Goal: Task Accomplishment & Management: Manage account settings

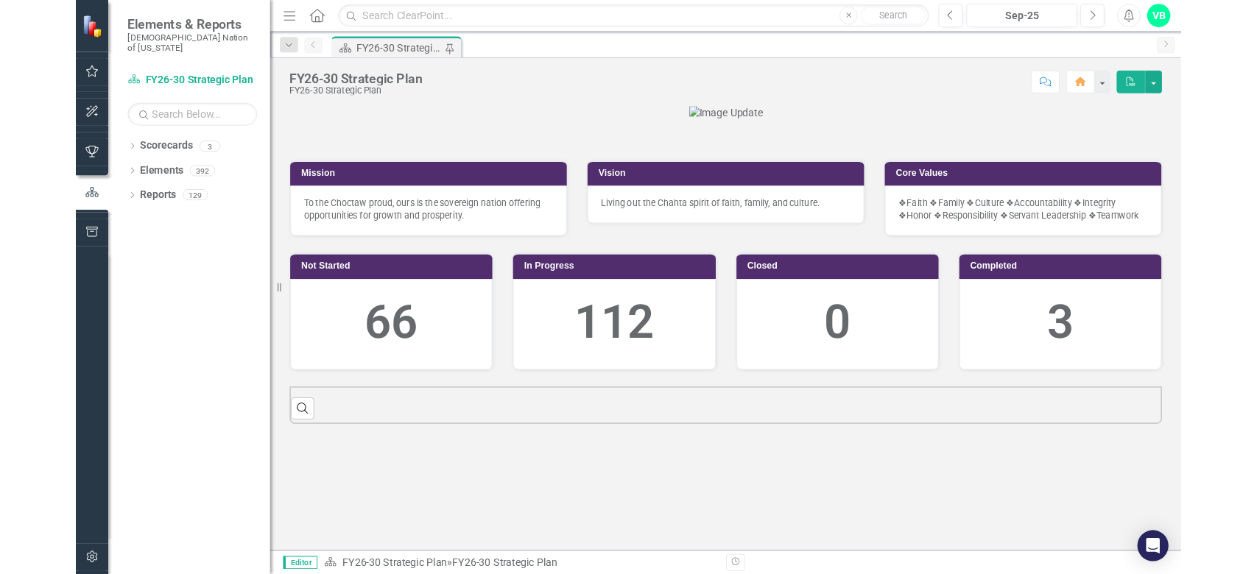
scroll to position [222, 0]
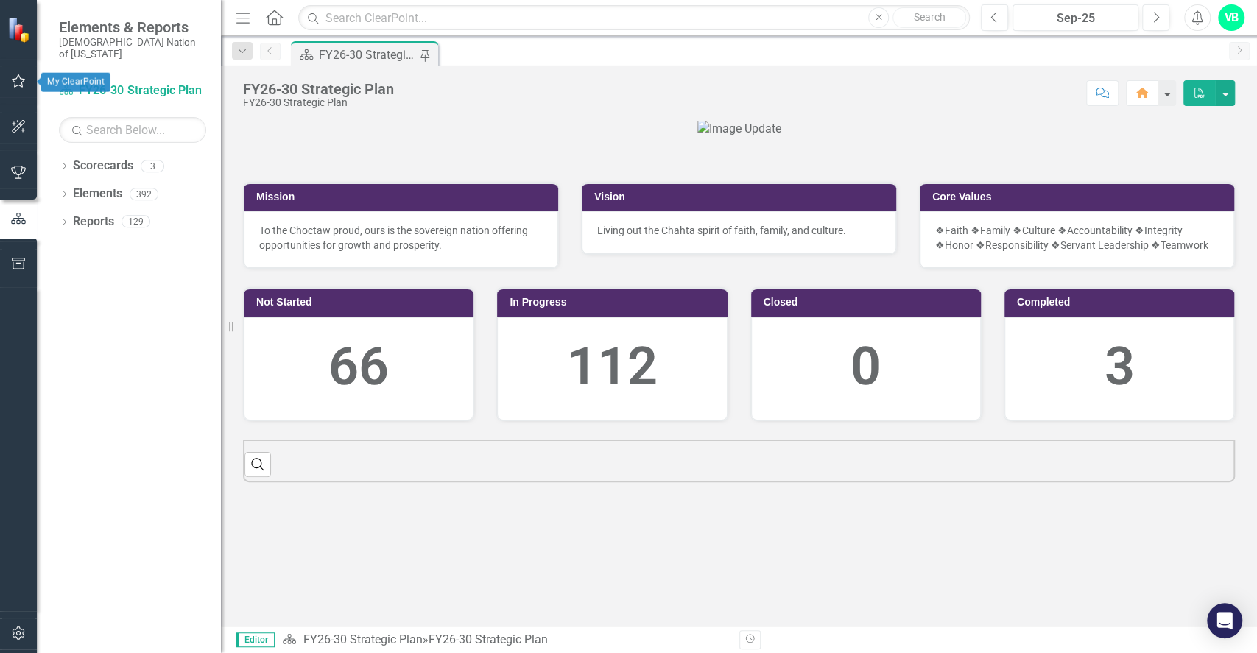
click at [27, 77] on button "button" at bounding box center [18, 81] width 33 height 31
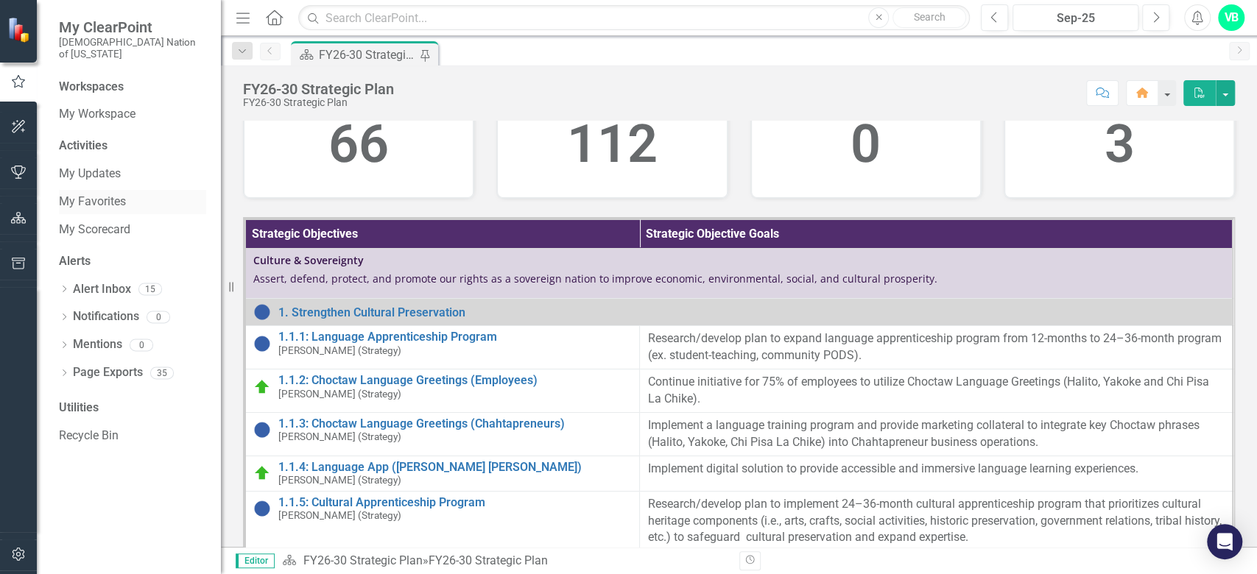
click at [91, 194] on link "My Favorites" at bounding box center [132, 202] width 147 height 17
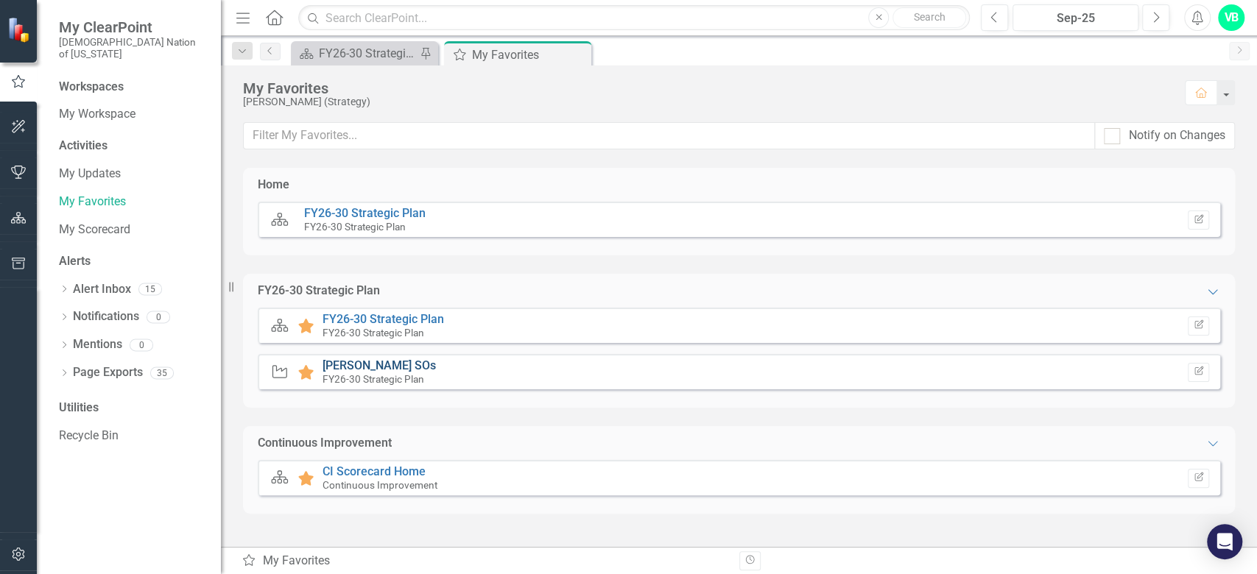
click at [352, 365] on link "[PERSON_NAME] SOs" at bounding box center [378, 365] width 113 height 14
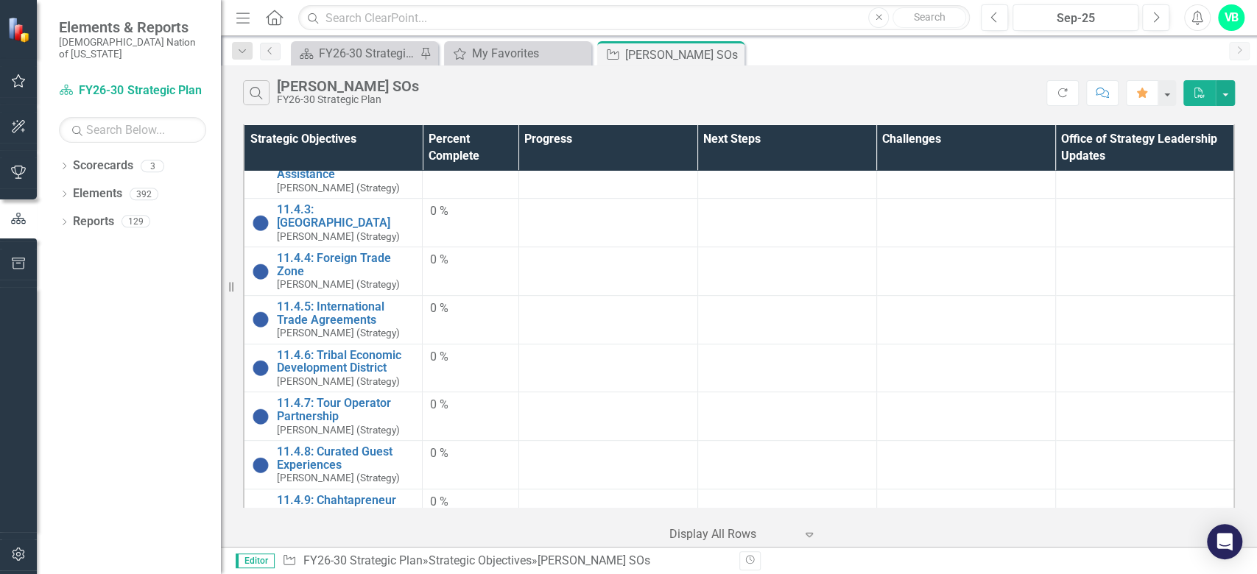
scroll to position [589, 0]
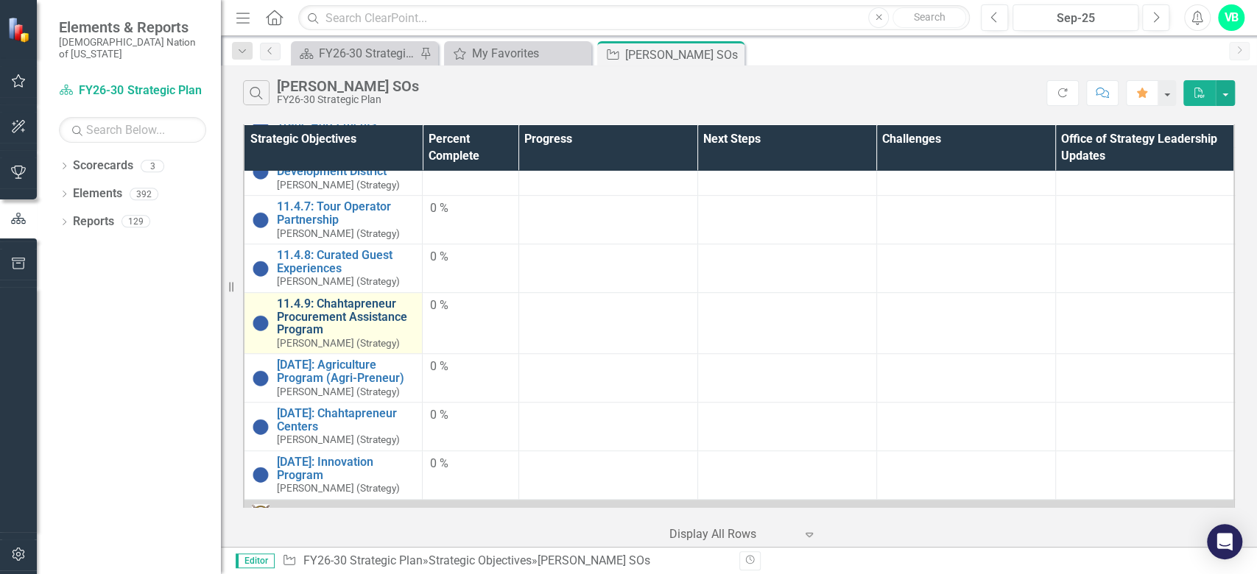
click at [371, 301] on link "11.4.9: Chahtapreneur Procurement Assistance Program" at bounding box center [346, 316] width 138 height 39
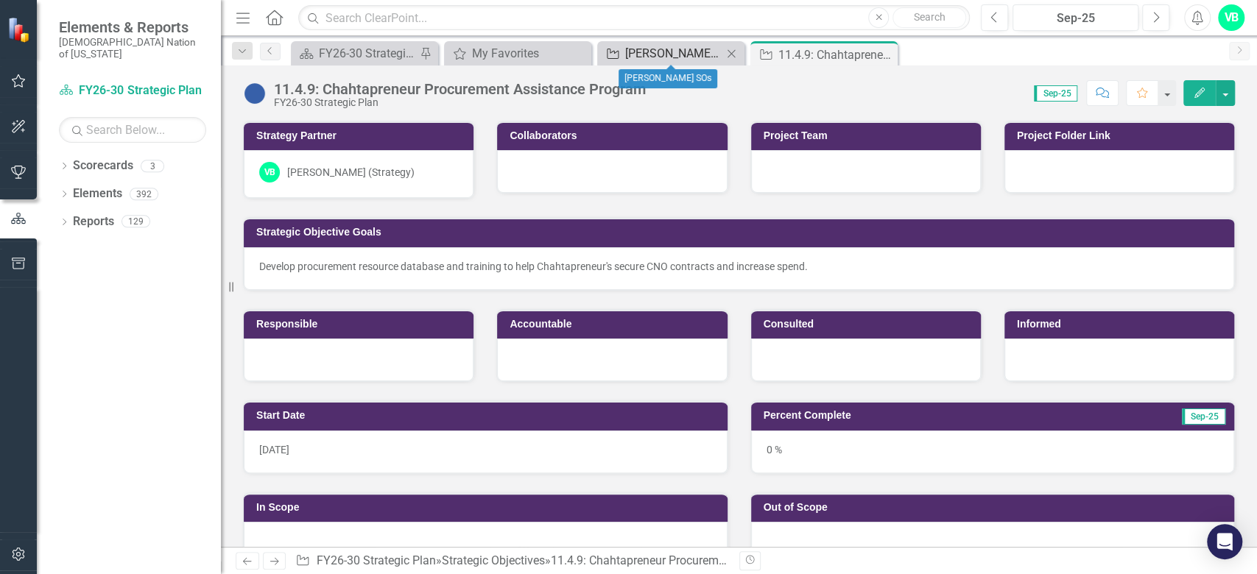
click at [662, 54] on div "[PERSON_NAME] SOs" at bounding box center [673, 53] width 97 height 18
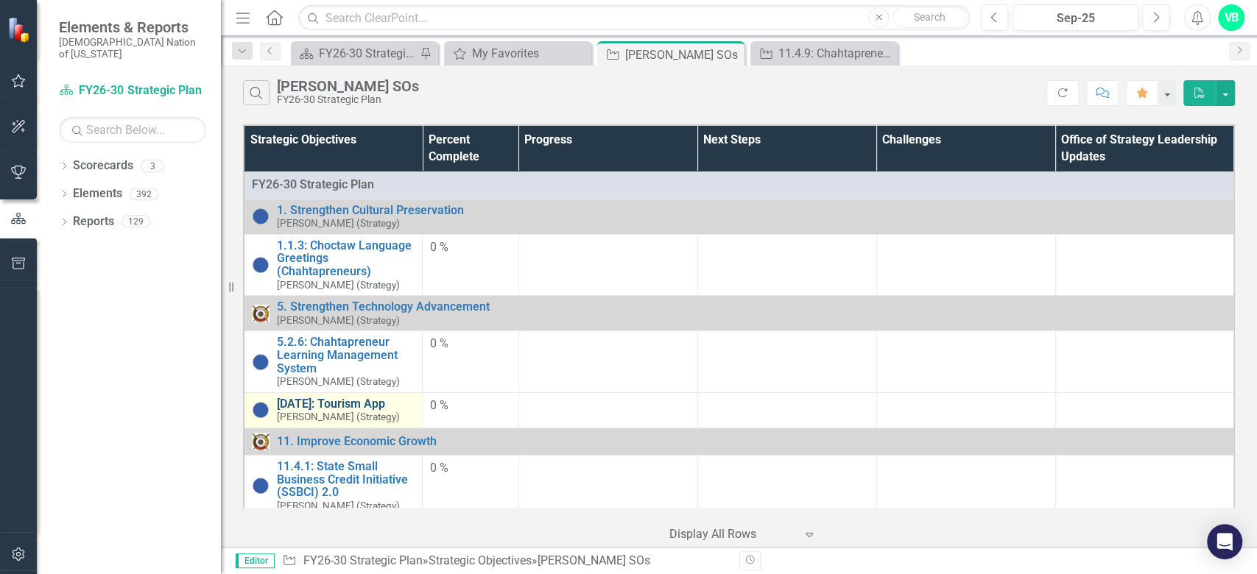
click at [341, 398] on link "[DATE]: Tourism App" at bounding box center [346, 404] width 138 height 13
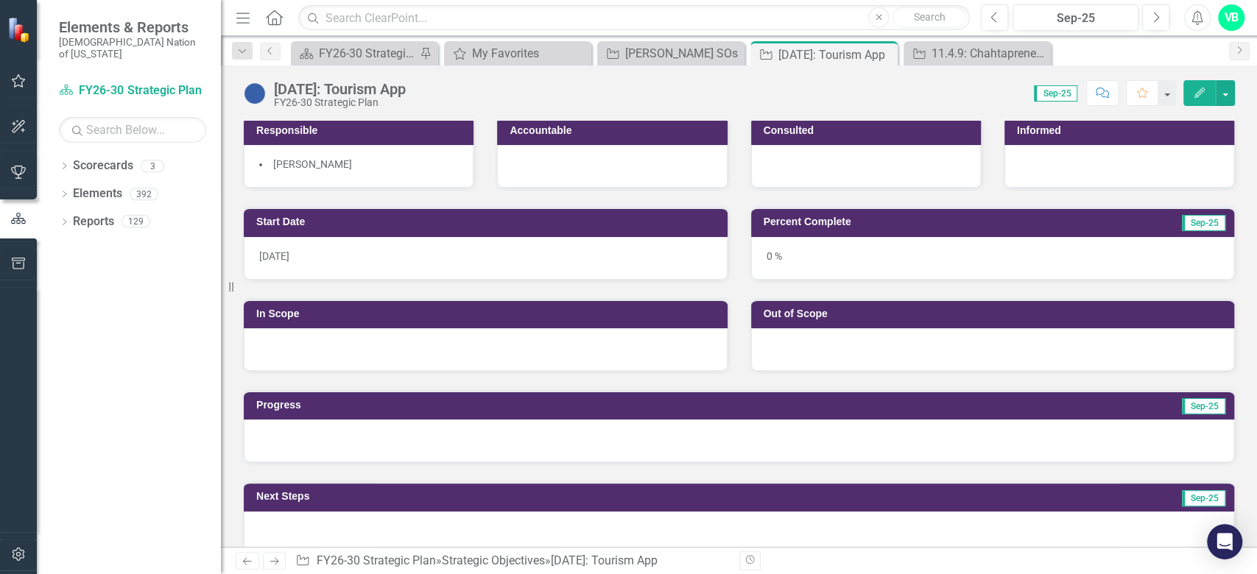
scroll to position [196, 0]
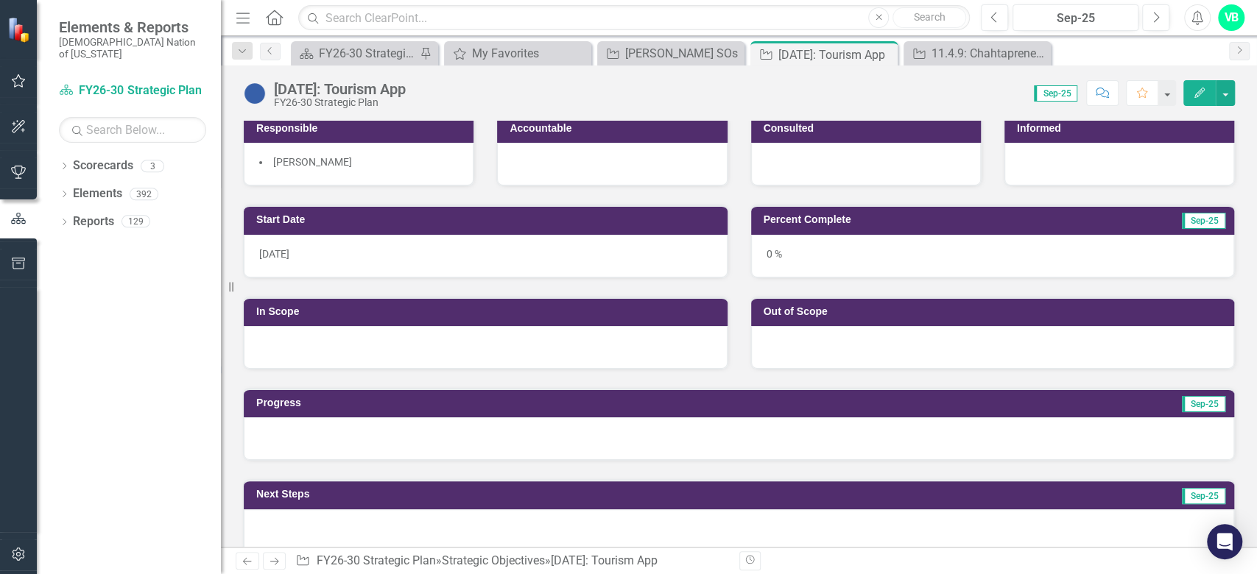
click at [417, 436] on div at bounding box center [739, 438] width 990 height 43
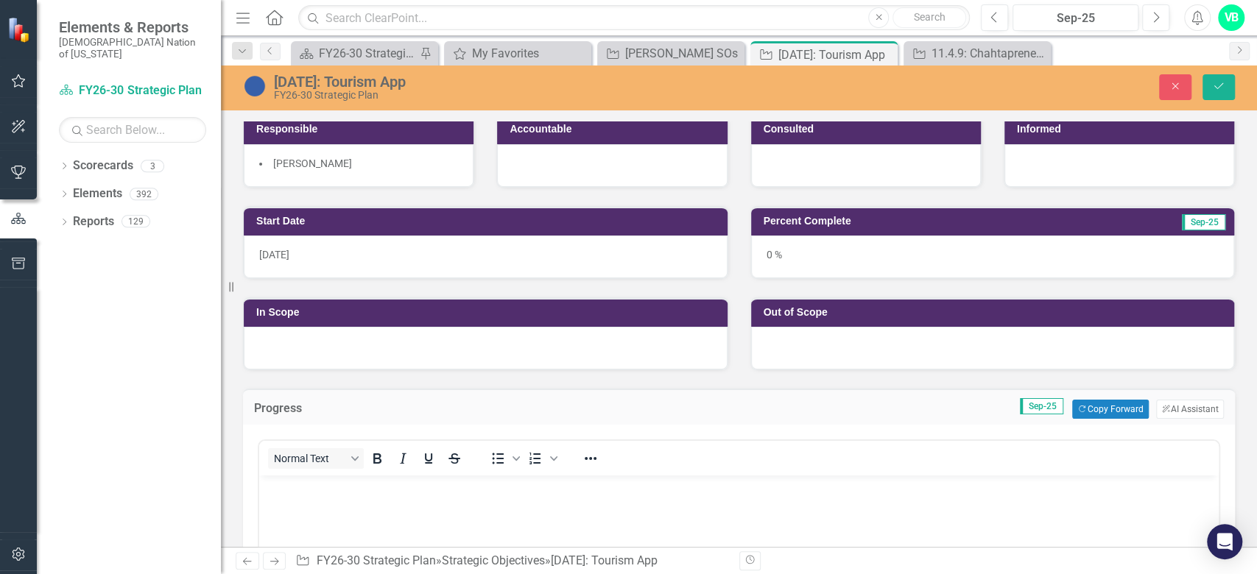
scroll to position [0, 0]
click at [1112, 402] on button "Copy Forward Copy Forward" at bounding box center [1110, 409] width 76 height 19
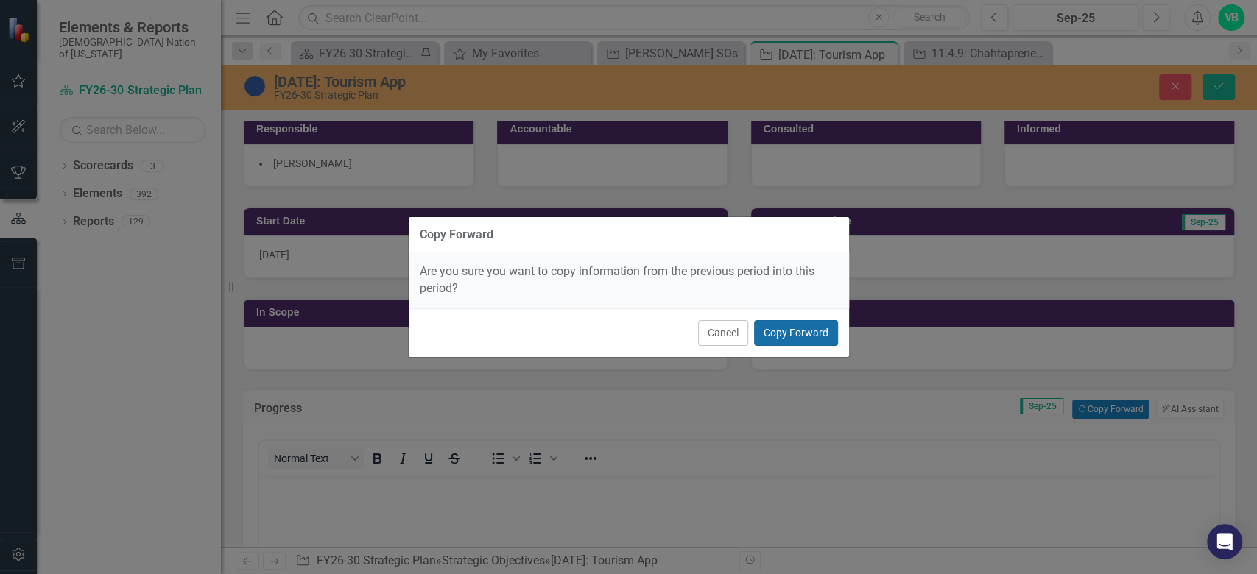
click at [807, 329] on button "Copy Forward" at bounding box center [796, 333] width 84 height 26
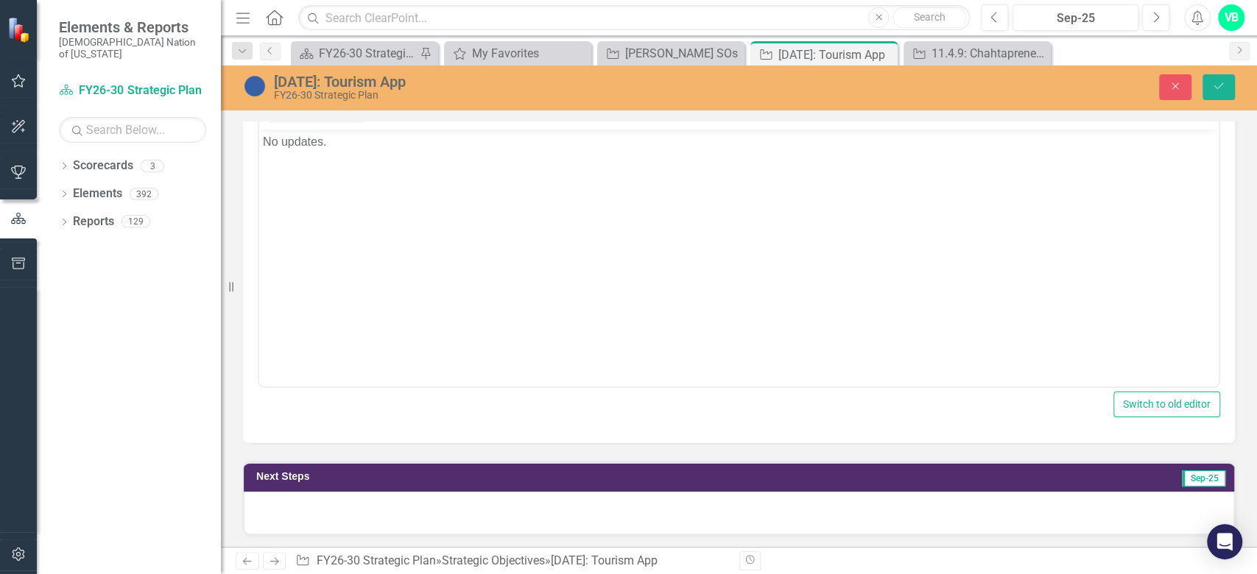
scroll to position [196, 0]
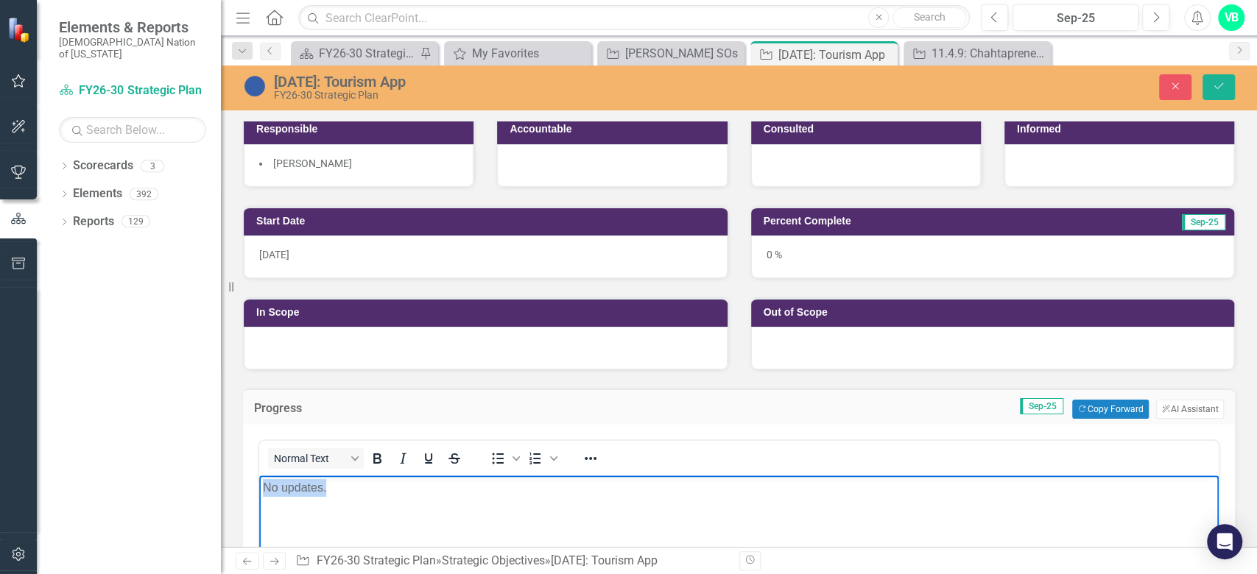
drag, startPoint x: 342, startPoint y: 487, endPoint x: 239, endPoint y: 482, distance: 103.2
copy p "No updates."
click at [1217, 85] on icon "Save" at bounding box center [1218, 86] width 13 height 10
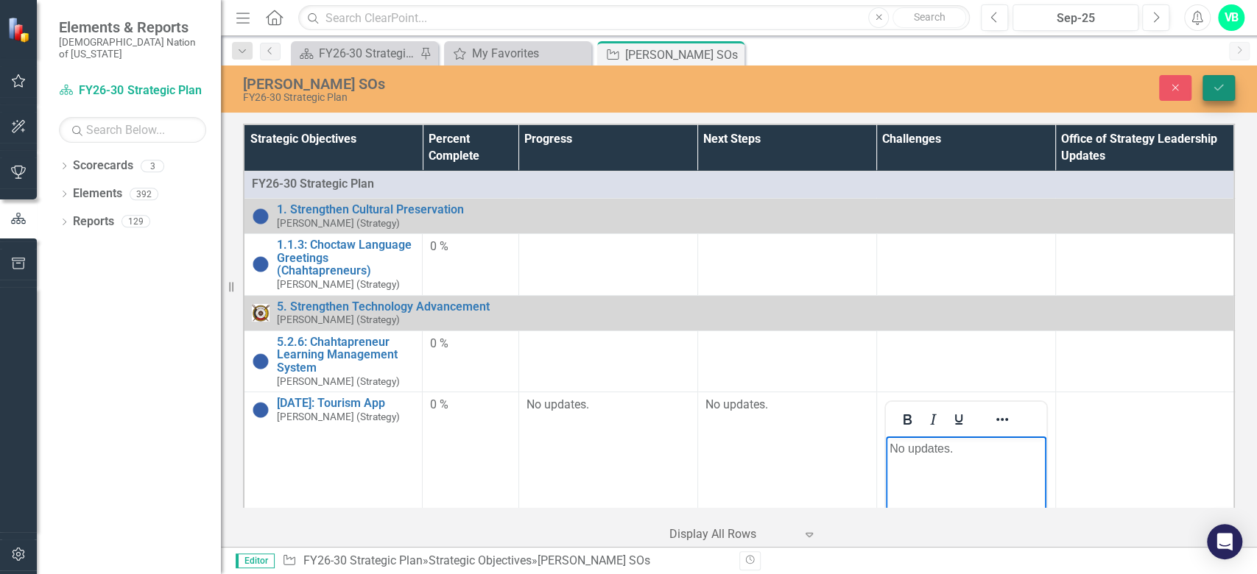
click at [1220, 89] on icon "Save" at bounding box center [1218, 87] width 13 height 10
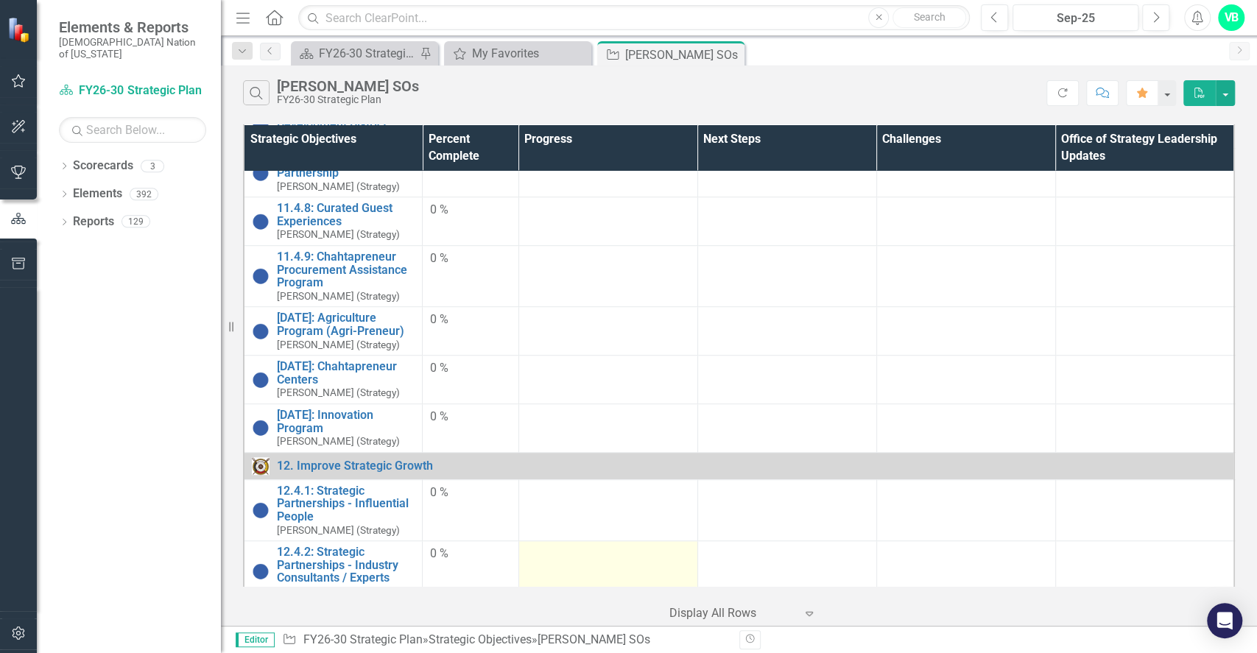
scroll to position [760, 0]
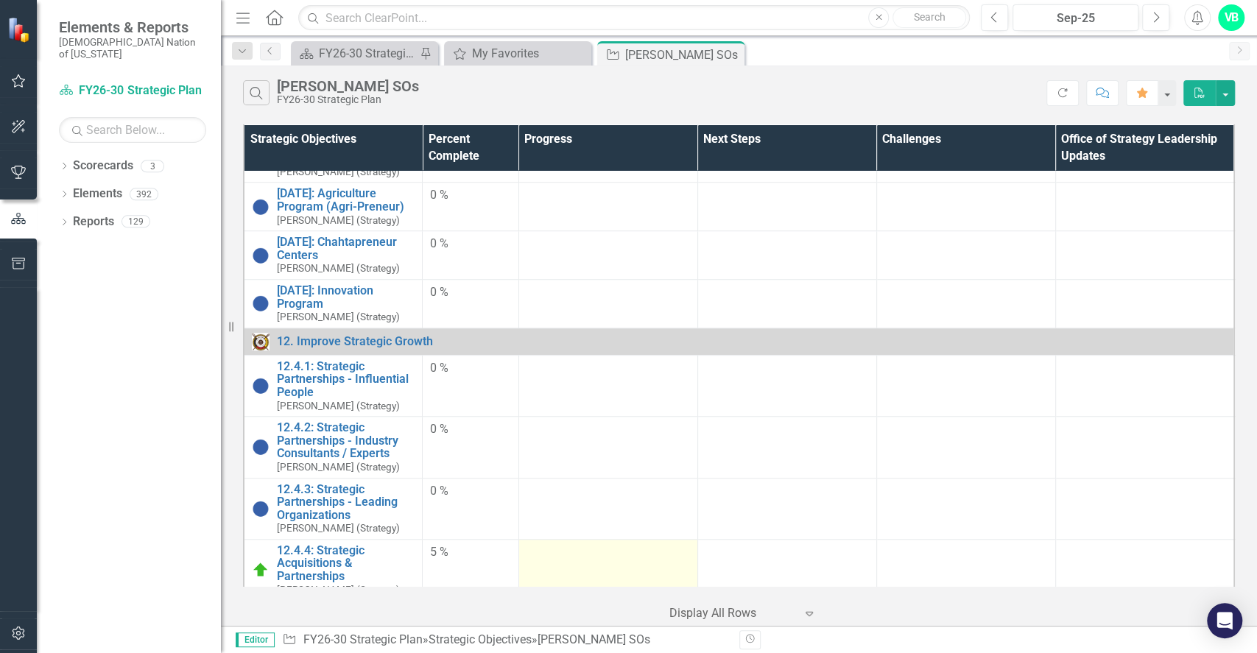
click at [618, 559] on td at bounding box center [607, 570] width 179 height 62
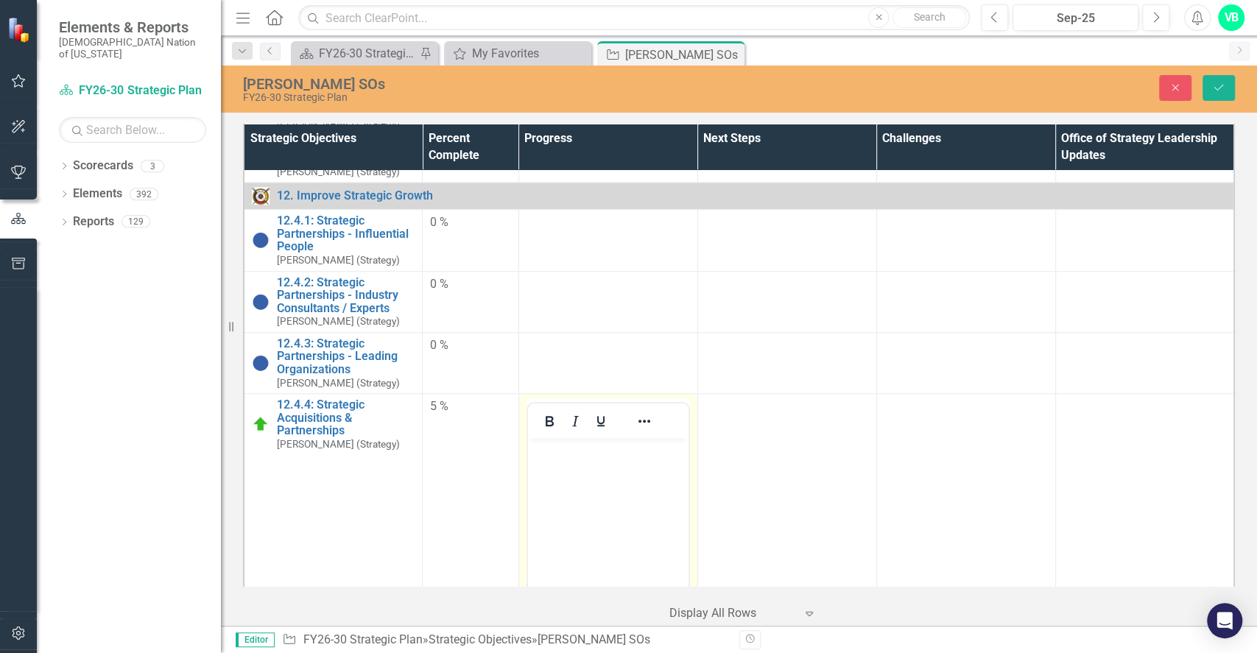
scroll to position [1047, 0]
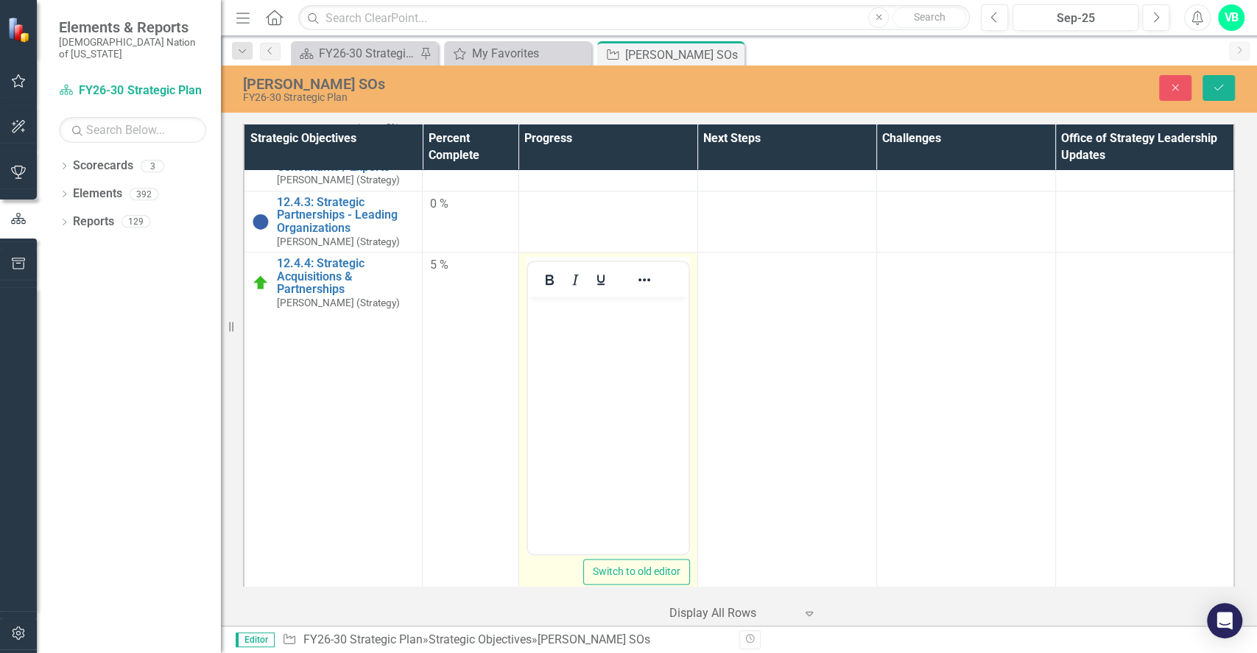
click at [607, 424] on body "Rich Text Area. Press ALT-0 for help." at bounding box center [607, 407] width 160 height 221
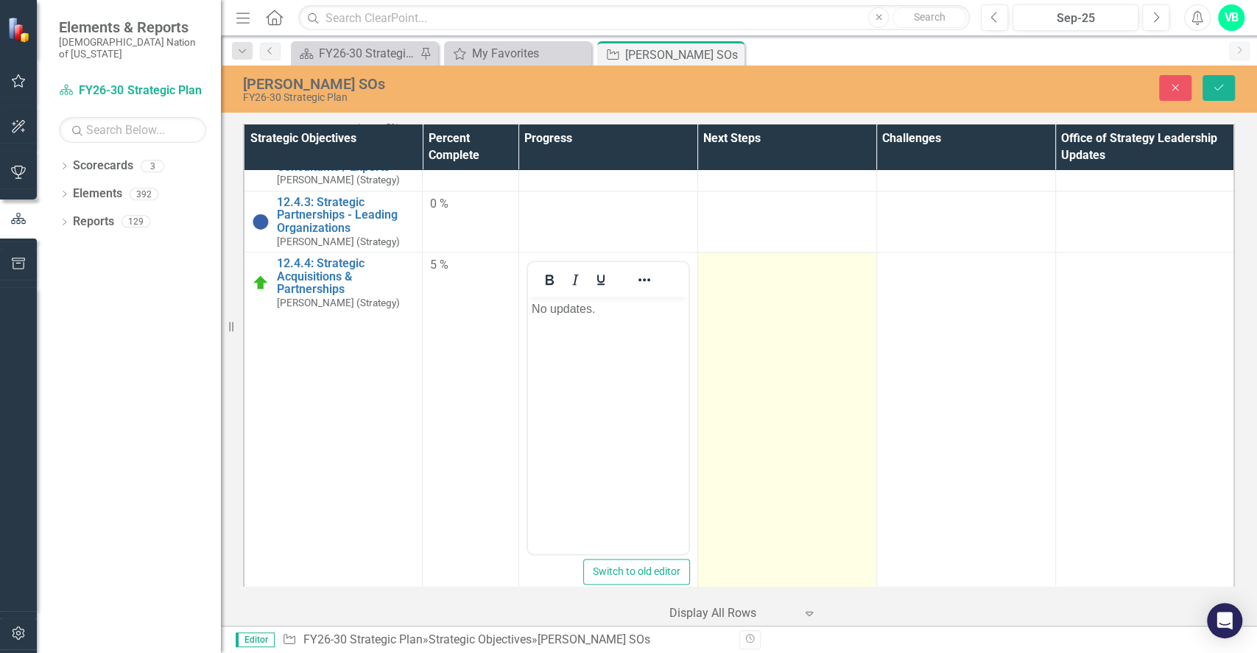
click at [807, 395] on td at bounding box center [786, 426] width 179 height 349
click at [802, 398] on td at bounding box center [786, 426] width 179 height 349
click at [801, 408] on td at bounding box center [786, 426] width 179 height 349
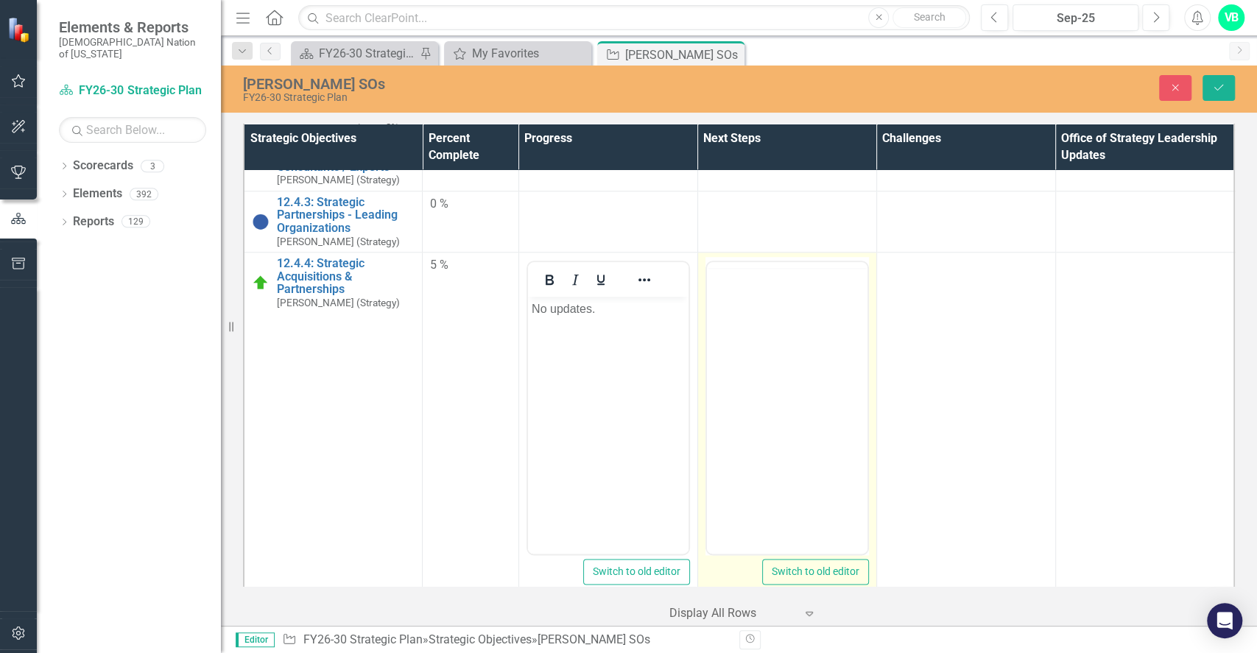
scroll to position [0, 0]
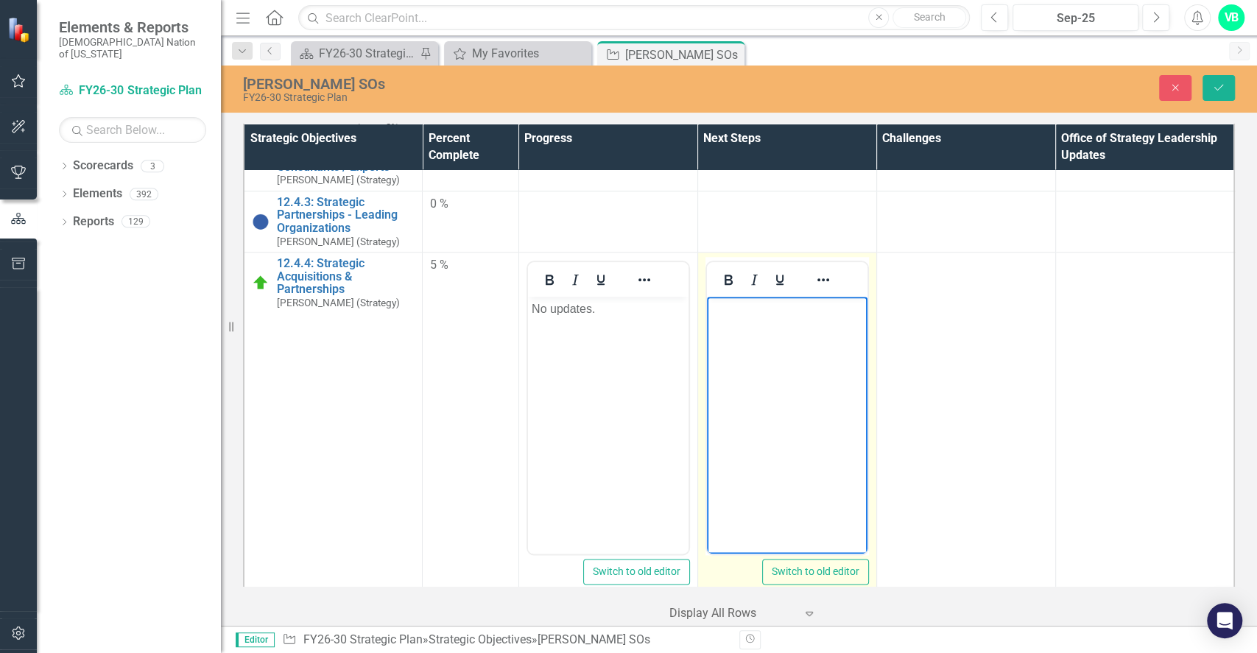
click at [771, 416] on body "Rich Text Area. Press ALT-0 for help." at bounding box center [786, 407] width 160 height 221
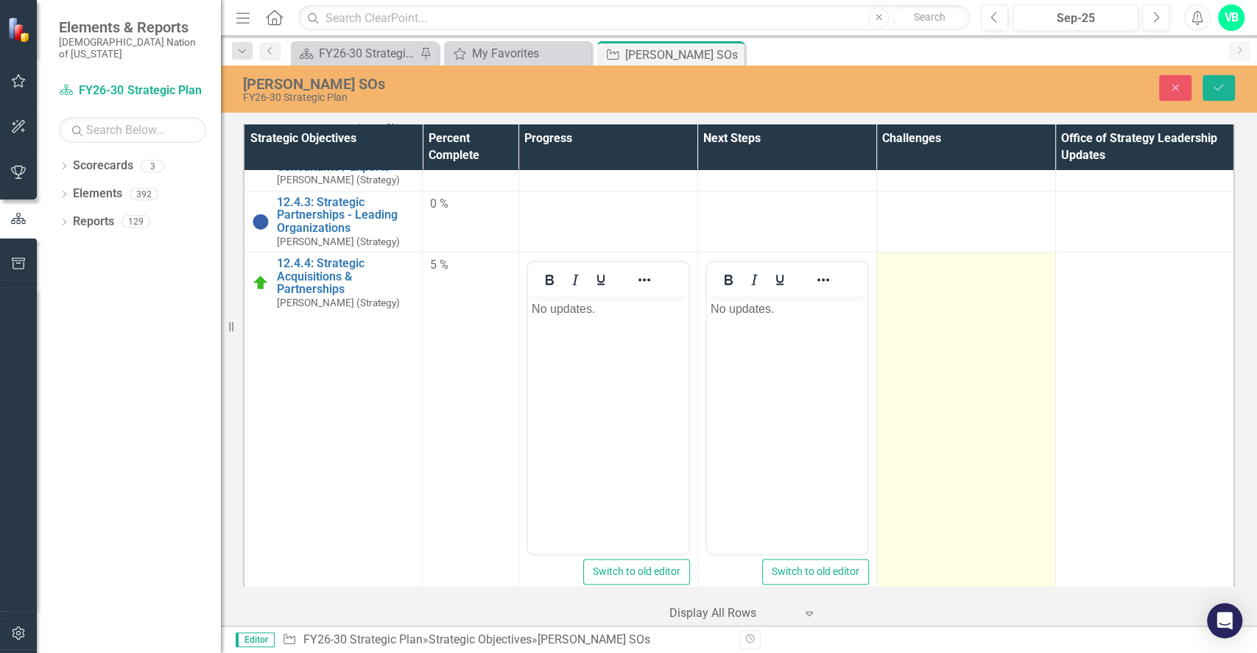
click at [976, 378] on td at bounding box center [965, 426] width 179 height 349
click at [977, 378] on td at bounding box center [965, 426] width 179 height 349
click at [959, 407] on td at bounding box center [965, 426] width 179 height 349
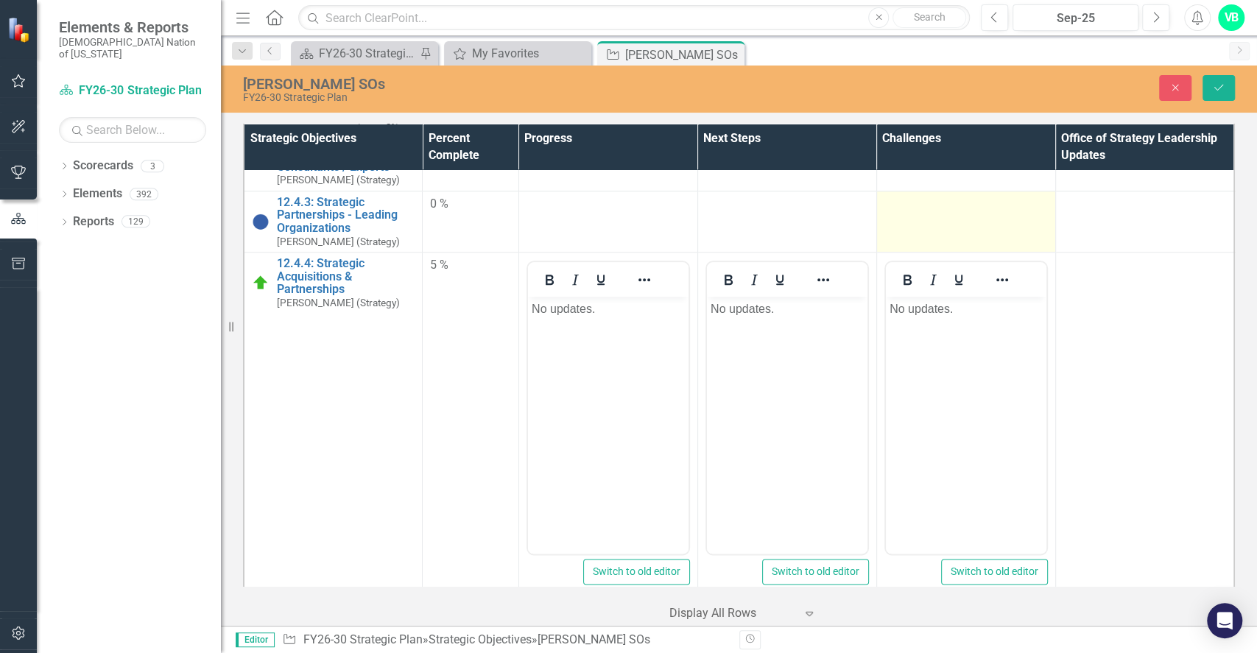
scroll to position [850, 0]
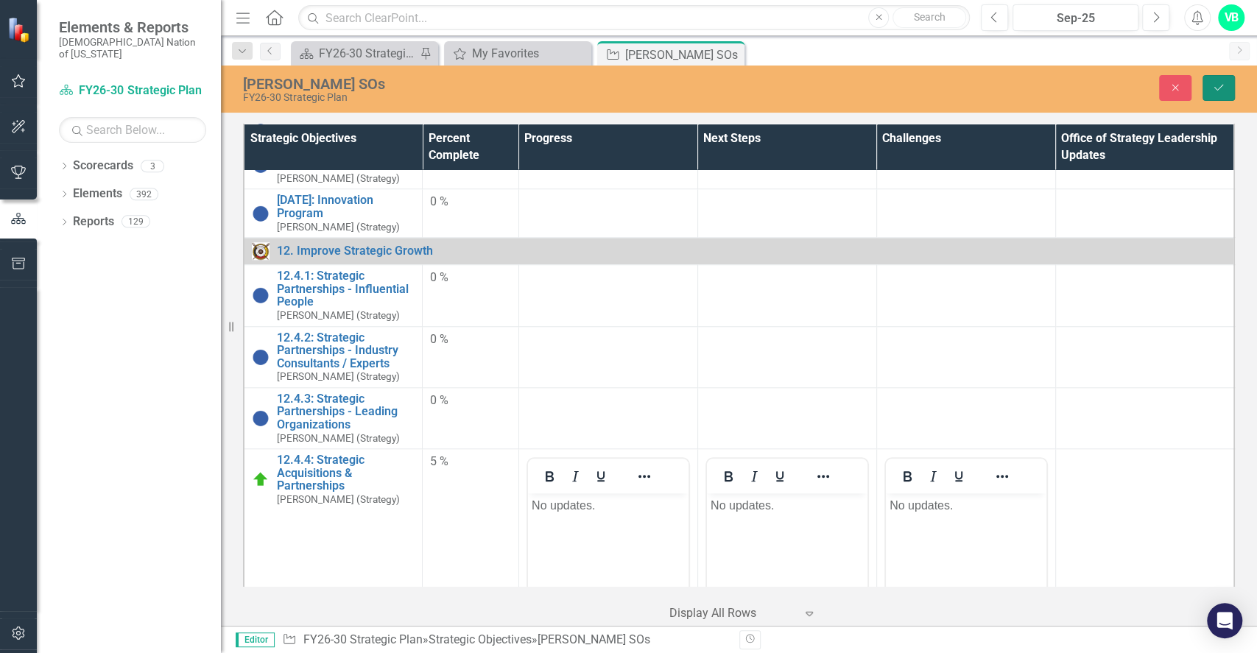
click at [1223, 85] on icon "Save" at bounding box center [1218, 87] width 13 height 10
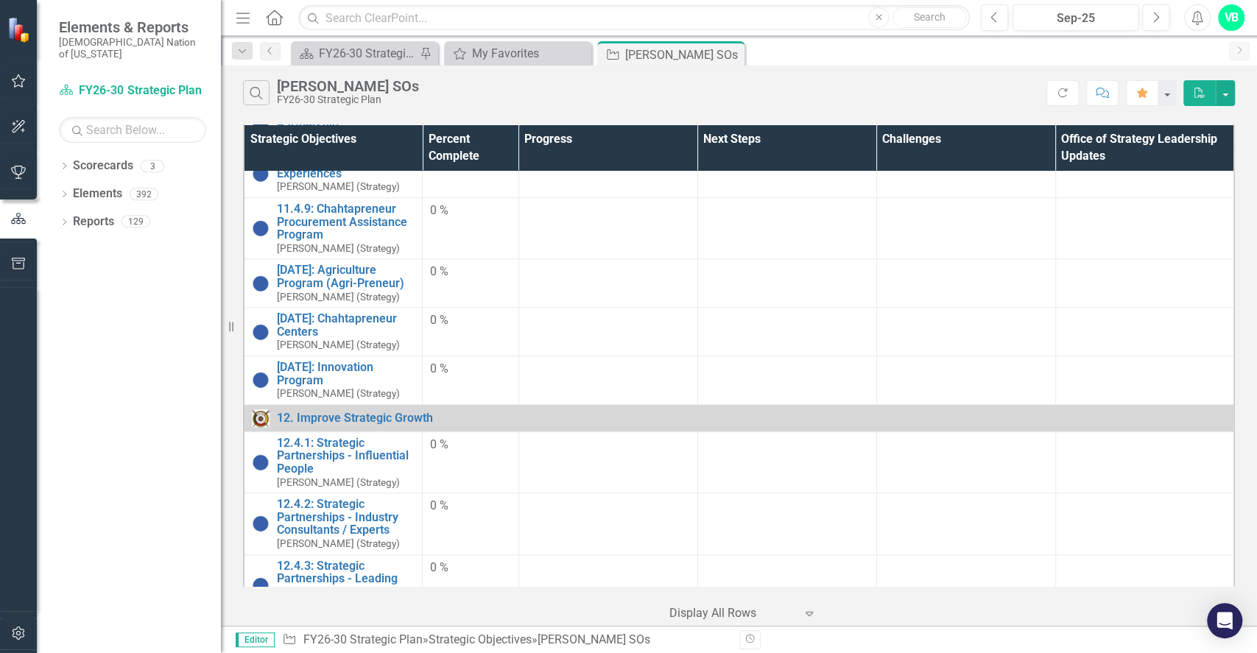
scroll to position [760, 0]
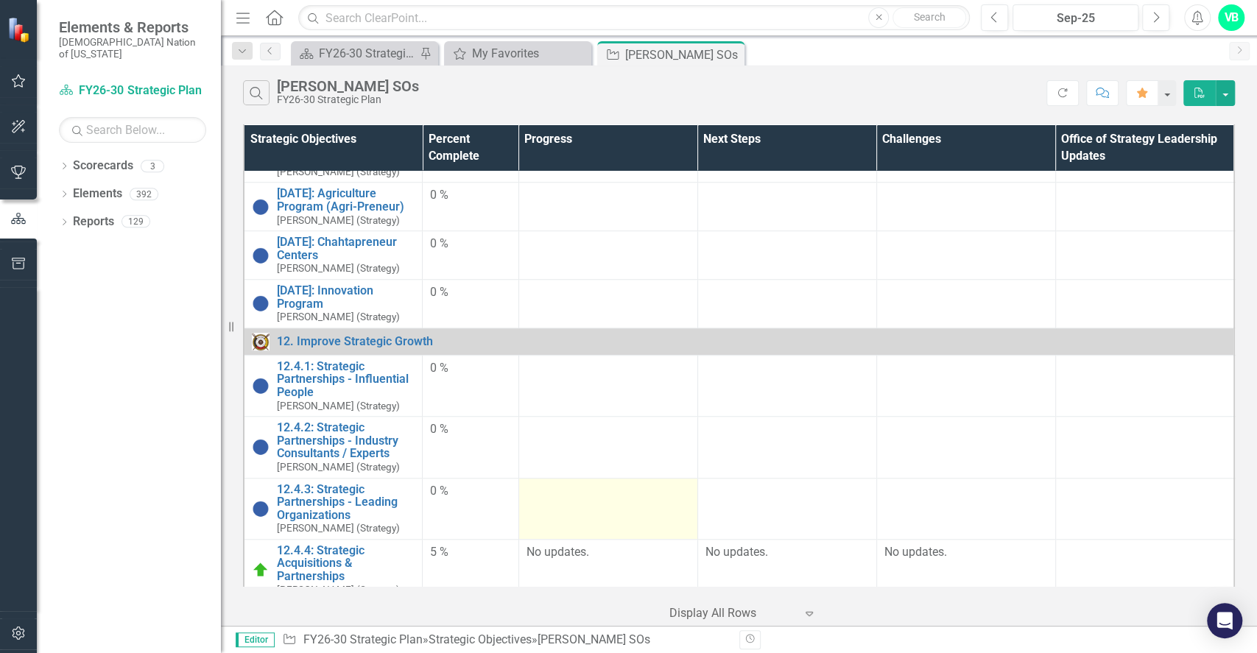
click at [569, 484] on div at bounding box center [607, 492] width 163 height 18
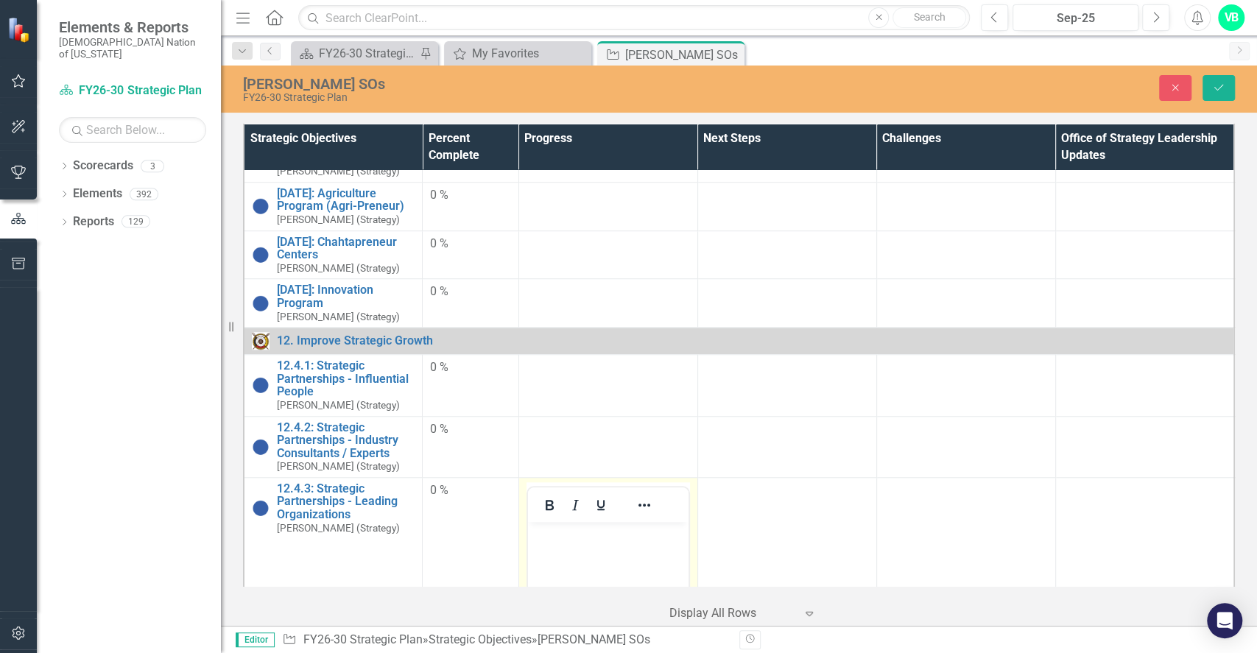
scroll to position [0, 0]
click at [615, 569] on body "Rich Text Area. Press ALT-0 for help." at bounding box center [607, 632] width 160 height 221
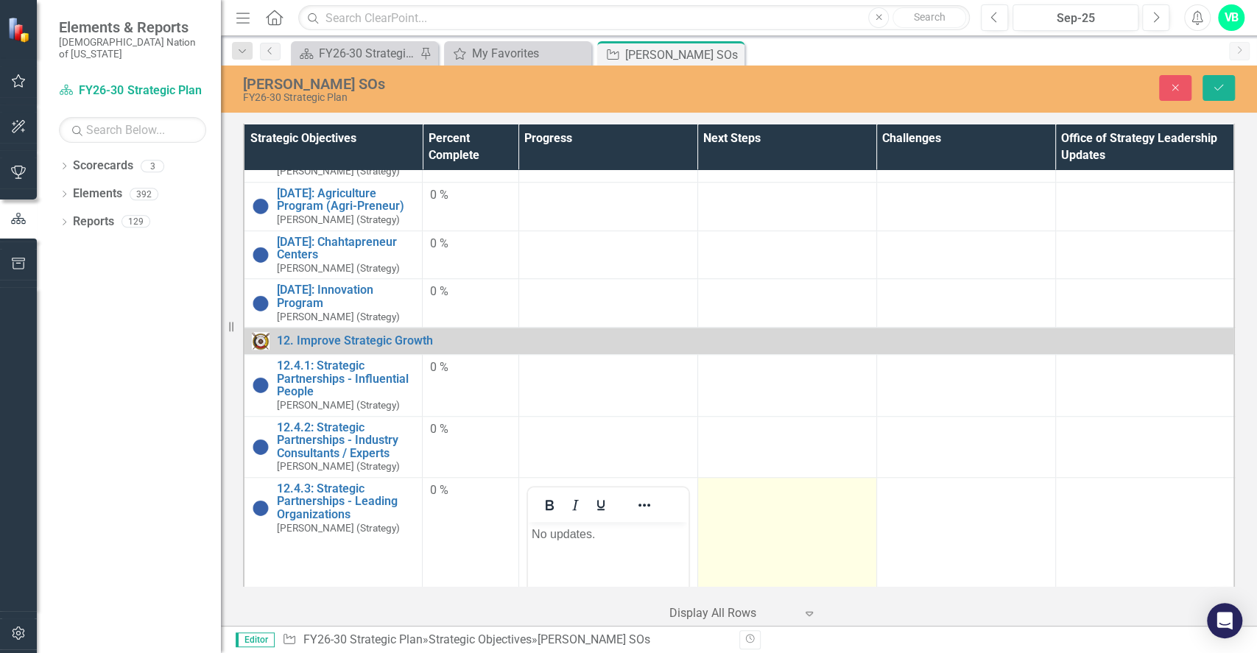
click at [734, 536] on td at bounding box center [786, 651] width 179 height 348
click at [738, 538] on td at bounding box center [786, 651] width 179 height 348
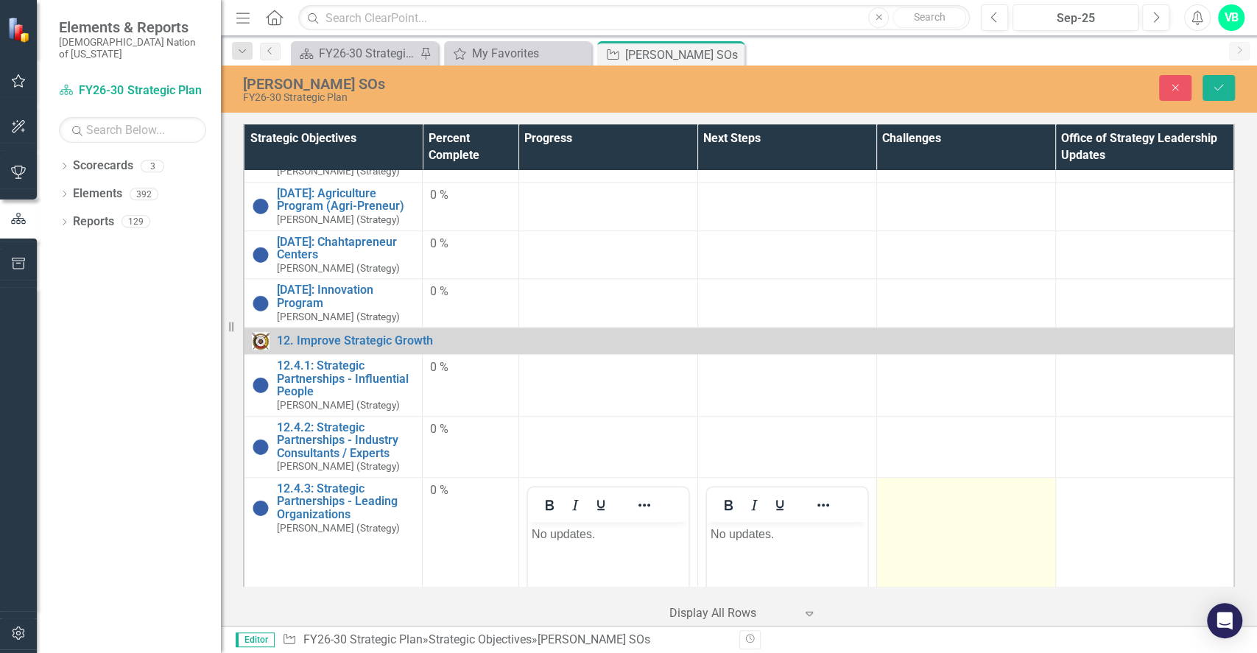
click at [911, 531] on td at bounding box center [965, 651] width 179 height 348
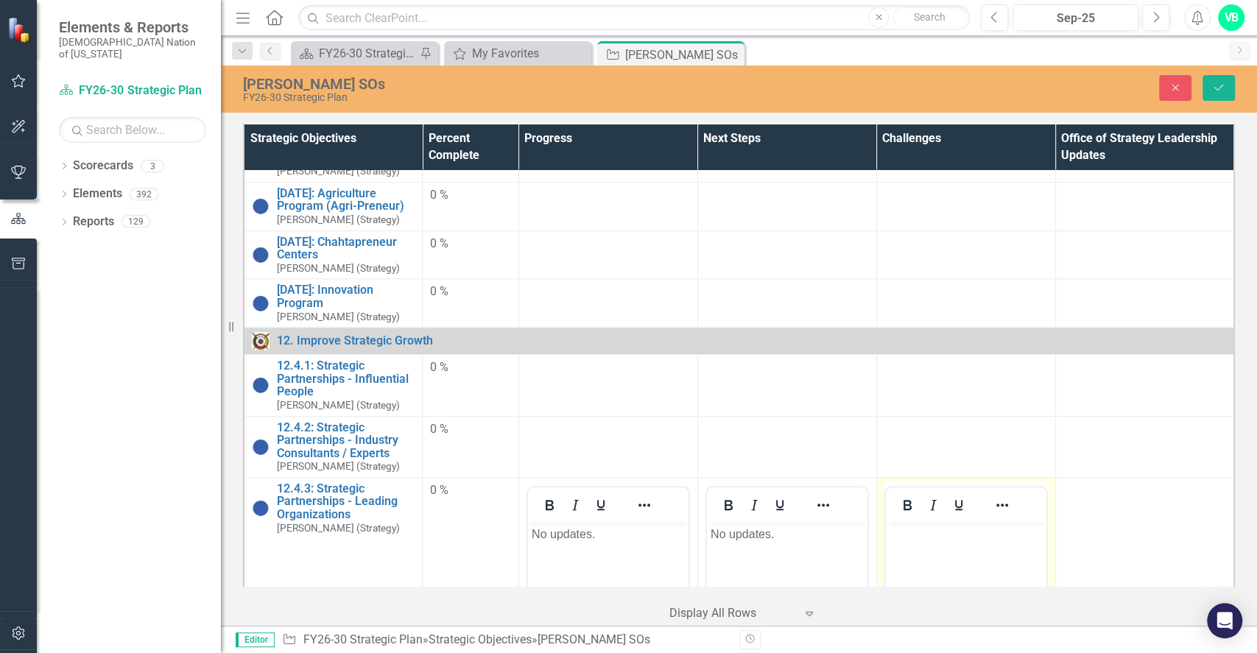
click at [912, 545] on body "Rich Text Area. Press ALT-0 for help." at bounding box center [965, 632] width 160 height 221
paste body "Rich Text Area. Press ALT-0 for help."
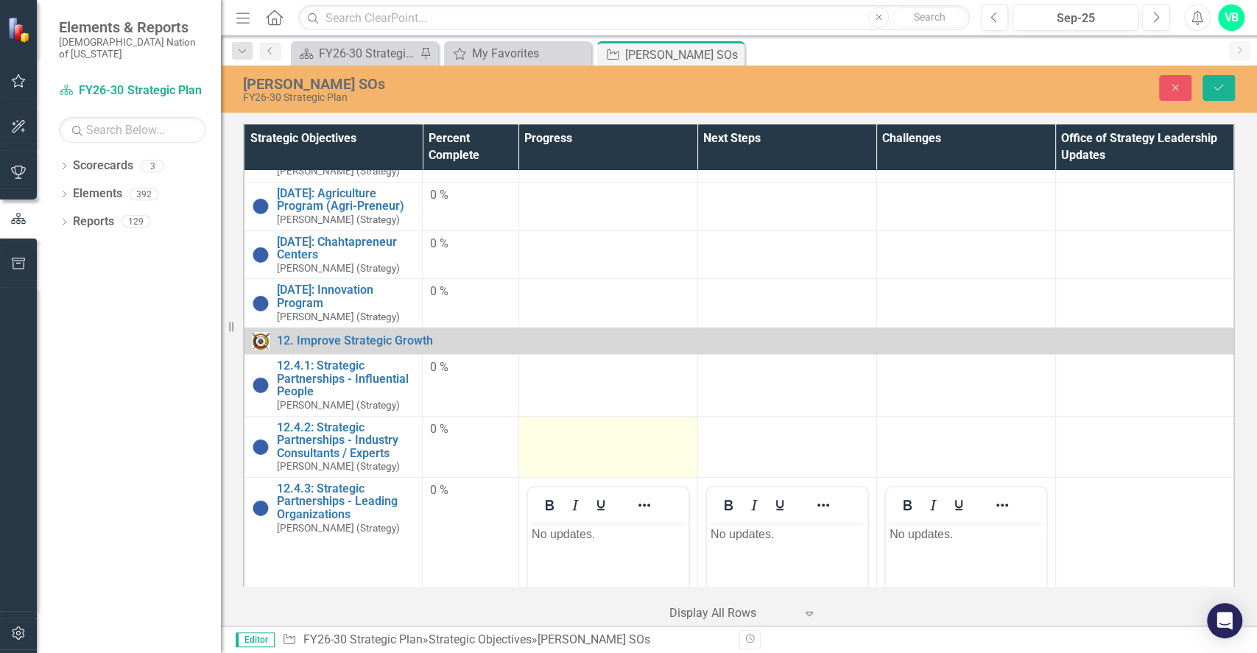
click at [599, 440] on td at bounding box center [607, 446] width 179 height 61
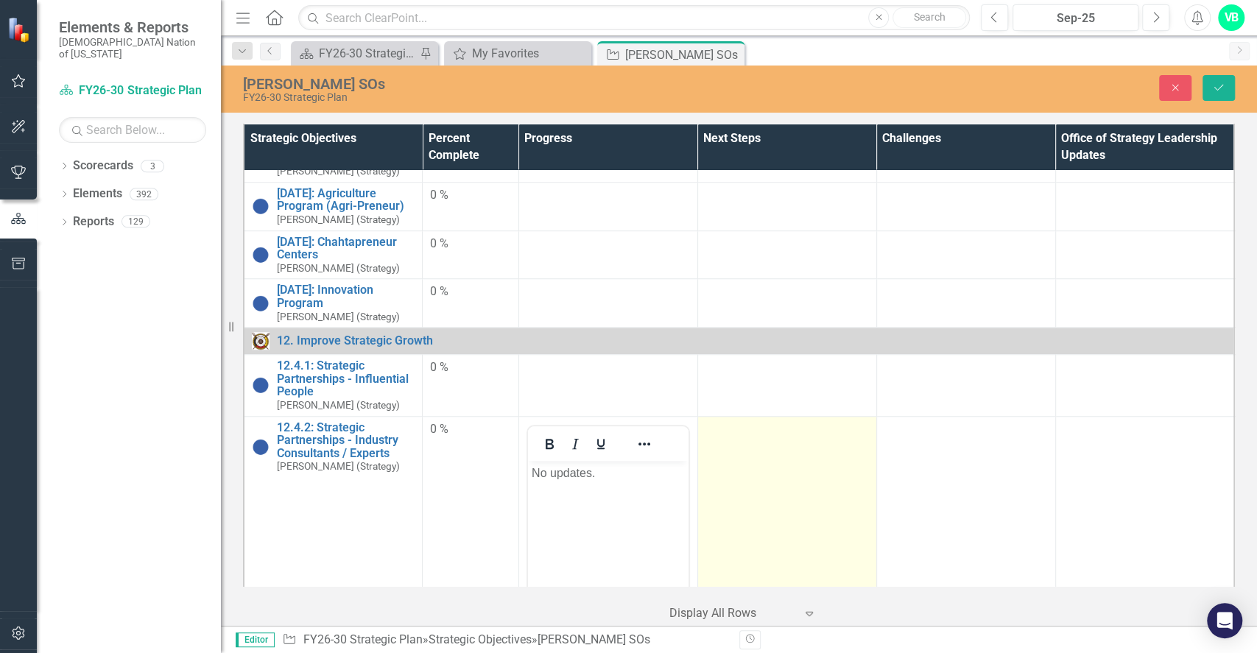
click at [791, 493] on td at bounding box center [786, 590] width 179 height 348
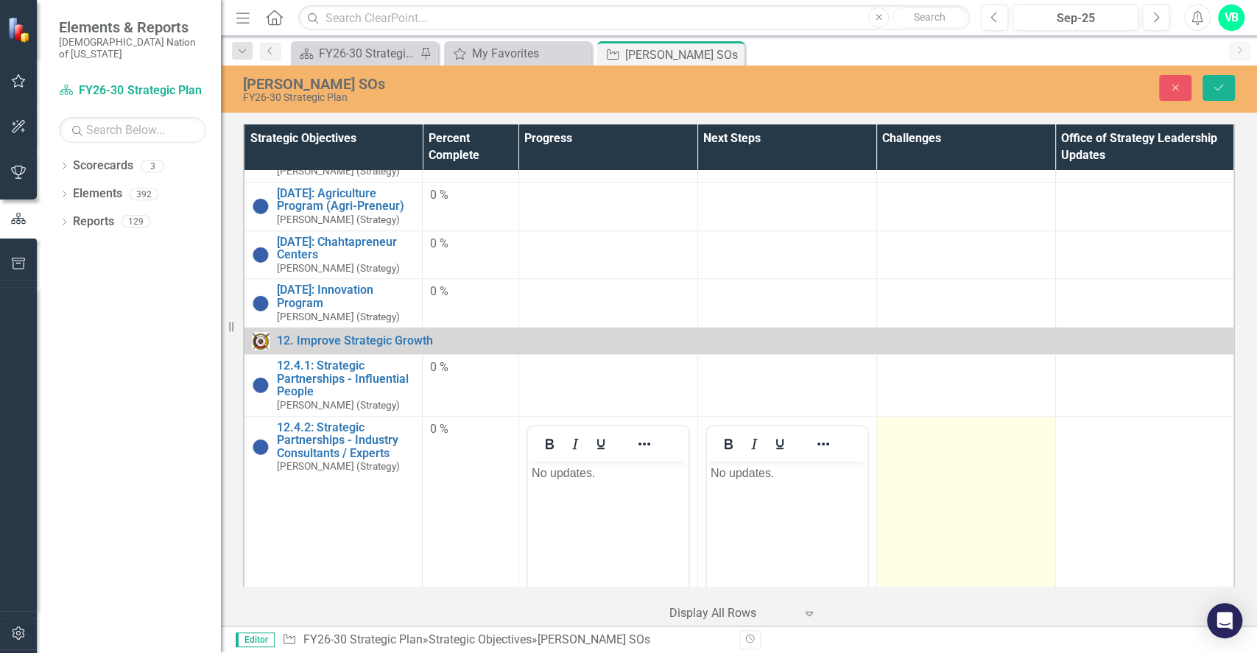
click at [983, 504] on td at bounding box center [965, 590] width 179 height 348
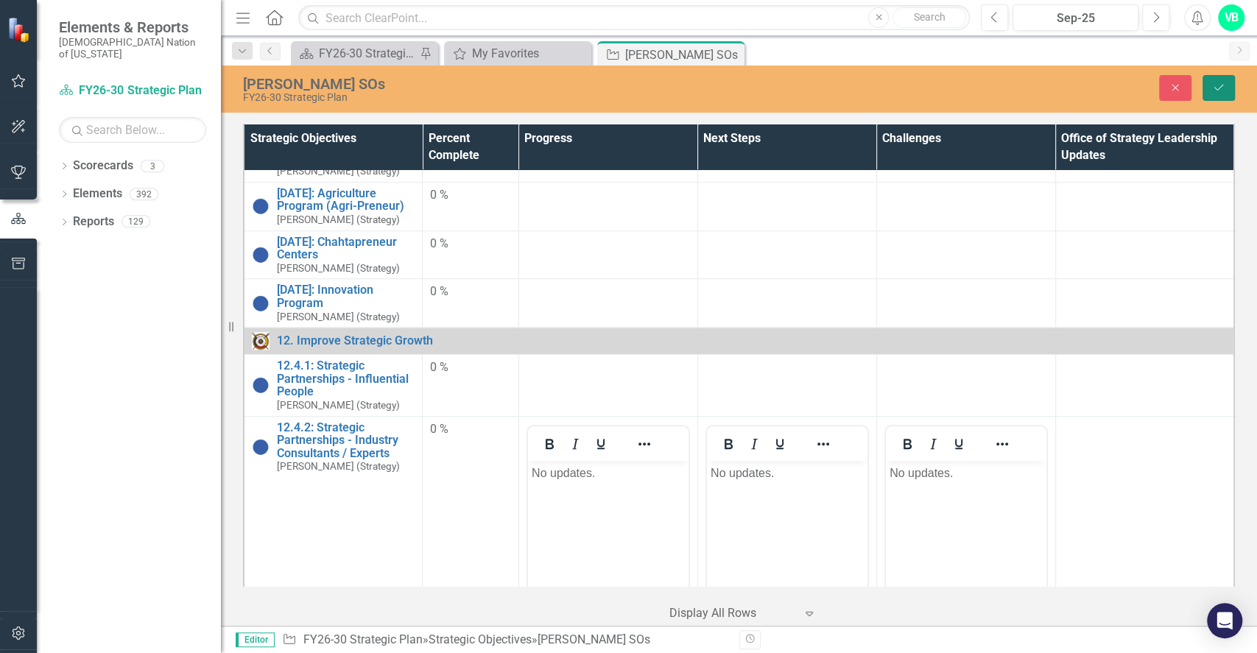
click at [1214, 93] on button "Save" at bounding box center [1218, 88] width 32 height 26
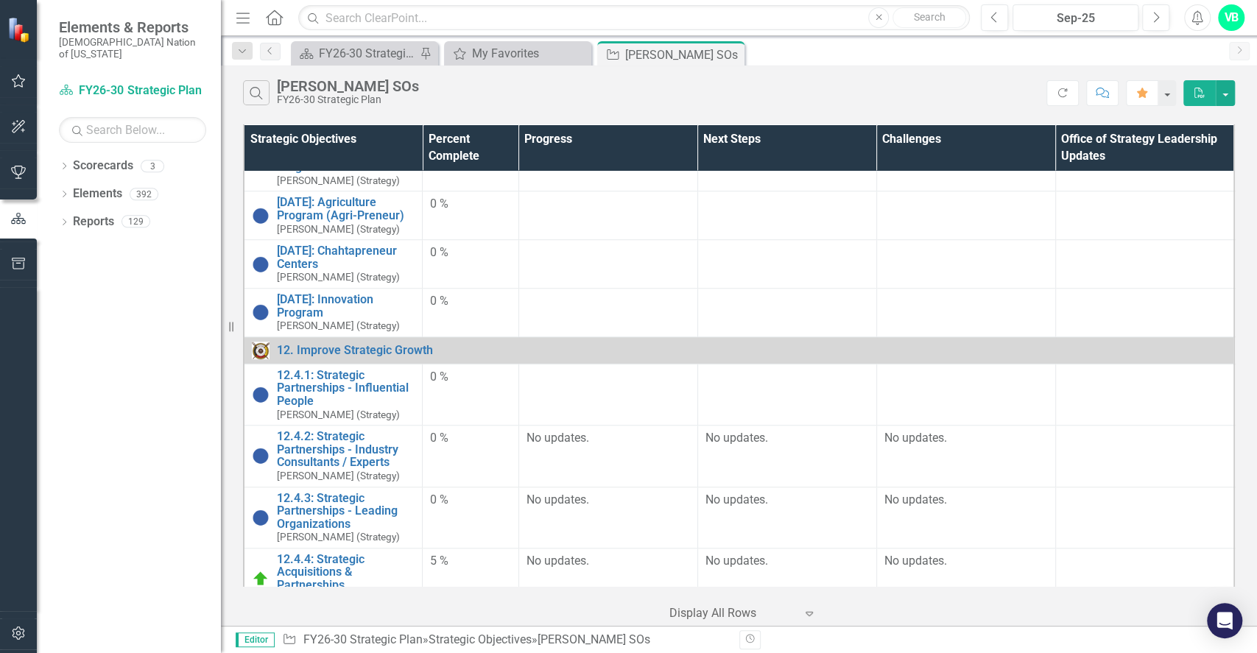
scroll to position [760, 0]
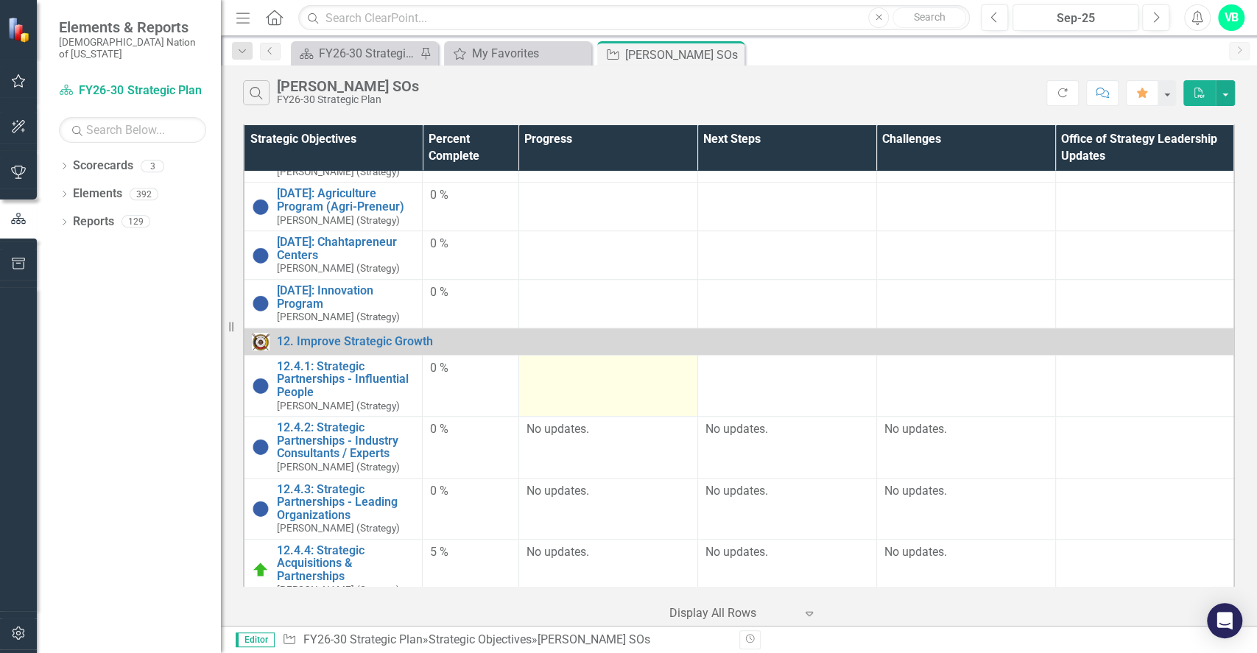
click at [530, 383] on td at bounding box center [607, 385] width 179 height 61
click at [531, 383] on td at bounding box center [607, 385] width 179 height 61
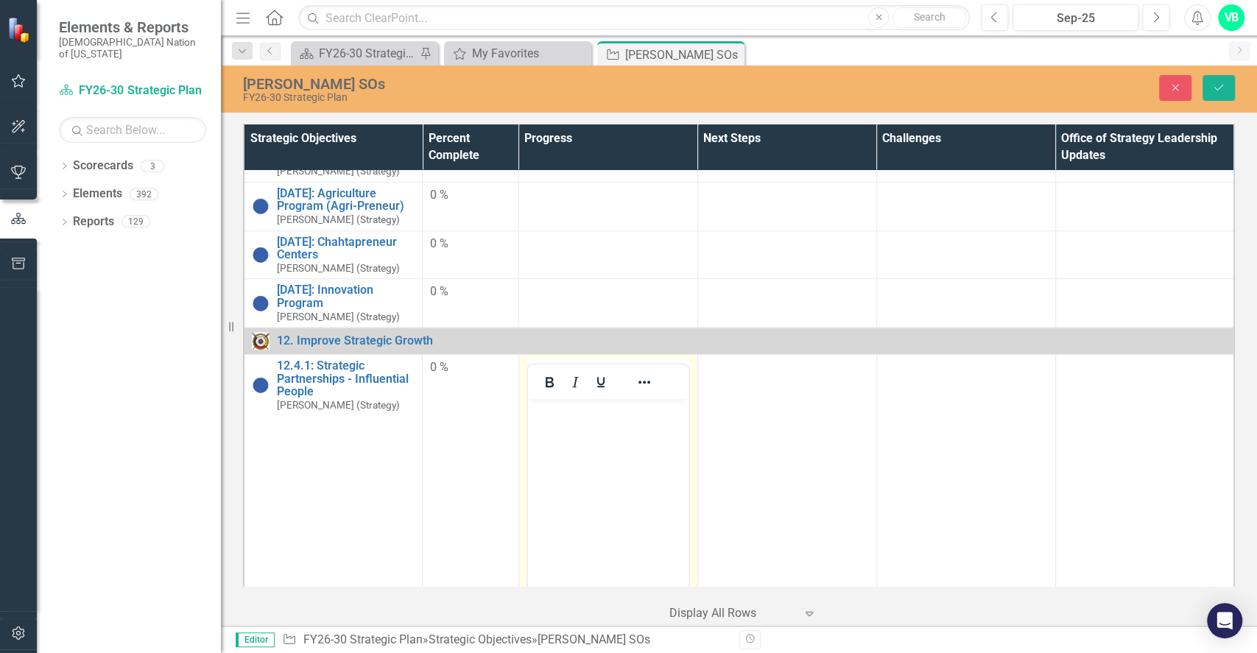
scroll to position [0, 0]
click at [581, 509] on body "Rich Text Area. Press ALT-0 for help." at bounding box center [607, 509] width 160 height 221
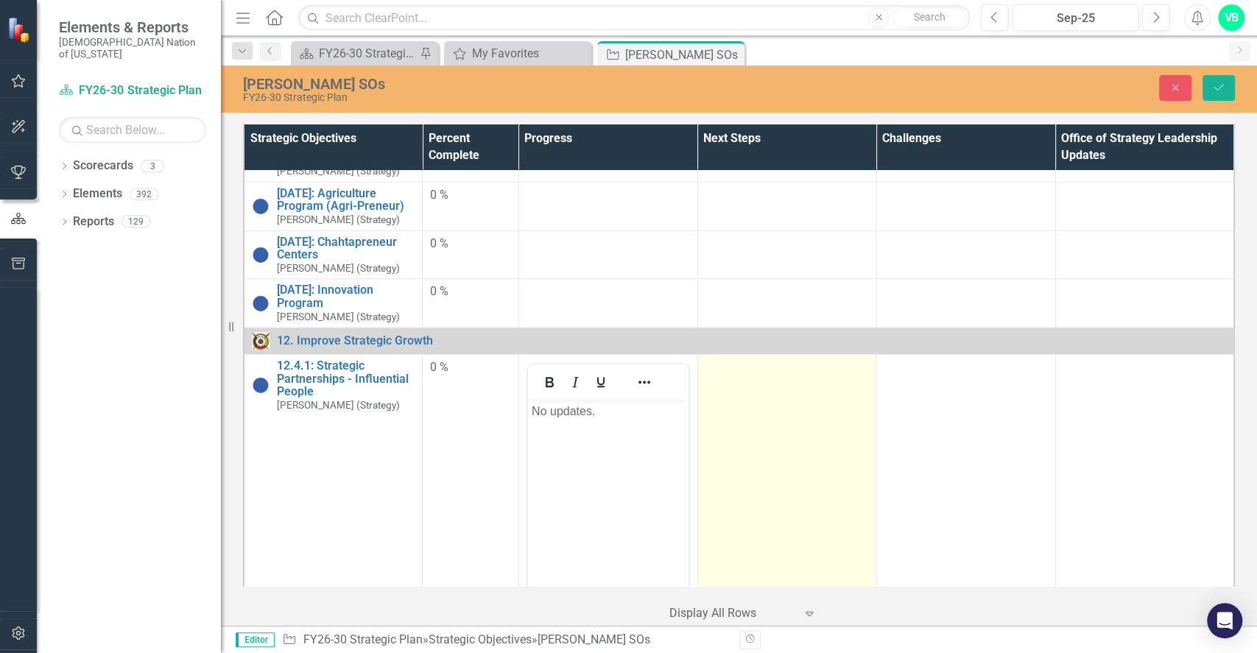
click at [774, 450] on td at bounding box center [786, 529] width 179 height 348
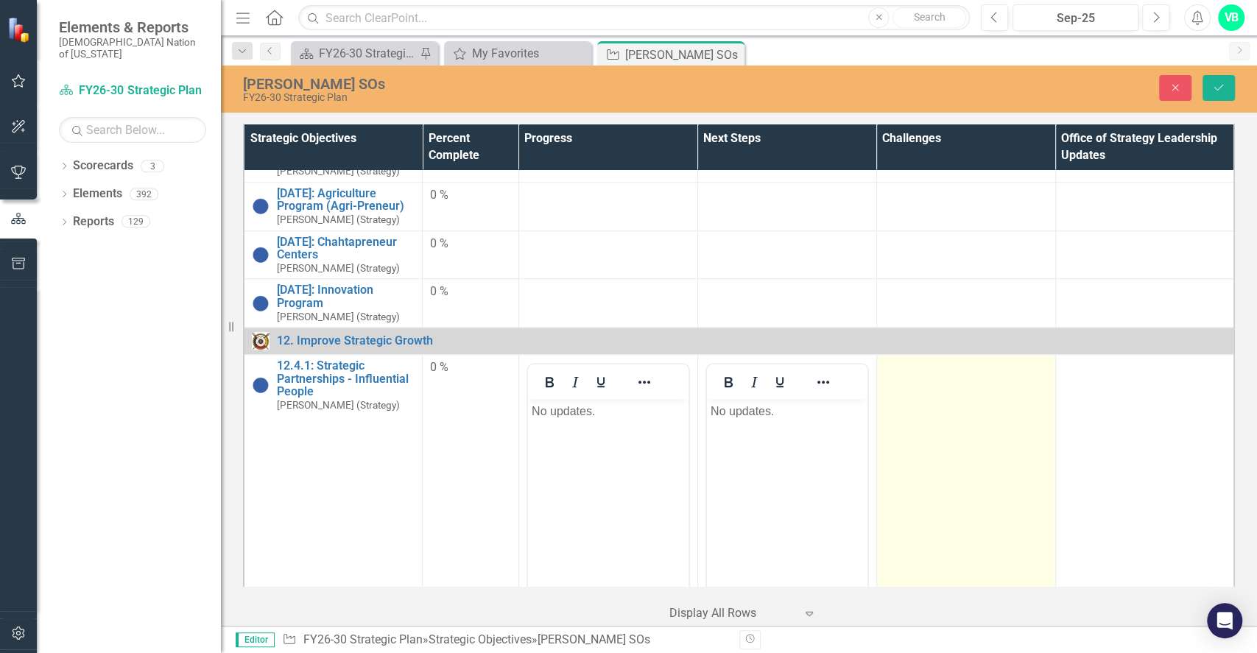
click at [898, 506] on td at bounding box center [965, 529] width 179 height 348
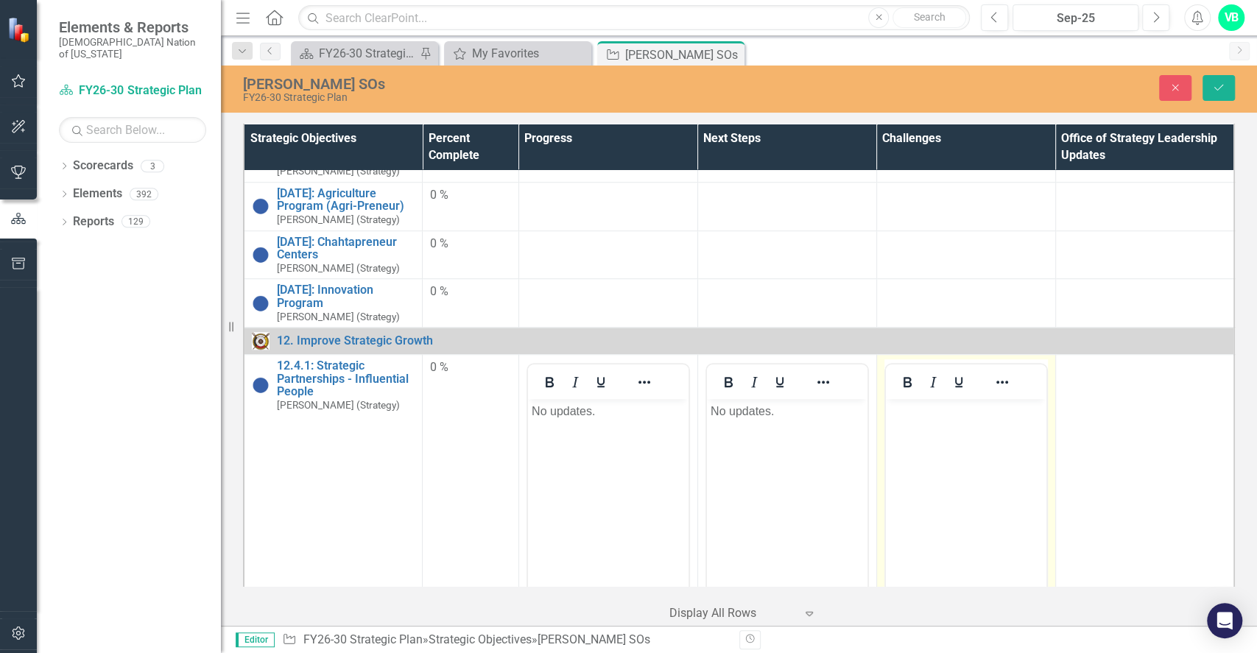
click at [1000, 521] on body "Rich Text Area. Press ALT-0 for help." at bounding box center [965, 509] width 160 height 221
paste body "Rich Text Area. Press ALT-0 for help."
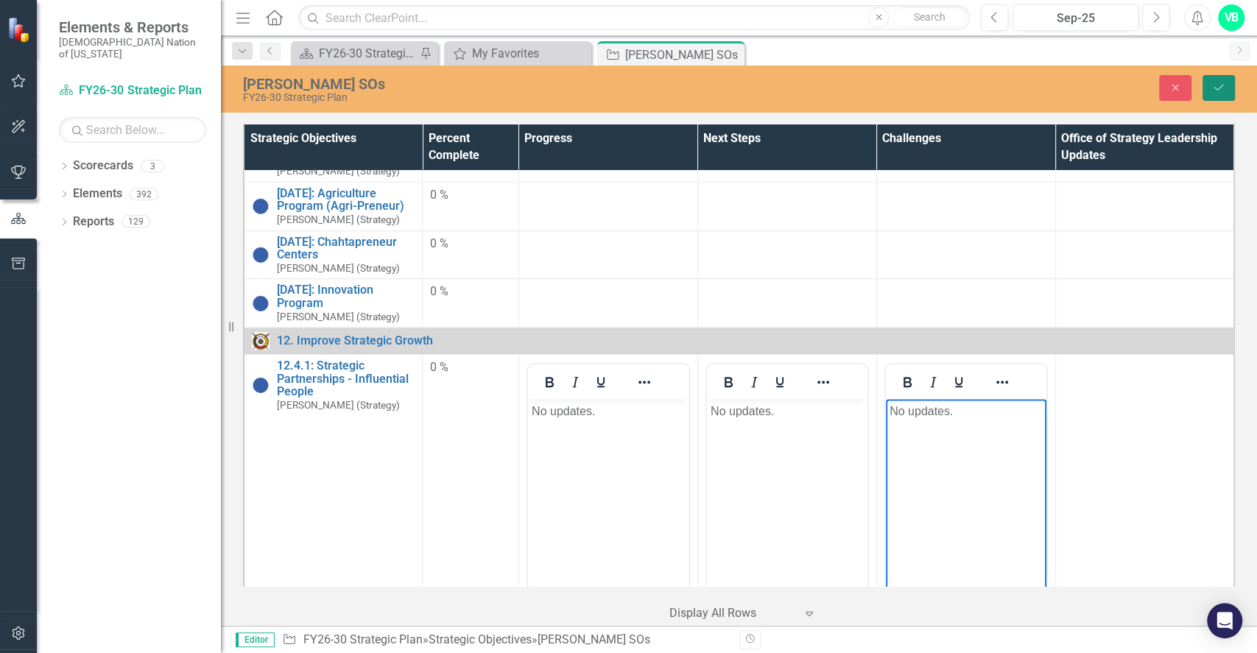
click at [1214, 89] on icon "Save" at bounding box center [1218, 87] width 13 height 10
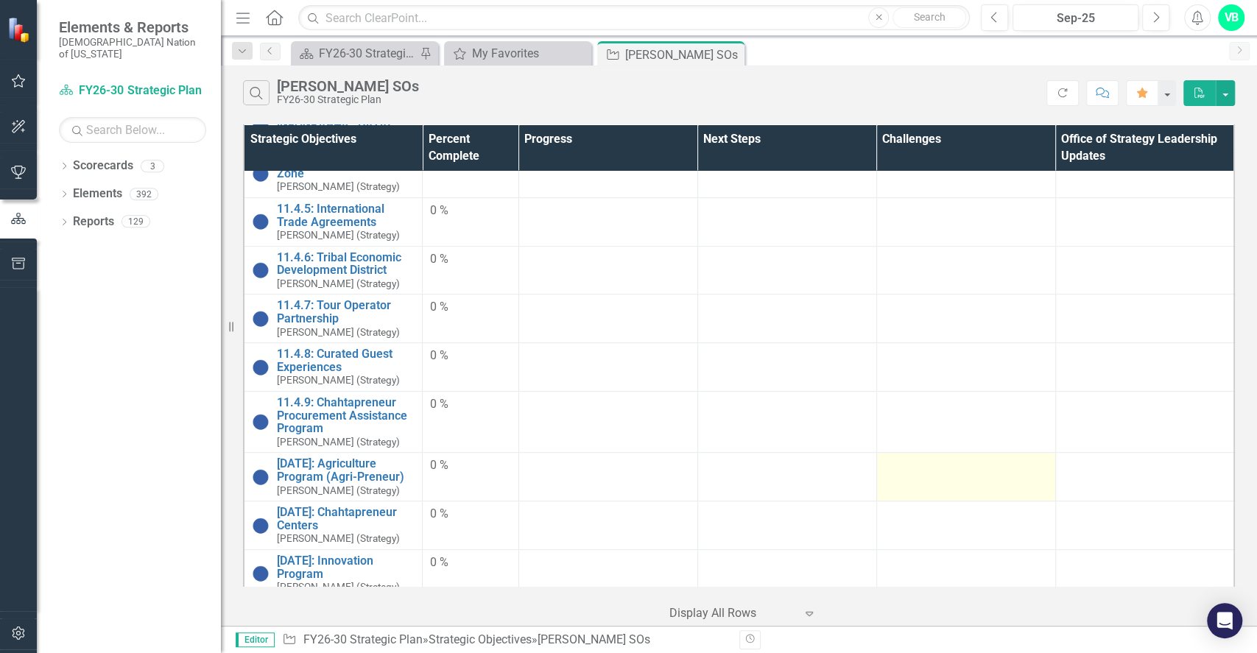
scroll to position [760, 0]
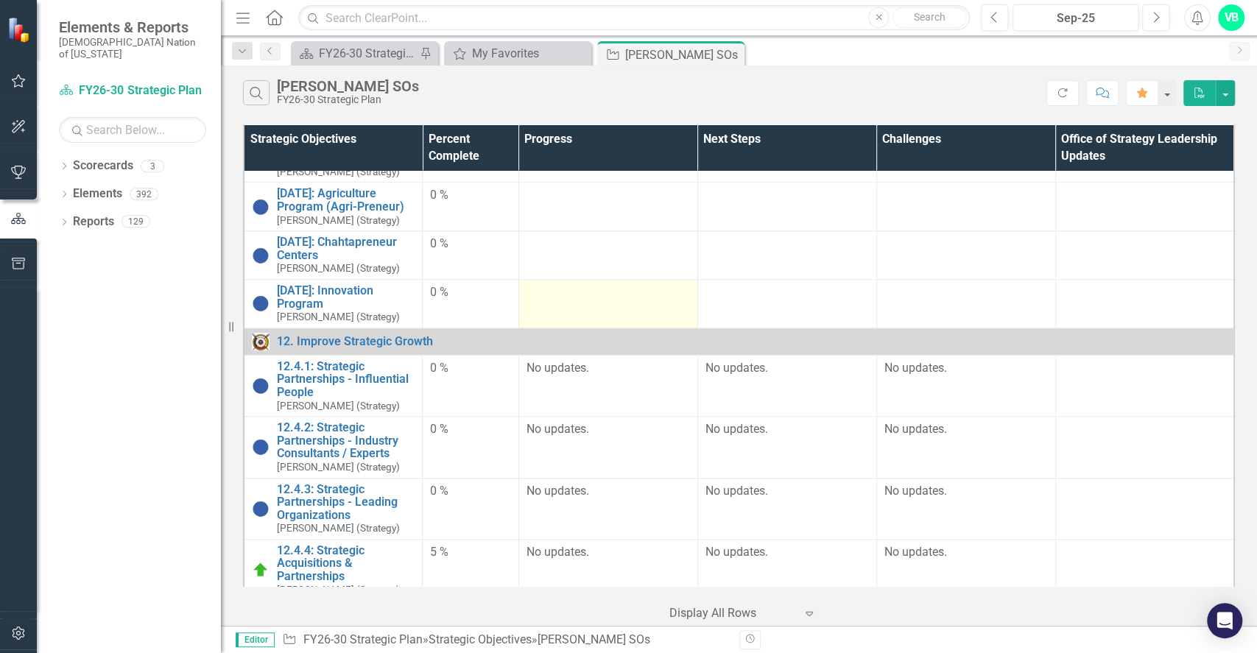
click at [577, 286] on div at bounding box center [607, 293] width 163 height 18
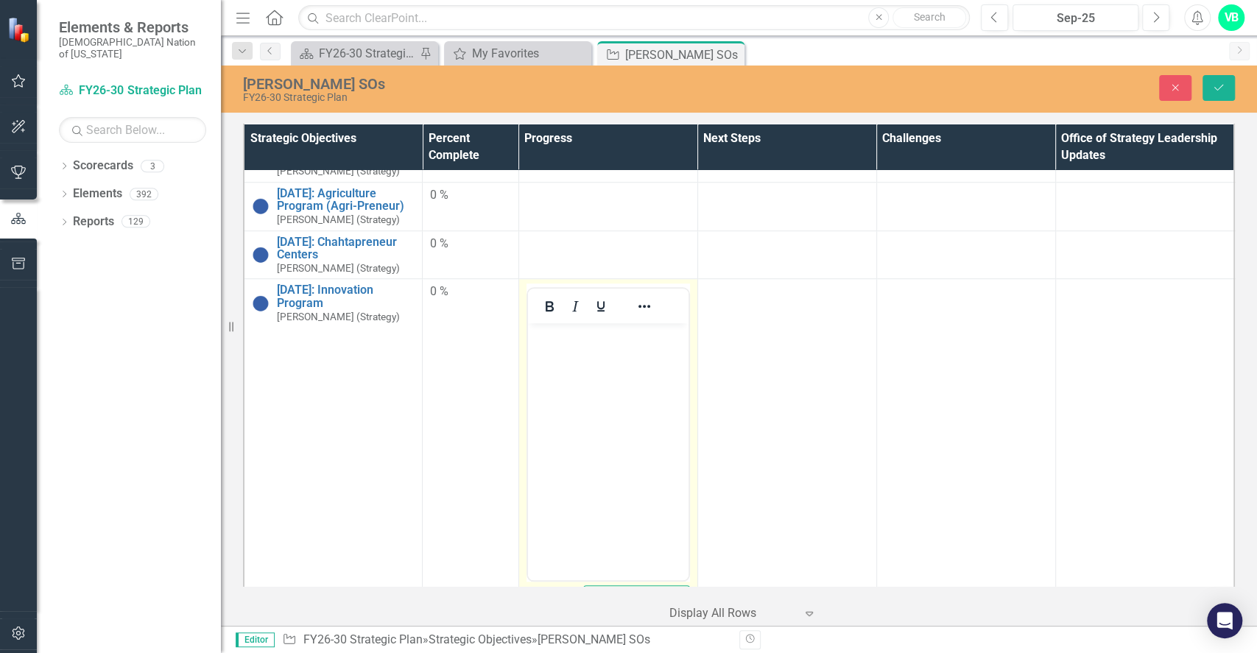
scroll to position [0, 0]
click at [607, 398] on body "Rich Text Area. Press ALT-0 for help." at bounding box center [607, 433] width 160 height 221
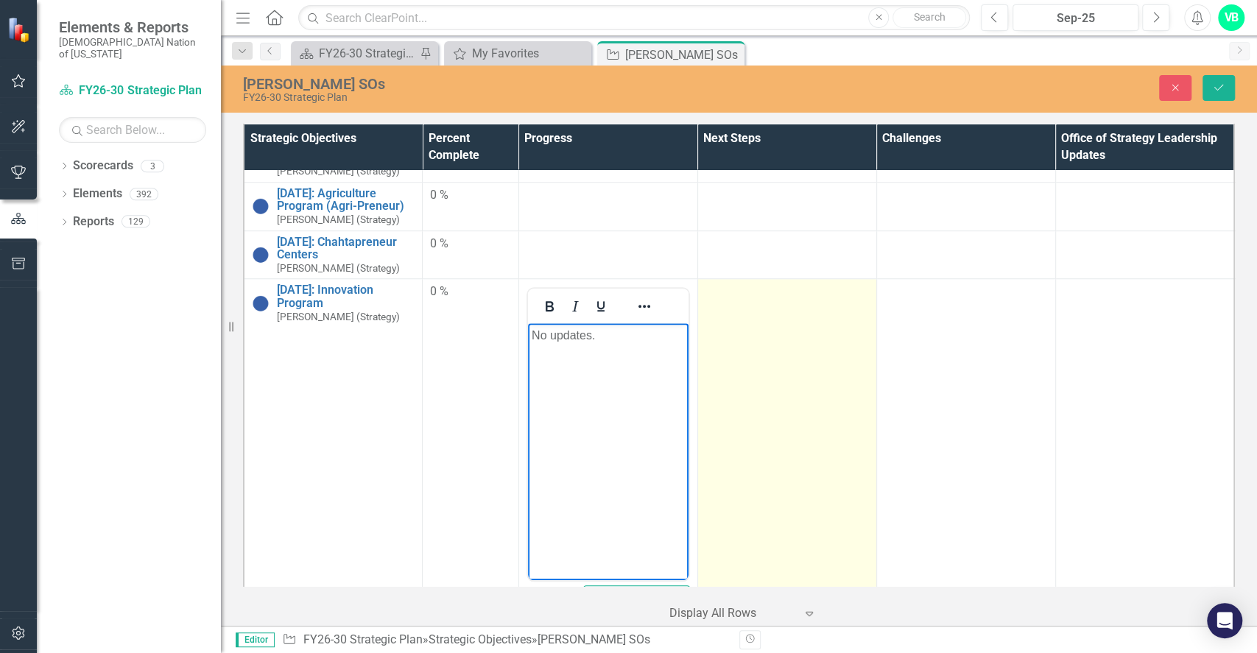
click at [816, 403] on td at bounding box center [786, 453] width 179 height 348
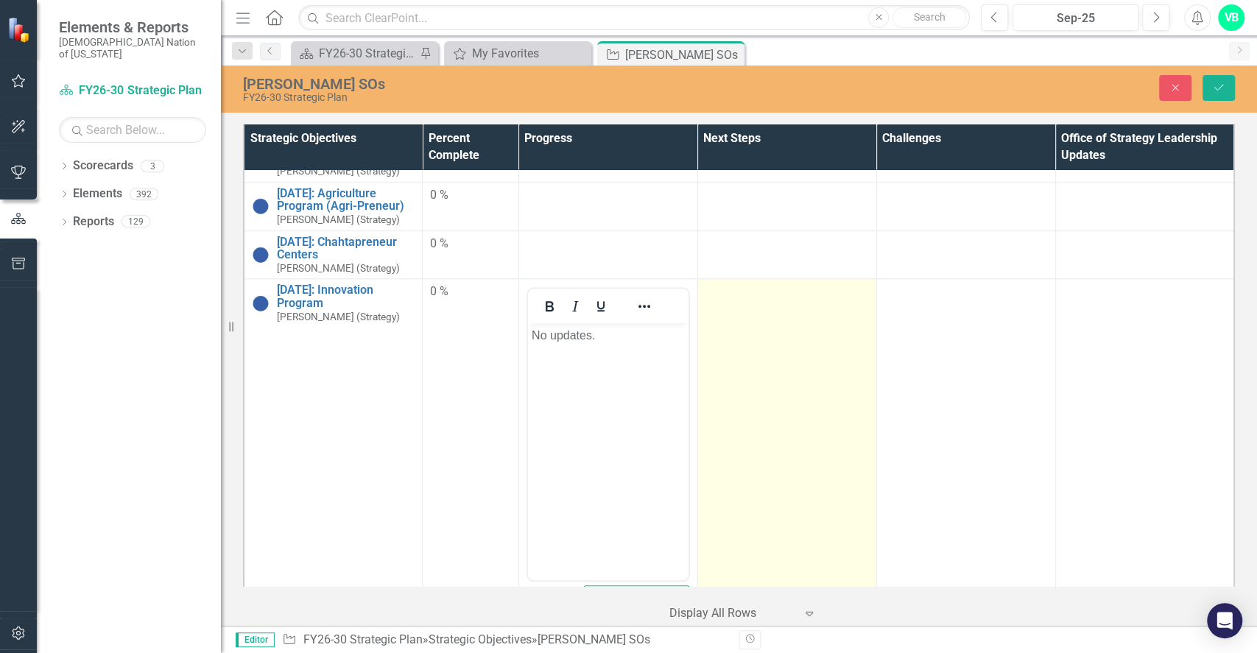
click at [816, 403] on td at bounding box center [786, 453] width 179 height 348
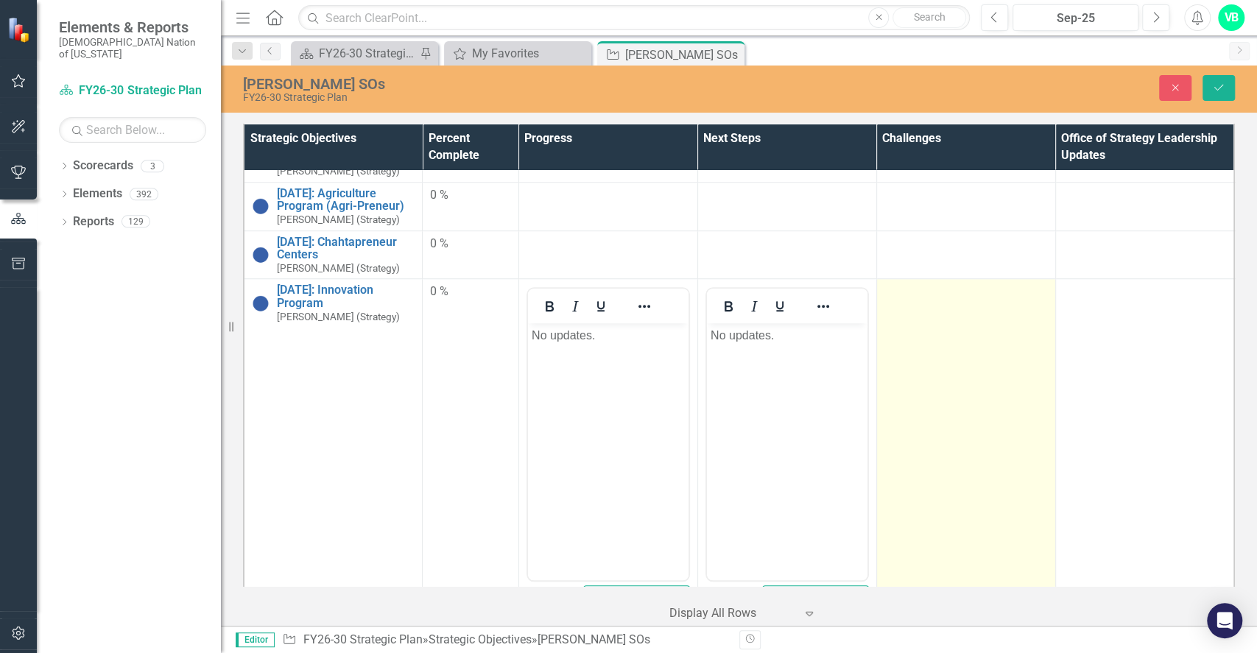
click at [944, 438] on td at bounding box center [965, 453] width 179 height 348
click at [947, 431] on td at bounding box center [965, 453] width 179 height 348
click at [948, 428] on td at bounding box center [965, 453] width 179 height 348
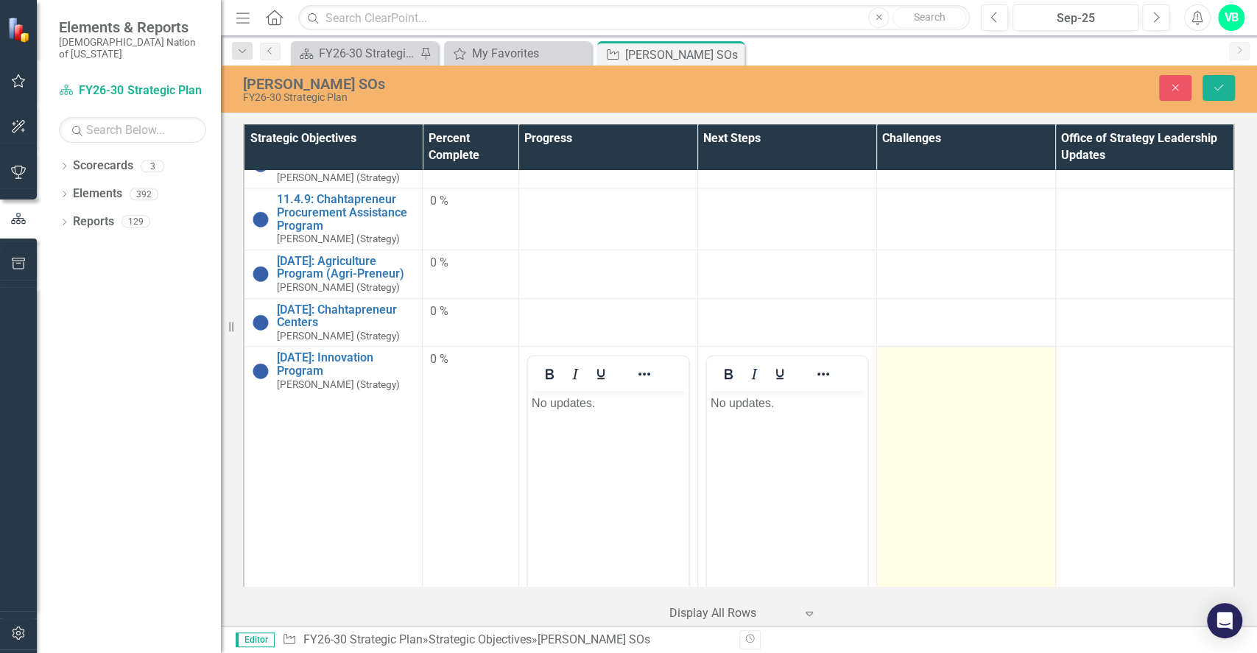
scroll to position [663, 0]
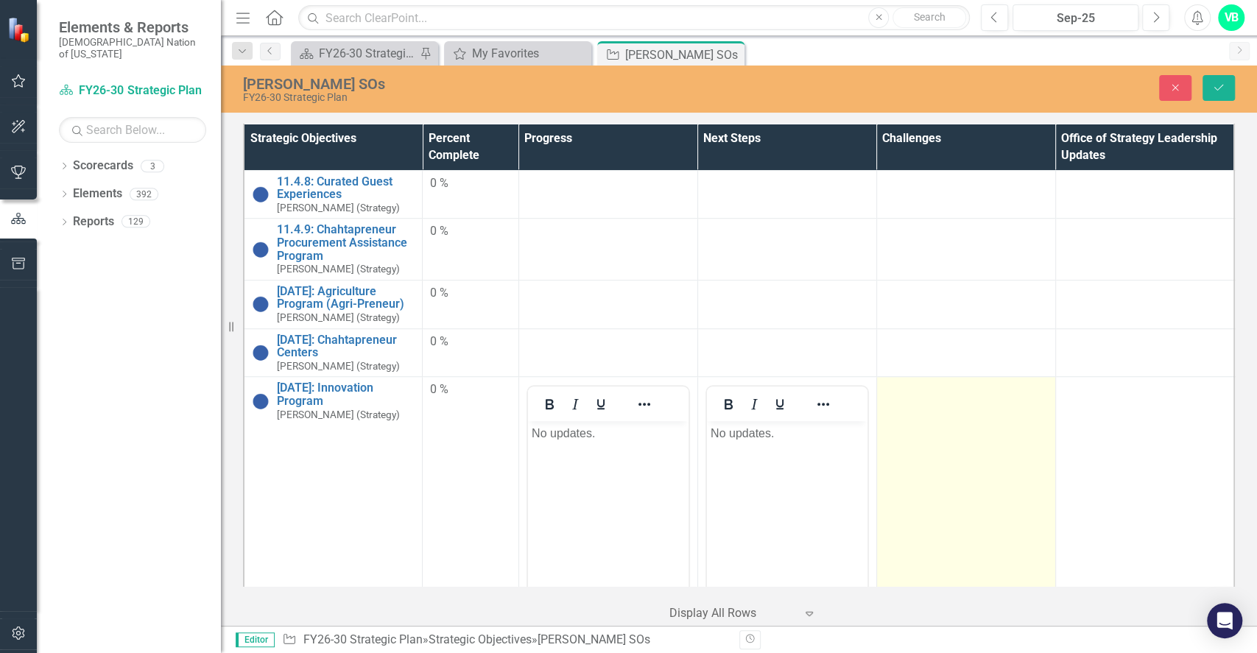
click at [961, 464] on td at bounding box center [965, 551] width 179 height 348
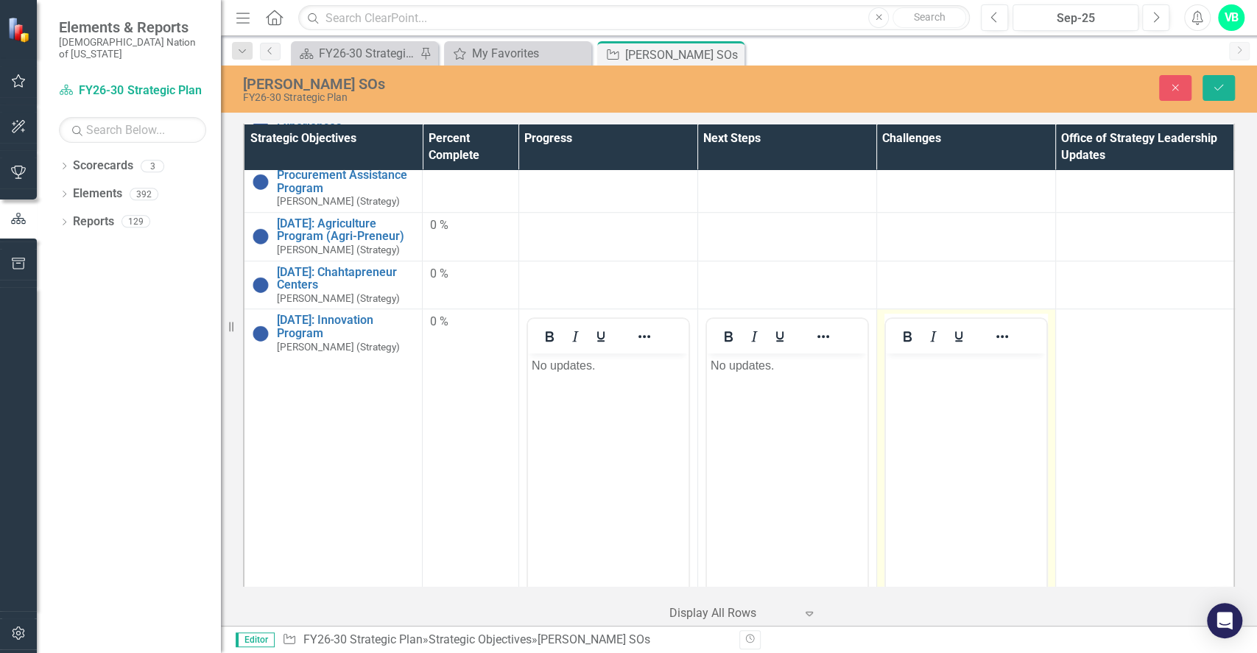
scroll to position [760, 0]
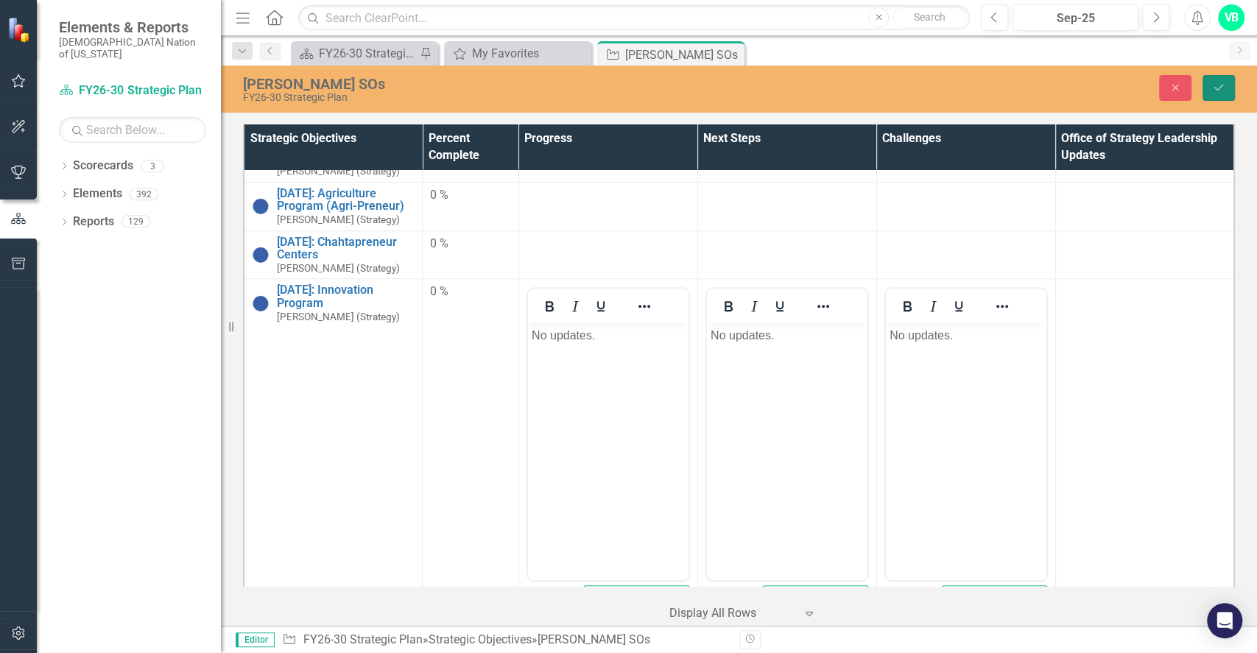
click at [1229, 88] on button "Save" at bounding box center [1218, 88] width 32 height 26
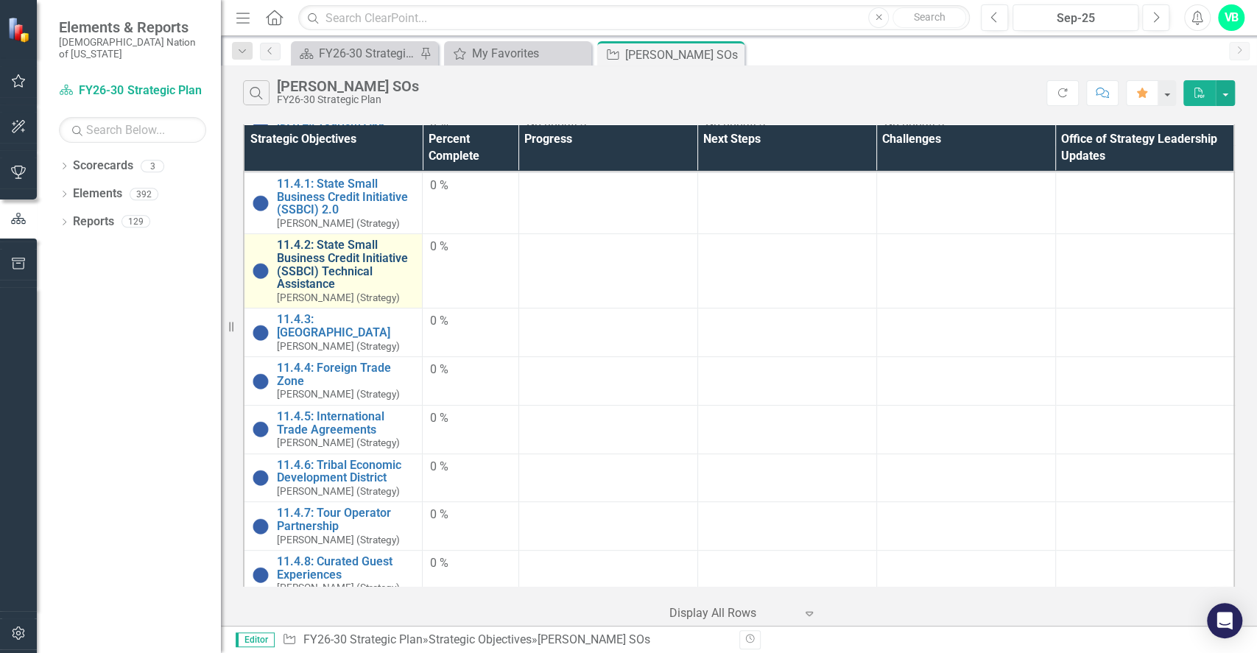
scroll to position [294, 0]
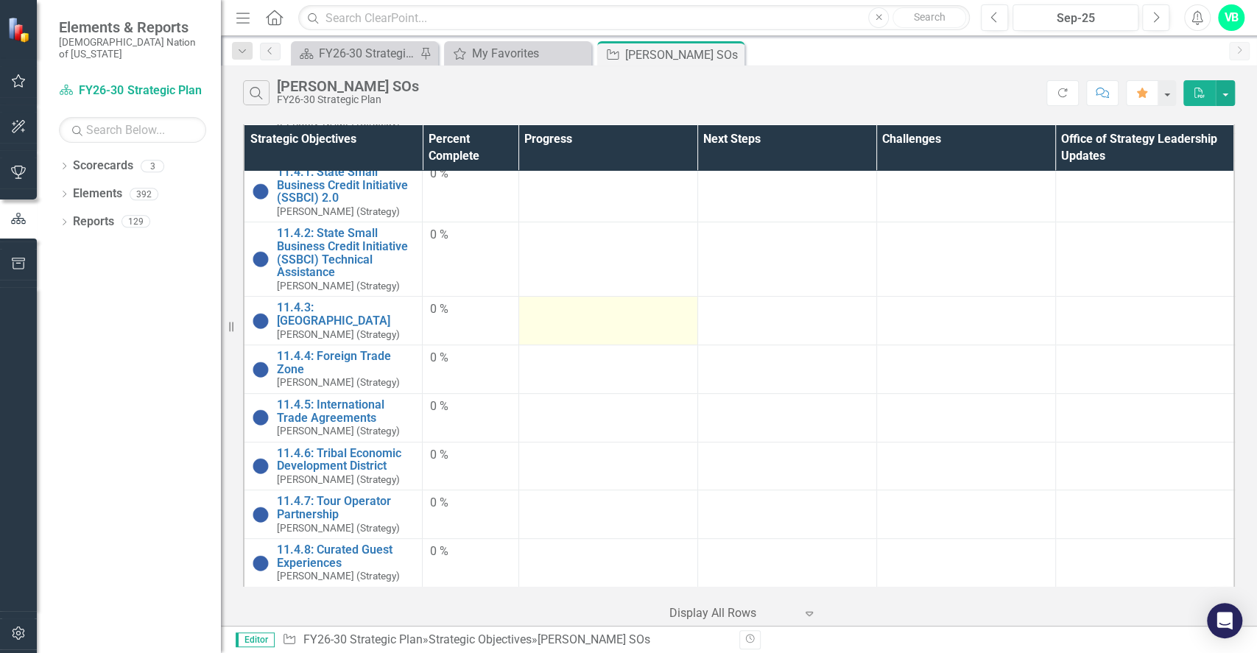
click at [591, 317] on div at bounding box center [607, 310] width 163 height 18
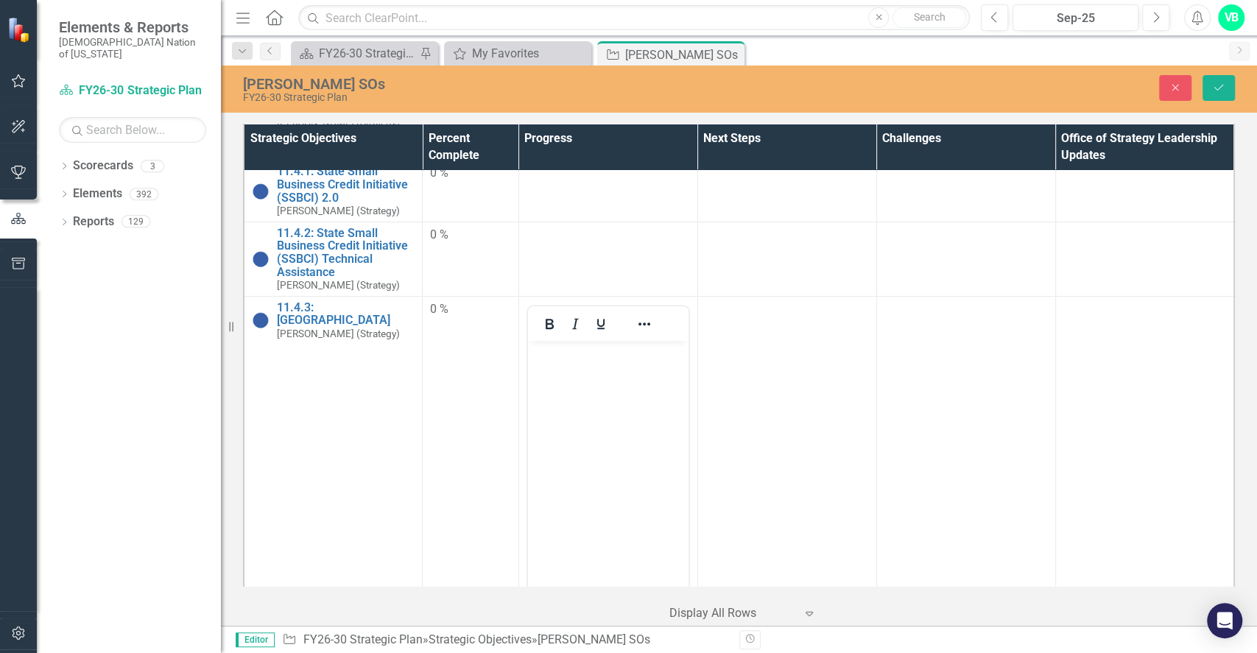
scroll to position [0, 0]
click at [562, 408] on body "Rich Text Area. Press ALT-0 for help." at bounding box center [607, 450] width 160 height 221
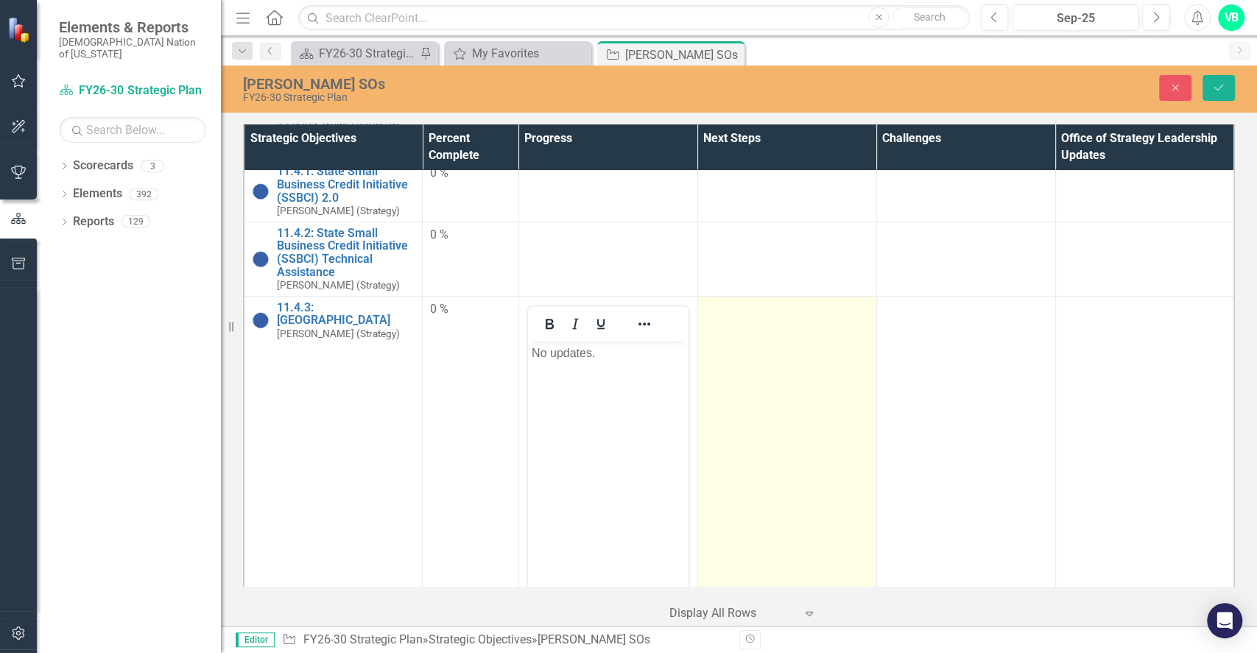
click at [744, 374] on td at bounding box center [786, 470] width 179 height 348
click at [743, 374] on td at bounding box center [786, 470] width 179 height 348
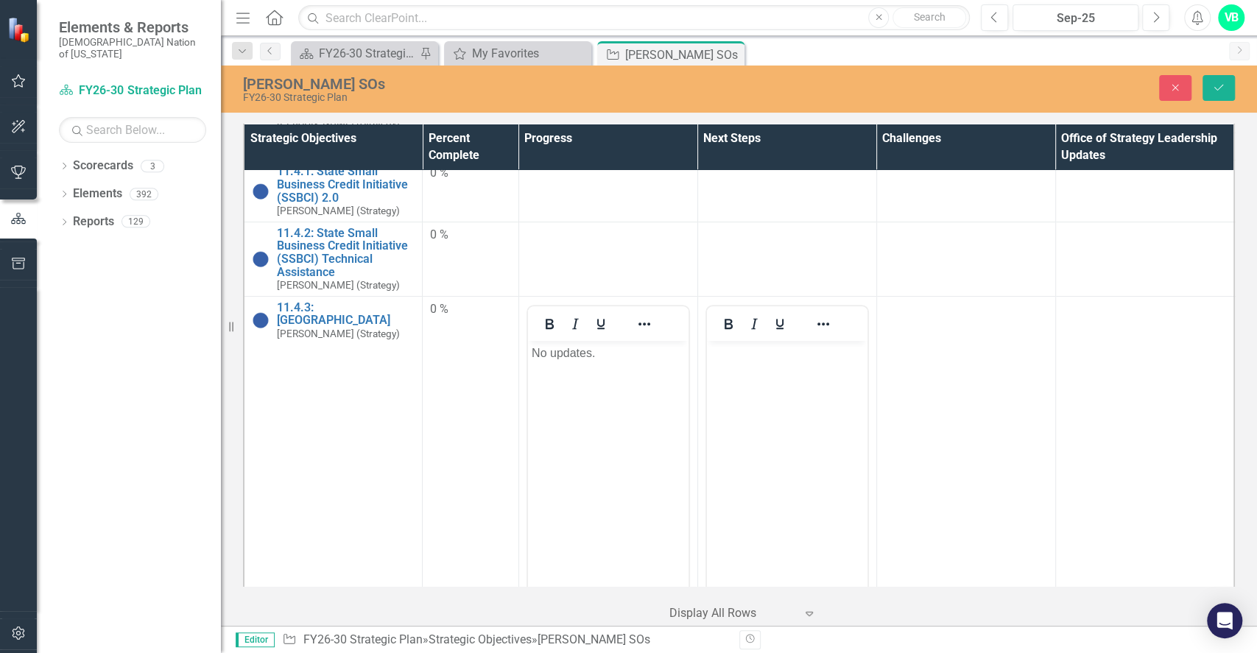
click at [763, 458] on body "Rich Text Area. Press ALT-0 for help." at bounding box center [786, 450] width 160 height 221
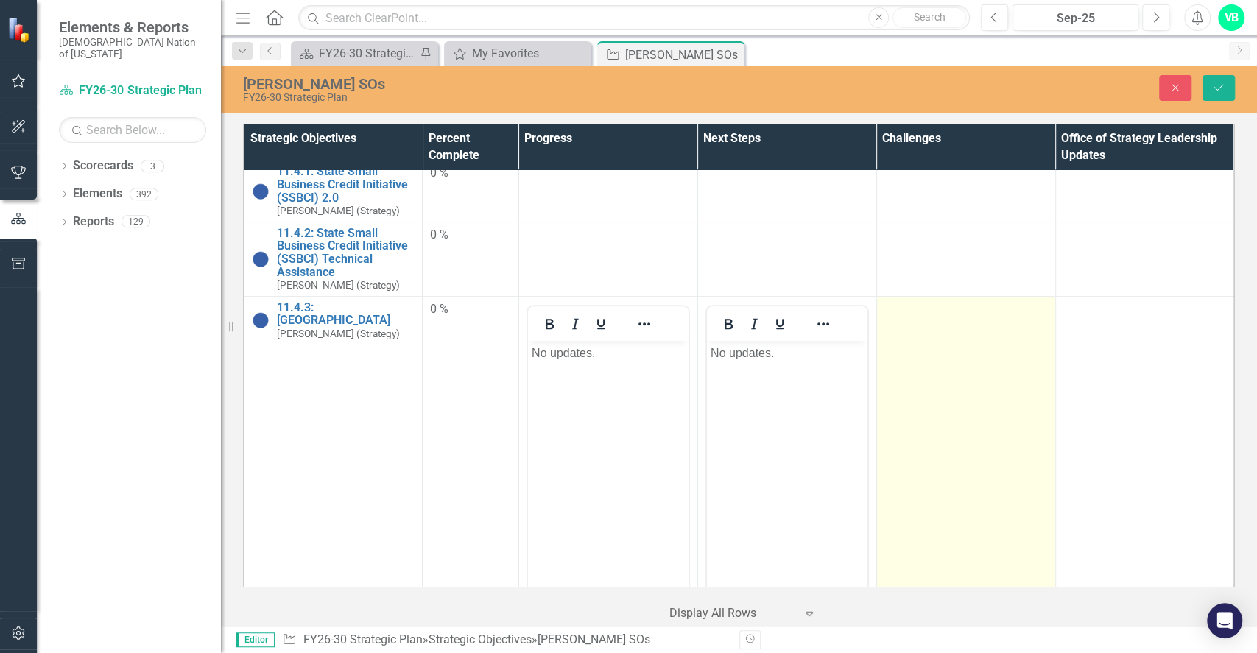
click at [975, 456] on td at bounding box center [965, 470] width 179 height 348
click at [974, 456] on td at bounding box center [965, 470] width 179 height 348
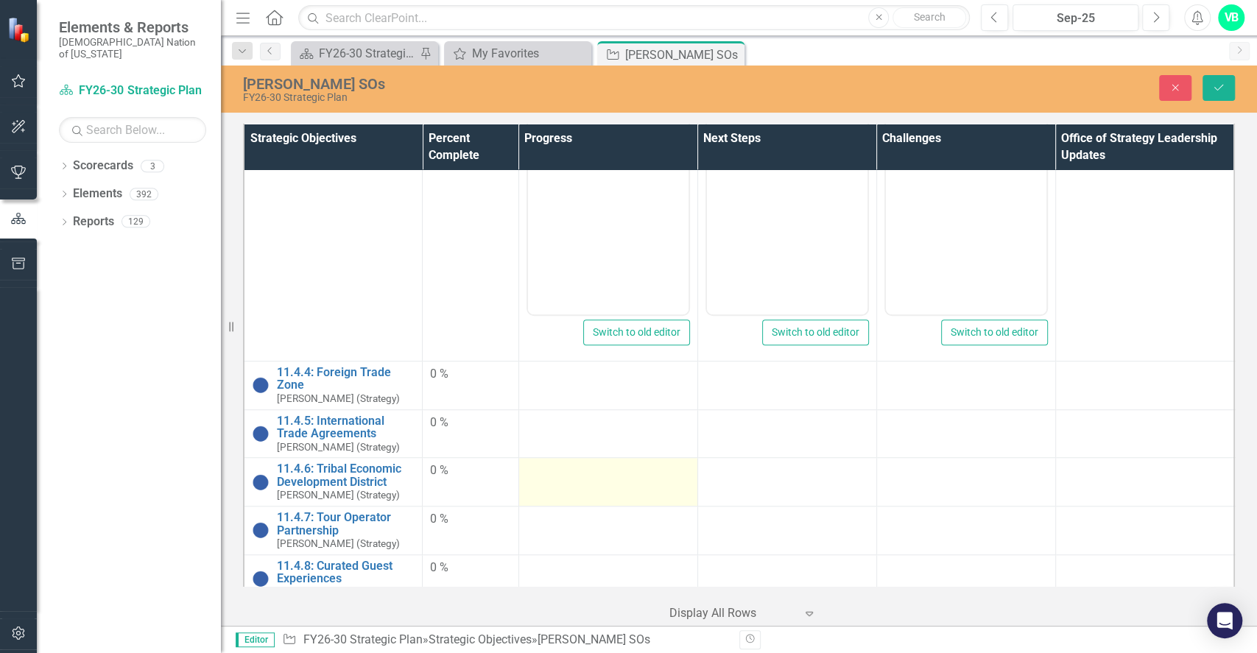
scroll to position [589, 0]
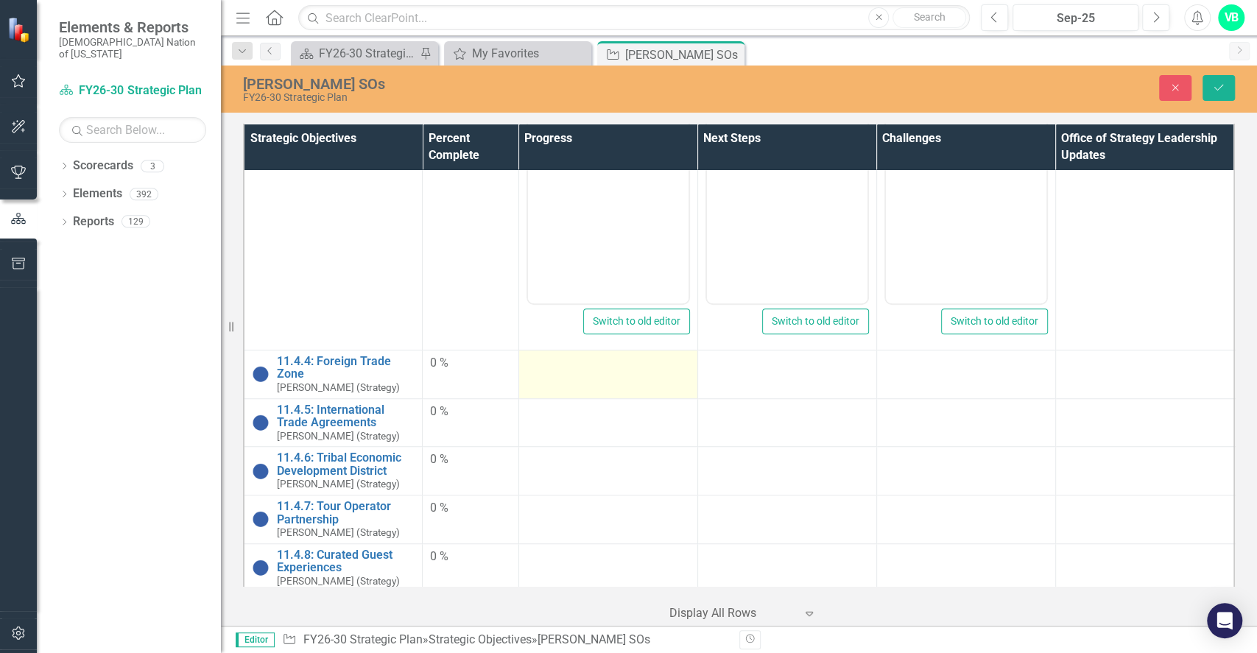
click at [584, 377] on td at bounding box center [607, 374] width 179 height 49
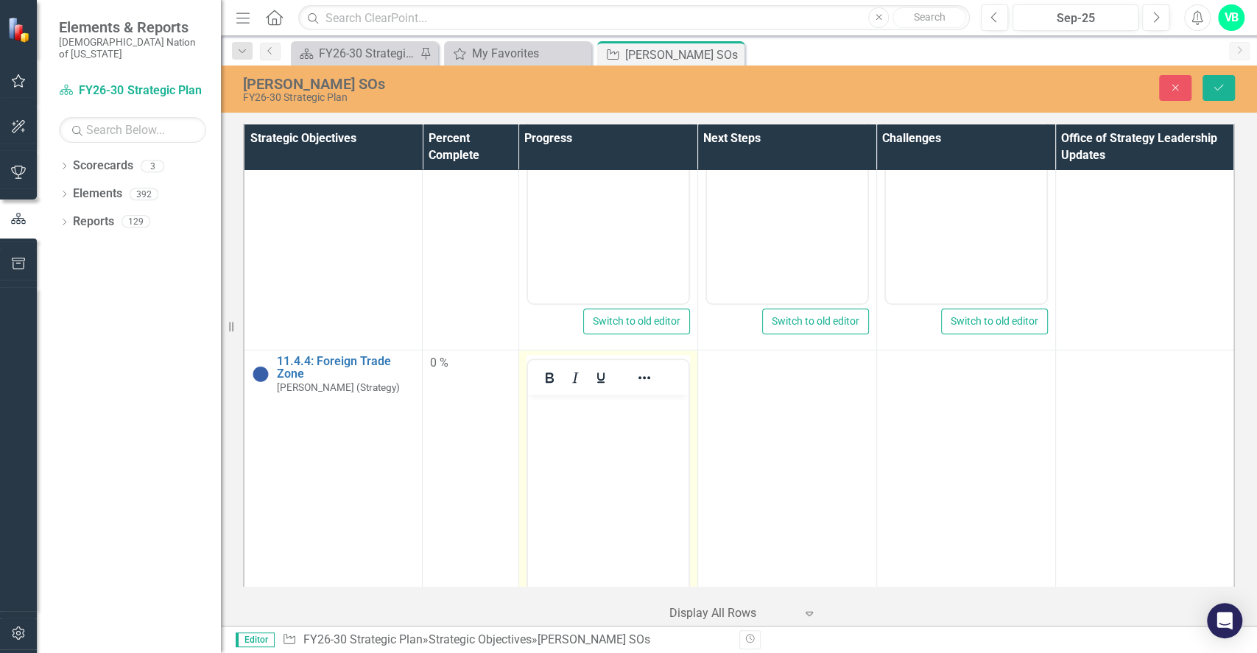
click at [588, 377] on button "Underline" at bounding box center [600, 377] width 25 height 21
click at [597, 374] on icon "Underline" at bounding box center [600, 377] width 7 height 10
click at [589, 441] on body "﻿" at bounding box center [607, 504] width 160 height 221
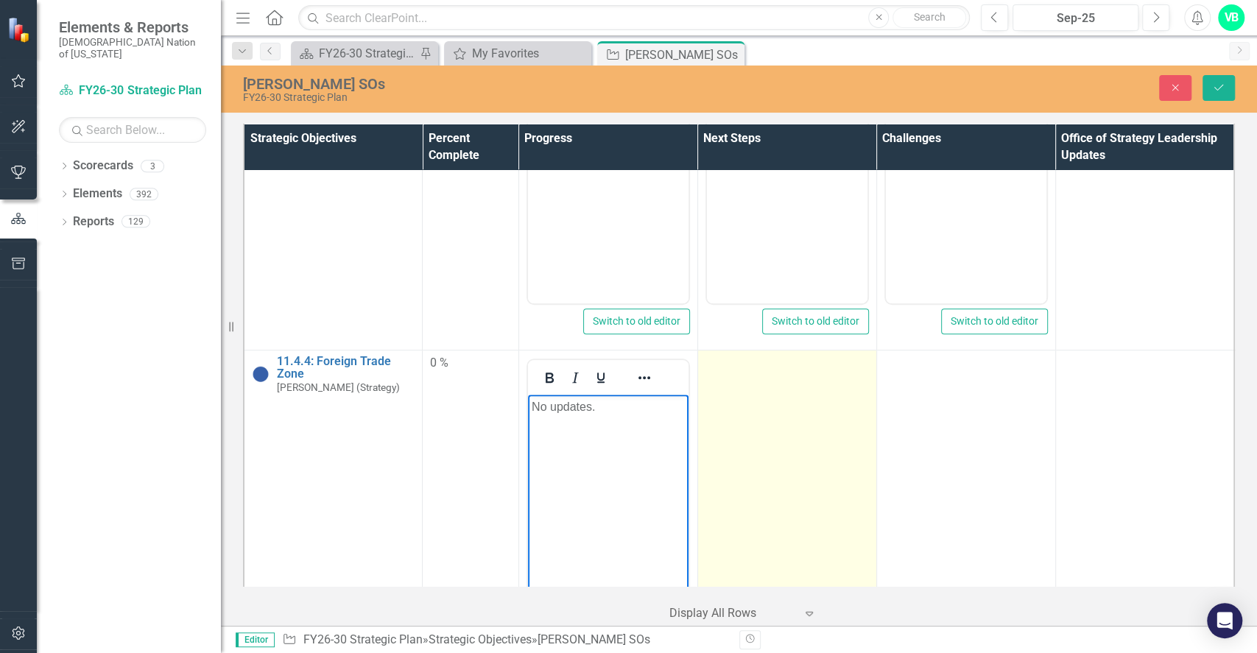
click at [805, 432] on td at bounding box center [786, 524] width 179 height 348
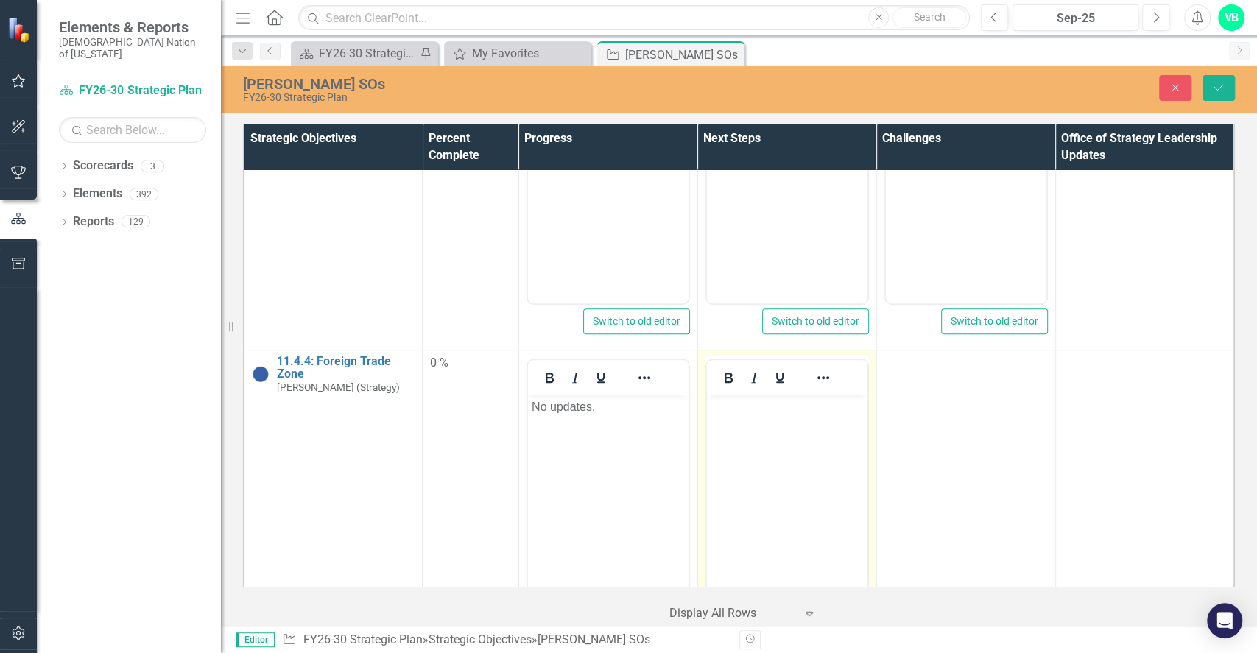
click at [808, 432] on body "Rich Text Area. Press ALT-0 for help." at bounding box center [786, 504] width 160 height 221
click at [836, 441] on body "Rich Text Area. Press ALT-0 for help." at bounding box center [786, 504] width 160 height 221
paste body "Rich Text Area. Press ALT-0 for help."
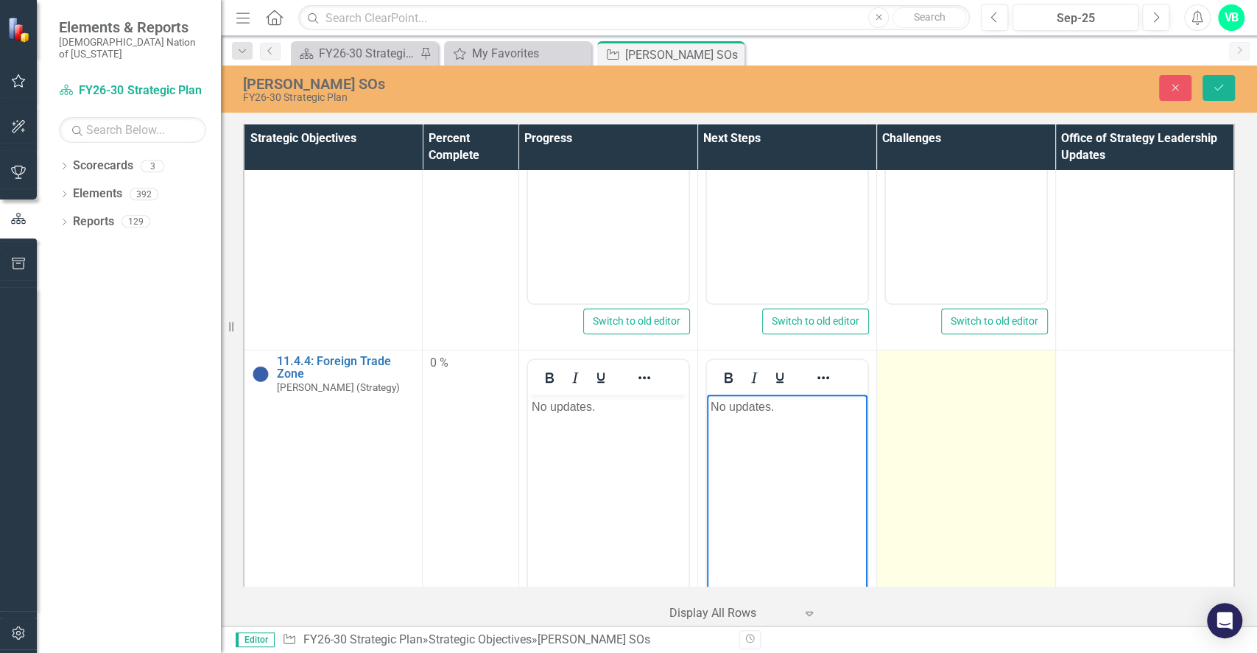
click at [956, 464] on td at bounding box center [965, 524] width 179 height 348
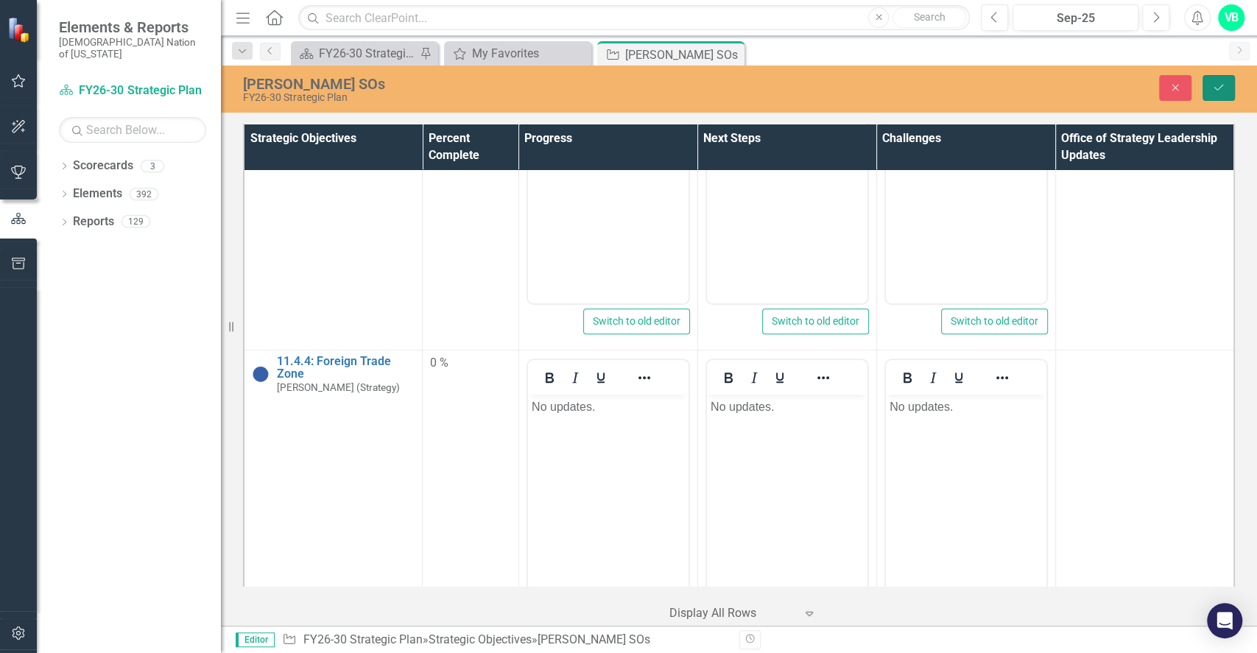
click at [1224, 93] on button "Save" at bounding box center [1218, 88] width 32 height 26
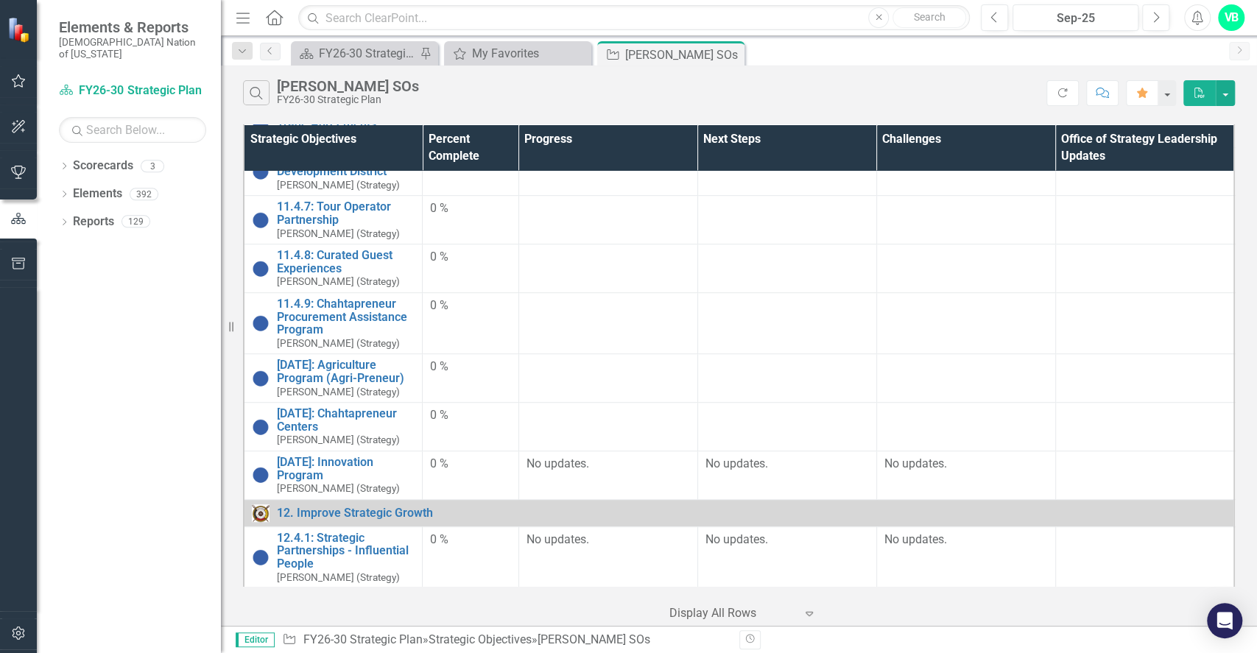
scroll to position [392, 0]
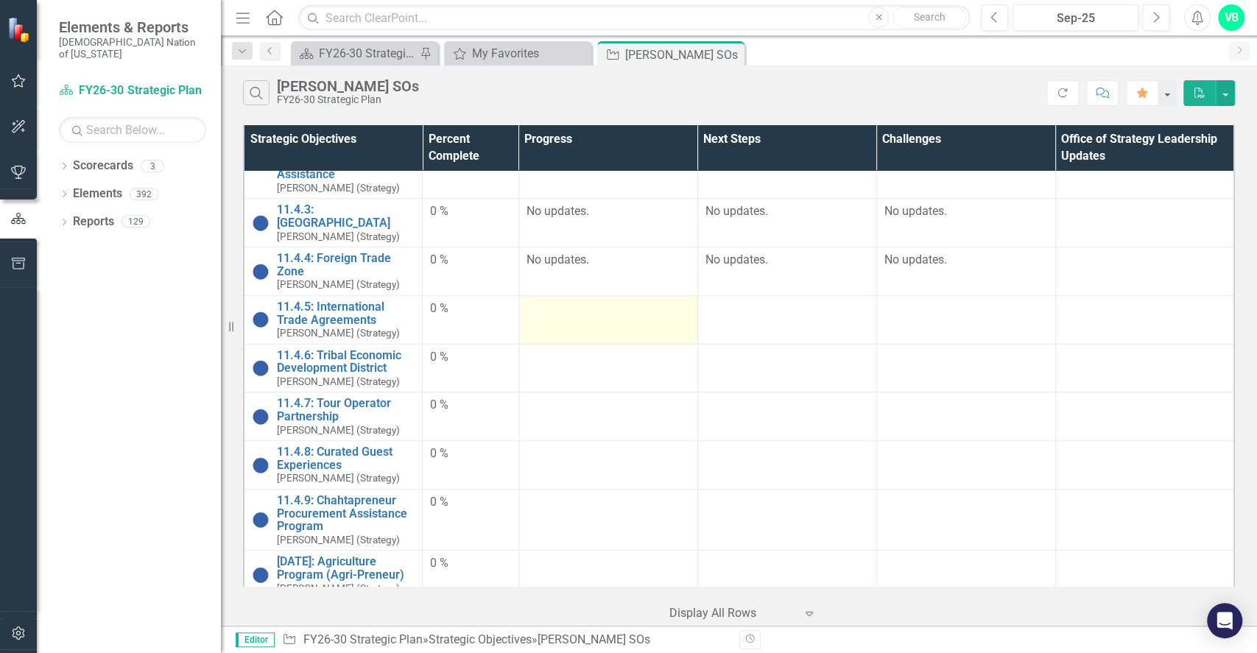
click at [622, 303] on td at bounding box center [607, 319] width 179 height 49
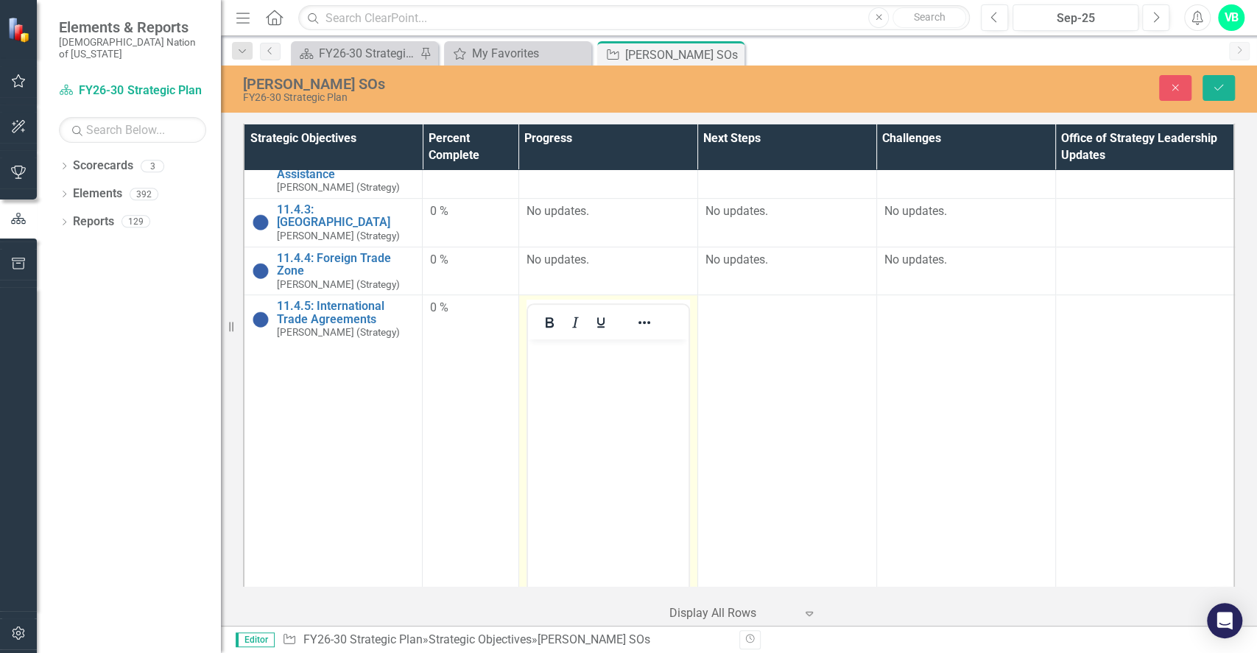
scroll to position [0, 0]
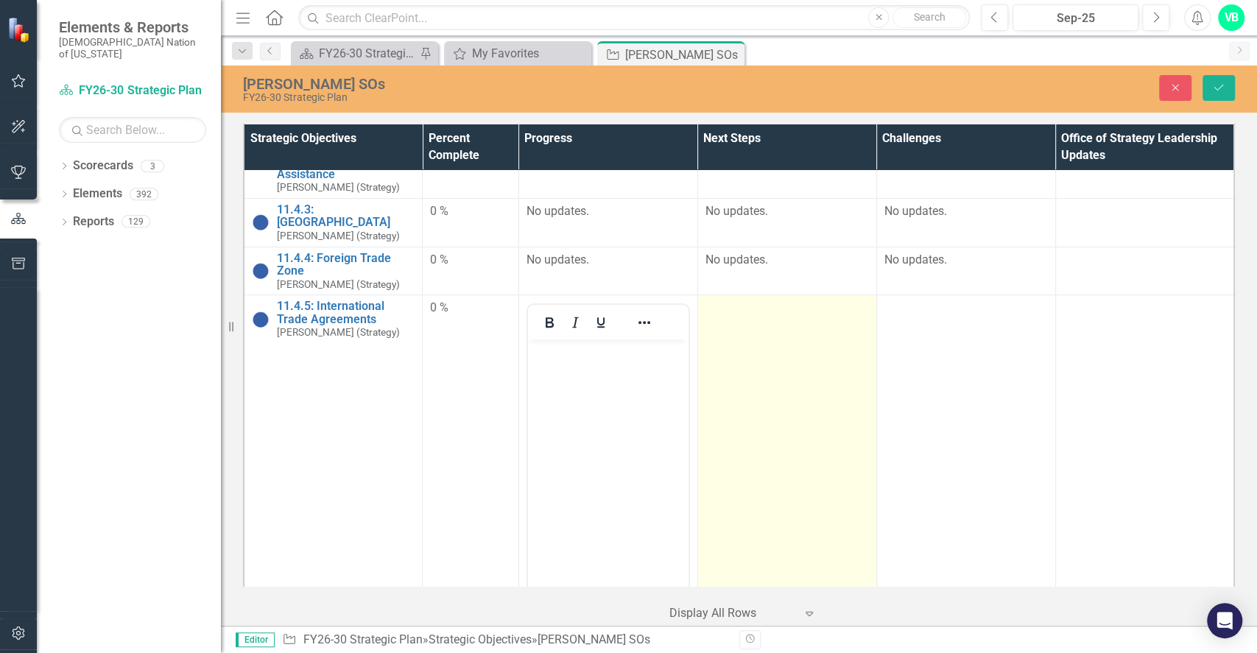
click at [697, 437] on td at bounding box center [786, 469] width 179 height 348
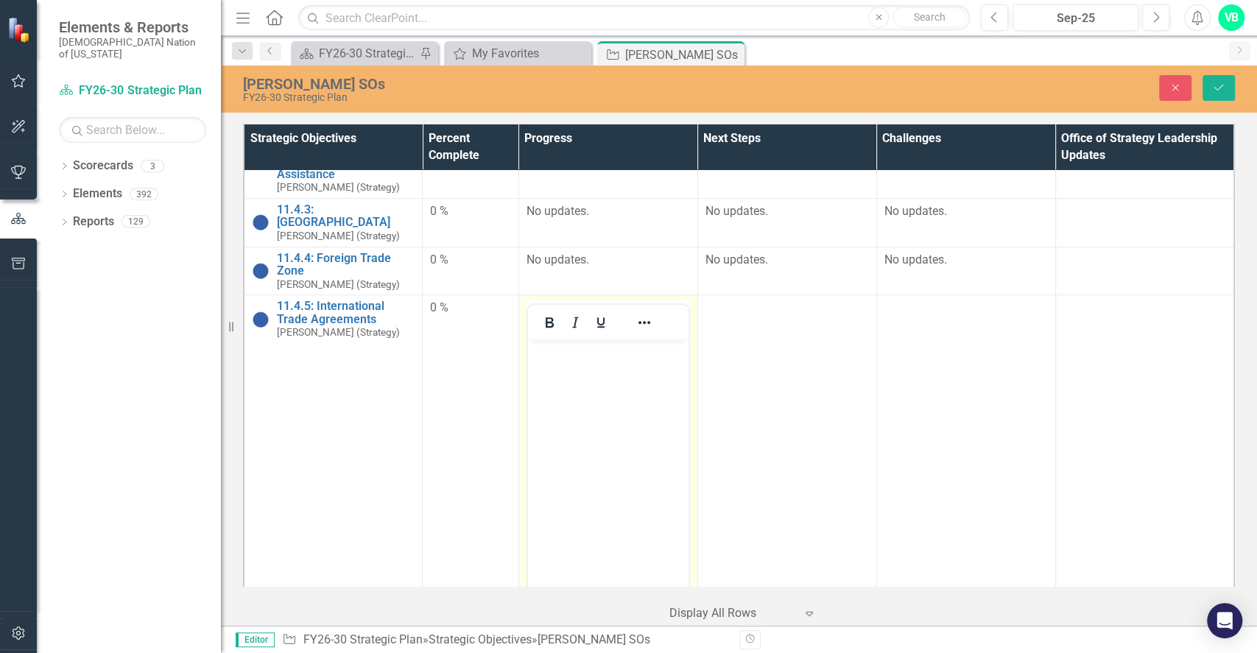
click at [621, 464] on body "Rich Text Area. Press ALT-0 for help." at bounding box center [607, 449] width 160 height 221
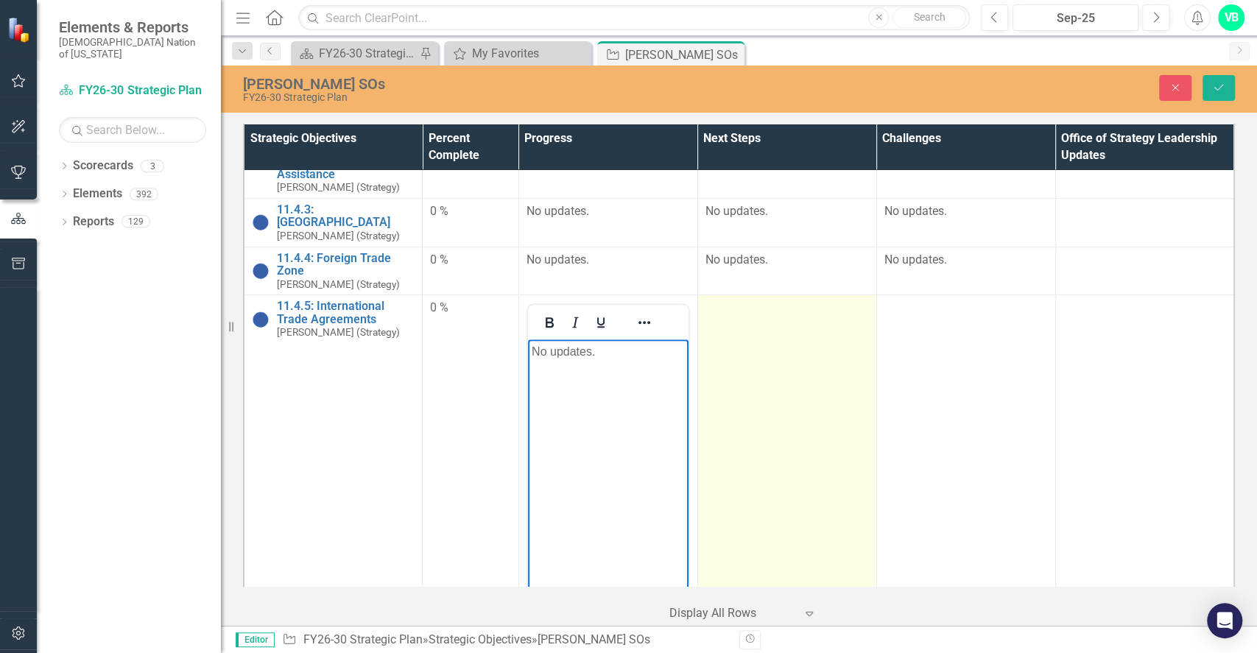
click at [796, 430] on td at bounding box center [786, 469] width 179 height 348
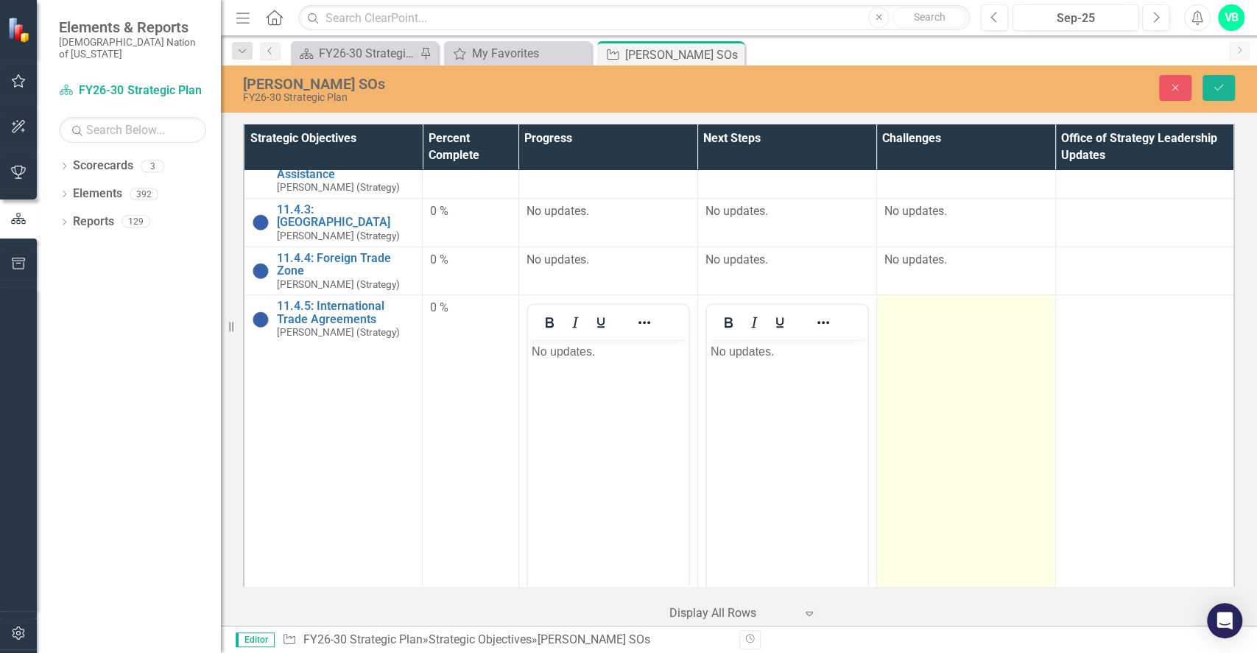
click at [941, 447] on td at bounding box center [965, 469] width 179 height 348
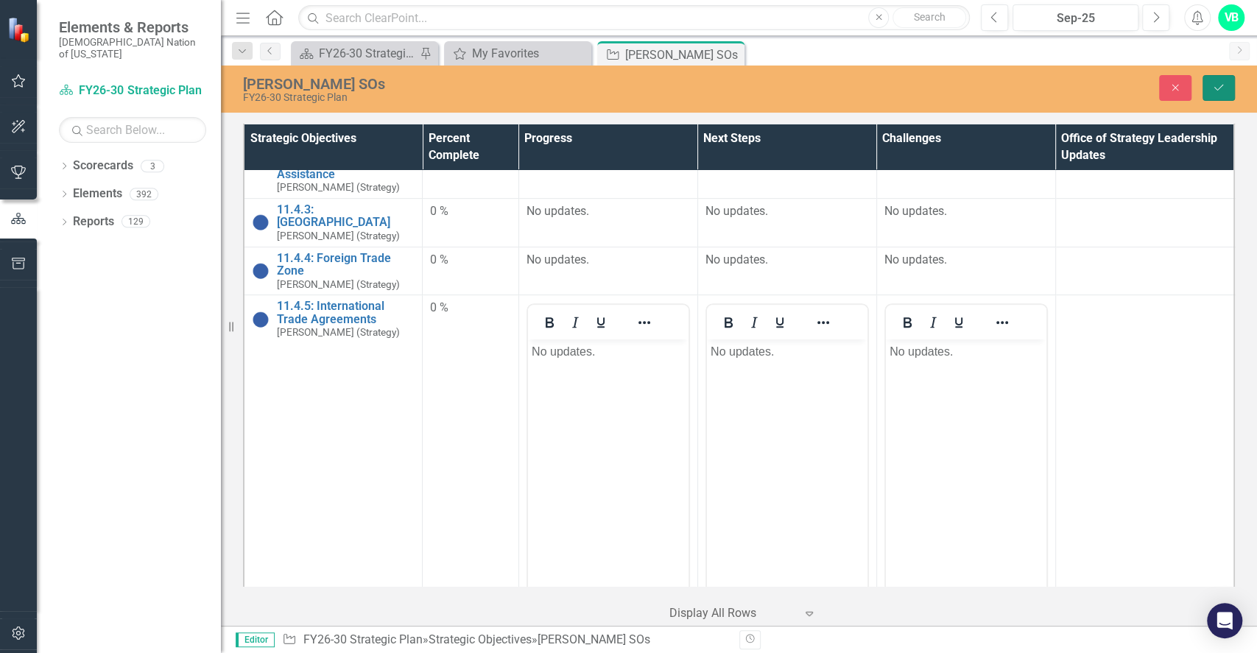
click at [1204, 89] on button "Save" at bounding box center [1218, 88] width 32 height 26
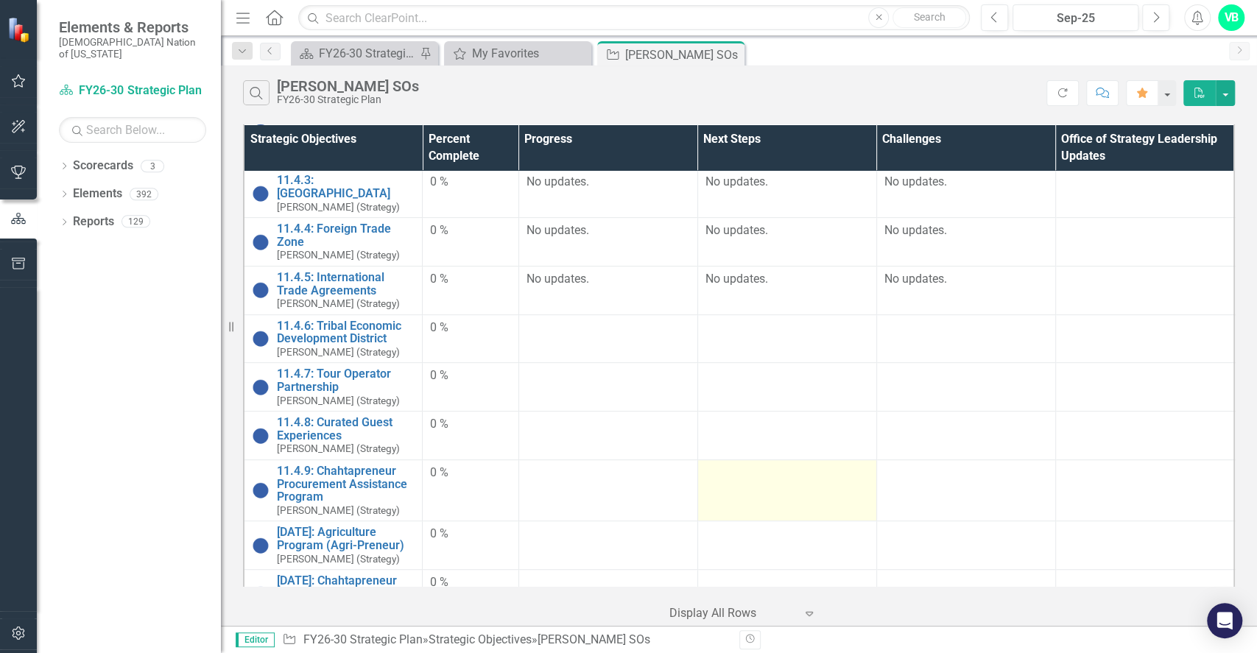
scroll to position [392, 0]
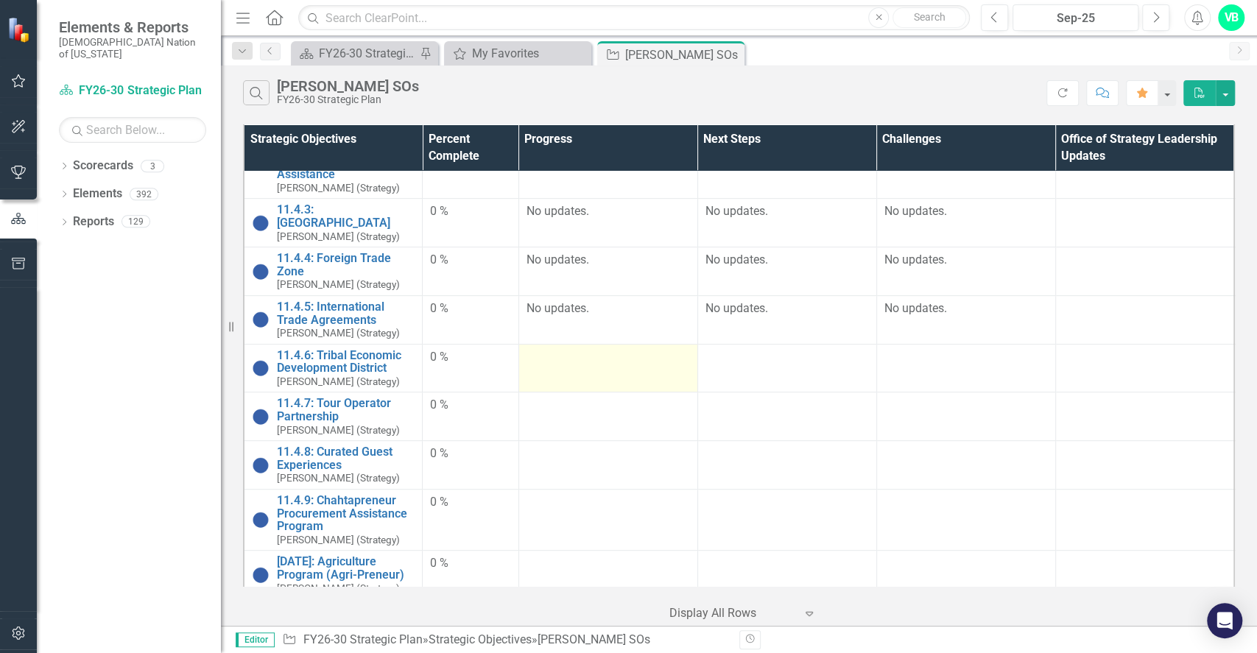
click at [582, 366] on td at bounding box center [607, 368] width 179 height 49
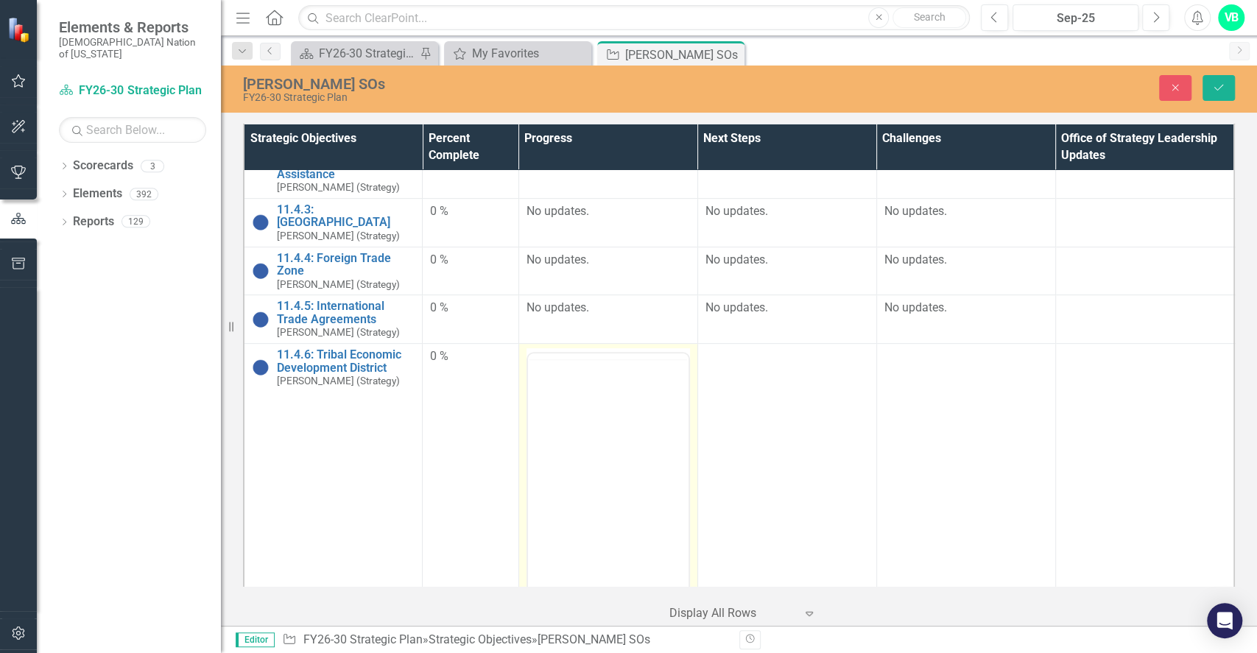
scroll to position [0, 0]
click at [618, 478] on body "Rich Text Area. Press ALT-0 for help." at bounding box center [607, 498] width 160 height 221
click at [645, 507] on body "Rich Text Area. Press ALT-0 for help." at bounding box center [607, 498] width 160 height 221
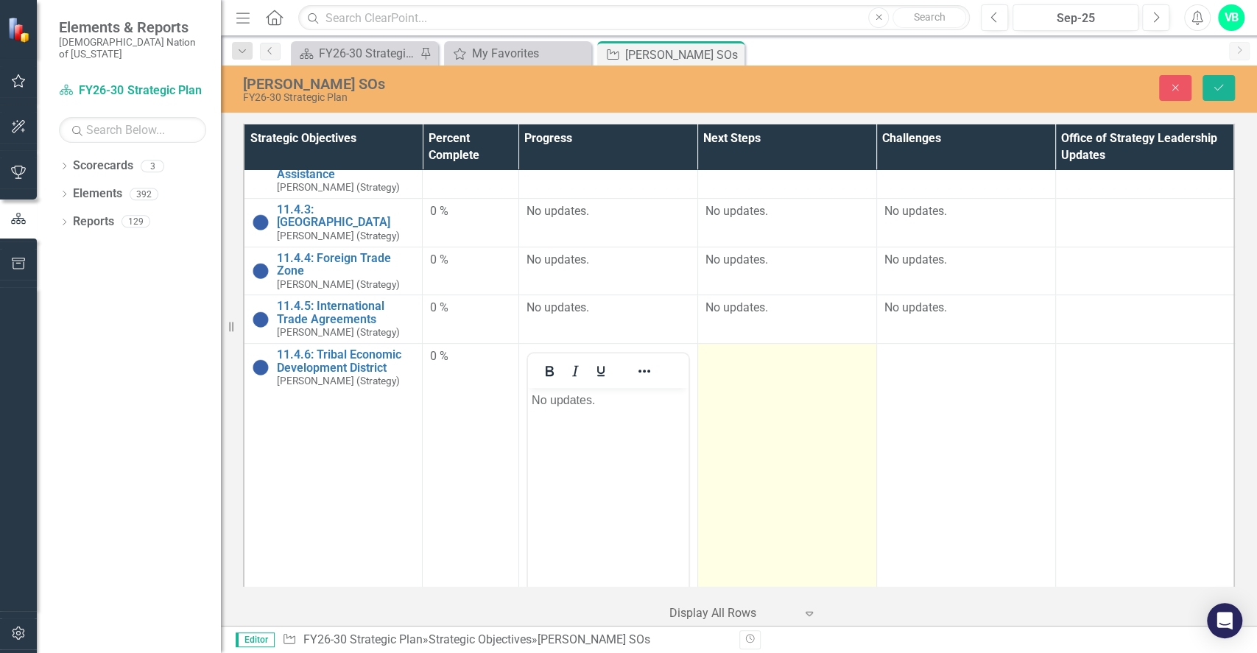
click at [746, 441] on td at bounding box center [786, 518] width 179 height 348
click at [750, 439] on td at bounding box center [786, 518] width 179 height 348
click at [753, 437] on td at bounding box center [786, 518] width 179 height 348
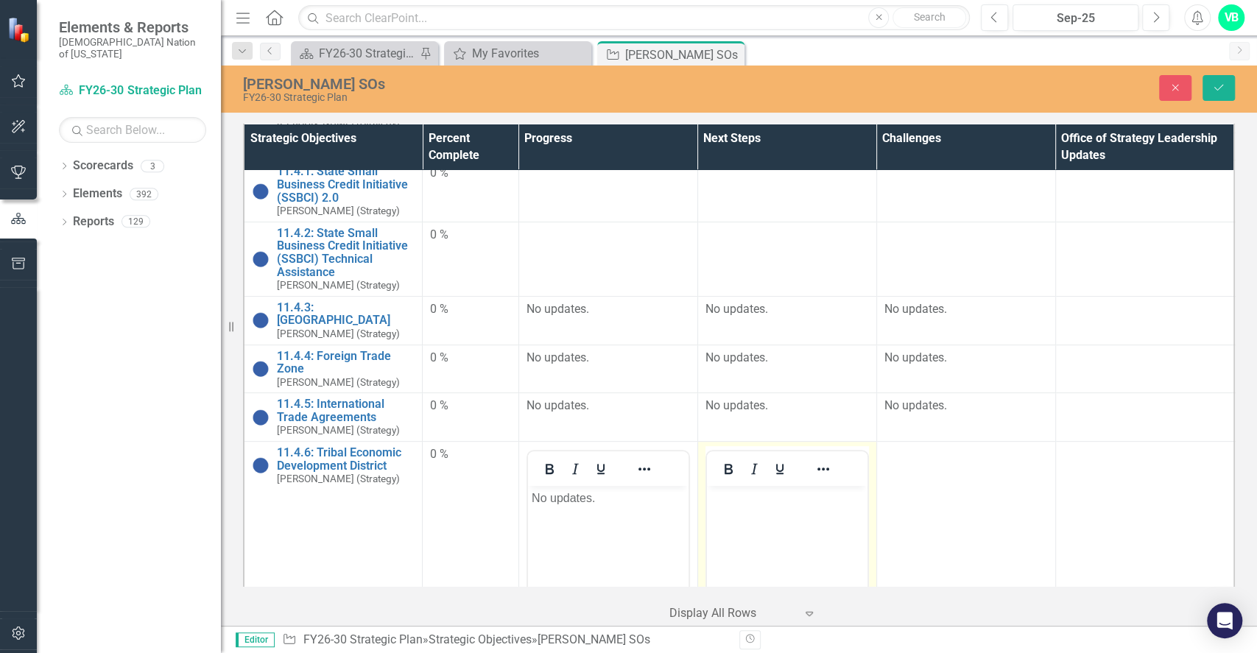
scroll to position [392, 0]
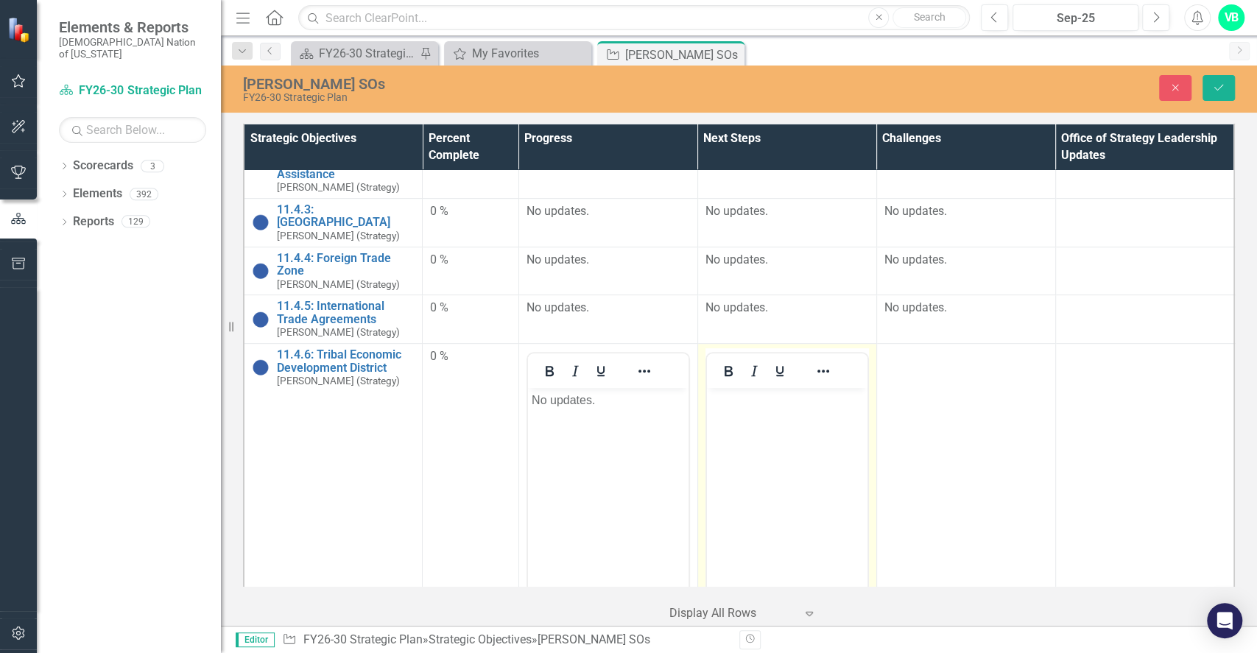
click at [836, 475] on body "Rich Text Area. Press ALT-0 for help." at bounding box center [786, 498] width 160 height 221
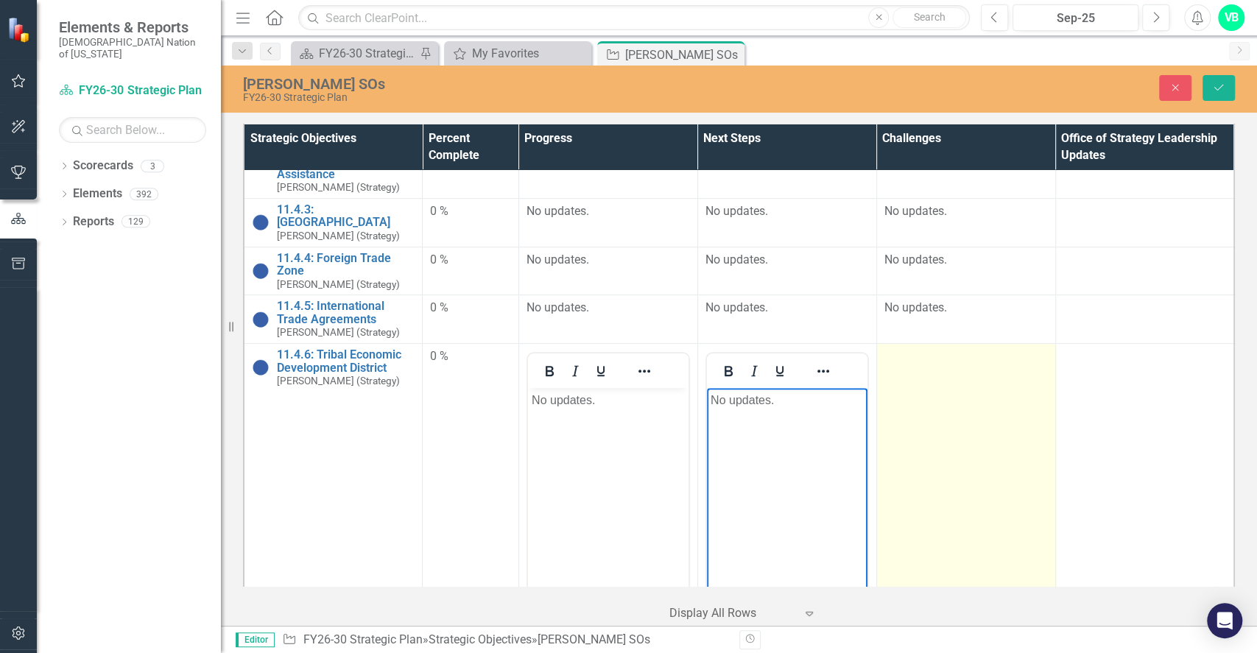
click at [911, 431] on td at bounding box center [965, 518] width 179 height 348
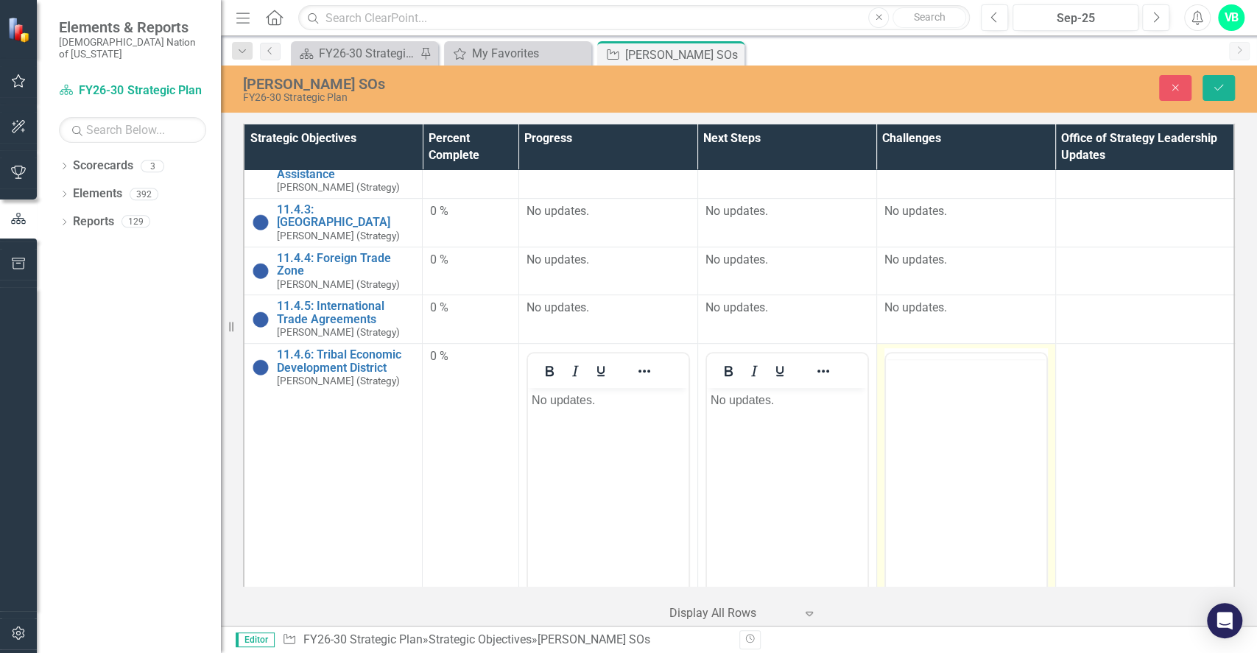
scroll to position [0, 0]
click at [1221, 85] on icon "Save" at bounding box center [1218, 87] width 13 height 10
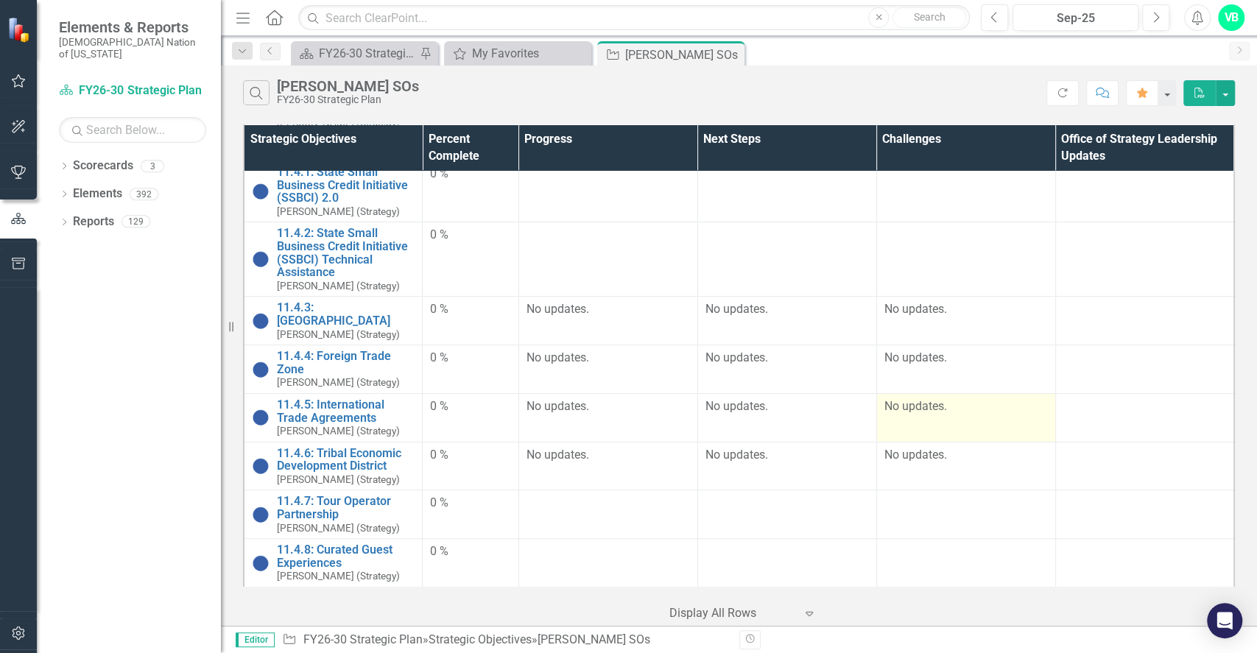
scroll to position [392, 0]
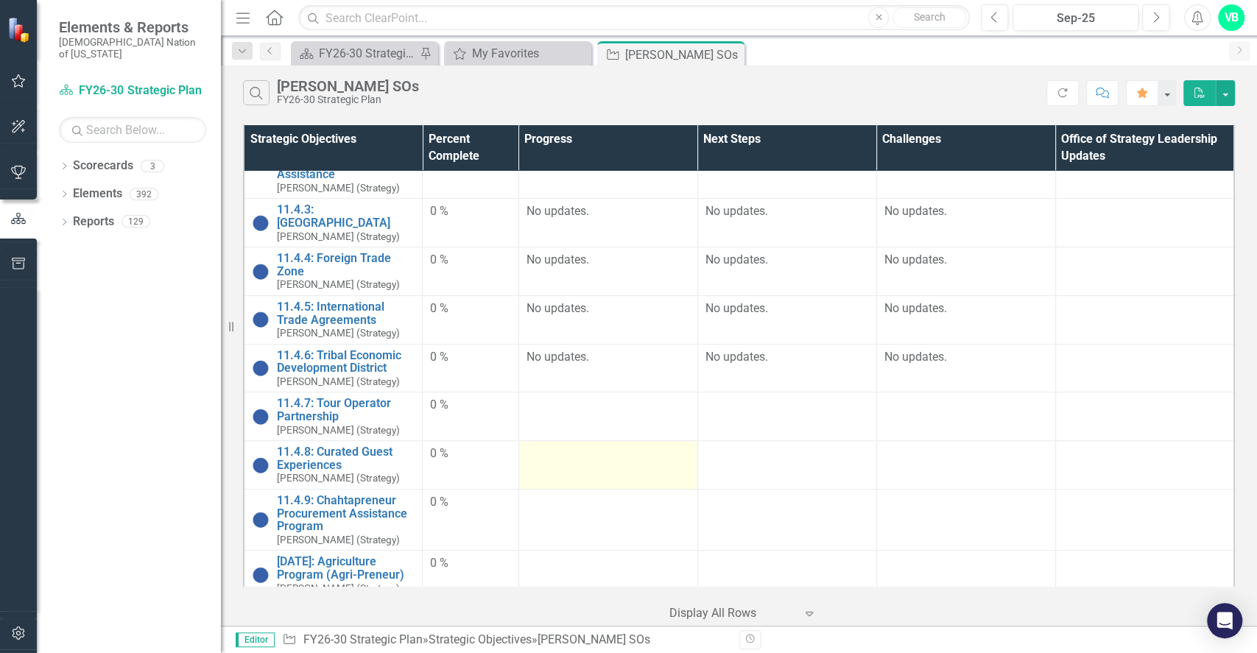
click at [595, 445] on div at bounding box center [607, 454] width 163 height 18
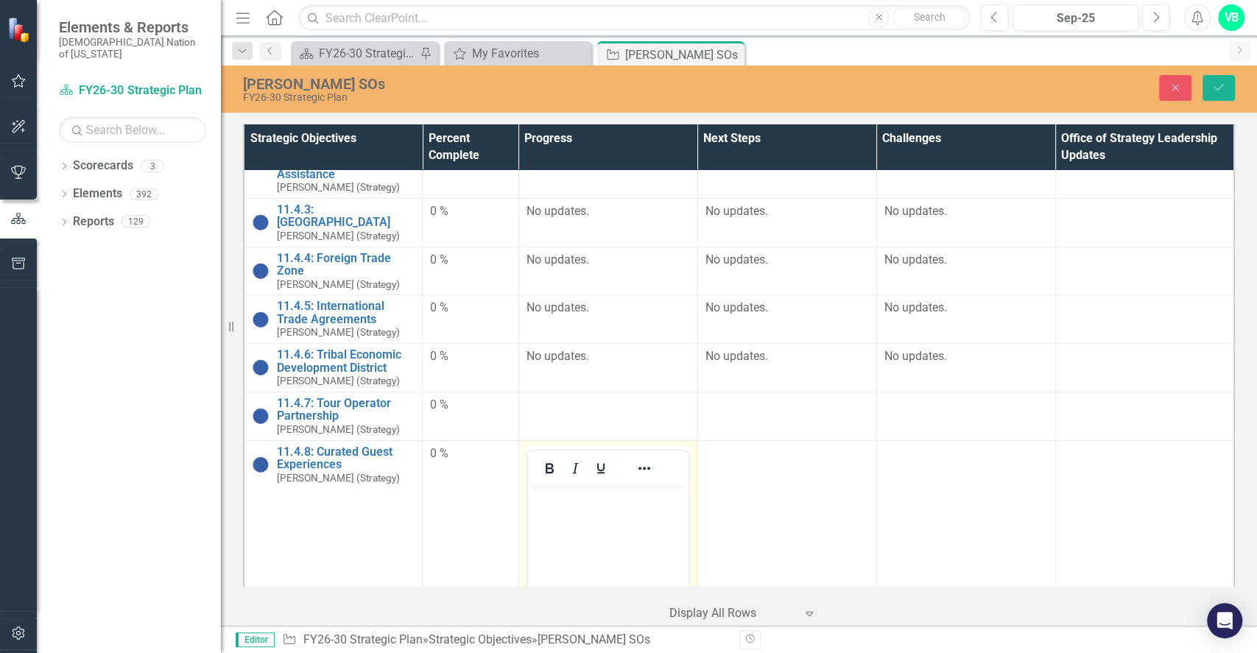
scroll to position [0, 0]
click at [577, 537] on body "Rich Text Area. Press ALT-0 for help." at bounding box center [607, 594] width 160 height 221
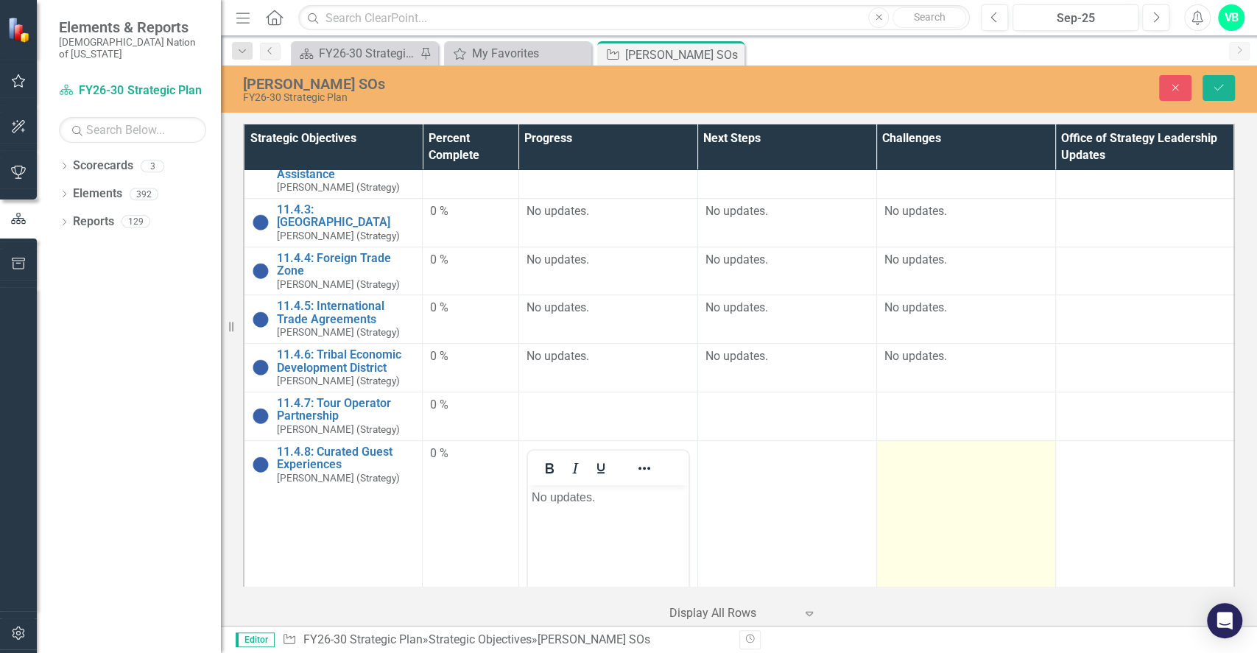
click at [923, 520] on td at bounding box center [965, 614] width 179 height 348
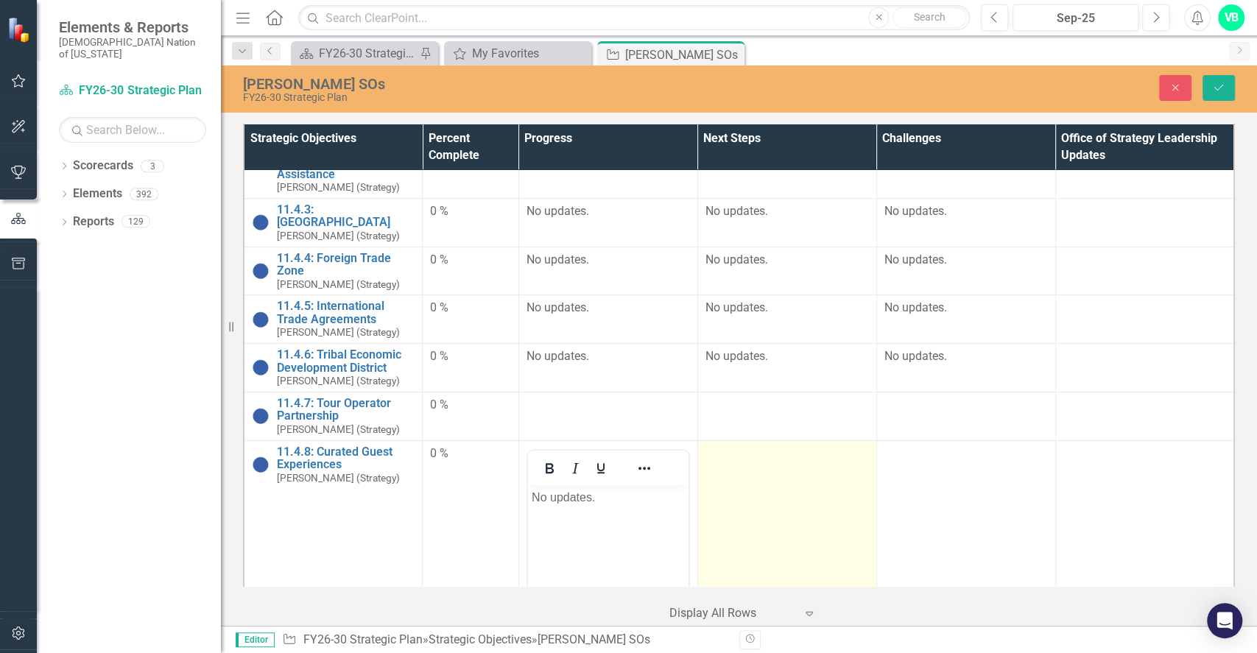
click at [817, 518] on td at bounding box center [786, 614] width 179 height 348
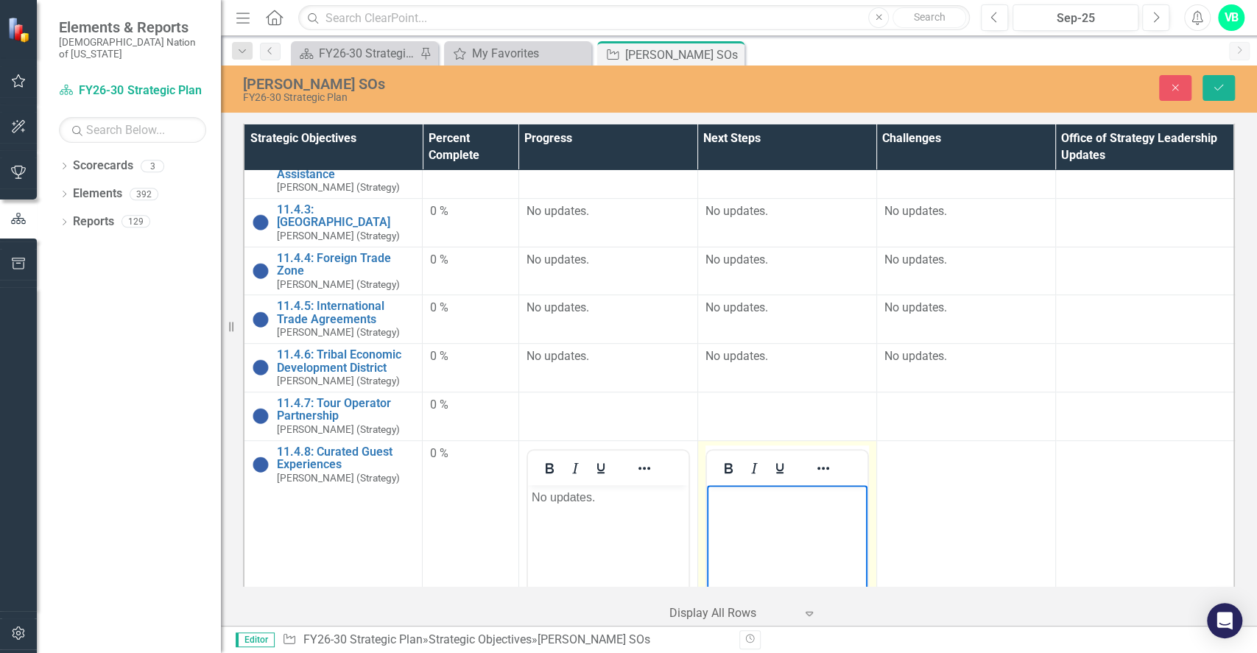
click at [813, 546] on body "Rich Text Area. Press ALT-0 for help." at bounding box center [786, 594] width 160 height 221
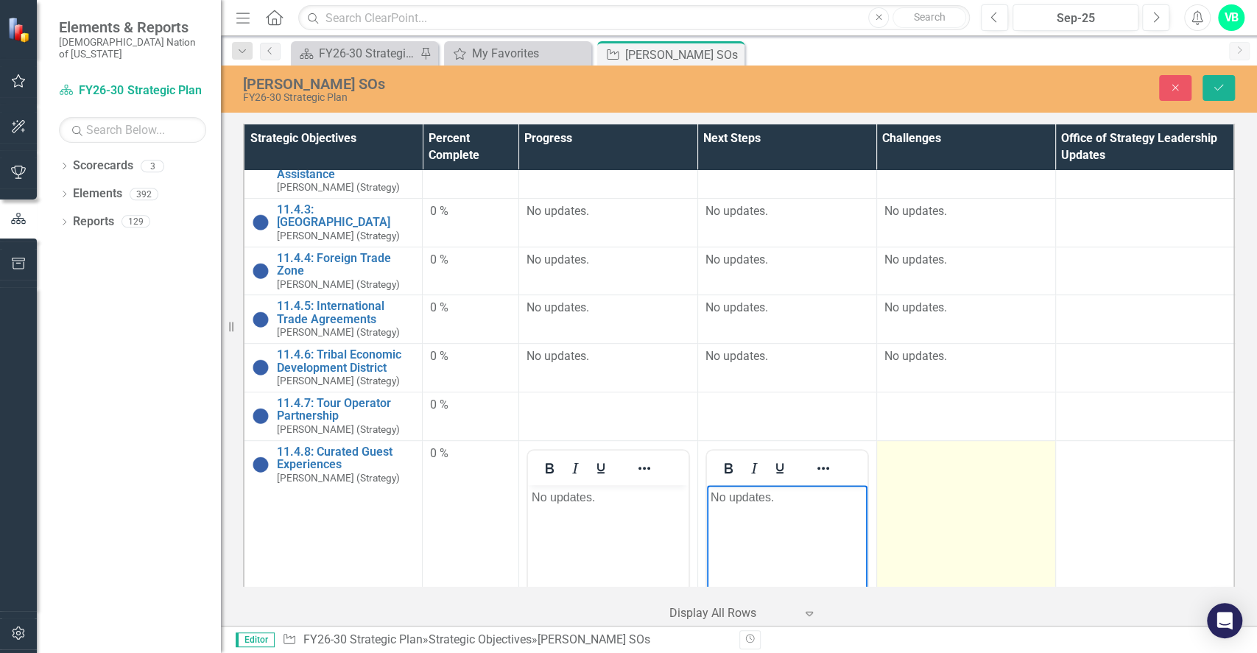
click at [983, 509] on td at bounding box center [965, 614] width 179 height 348
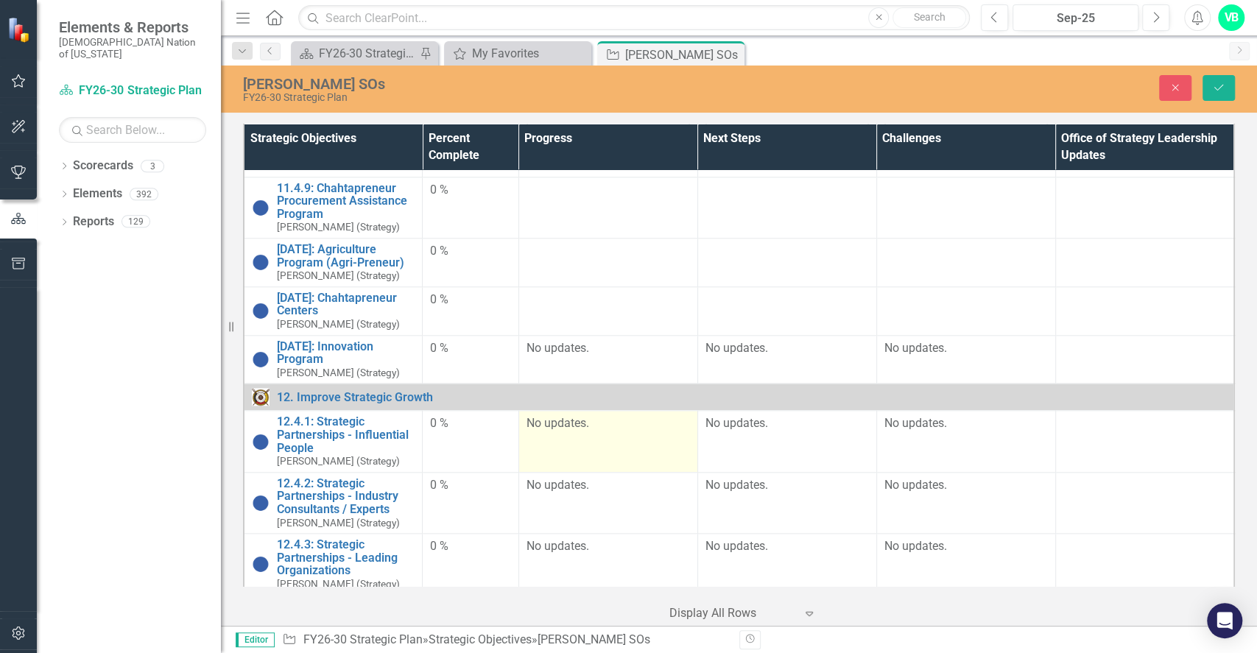
scroll to position [1060, 0]
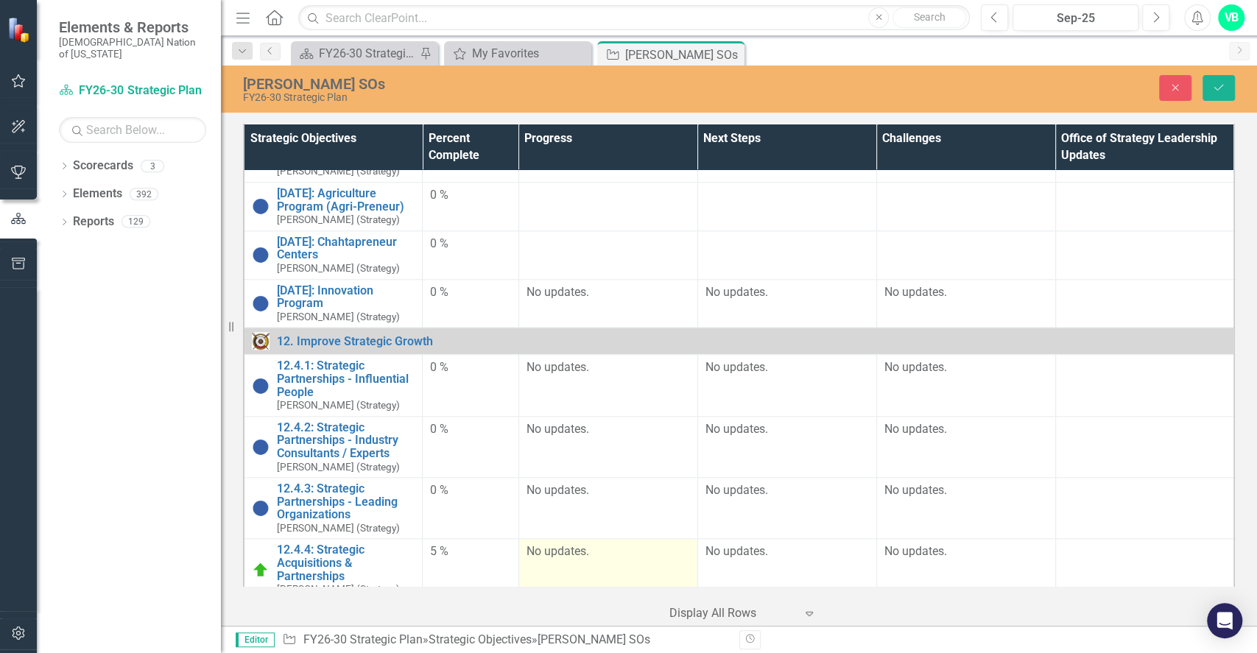
click at [590, 562] on td "No updates." at bounding box center [607, 570] width 179 height 62
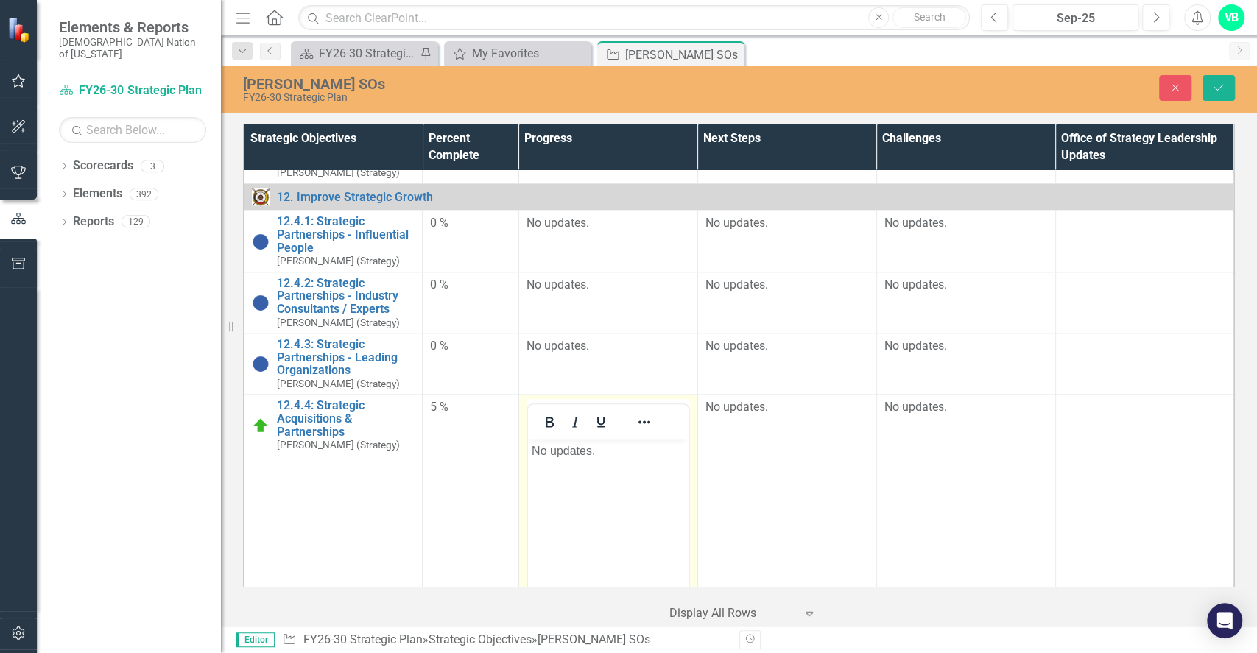
scroll to position [1346, 0]
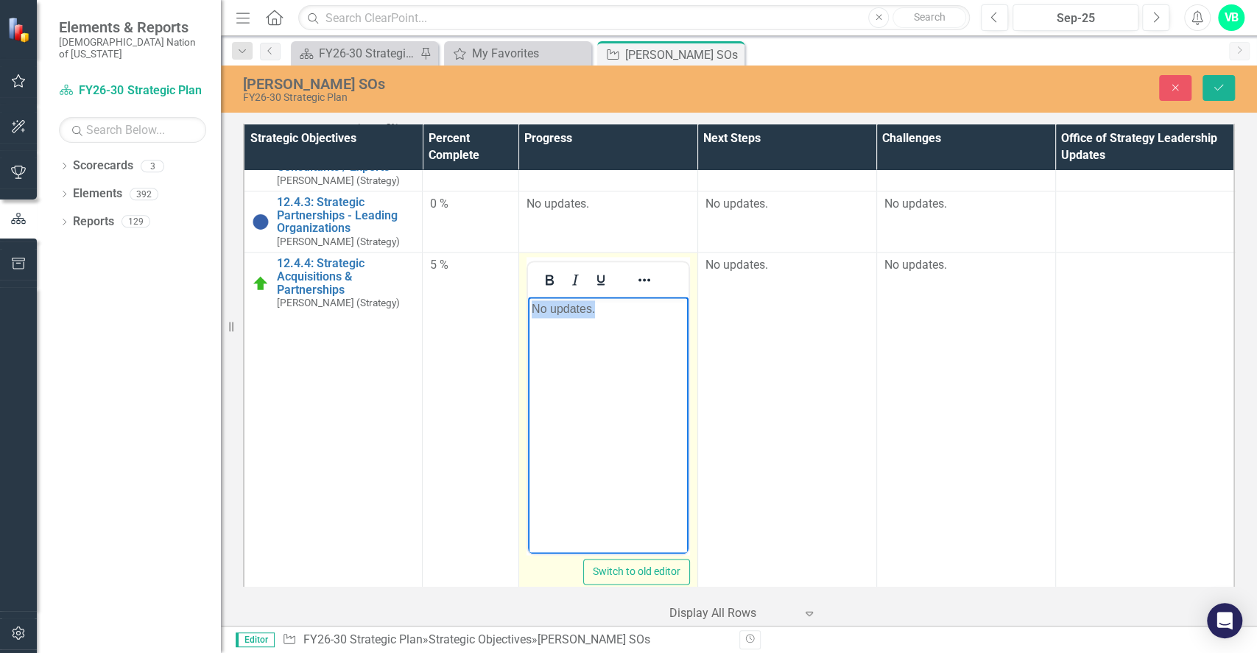
drag, startPoint x: 647, startPoint y: 320, endPoint x: 487, endPoint y: 320, distance: 160.5
click at [527, 320] on html "No updates." at bounding box center [607, 407] width 160 height 221
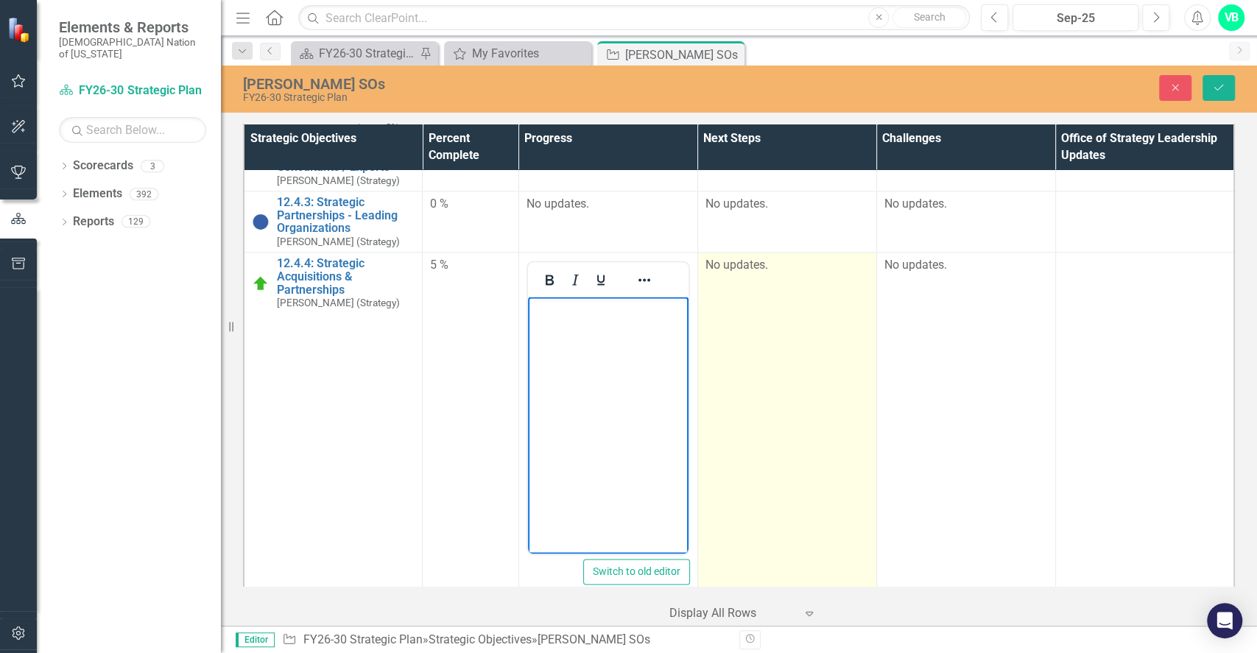
click at [788, 350] on td "No updates." at bounding box center [786, 426] width 179 height 349
click at [789, 351] on td "No updates." at bounding box center [786, 426] width 179 height 349
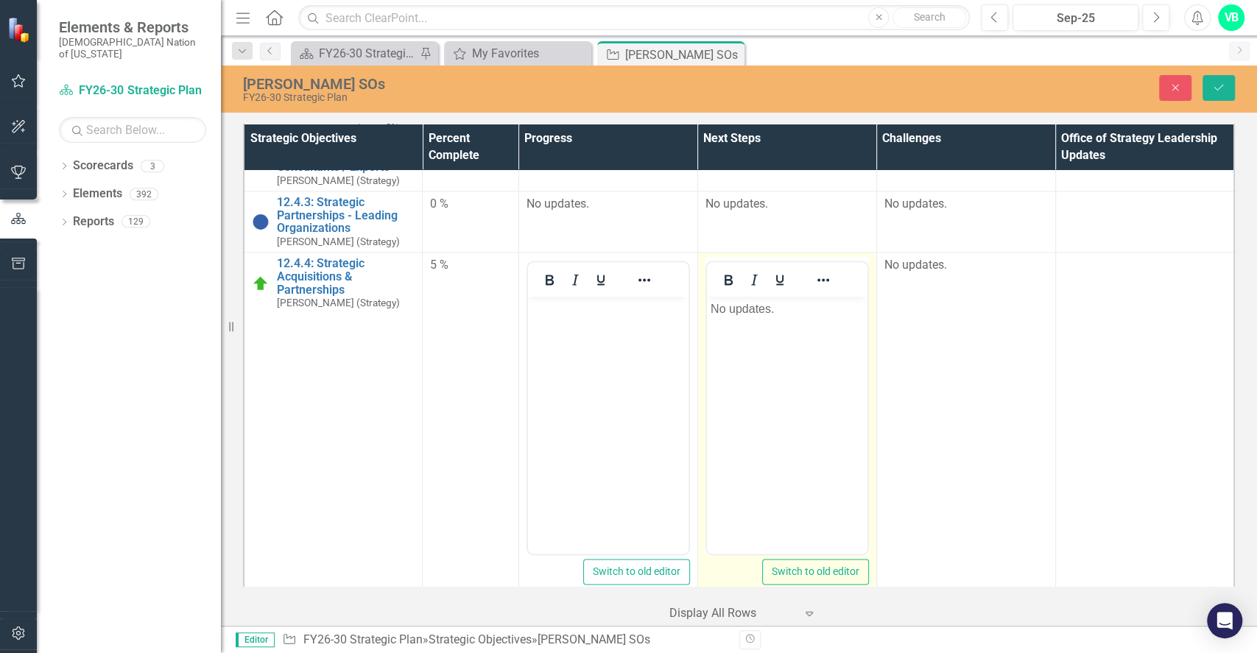
scroll to position [0, 0]
drag, startPoint x: 789, startPoint y: 314, endPoint x: 659, endPoint y: 304, distance: 130.7
click at [706, 304] on html "No updates." at bounding box center [786, 407] width 160 height 221
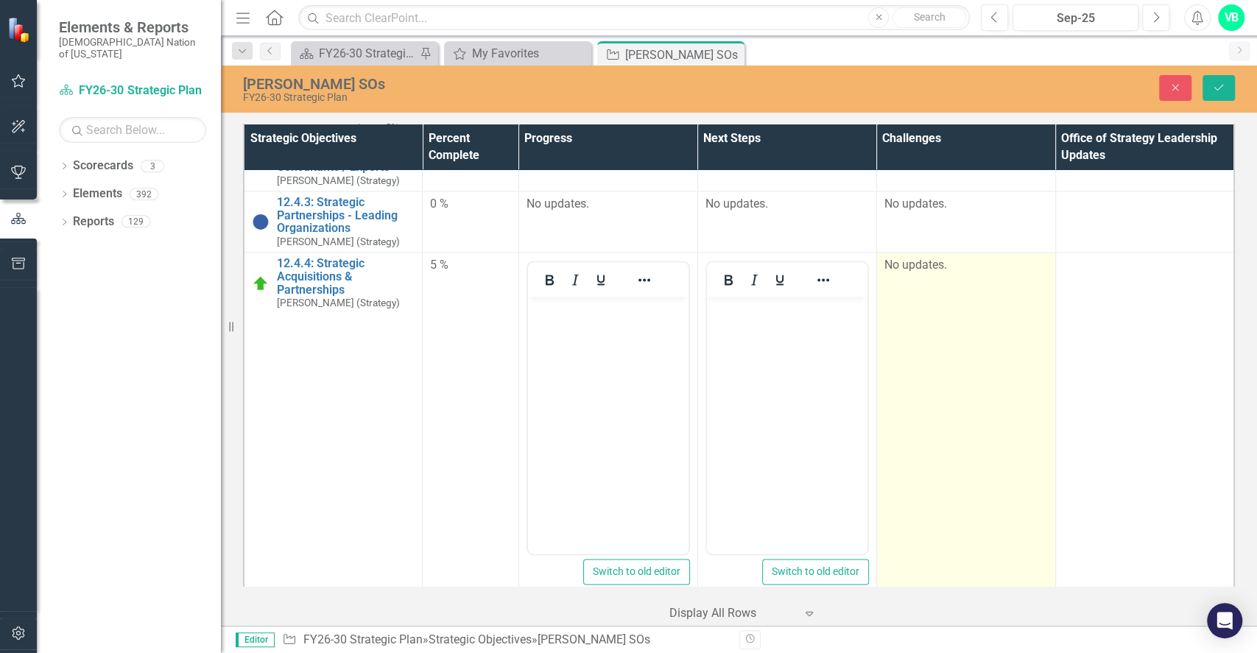
click at [914, 398] on td "No updates." at bounding box center [965, 426] width 179 height 349
click at [916, 398] on td "No updates." at bounding box center [965, 426] width 179 height 349
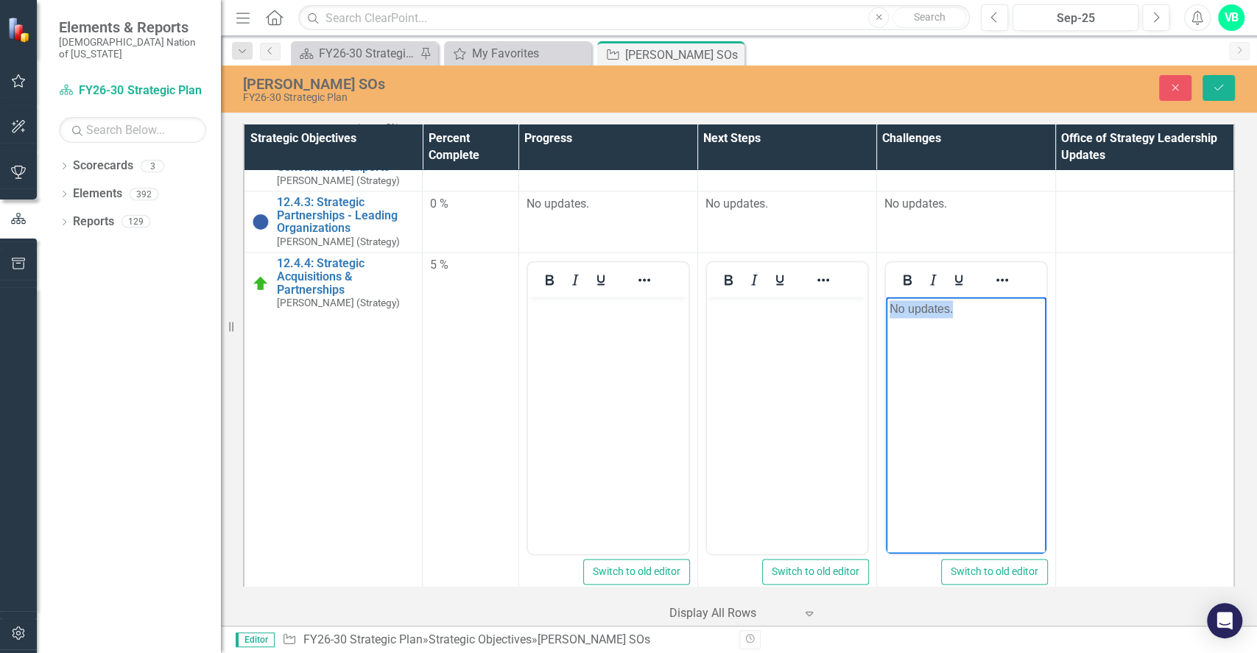
drag, startPoint x: 974, startPoint y: 317, endPoint x: 847, endPoint y: 301, distance: 128.3
click at [885, 301] on html "No updates." at bounding box center [965, 407] width 160 height 221
click at [1219, 91] on icon "Save" at bounding box center [1218, 87] width 13 height 10
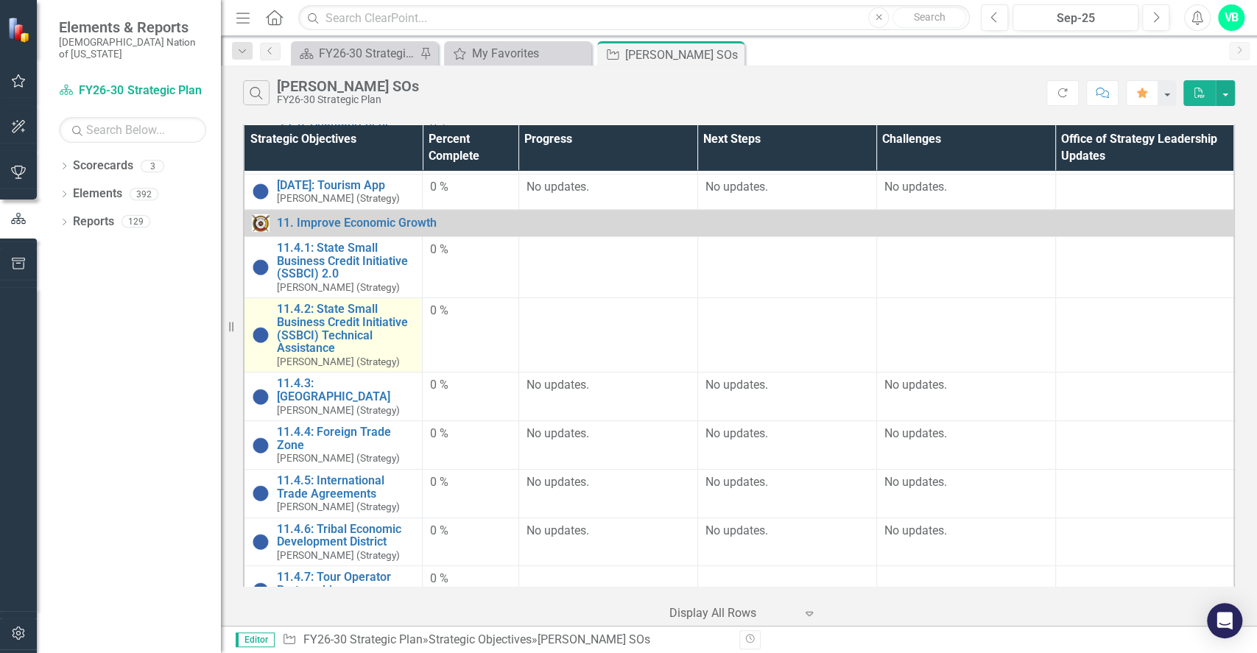
scroll to position [392, 0]
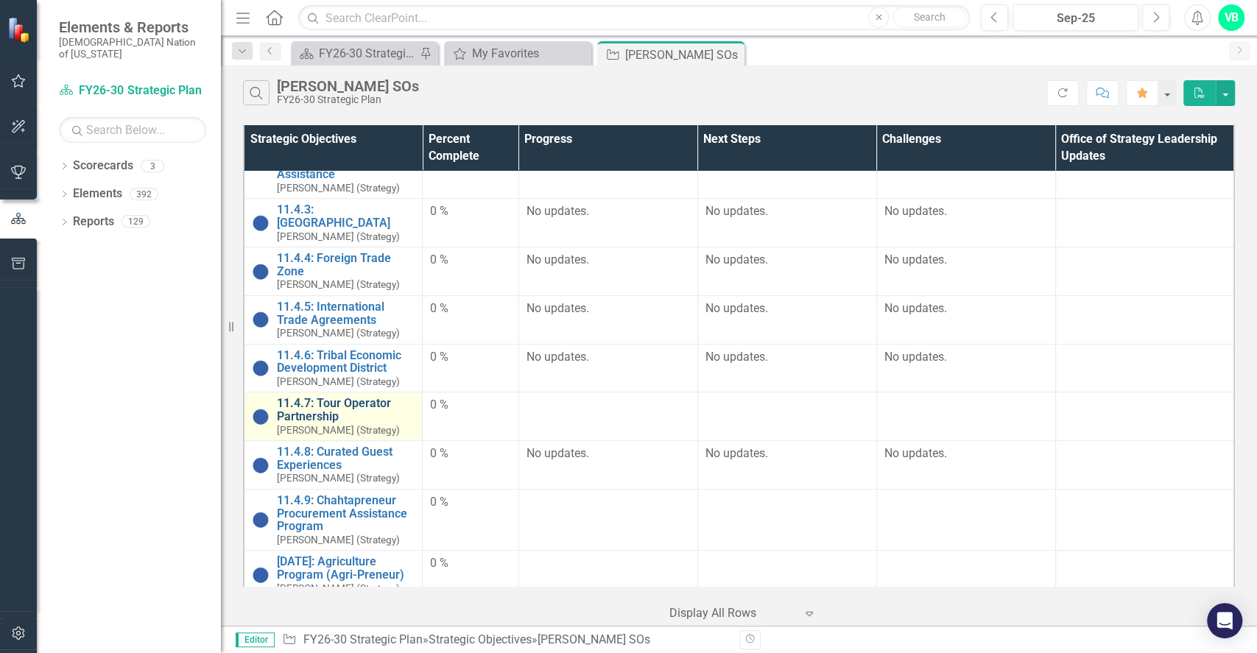
click at [345, 397] on link "11.4.7: Tour Operator Partnership" at bounding box center [346, 410] width 138 height 26
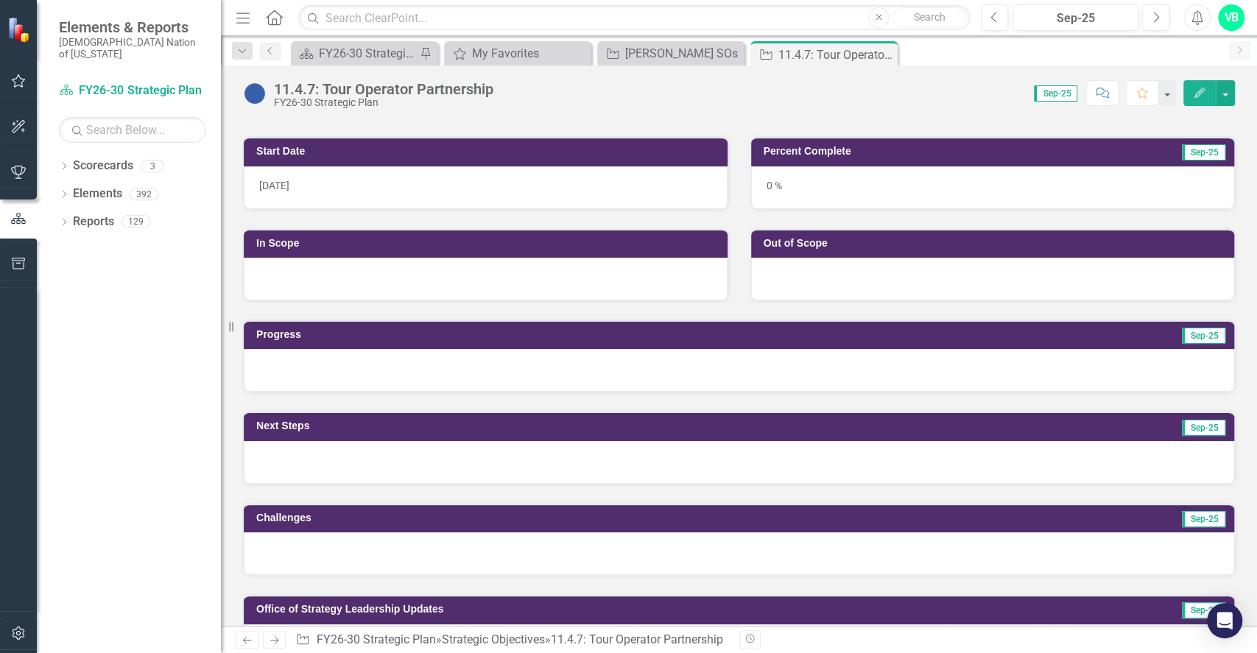
scroll to position [294, 0]
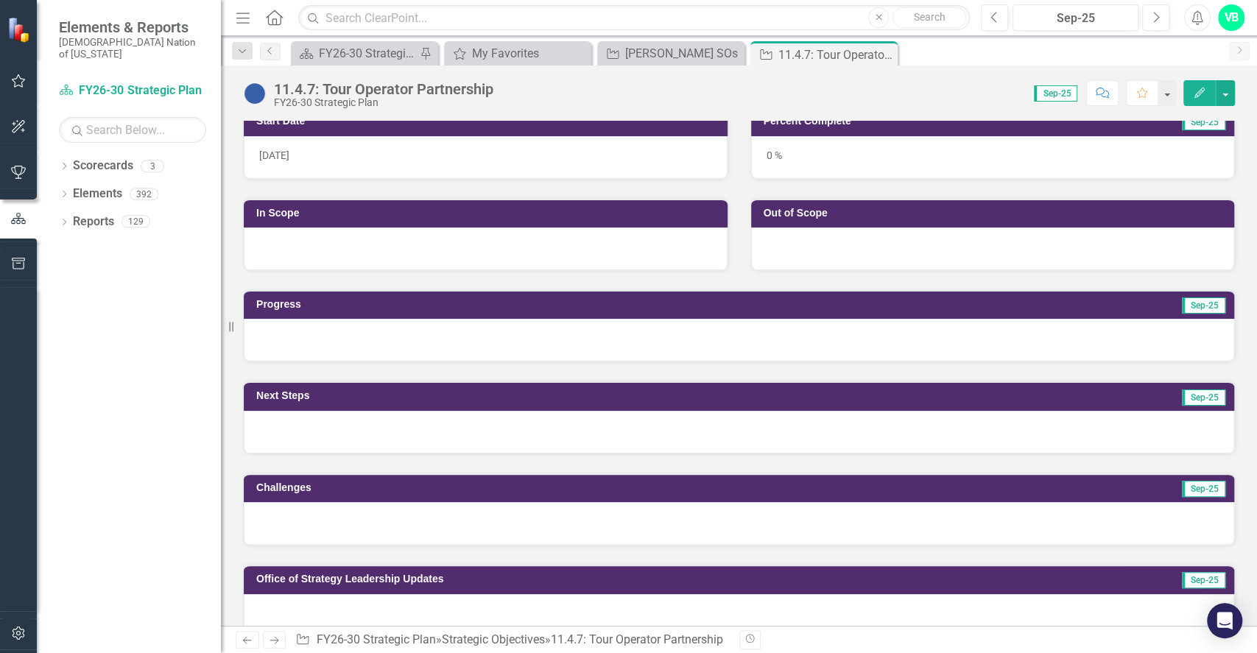
click at [387, 345] on div at bounding box center [739, 340] width 990 height 43
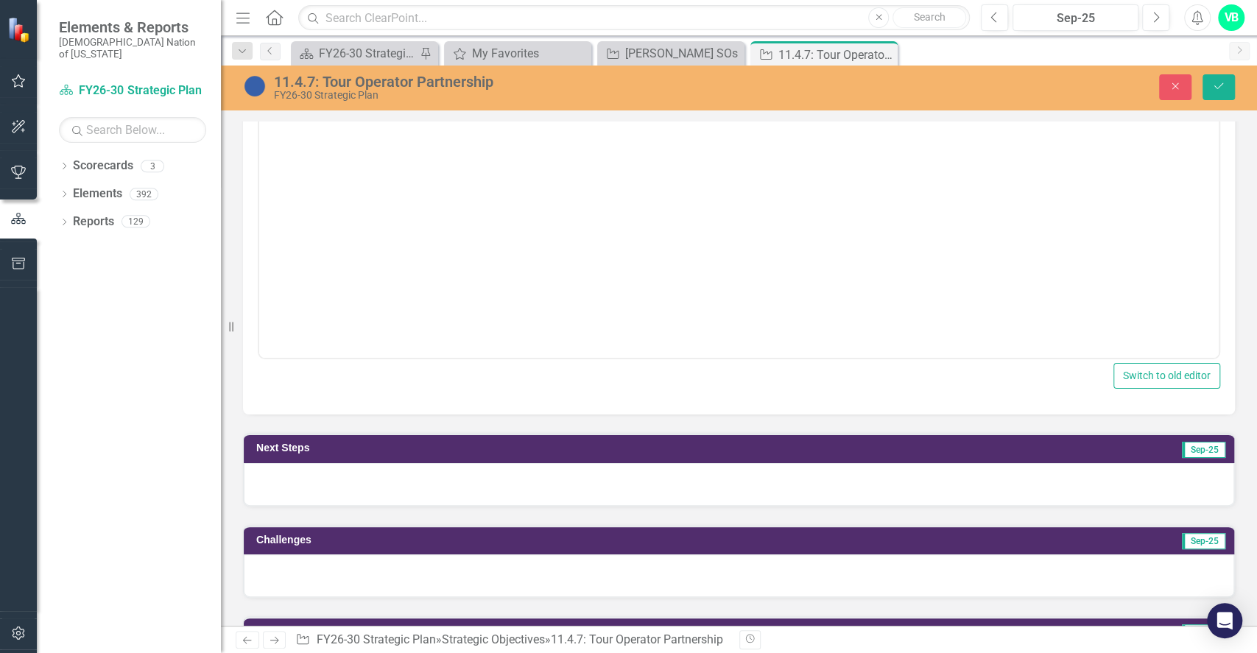
scroll to position [589, 0]
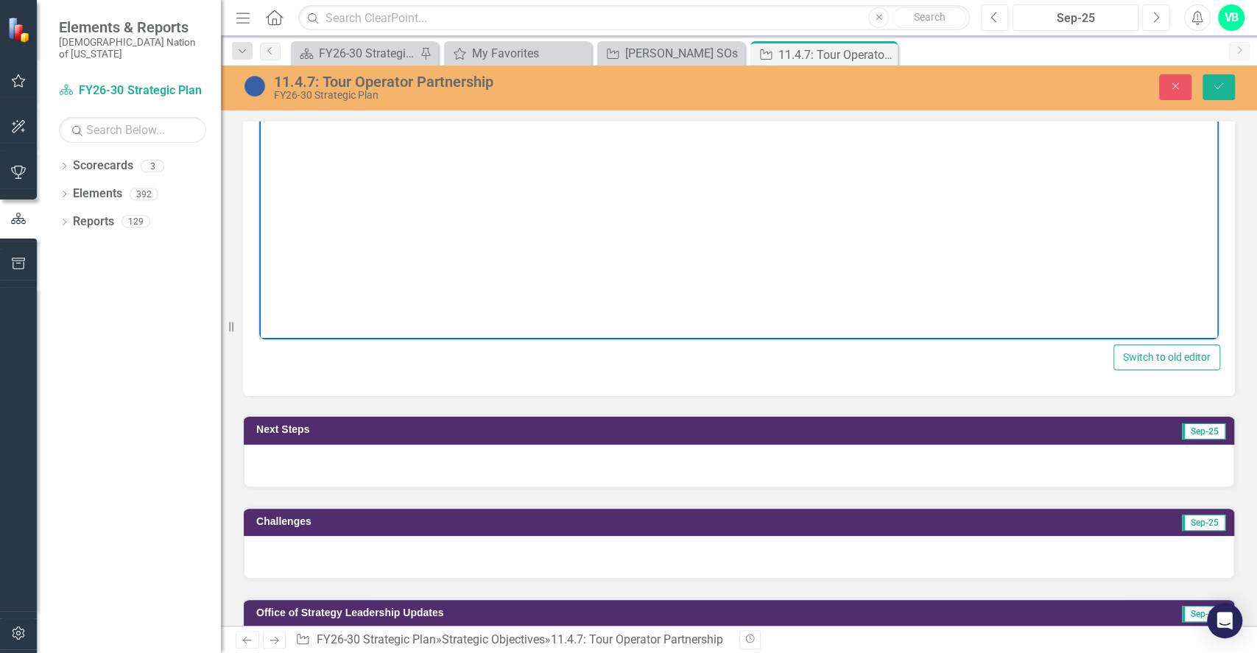
click at [406, 293] on body "Rich Text Area. Press ALT-0 for help." at bounding box center [738, 192] width 959 height 221
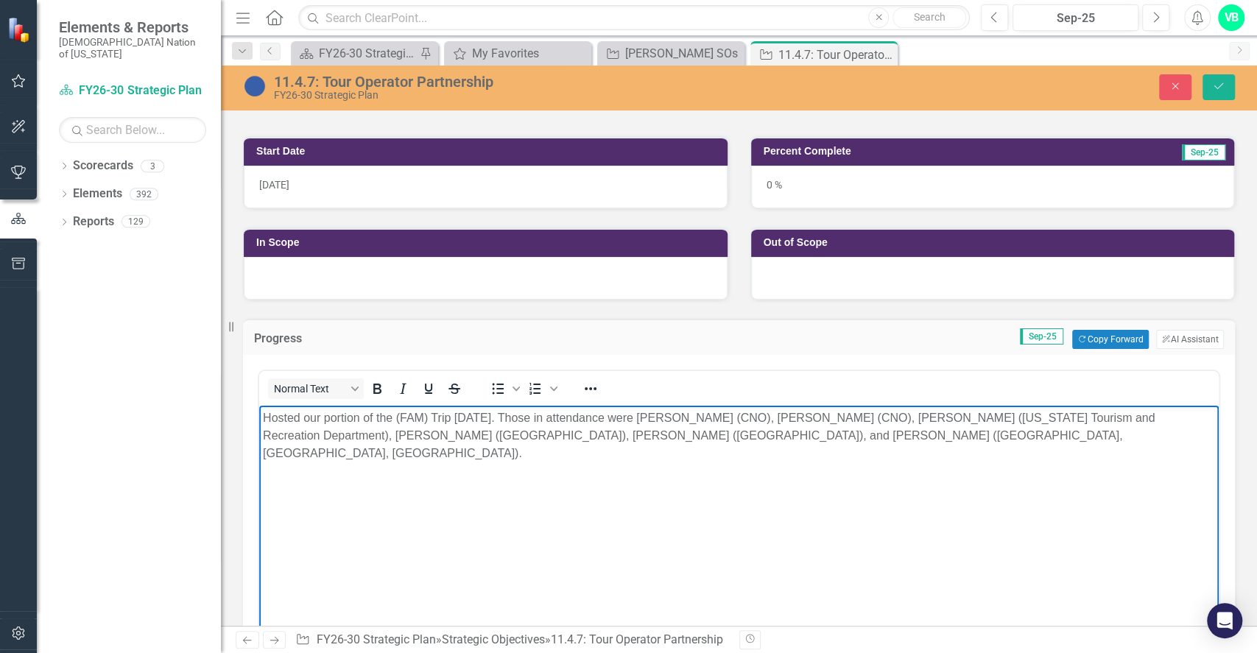
scroll to position [294, 0]
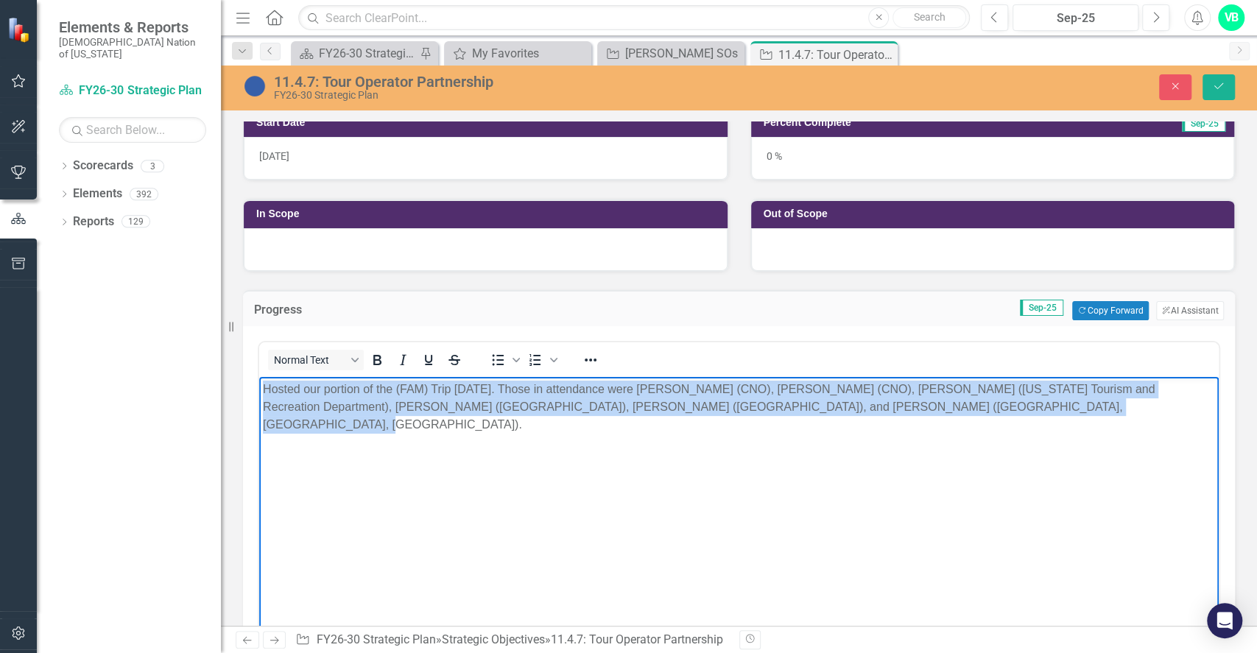
drag, startPoint x: 1037, startPoint y: 408, endPoint x: 255, endPoint y: 392, distance: 781.9
click at [259, 392] on html "Hosted our portion of the (FAM) Trip September 15, 2025. Those in attendance we…" at bounding box center [738, 487] width 959 height 221
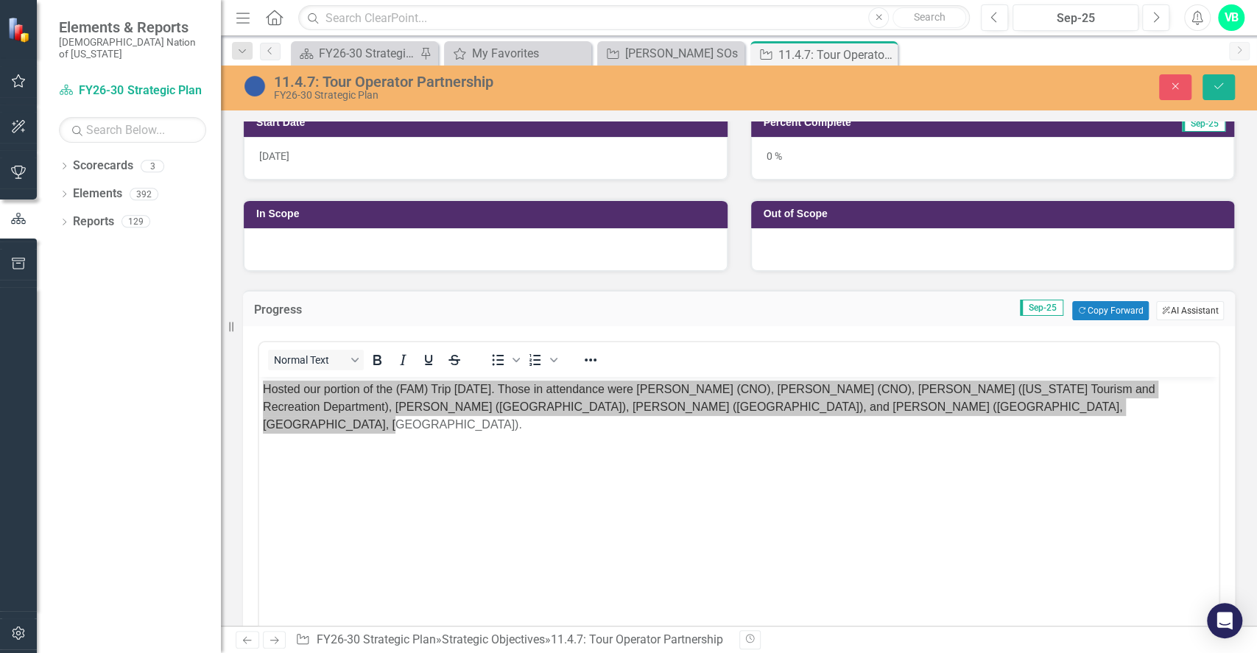
click at [1175, 311] on button "ClearPoint AI AI Assistant" at bounding box center [1190, 310] width 68 height 19
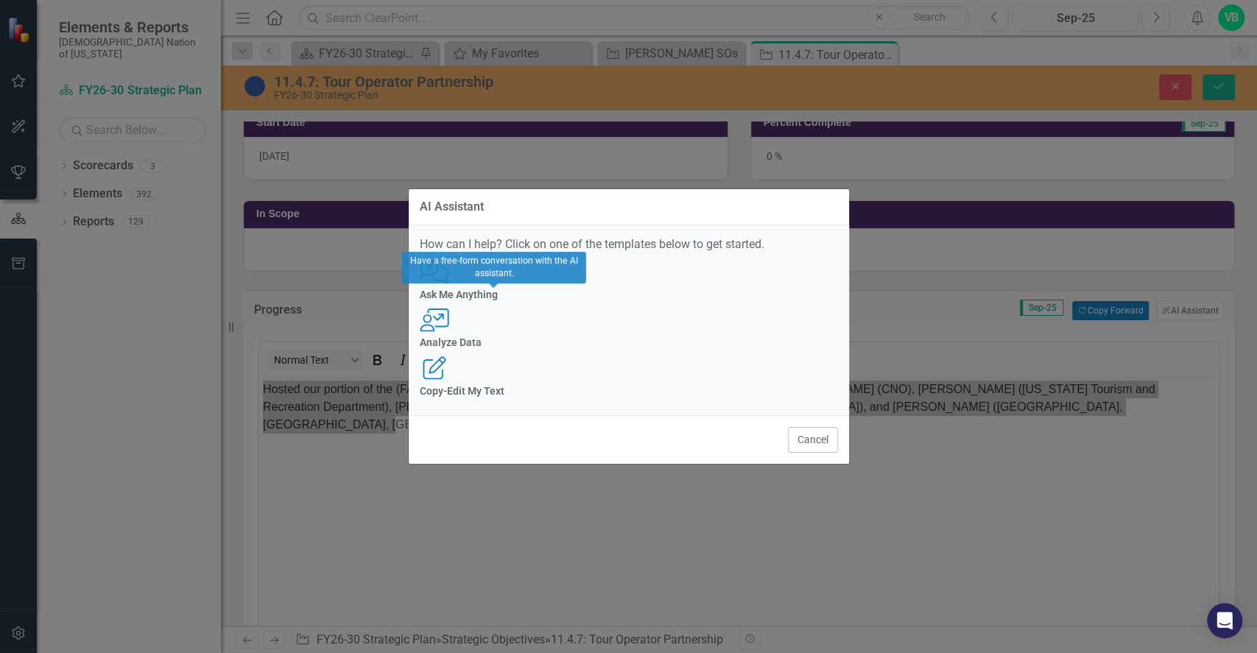
click at [450, 283] on icon "Comments with Question Mark" at bounding box center [435, 272] width 30 height 24
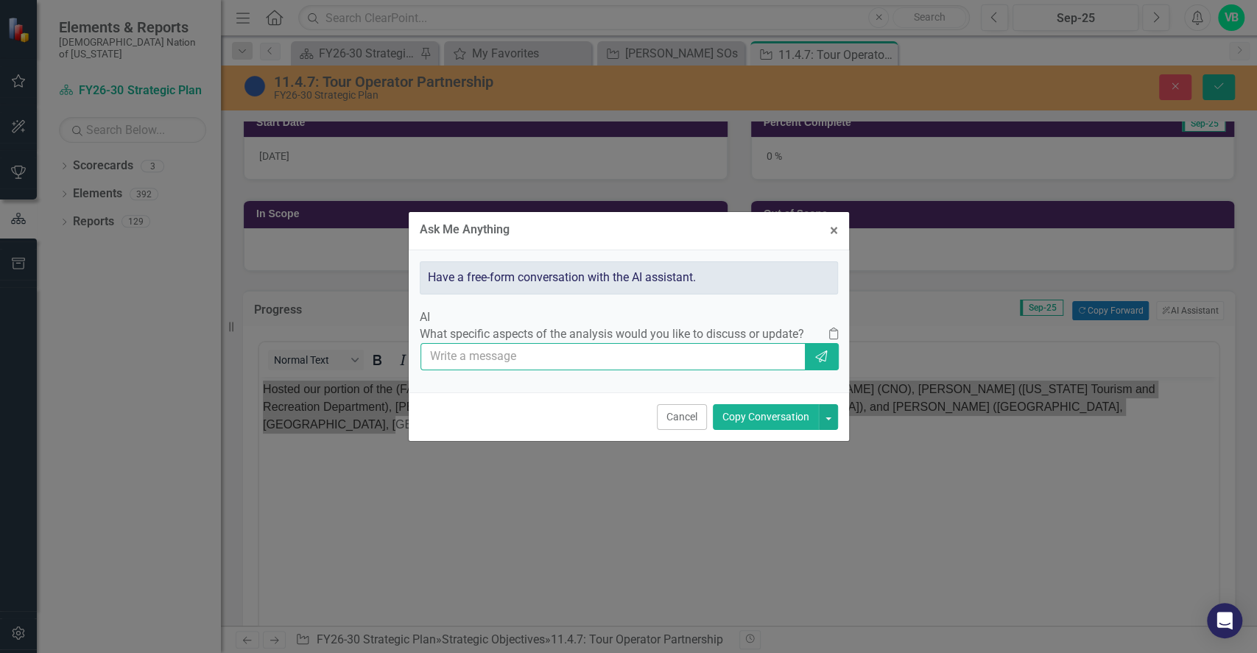
click at [593, 370] on input "text" at bounding box center [613, 356] width 386 height 27
type input "c"
type input "a"
type input "can you make this sound better"
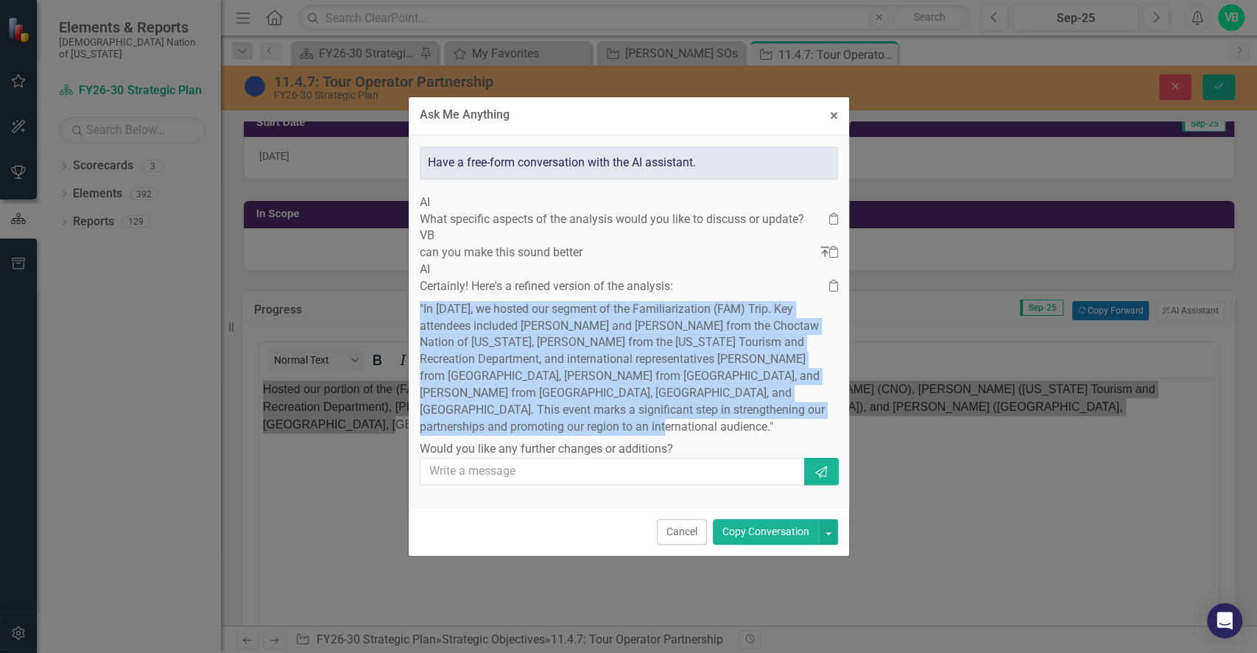
drag, startPoint x: 731, startPoint y: 437, endPoint x: 453, endPoint y: 308, distance: 305.6
click at [453, 308] on div "Certainly! Here's a refined version of the analysis: "In September 2025, we hos…" at bounding box center [629, 368] width 418 height 180
copy p ""In September 2025, we hosted our segment of the Familiarization (FAM) Trip. Ke…"
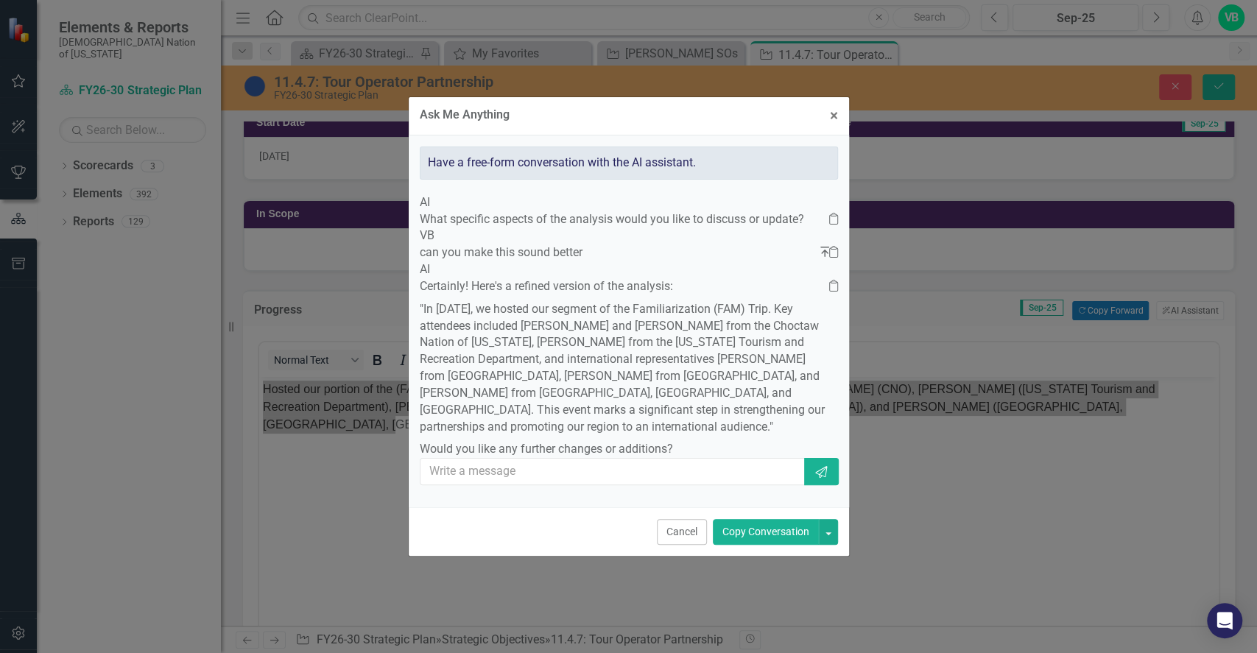
click at [1038, 520] on div "Ask Me Anything × Close Have a free-form conversation with the AI assistant. AI…" at bounding box center [628, 326] width 1257 height 653
click at [909, 539] on div "Ask Me Anything × Close Have a free-form conversation with the AI assistant. AI…" at bounding box center [628, 326] width 1257 height 653
click at [835, 107] on span "×" at bounding box center [834, 116] width 8 height 18
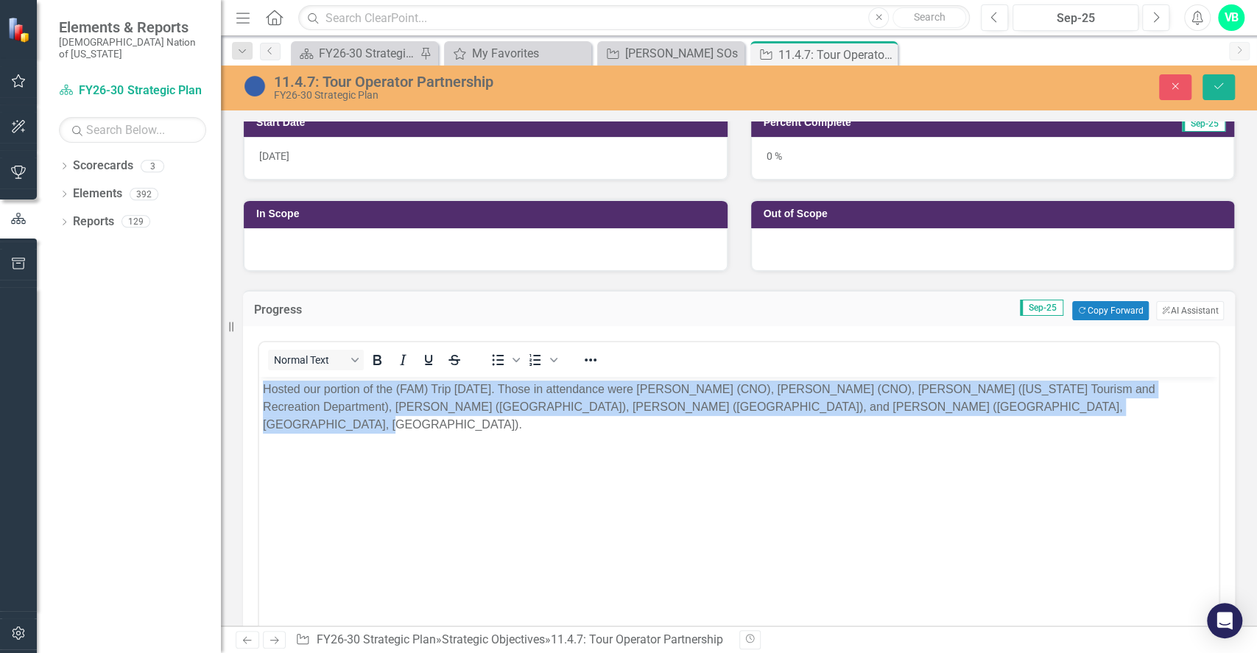
click at [877, 466] on body "Hosted our portion of the (FAM) Trip September 15, 2025. Those in attendance we…" at bounding box center [738, 487] width 959 height 221
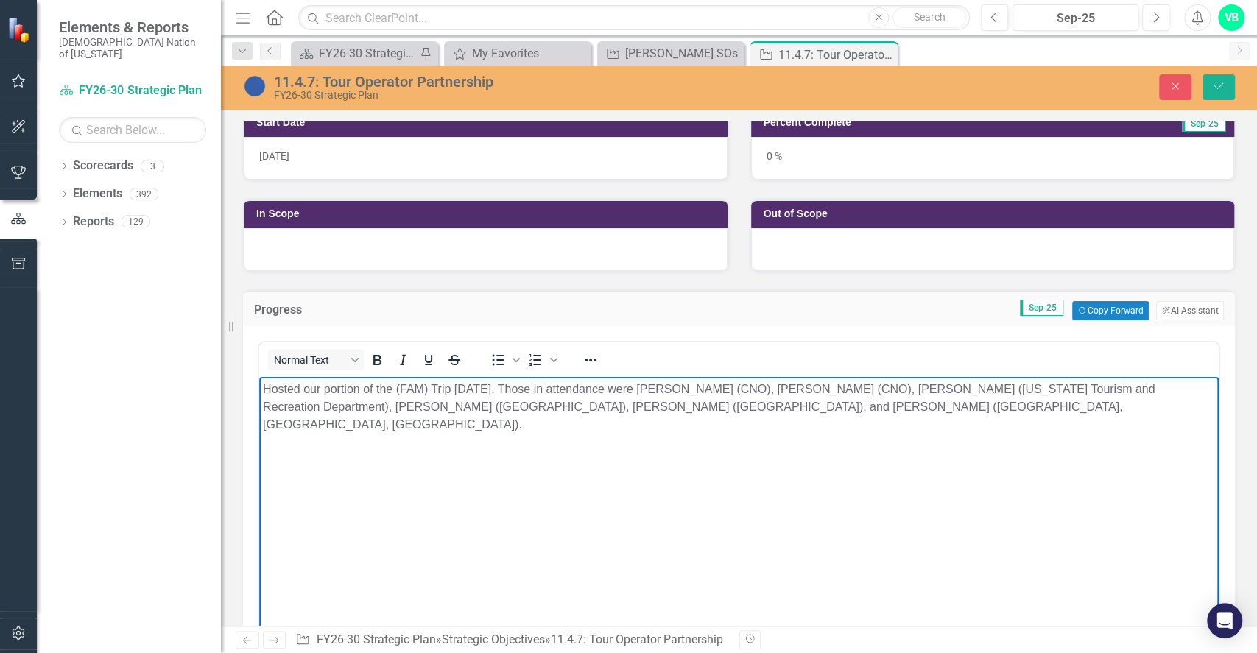
click at [1017, 428] on body "Hosted our portion of the (FAM) Trip September 15, 2025. Those in attendance we…" at bounding box center [738, 487] width 959 height 221
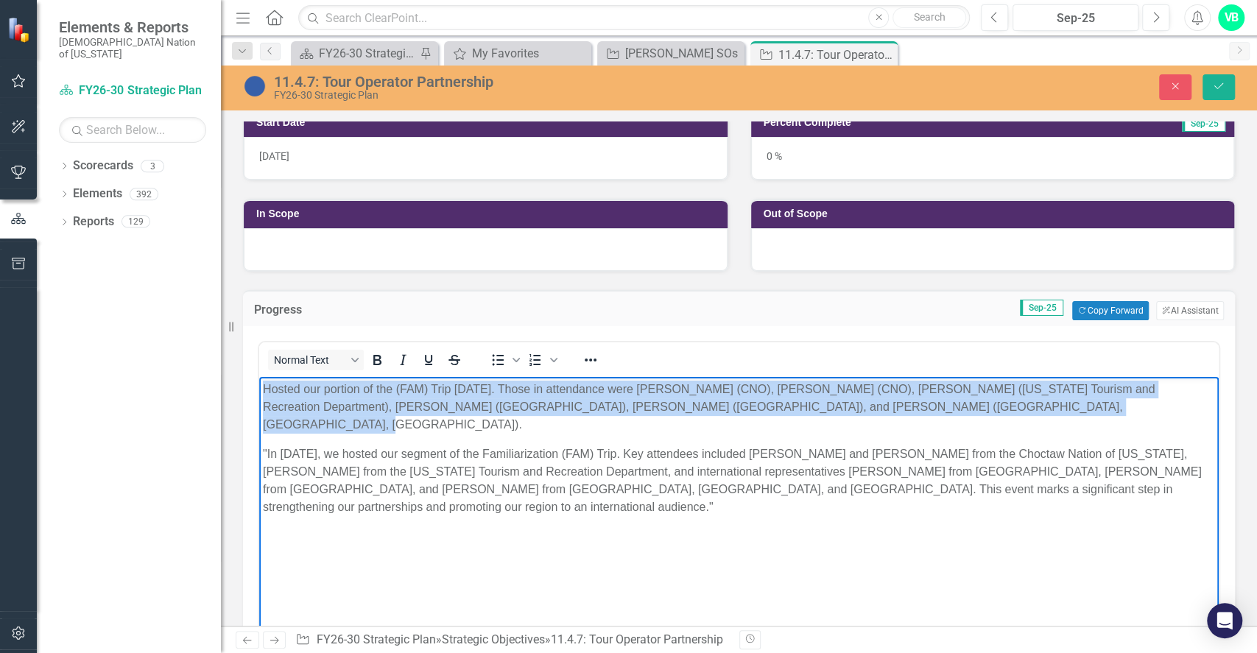
drag, startPoint x: 1003, startPoint y: 406, endPoint x: 222, endPoint y: 391, distance: 781.2
click at [259, 391] on html "Hosted our portion of the (FAM) Trip September 15, 2025. Those in attendance we…" at bounding box center [738, 487] width 959 height 221
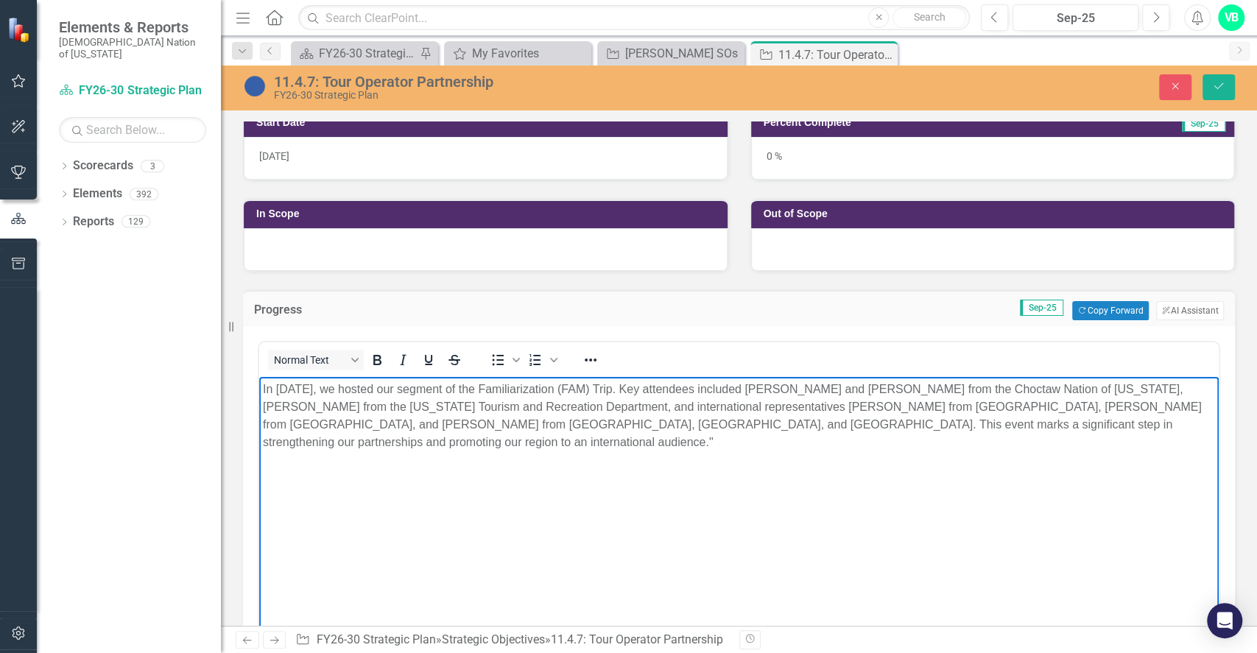
click at [350, 450] on p "In September 2025, we hosted our segment of the Familiarization (FAM) Trip. Key…" at bounding box center [739, 416] width 952 height 71
click at [289, 471] on p "Activites during our portion of the trip" at bounding box center [739, 472] width 952 height 18
click at [489, 482] on body "In September 2025, we hosted our segment of the Familiarization (FAM) Trip. Key…" at bounding box center [738, 487] width 959 height 221
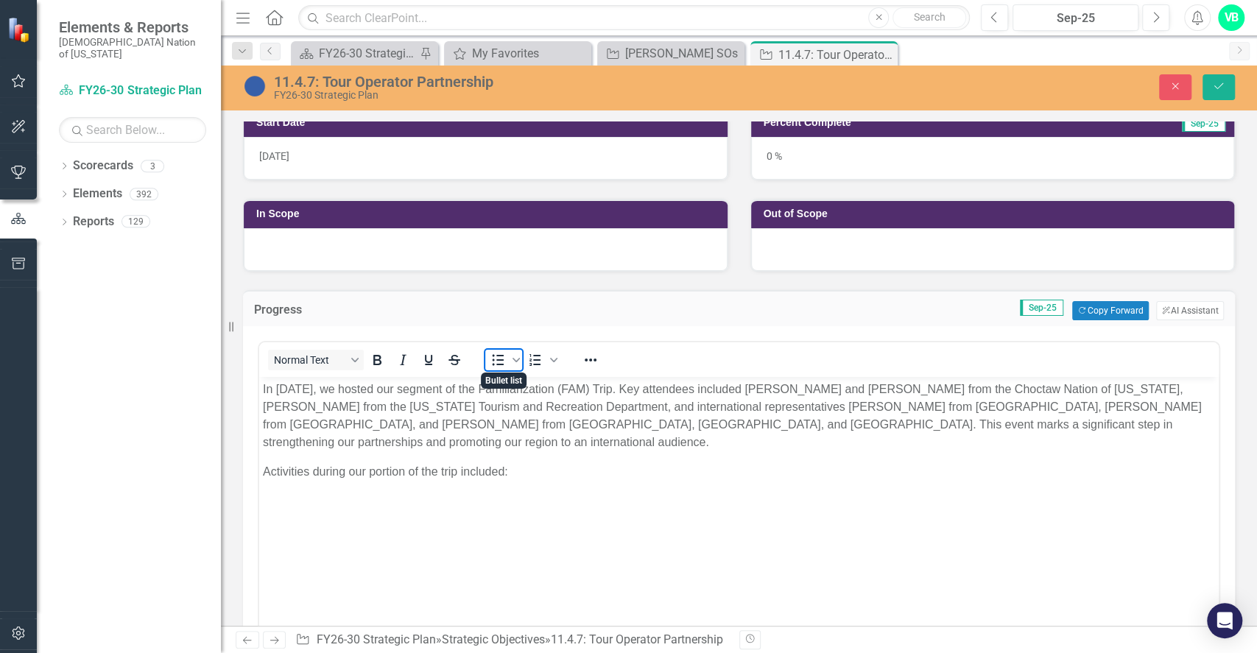
click at [501, 367] on span "Bullet list" at bounding box center [497, 360] width 25 height 21
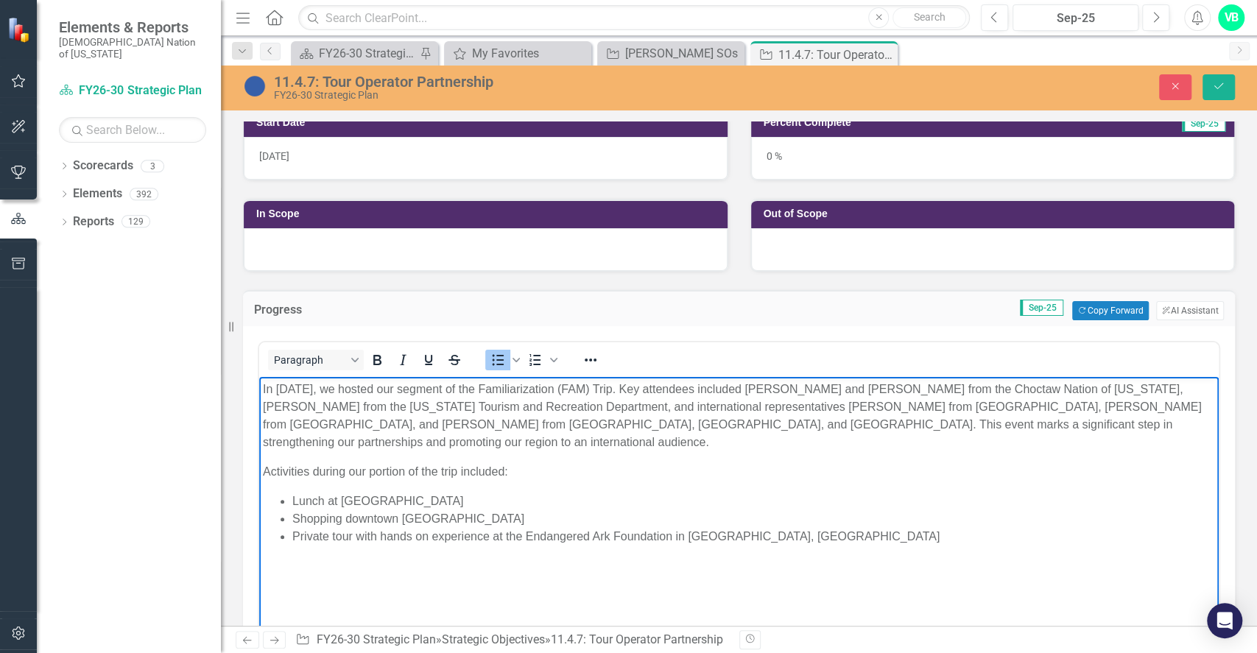
click at [451, 496] on li "Lunch at Reba's Place" at bounding box center [753, 501] width 922 height 18
click at [760, 535] on li "Private tour with hands on experience at the Endangered Ark Foundation in Hugo,…" at bounding box center [753, 537] width 922 height 18
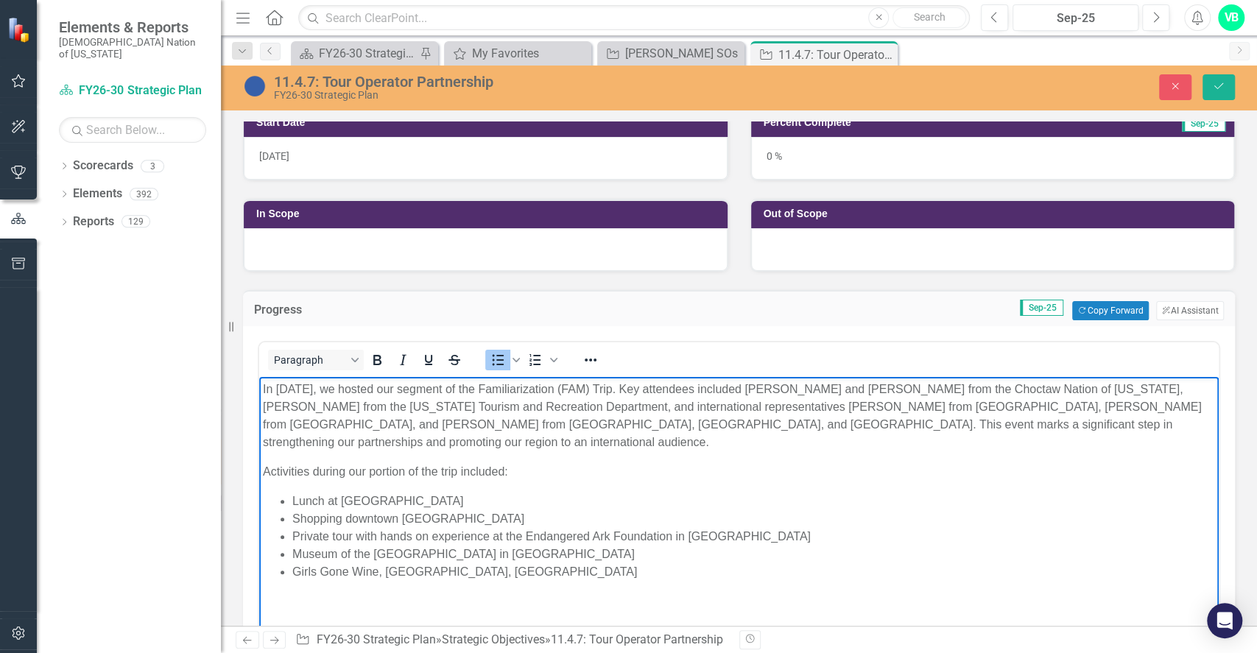
click at [443, 553] on li "Museum of the Red River in Idabel" at bounding box center [753, 554] width 922 height 18
drag, startPoint x: 688, startPoint y: 529, endPoint x: 701, endPoint y: 527, distance: 12.7
click at [689, 529] on li "Private tour with hands on experience at the Endangered Ark Foundation in Hugo" at bounding box center [753, 537] width 922 height 18
click at [710, 538] on li "Private tour with hands on experience at the Endangered Ark Foundation, Hugo" at bounding box center [753, 537] width 922 height 18
click at [400, 520] on li "Shopping downtown Atoka" at bounding box center [753, 519] width 922 height 18
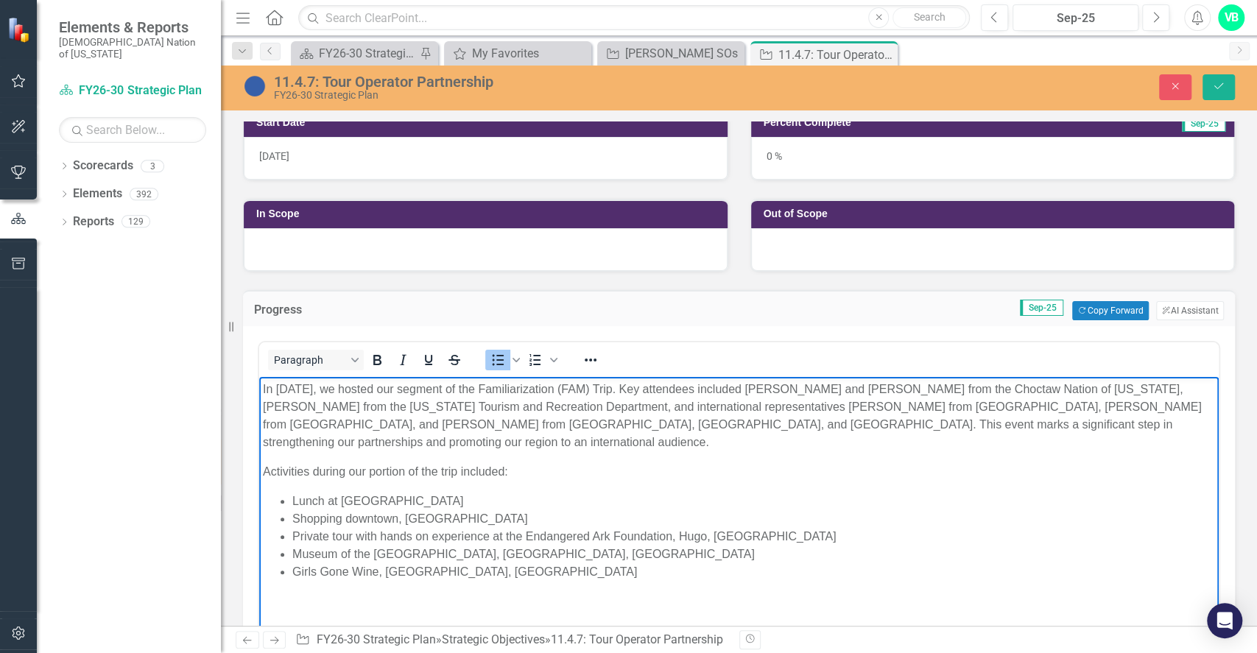
click at [445, 517] on li "Shopping downtown, Atoka" at bounding box center [753, 519] width 922 height 18
drag, startPoint x: 417, startPoint y: 501, endPoint x: 451, endPoint y: 500, distance: 33.9
click at [420, 501] on li "Lunch at Reba's Place" at bounding box center [753, 501] width 922 height 18
click at [507, 566] on li "Girls Gone Wine, [GEOGRAPHIC_DATA], [GEOGRAPHIC_DATA]" at bounding box center [753, 572] width 922 height 18
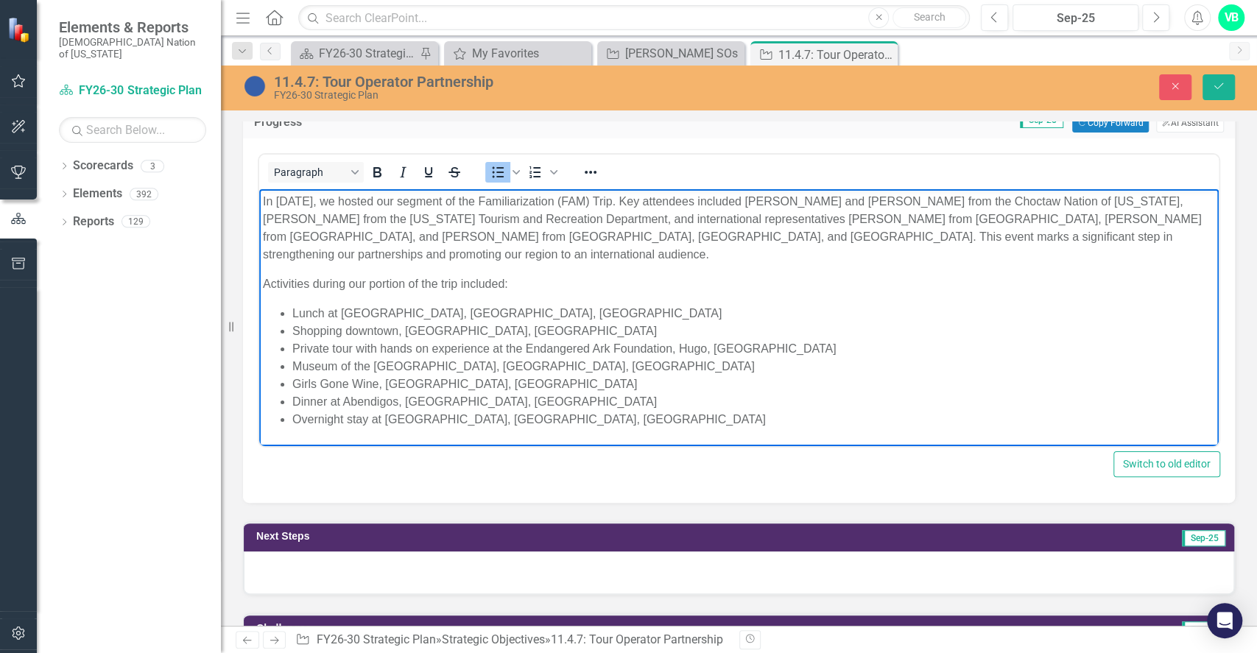
scroll to position [490, 0]
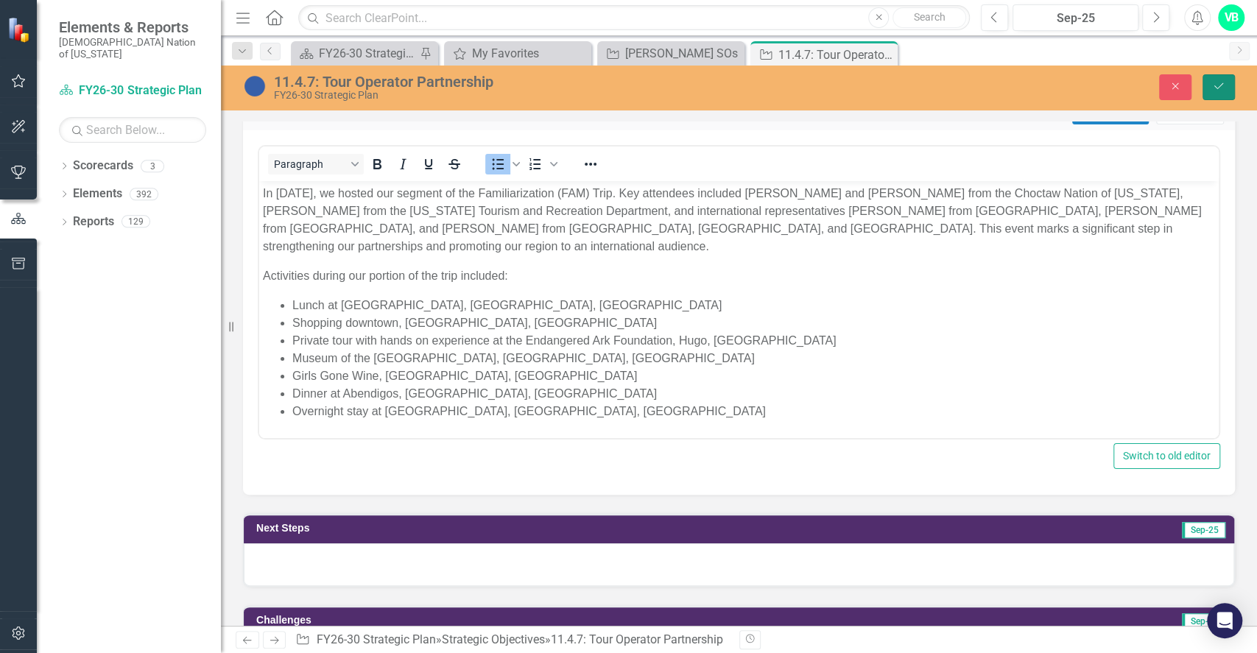
click at [1212, 85] on icon "Save" at bounding box center [1218, 86] width 13 height 10
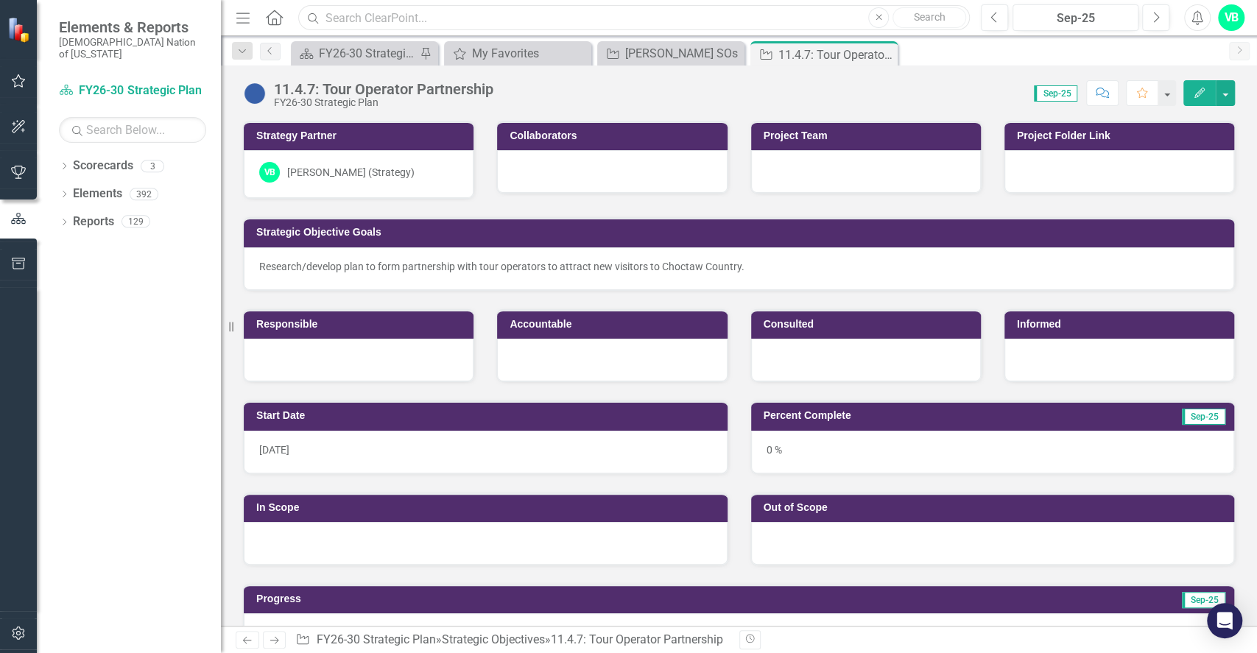
click at [417, 14] on input "text" at bounding box center [633, 18] width 671 height 26
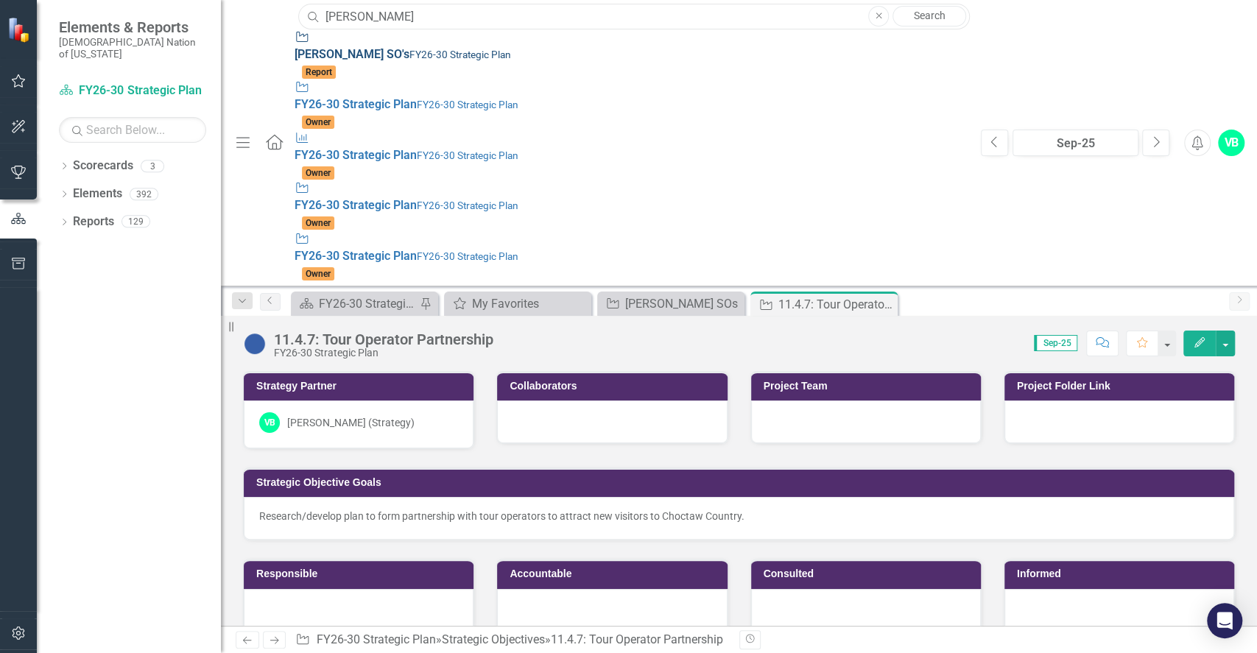
type input "truett"
click at [294, 35] on link "Strategic Objective Truett S O ' s FY26-30 Strategic Plan Report" at bounding box center [629, 54] width 671 height 51
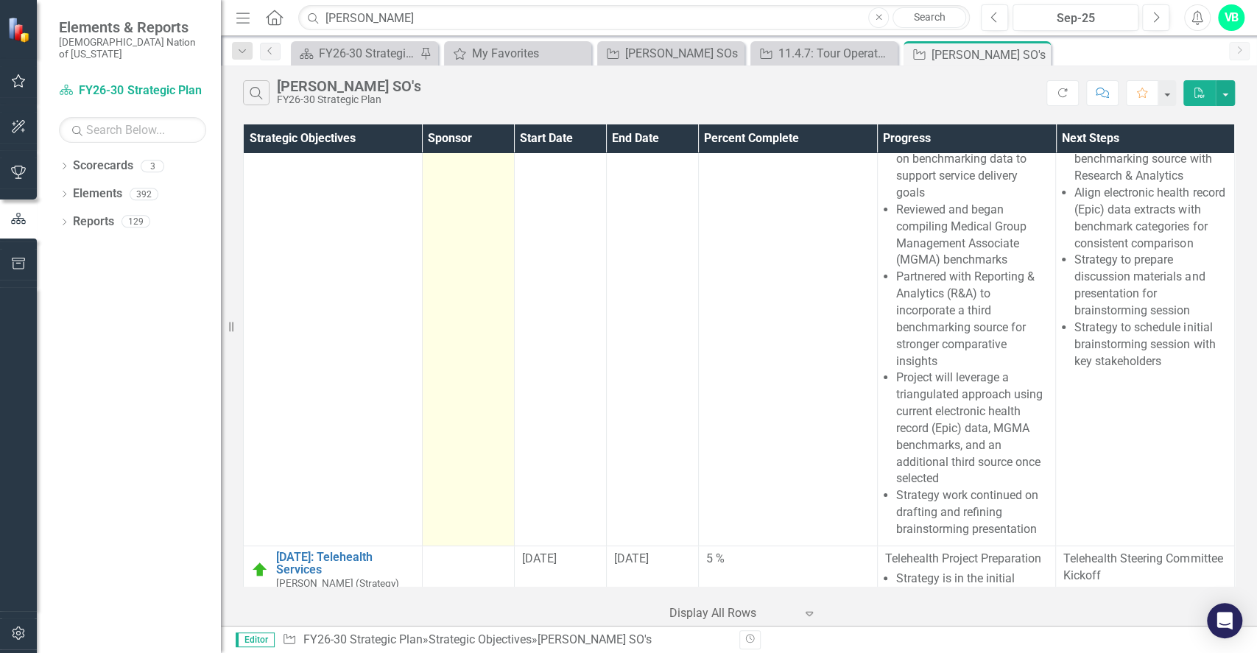
scroll to position [196, 0]
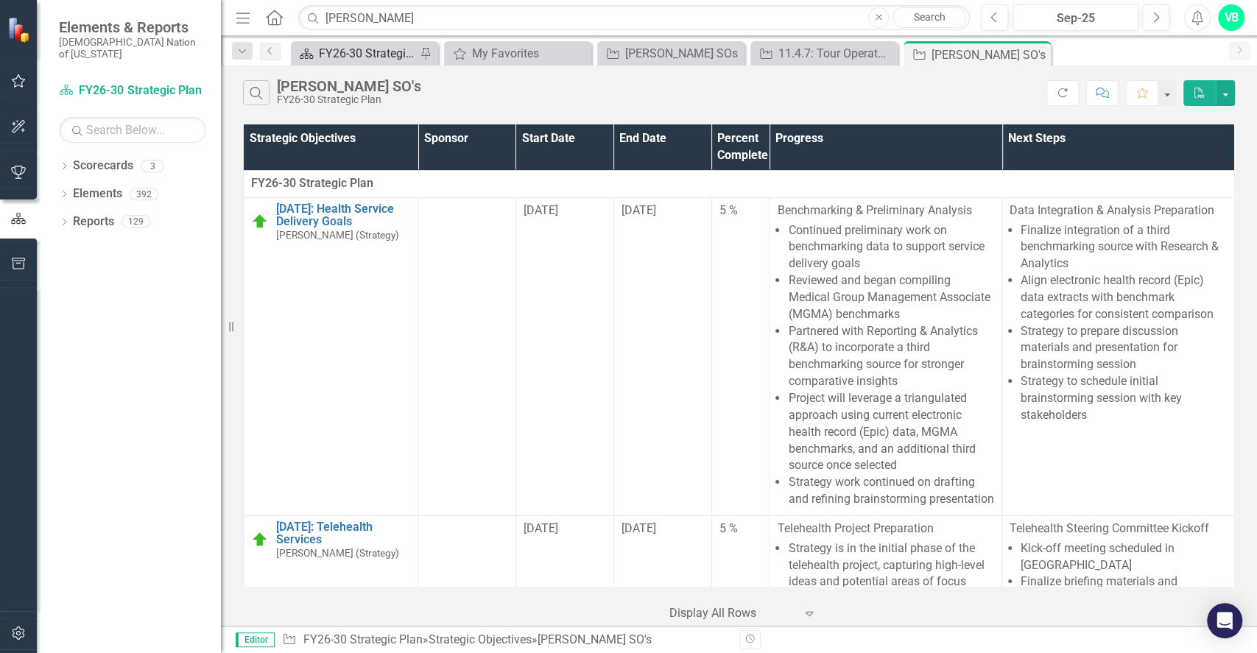
click at [389, 57] on div "FY26-30 Strategic Plan" at bounding box center [367, 53] width 97 height 18
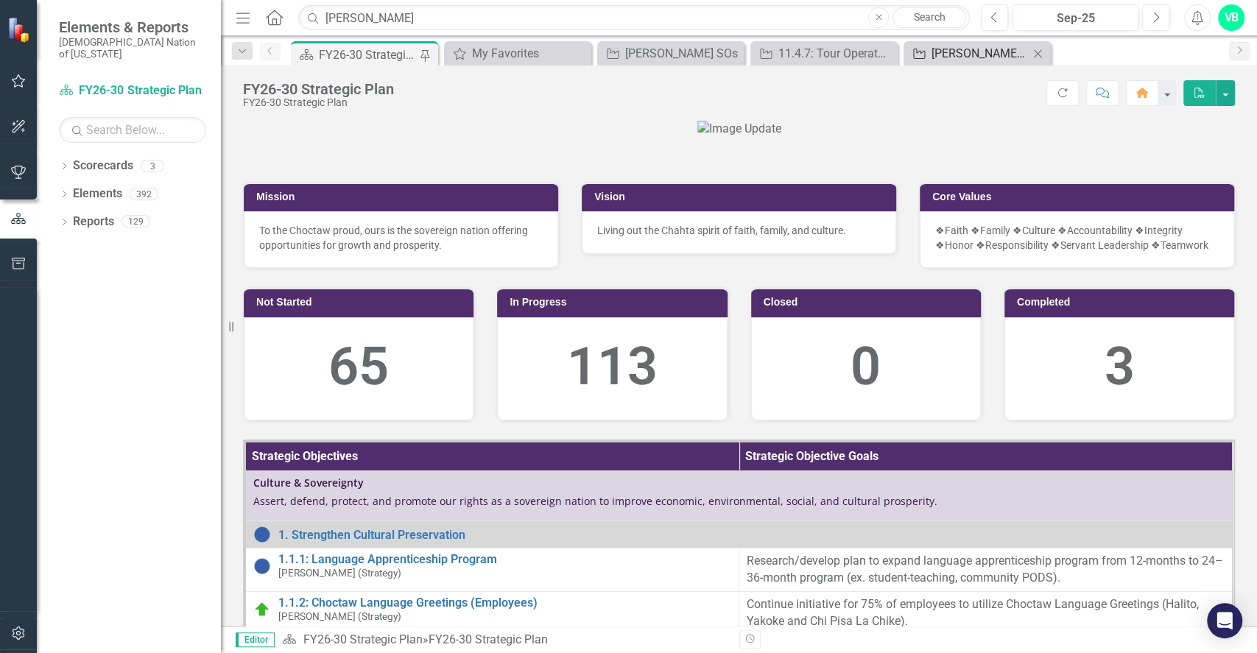
click at [958, 50] on div "[PERSON_NAME] SO's" at bounding box center [979, 53] width 97 height 18
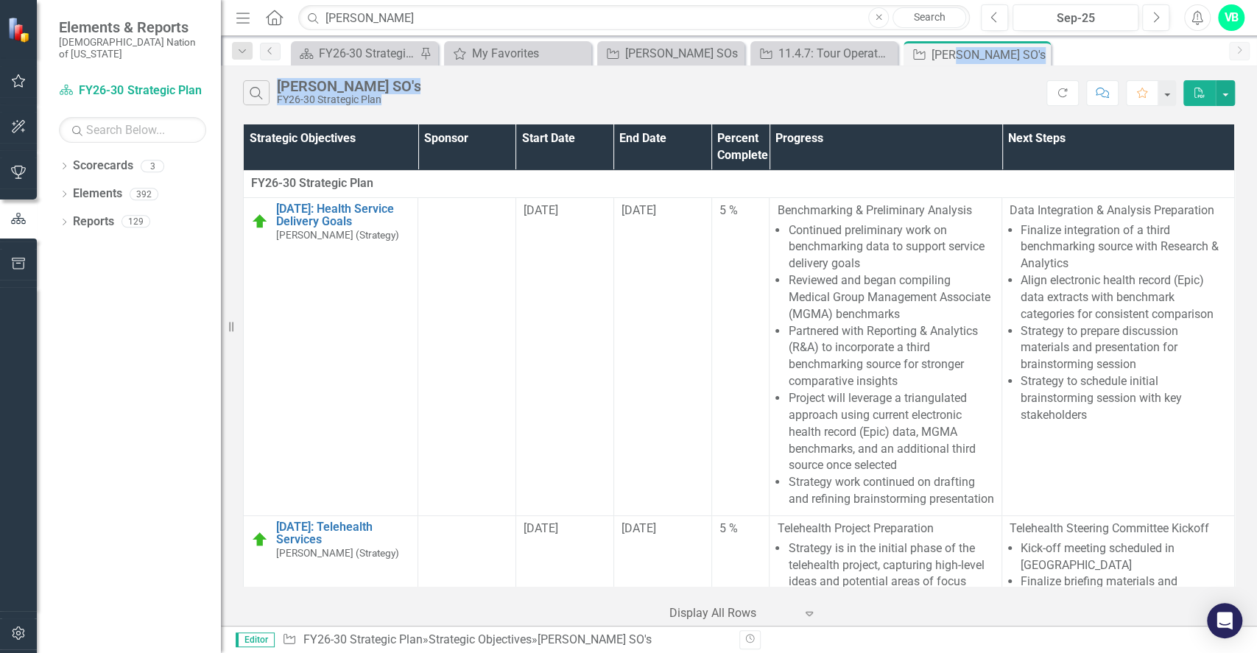
drag, startPoint x: 955, startPoint y: 53, endPoint x: 2512, endPoint y: 314, distance: 1578.7
click at [1256, 314] on html "Elements & Reports Choctaw Nation of Oklahoma Scorecard FY26-30 Strategic Plan …" at bounding box center [628, 326] width 1257 height 653
click at [1031, 53] on icon "Close" at bounding box center [1036, 55] width 15 height 12
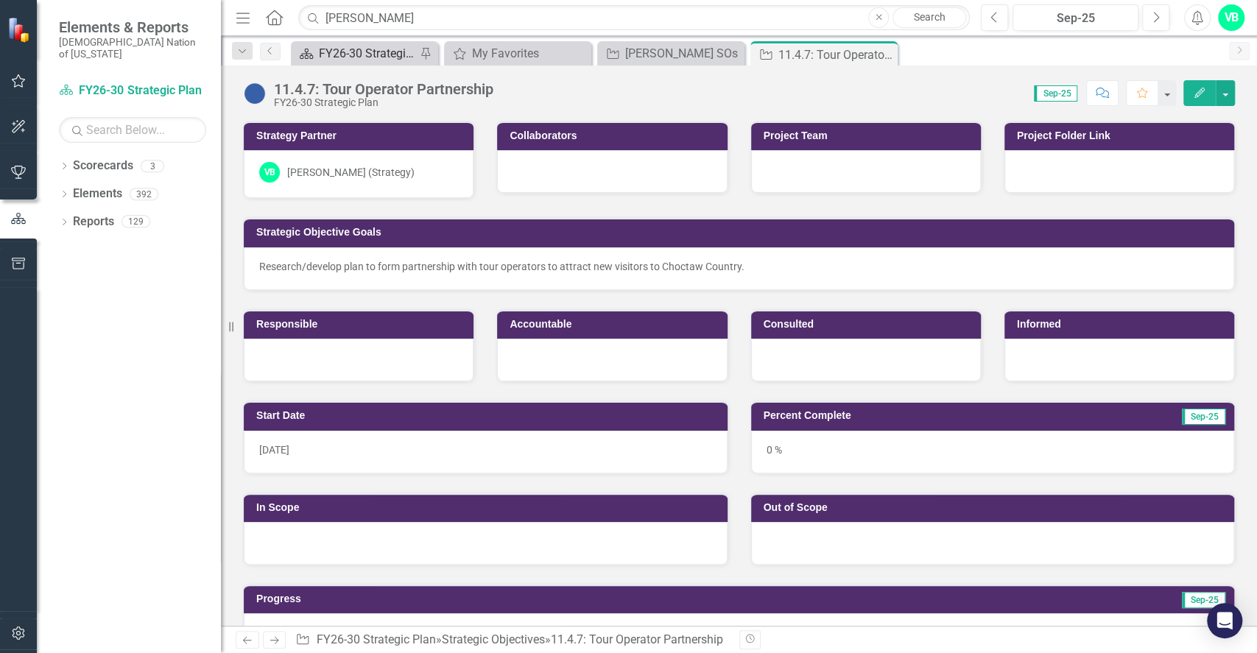
click at [359, 58] on div "FY26-30 Strategic Plan" at bounding box center [367, 53] width 97 height 18
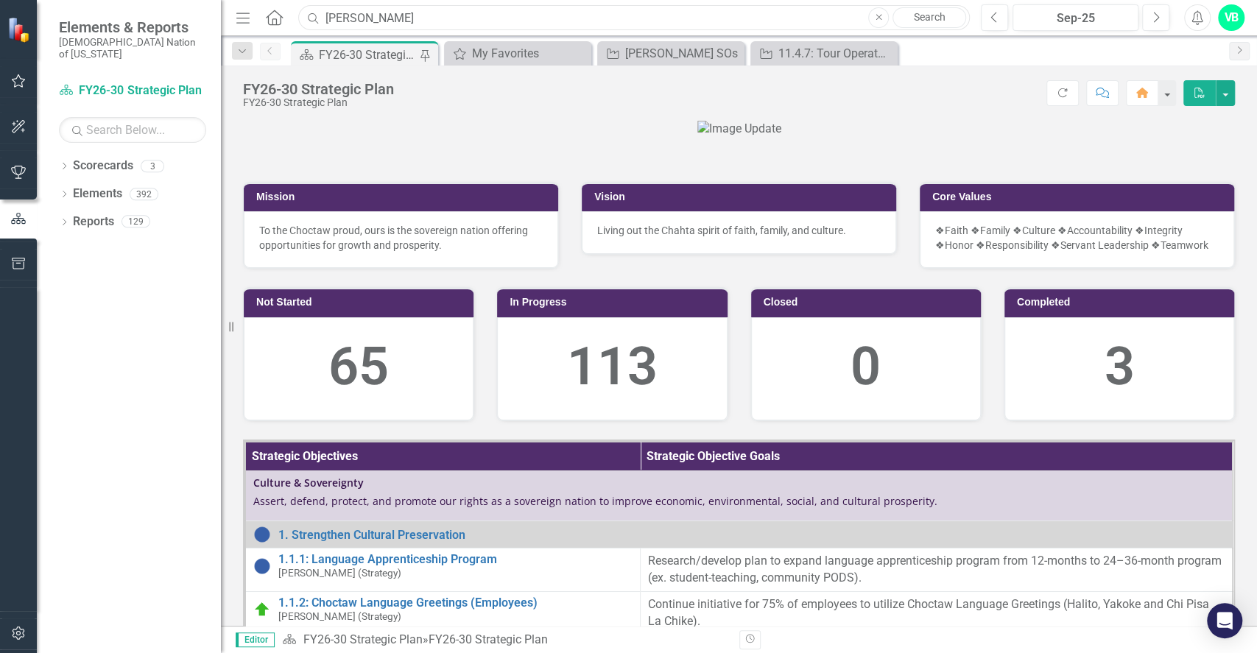
click at [474, 18] on input "truett" at bounding box center [633, 18] width 671 height 26
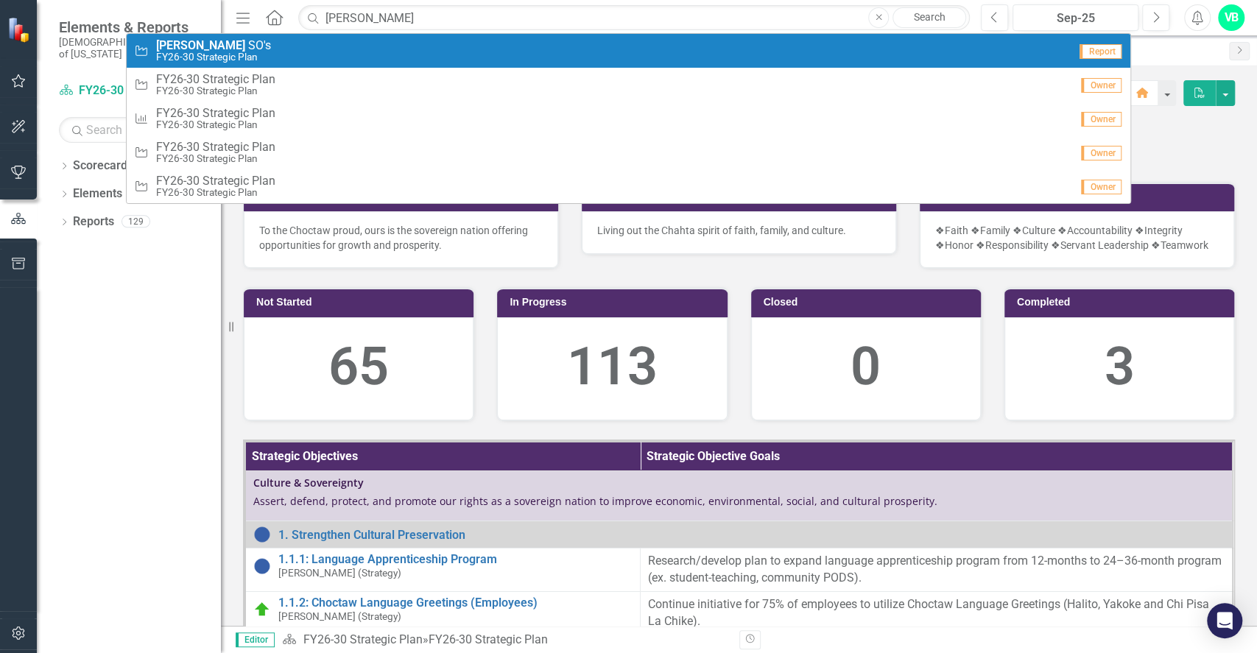
click at [277, 48] on div "Strategic Objective Truett S O ' s FY26-30 Strategic Plan" at bounding box center [601, 51] width 935 height 24
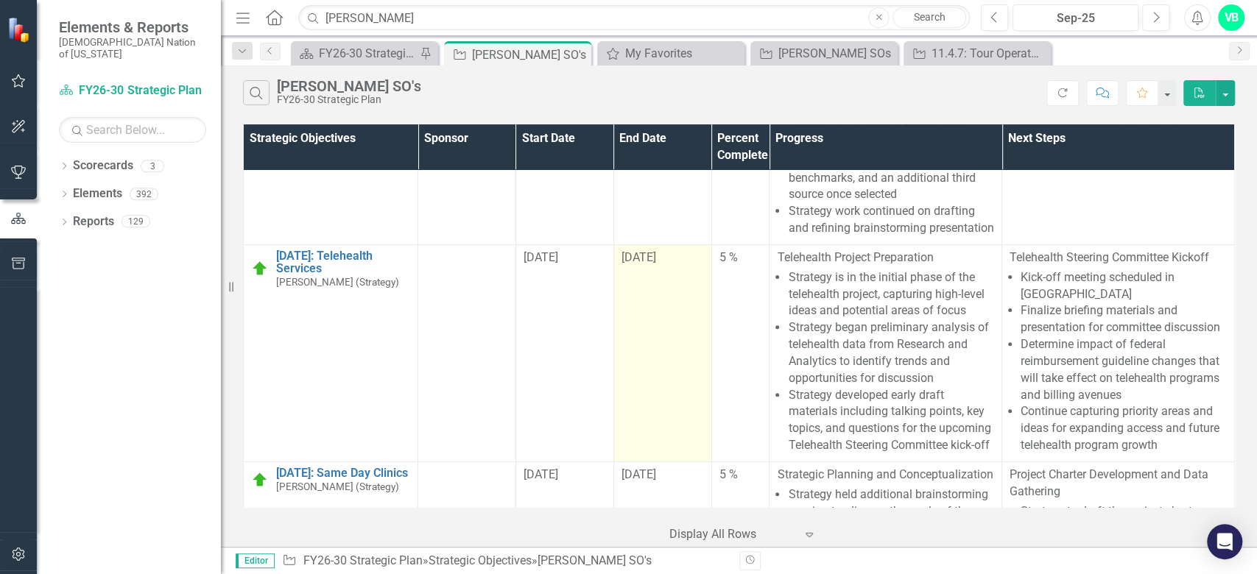
scroll to position [294, 0]
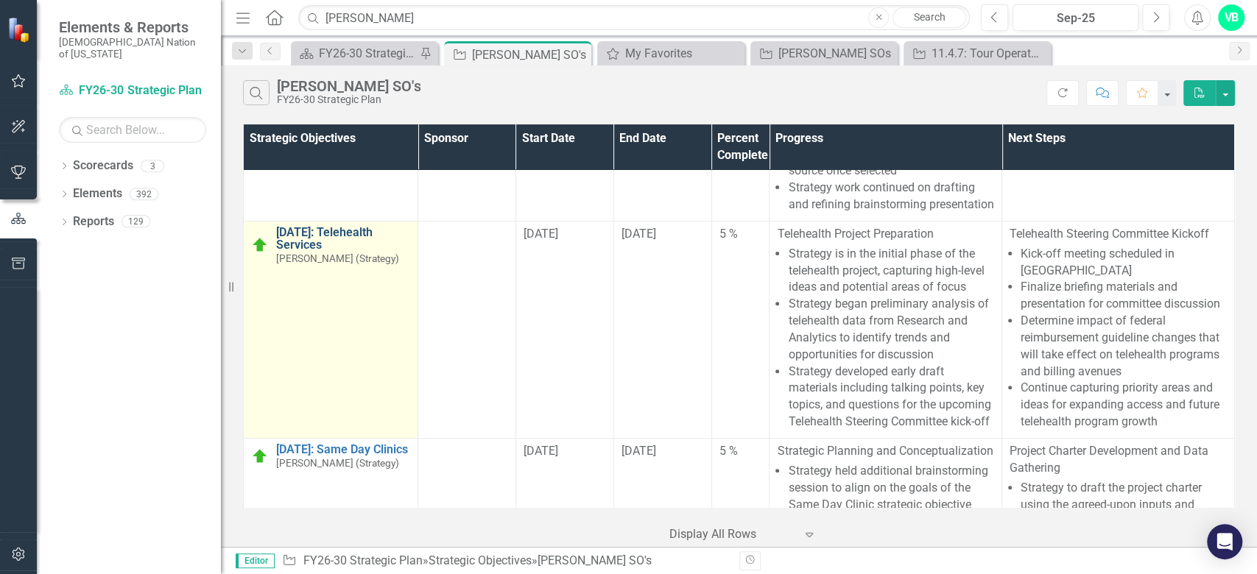
click at [327, 247] on link "[DATE]: Telehealth Services" at bounding box center [343, 239] width 134 height 26
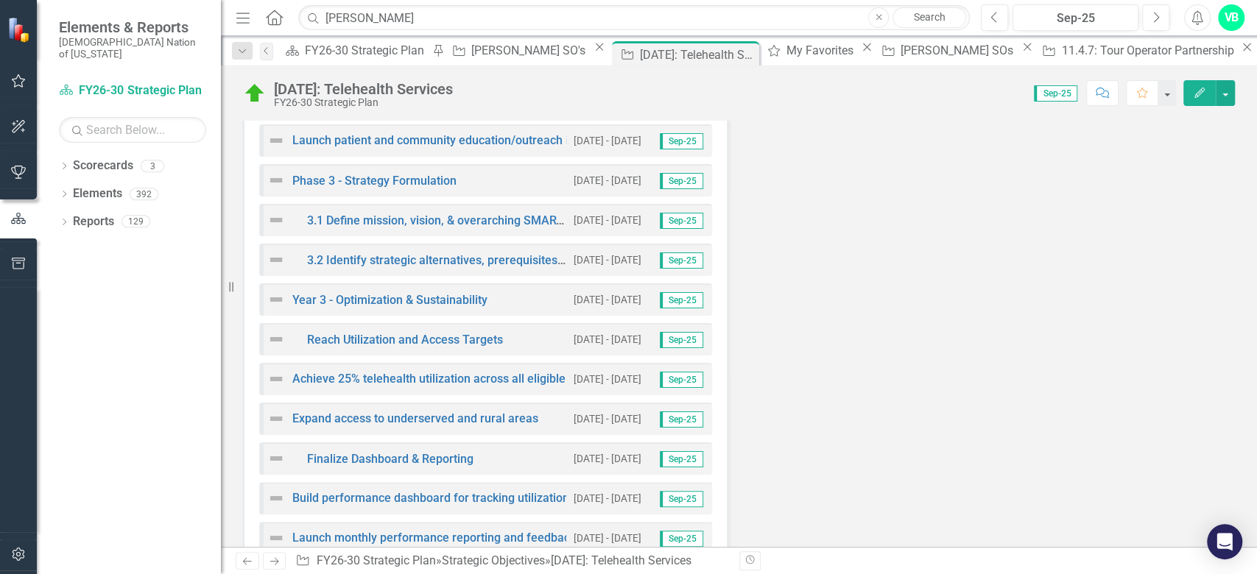
scroll to position [4596, 0]
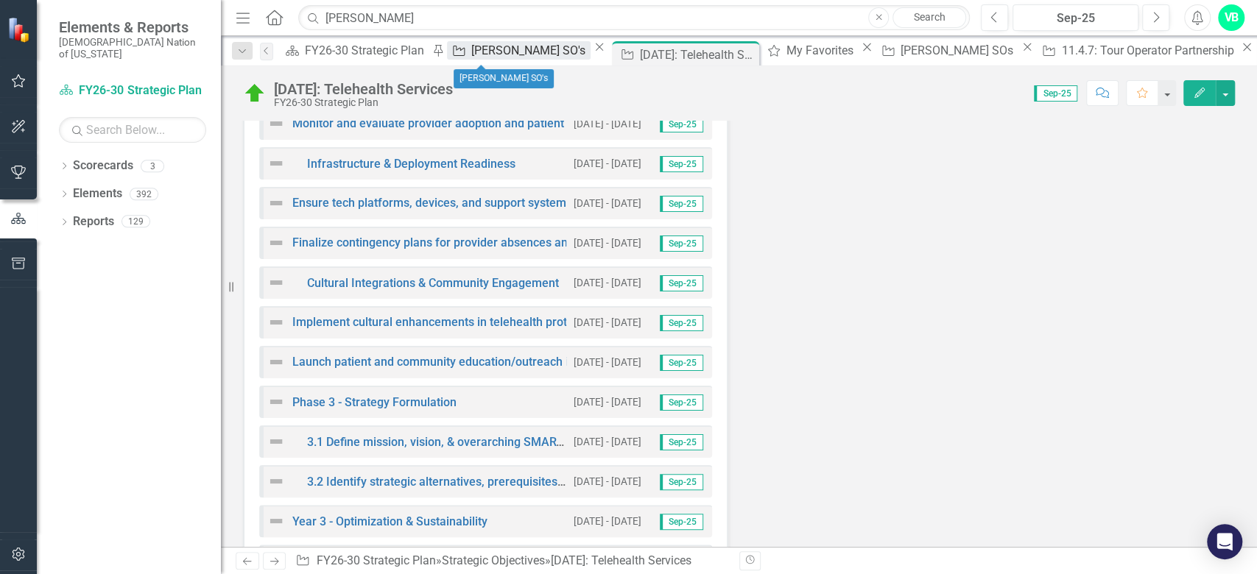
click at [471, 55] on div "[PERSON_NAME] SO's" at bounding box center [530, 50] width 119 height 18
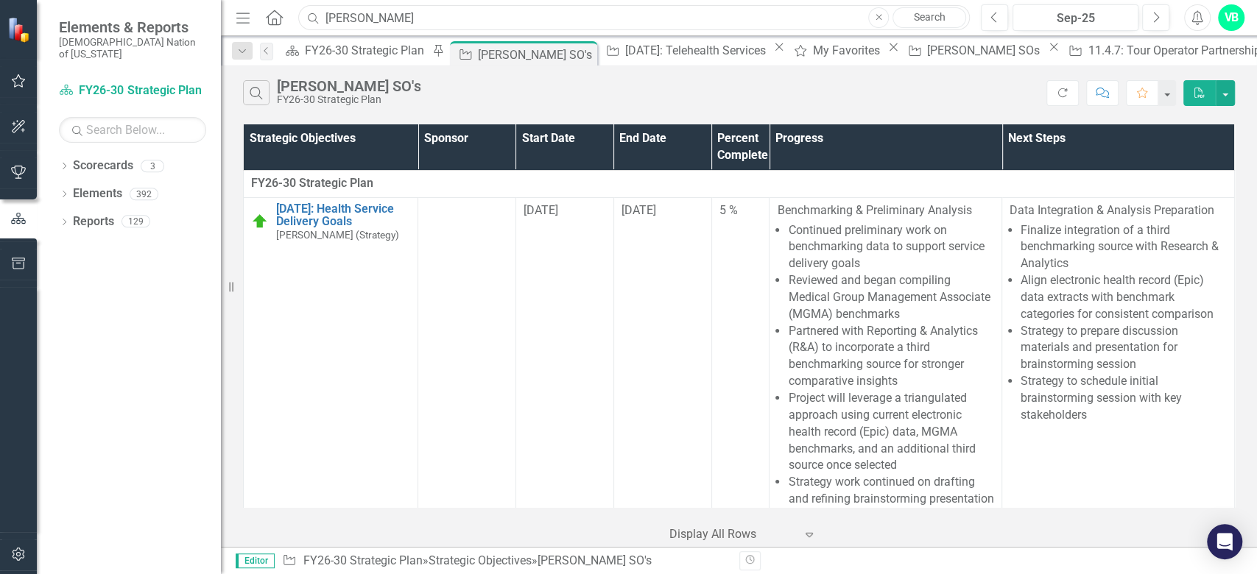
click at [399, 12] on input "truett" at bounding box center [633, 18] width 671 height 26
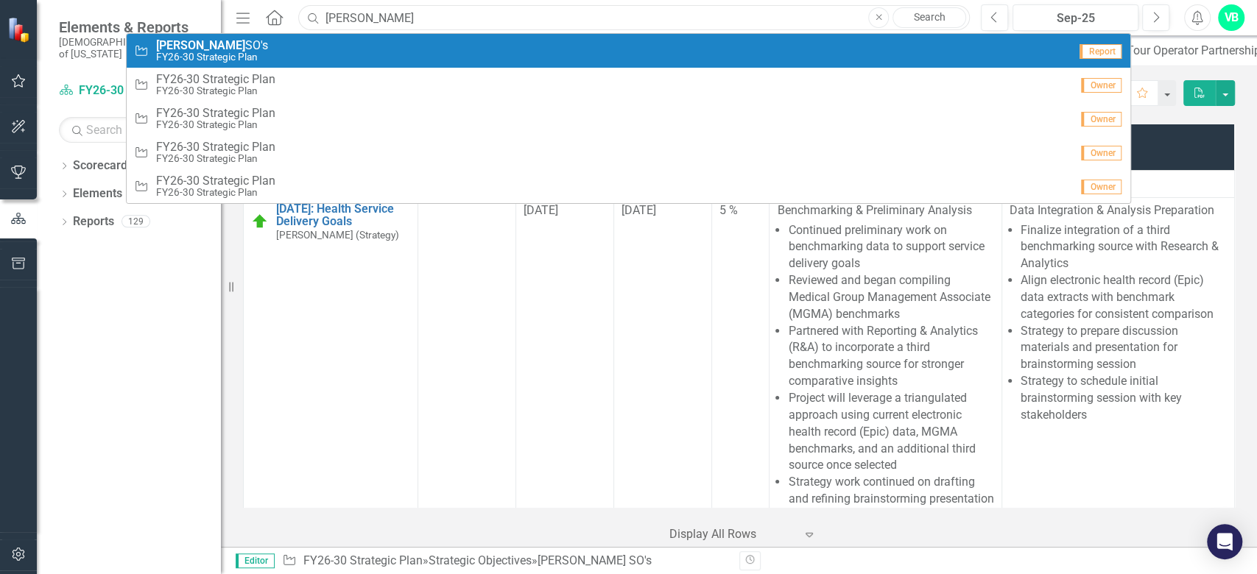
type input "alex"
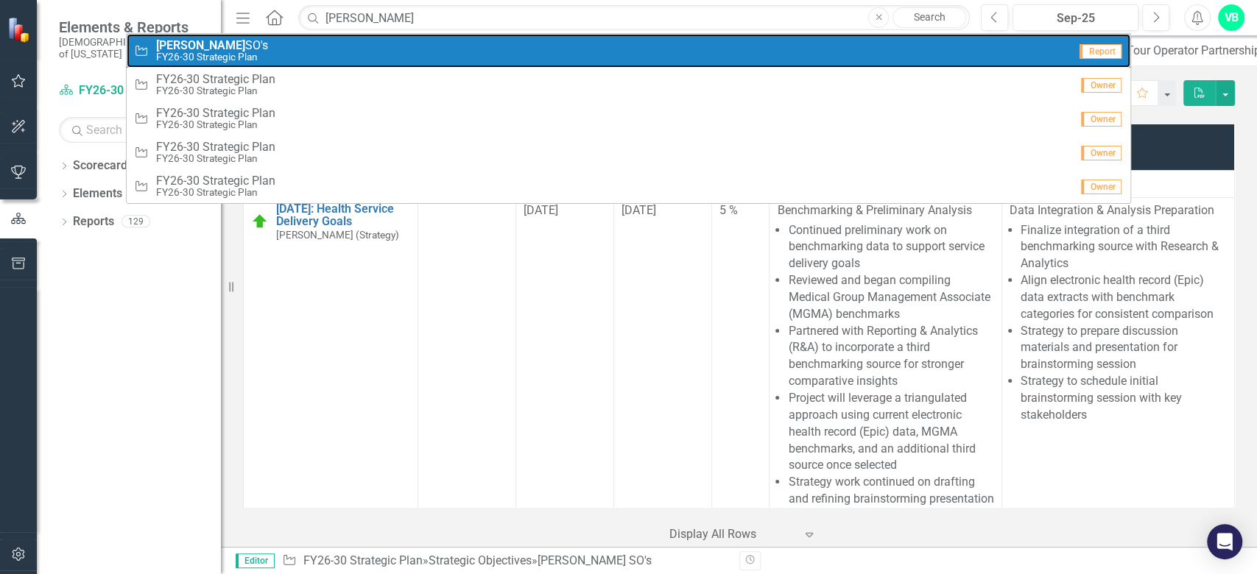
click at [413, 48] on div "Strategic Objective Alex SO's FY26-30 Strategic Plan" at bounding box center [601, 51] width 935 height 24
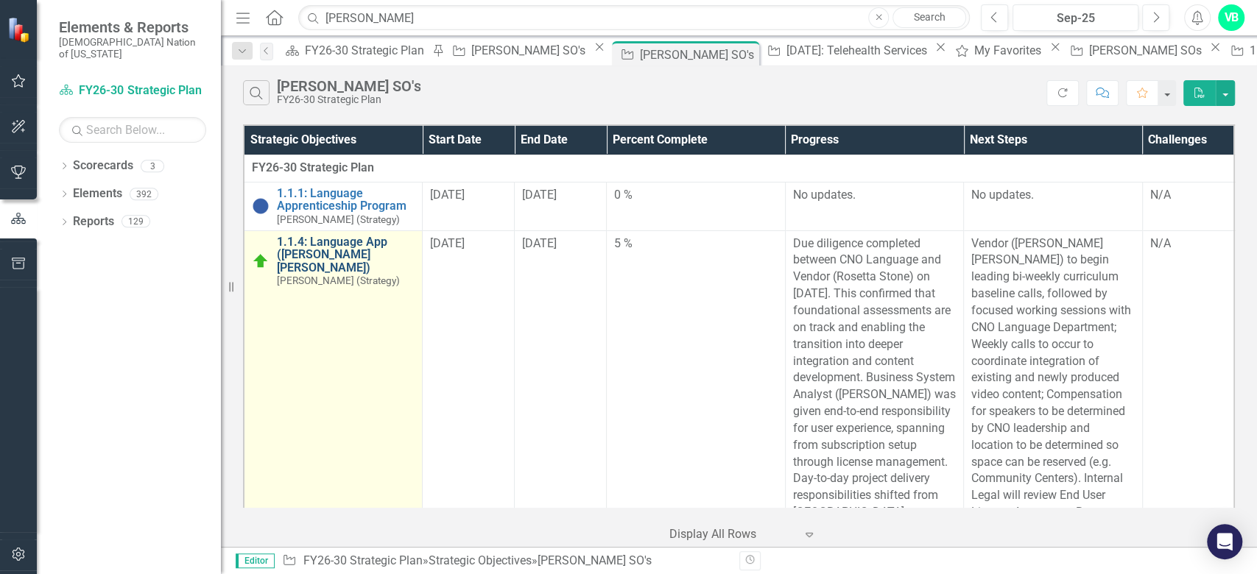
click at [395, 255] on link "1.1.4: Language App ([PERSON_NAME] [PERSON_NAME])" at bounding box center [346, 255] width 138 height 39
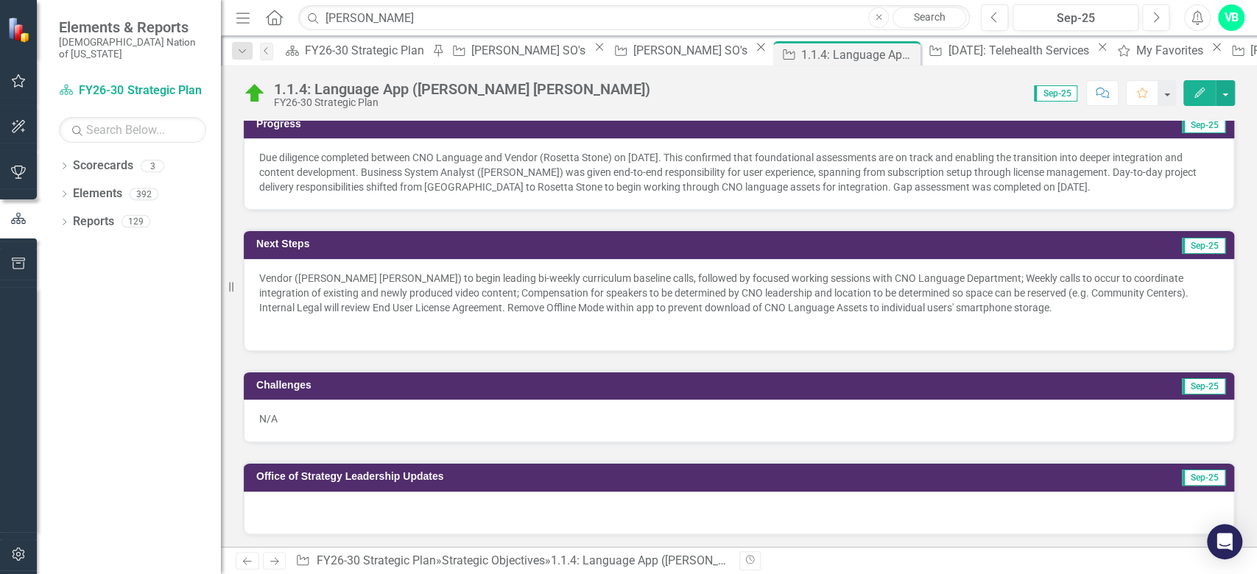
scroll to position [392, 0]
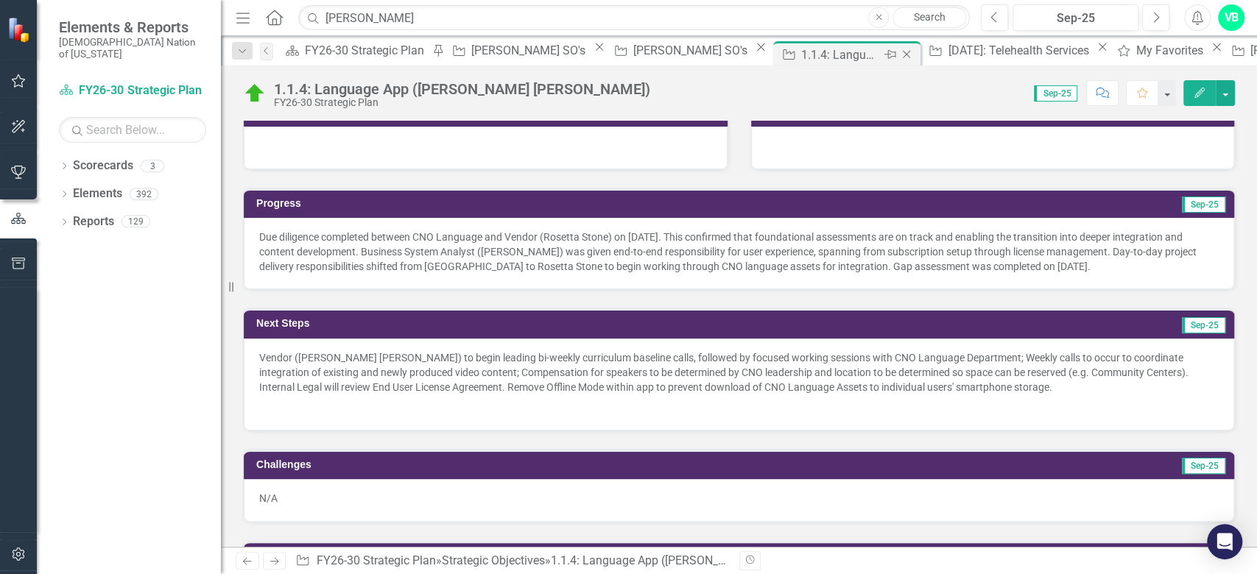
click at [902, 54] on icon at bounding box center [906, 55] width 8 height 8
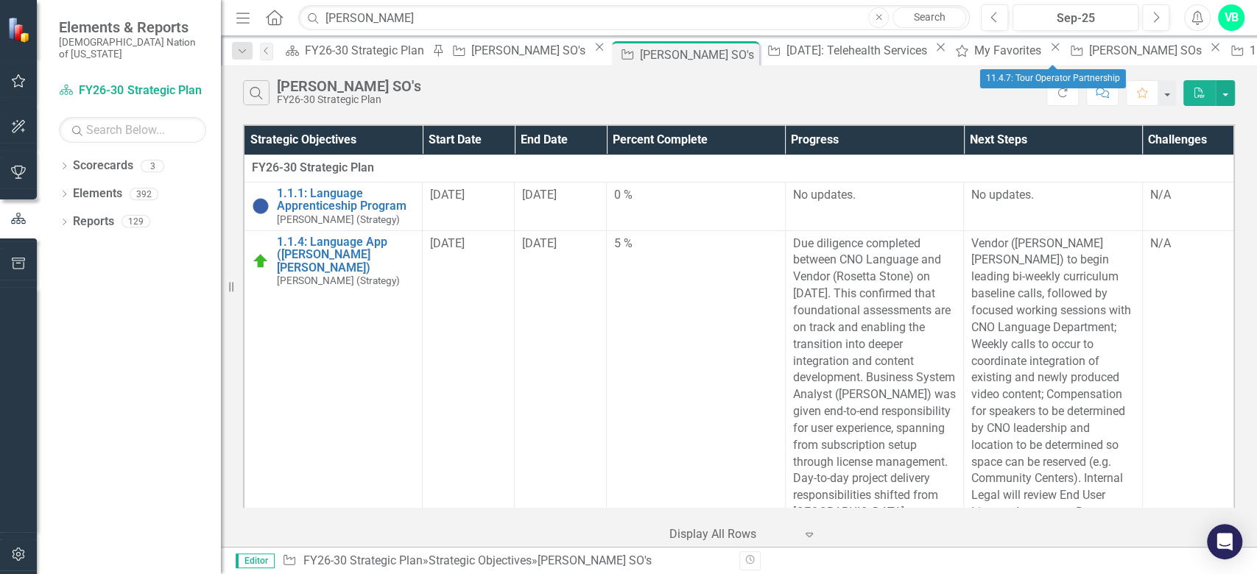
click at [935, 52] on icon "Close" at bounding box center [942, 47] width 15 height 12
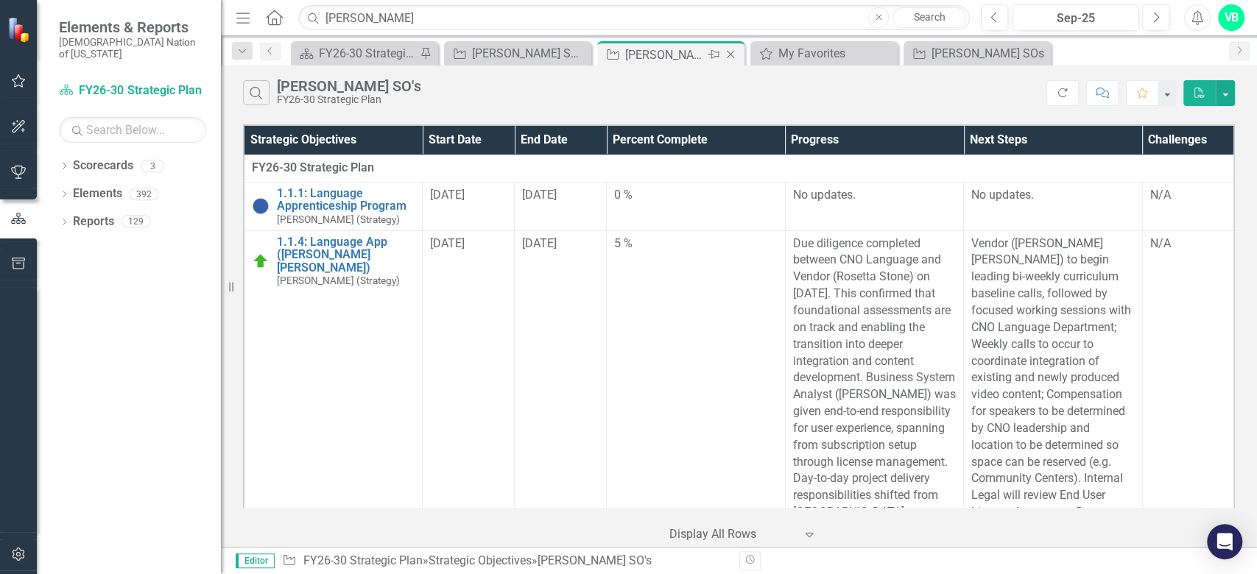
click at [736, 51] on icon "Close" at bounding box center [730, 55] width 15 height 12
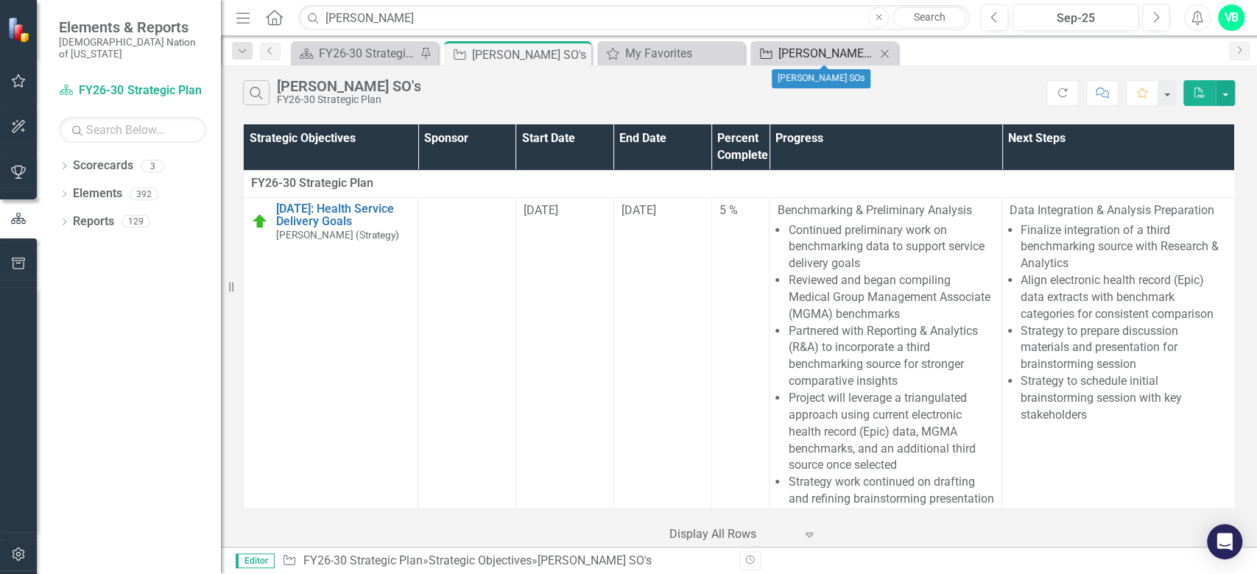
click at [796, 50] on div "[PERSON_NAME] SOs" at bounding box center [826, 53] width 97 height 18
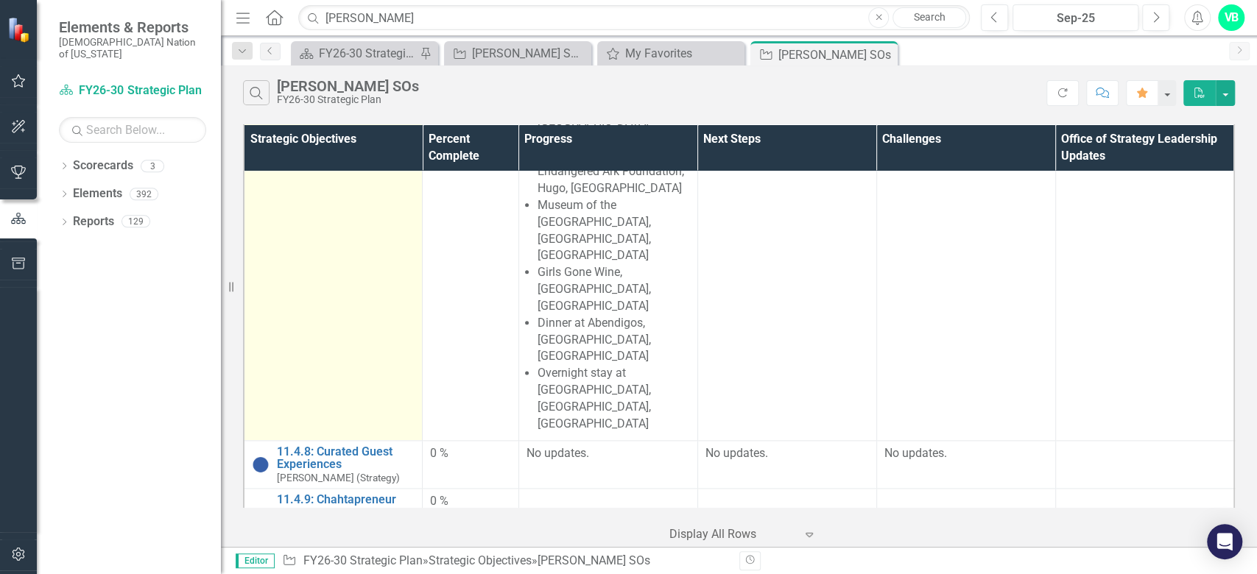
scroll to position [1178, 0]
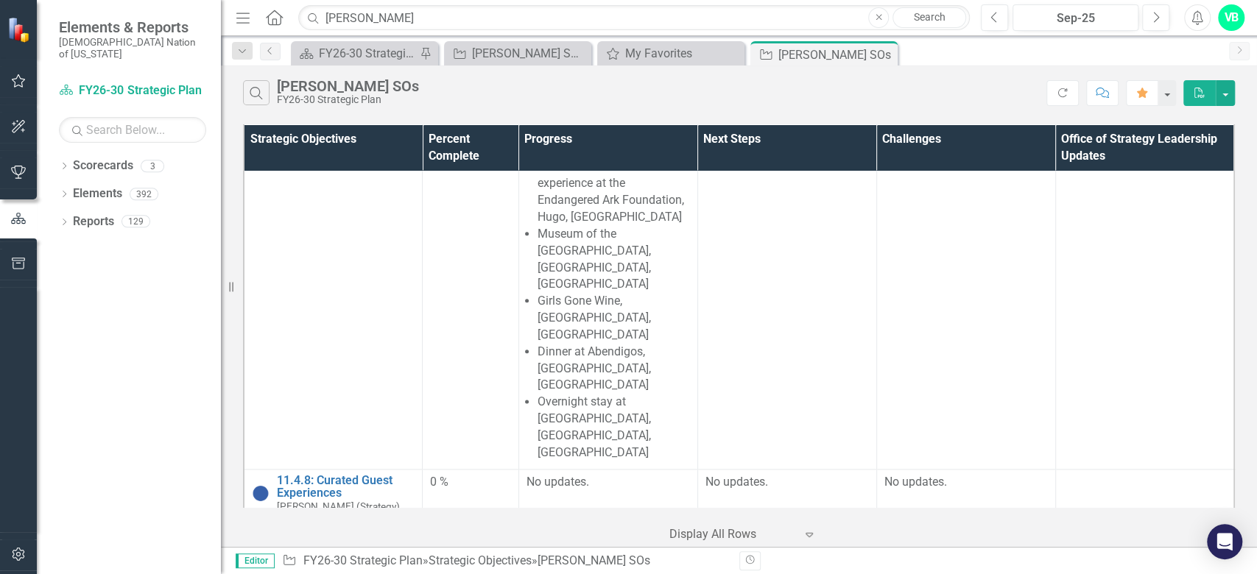
click at [327, 522] on link "11.4.9: Chahtapreneur Procurement Assistance Program" at bounding box center [346, 541] width 138 height 39
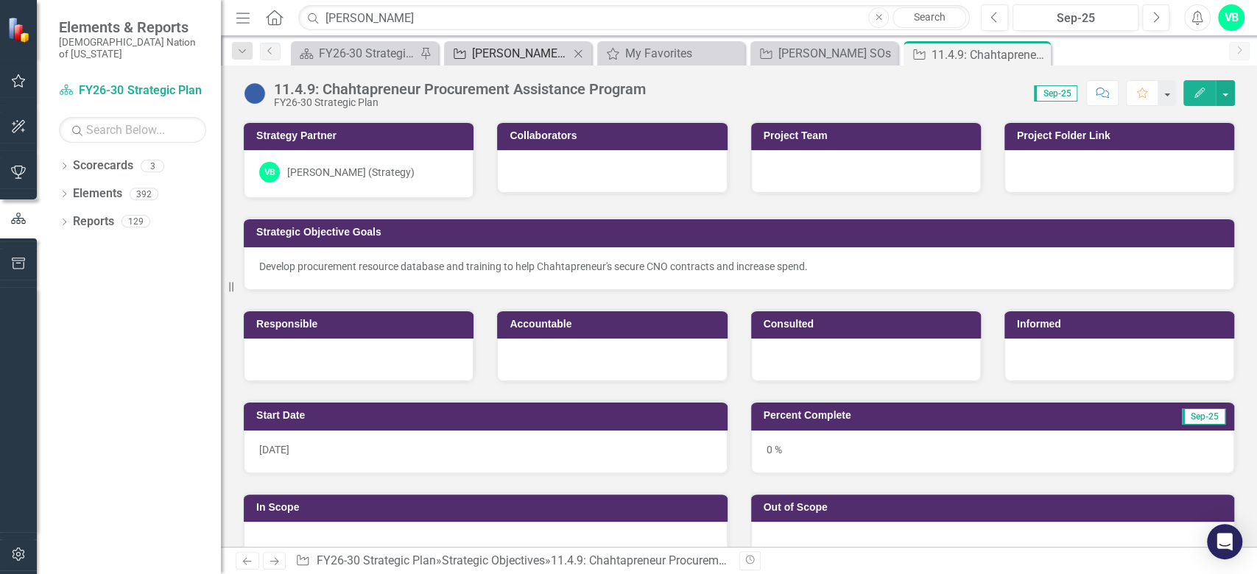
click at [506, 47] on div "[PERSON_NAME] SO's" at bounding box center [520, 53] width 97 height 18
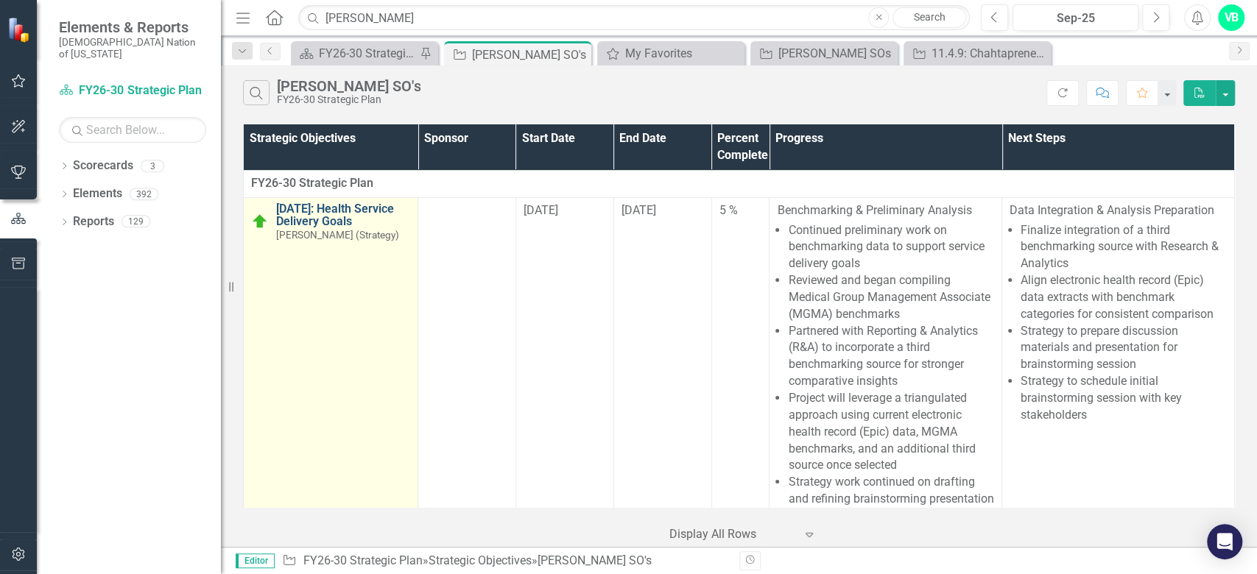
click at [307, 211] on link "[DATE]: Health Service Delivery Goals" at bounding box center [343, 215] width 134 height 26
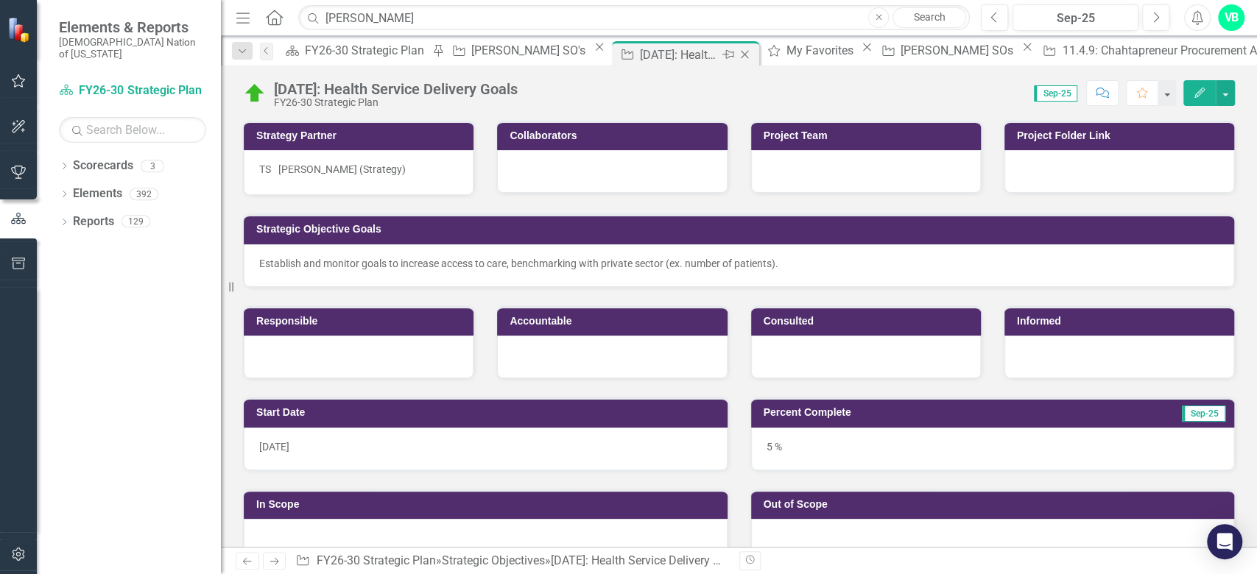
click at [737, 57] on icon "Close" at bounding box center [744, 55] width 15 height 12
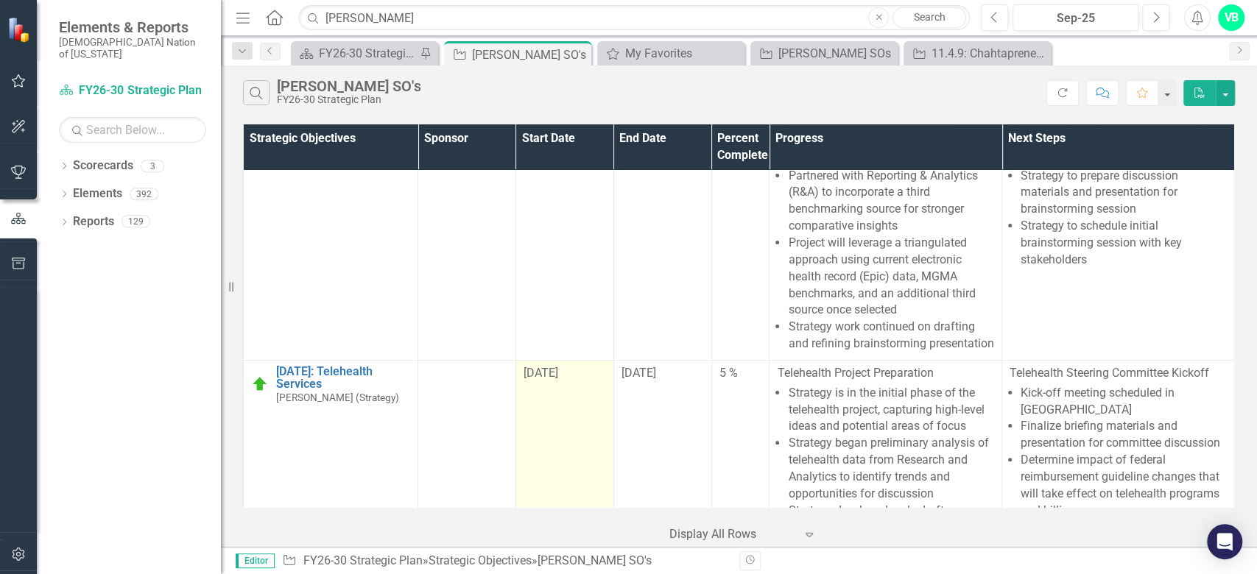
scroll to position [294, 0]
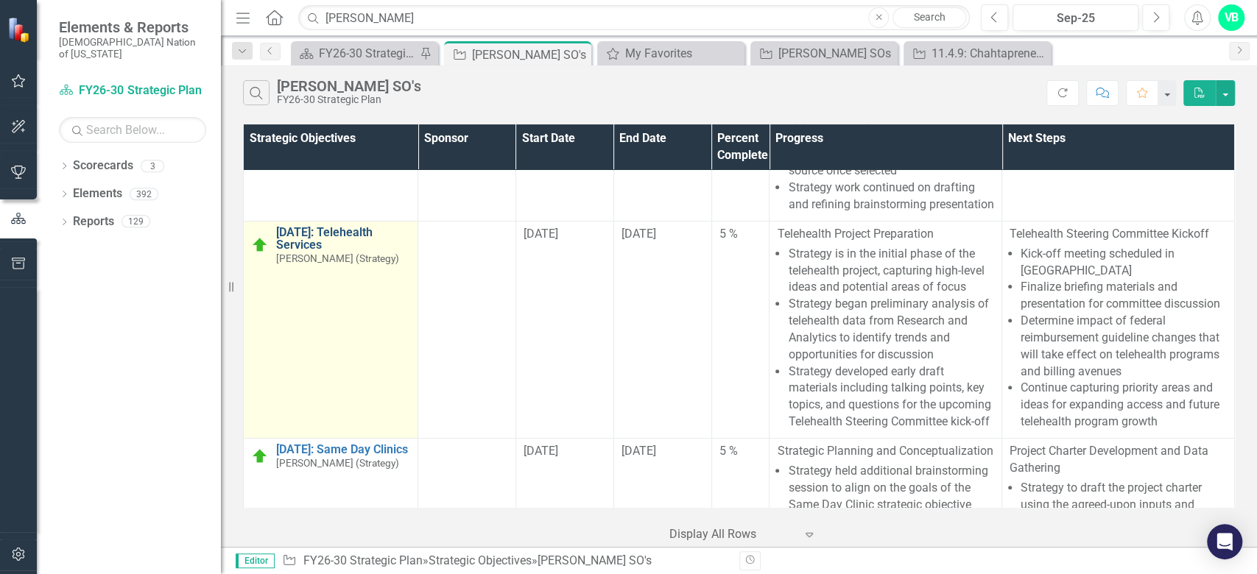
click at [328, 244] on link "[DATE]: Telehealth Services" at bounding box center [343, 239] width 134 height 26
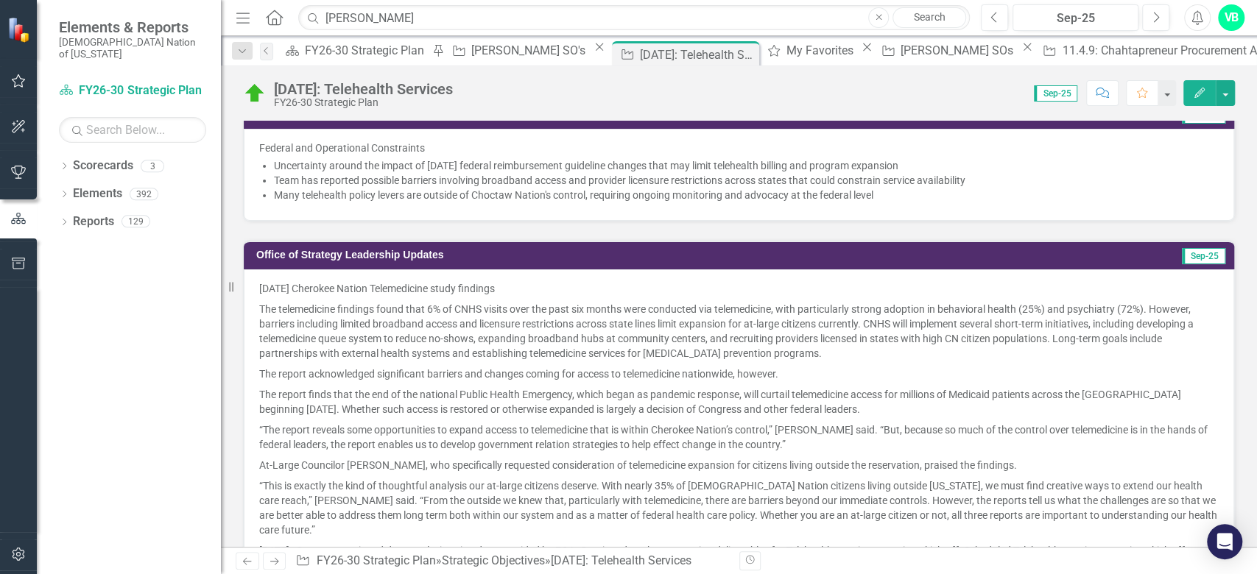
scroll to position [1570, 0]
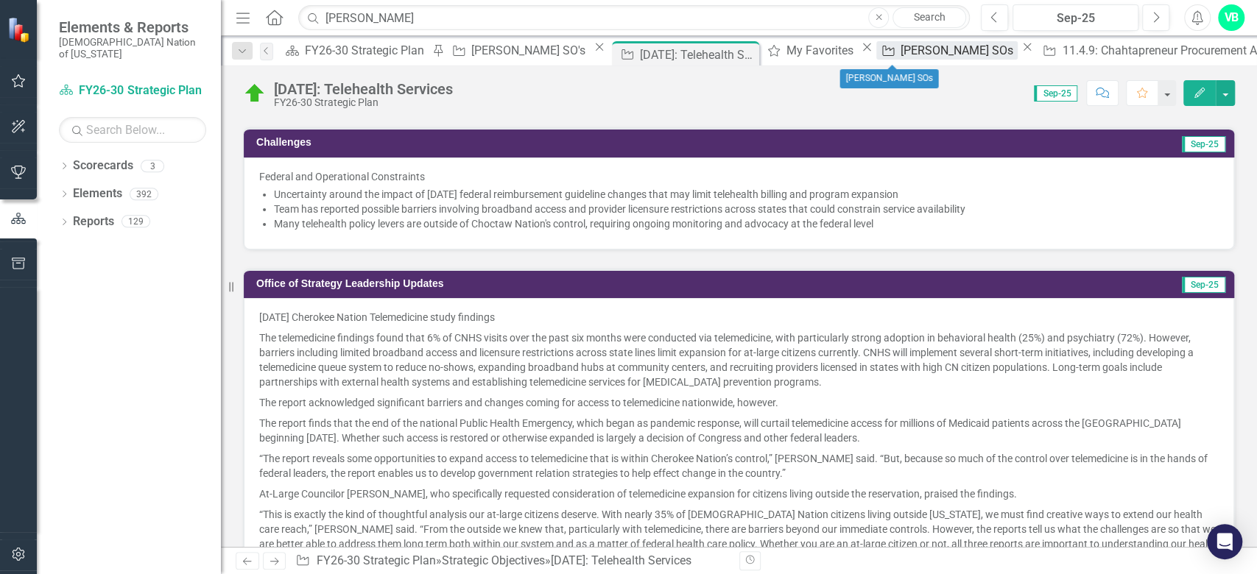
click at [900, 51] on div "[PERSON_NAME] SOs" at bounding box center [958, 50] width 117 height 18
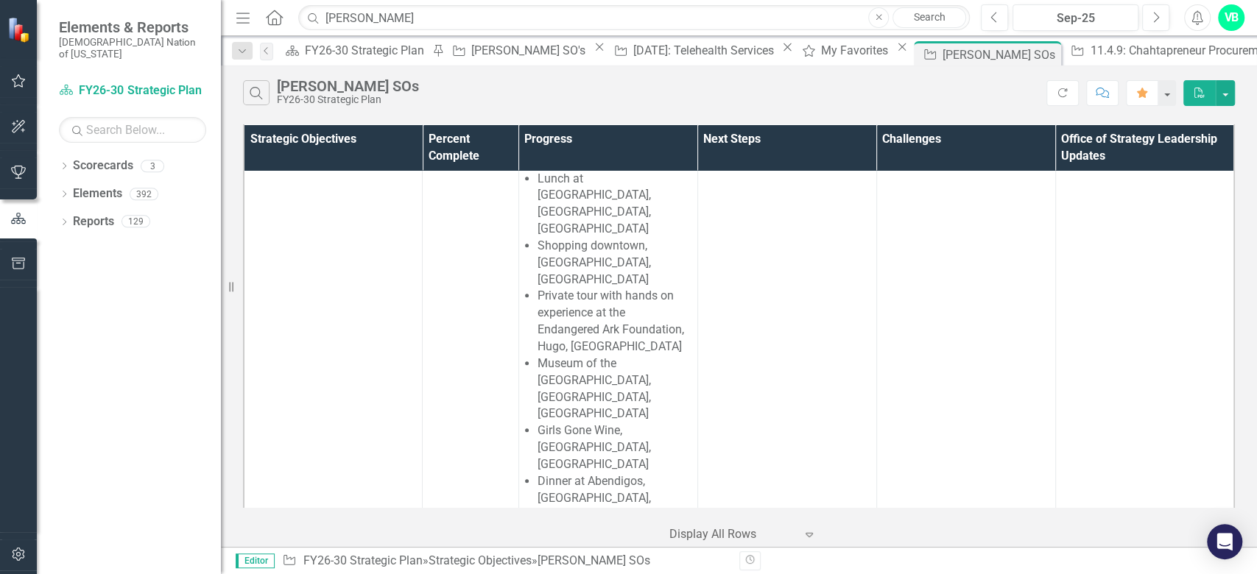
scroll to position [1079, 0]
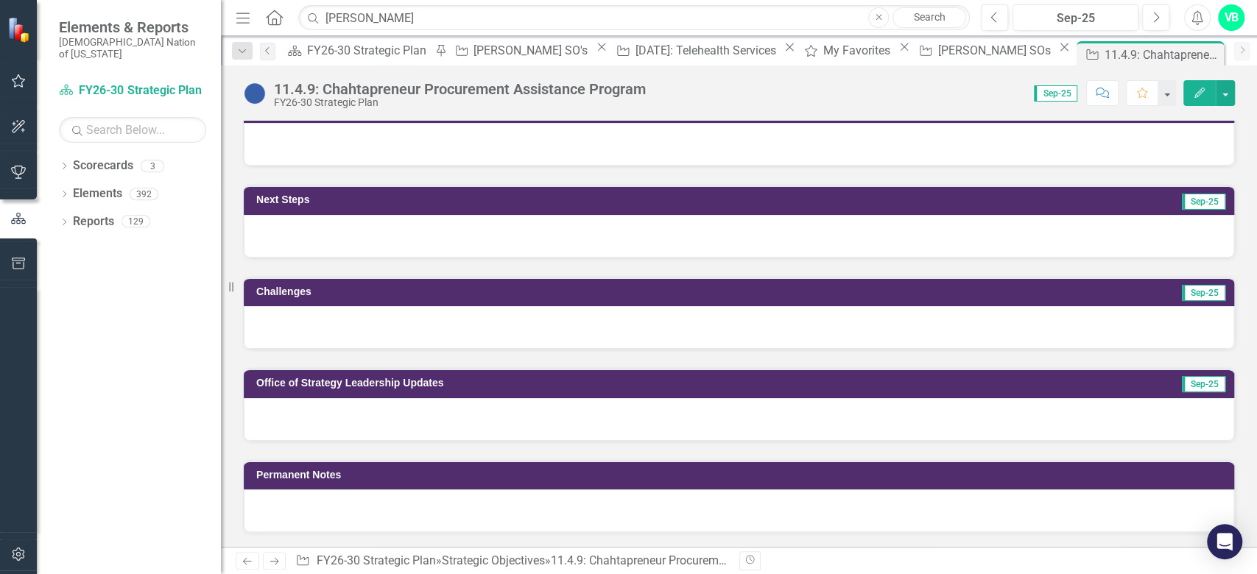
scroll to position [392, 0]
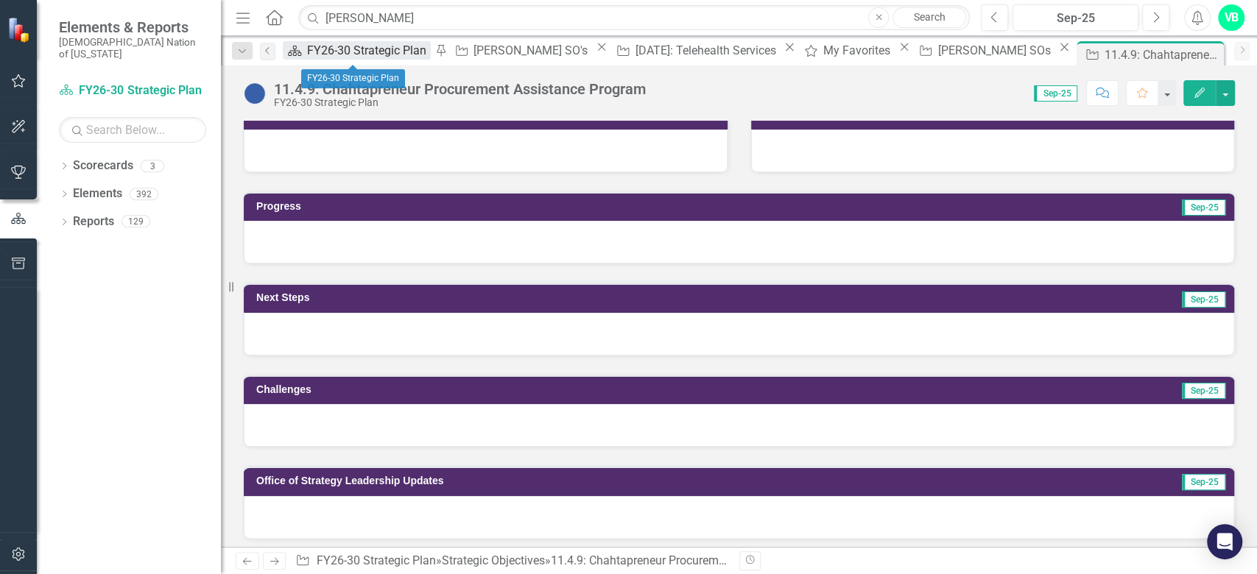
click at [325, 54] on div "FY26-30 Strategic Plan" at bounding box center [369, 50] width 124 height 18
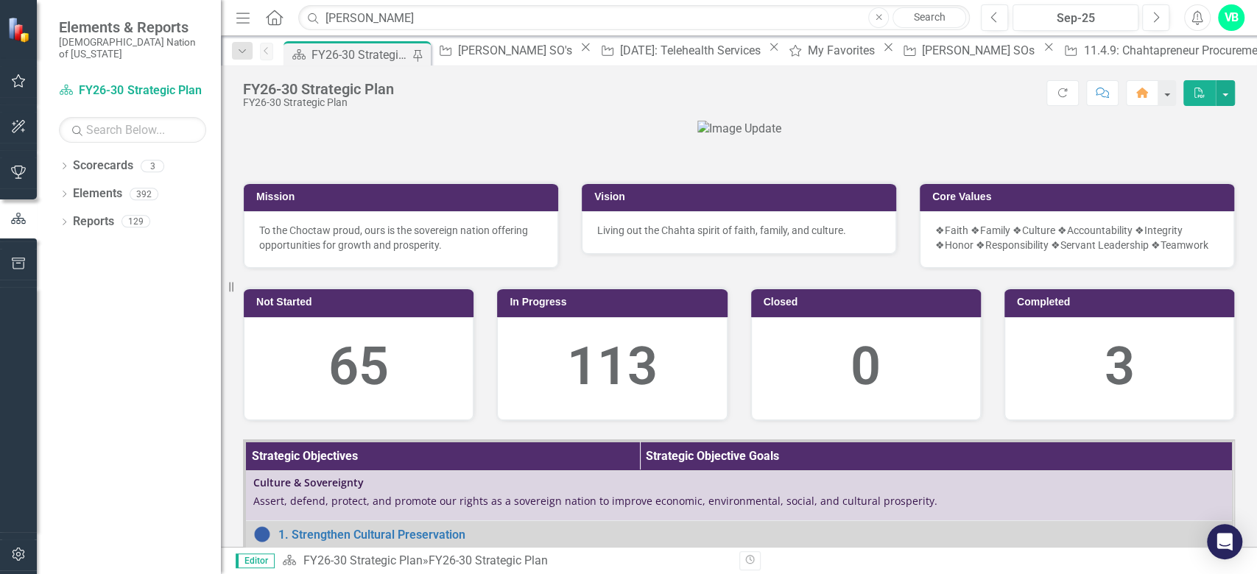
click at [399, 138] on div at bounding box center [739, 129] width 992 height 17
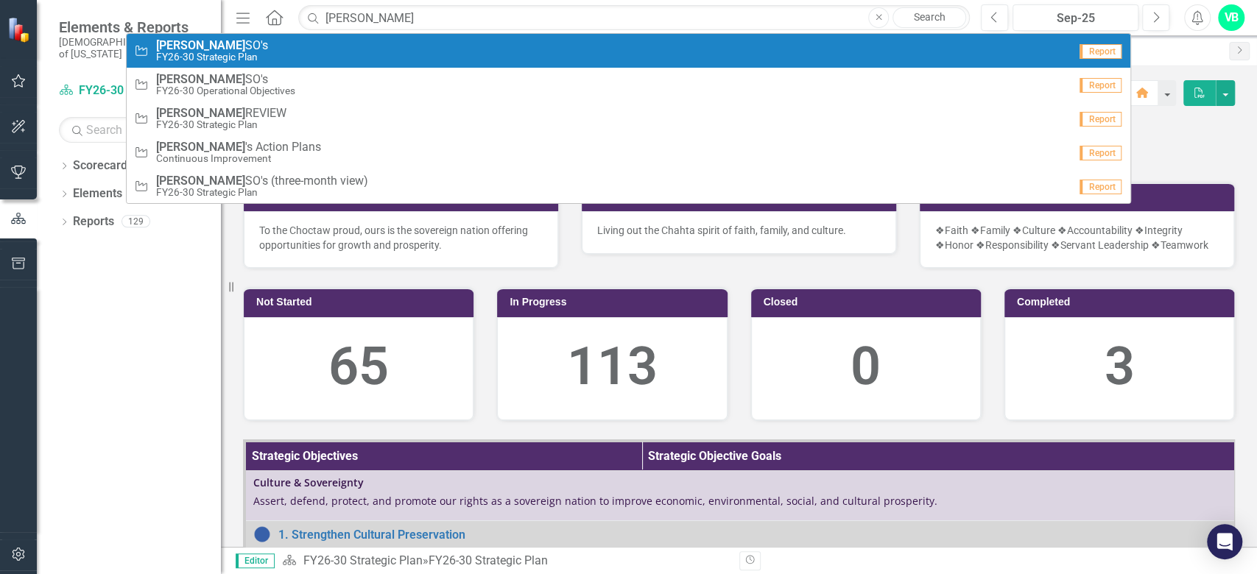
type input "[PERSON_NAME]"
click at [212, 52] on small "FY26-30 Strategic Plan" at bounding box center [212, 57] width 112 height 11
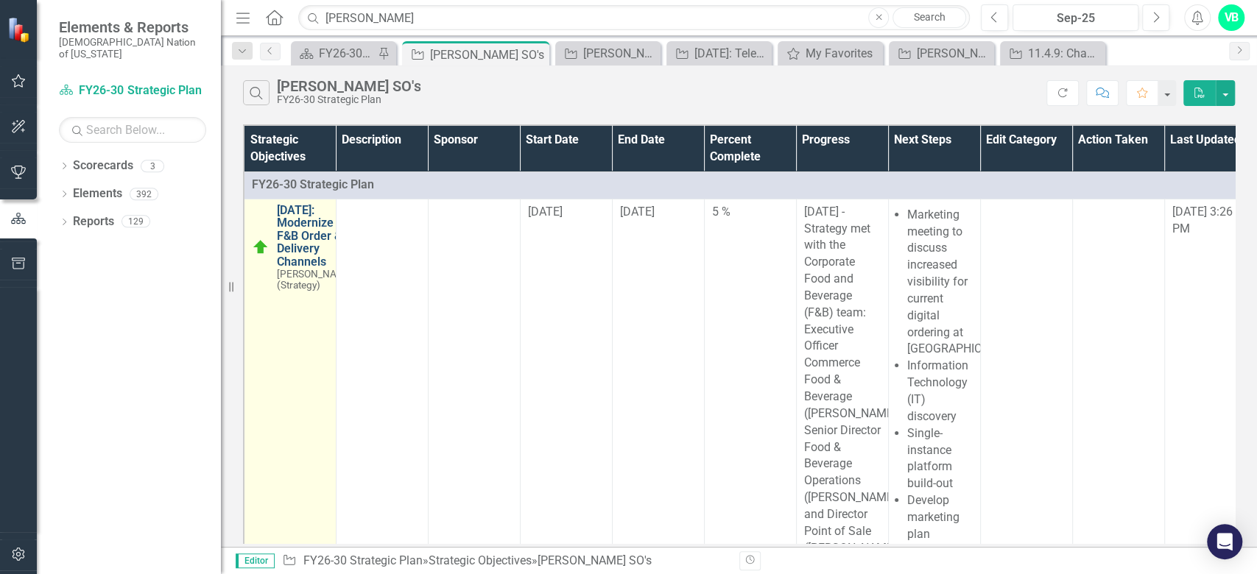
click at [297, 239] on link "[DATE]: Modernize F&B Order & Delivery Channels" at bounding box center [315, 236] width 77 height 65
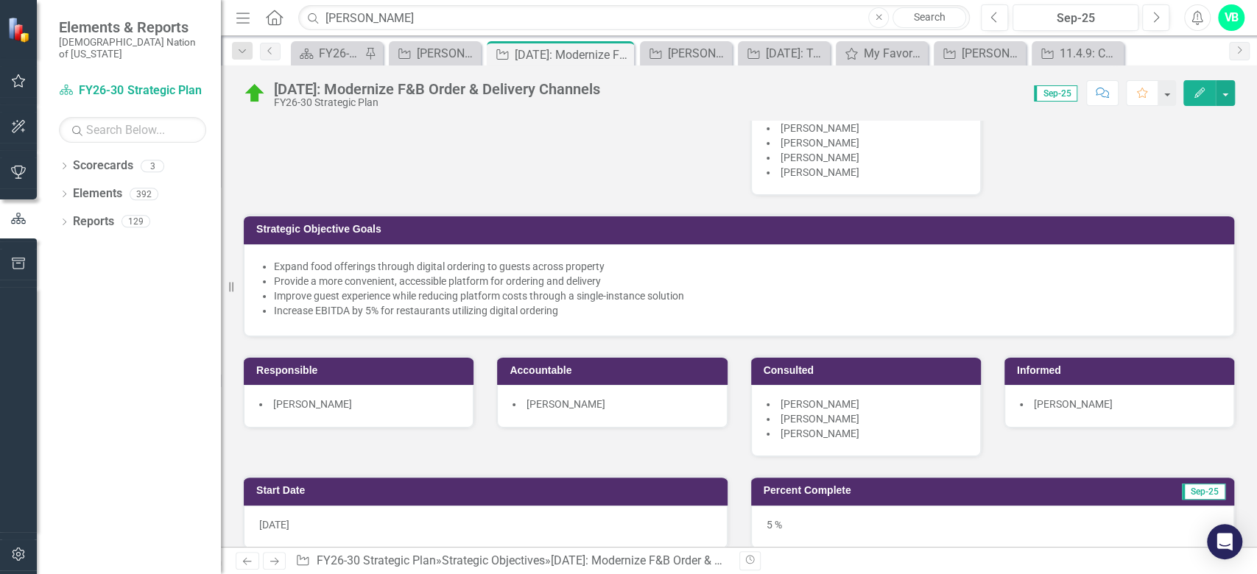
scroll to position [98, 0]
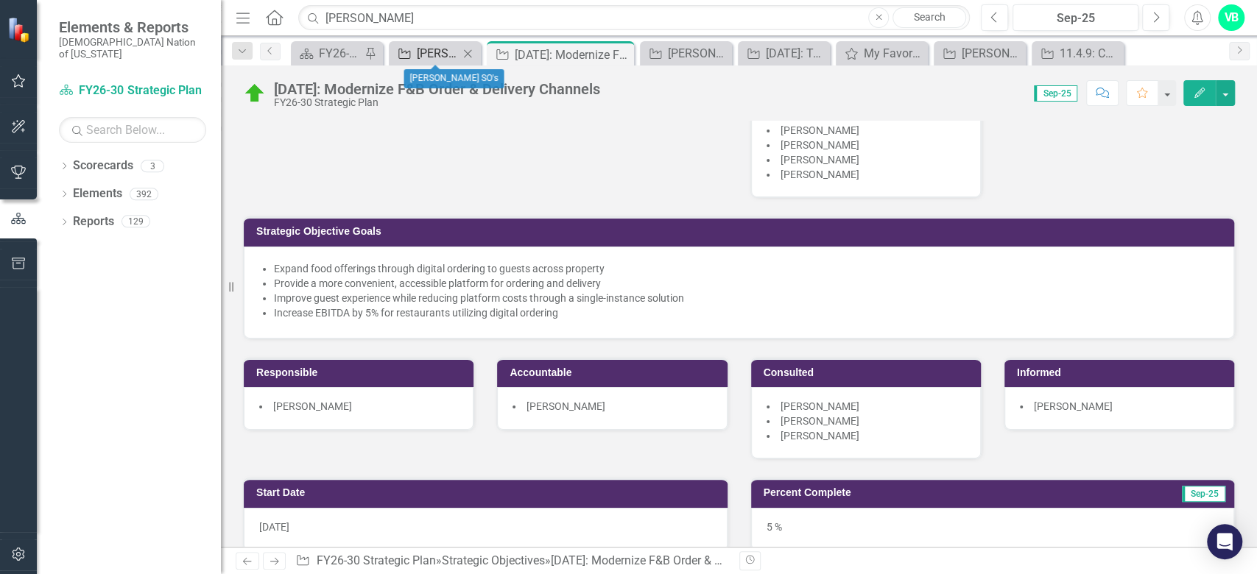
click at [454, 51] on div "[PERSON_NAME] SO's" at bounding box center [438, 53] width 42 height 18
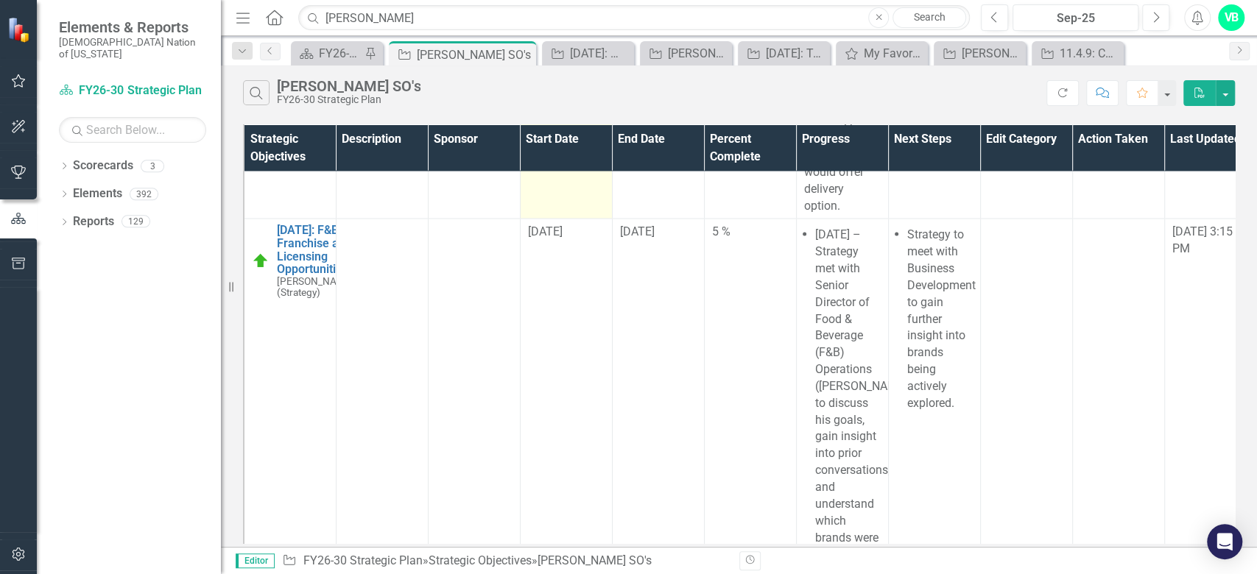
scroll to position [1865, 0]
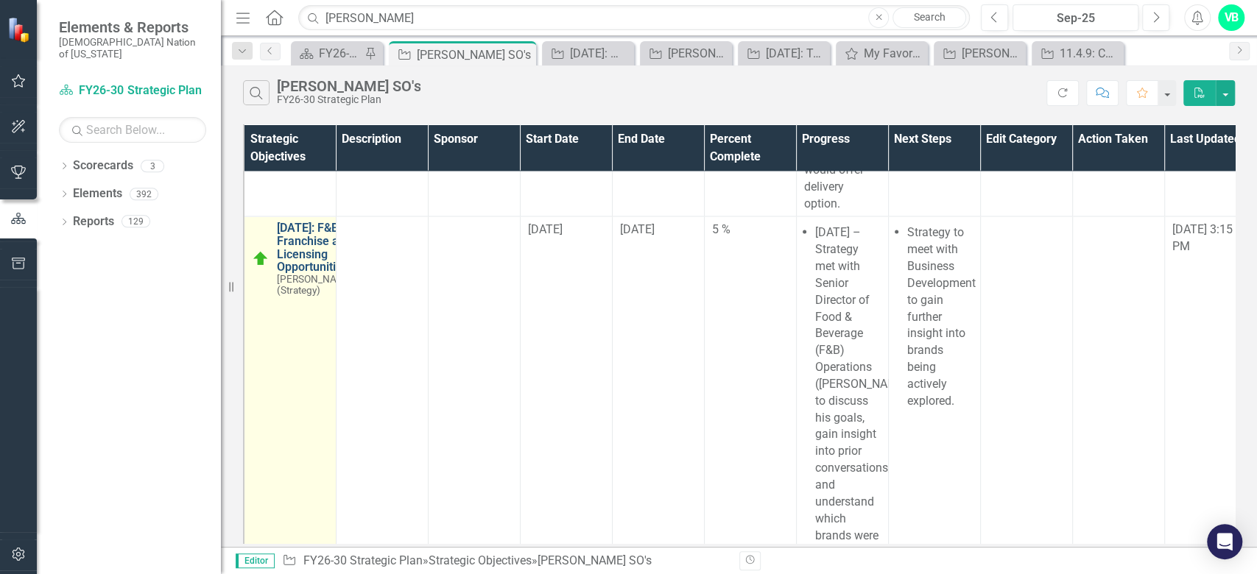
click at [311, 272] on link "[DATE]: F&B Franchise and Licensing Opportunities" at bounding box center [315, 247] width 77 height 52
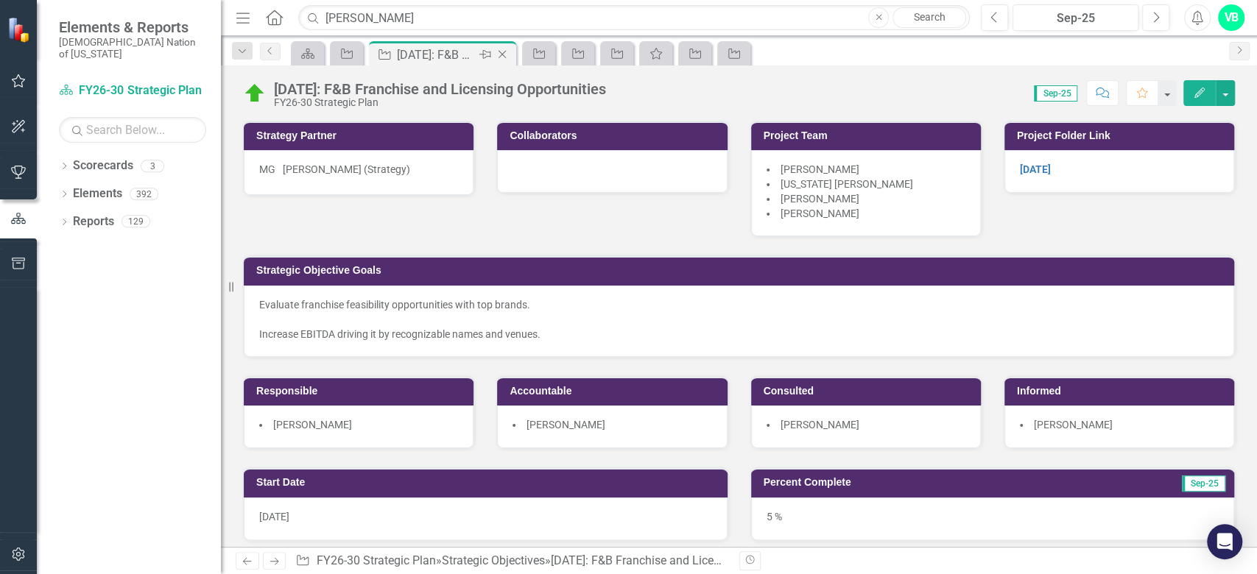
click at [506, 56] on icon "Close" at bounding box center [502, 55] width 15 height 12
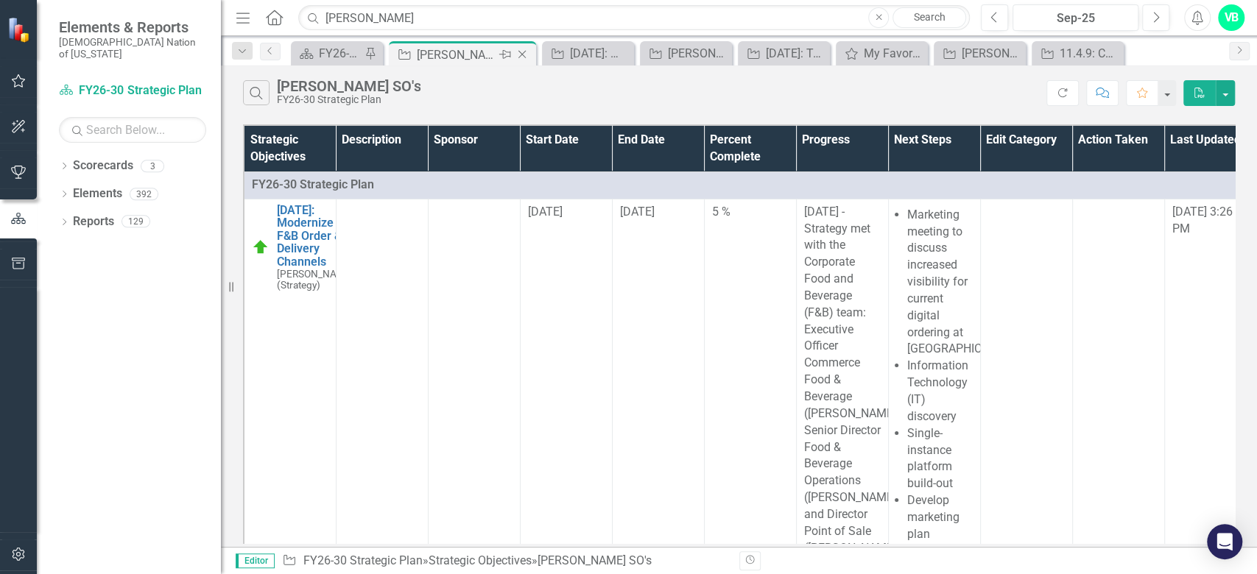
click at [523, 54] on icon "Close" at bounding box center [522, 55] width 15 height 12
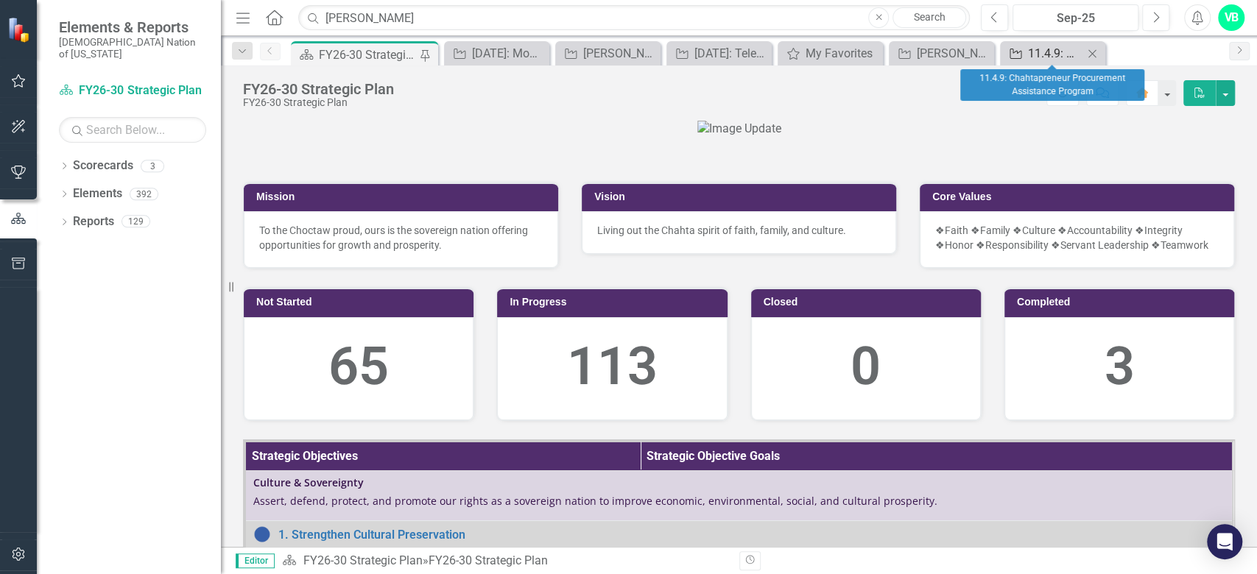
click at [1044, 50] on div "11.4.9: Chahtapreneur Procurement Assistance Program" at bounding box center [1055, 53] width 55 height 18
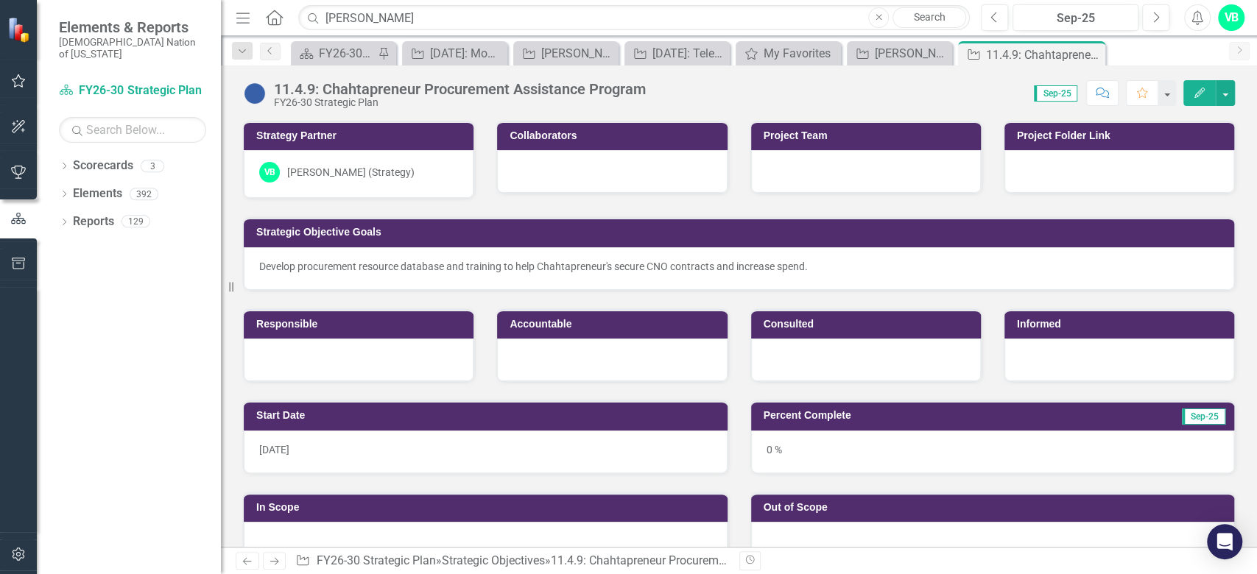
click at [971, 267] on p "Develop procurement resource database and training to help Chahtapreneur's secu…" at bounding box center [738, 266] width 959 height 15
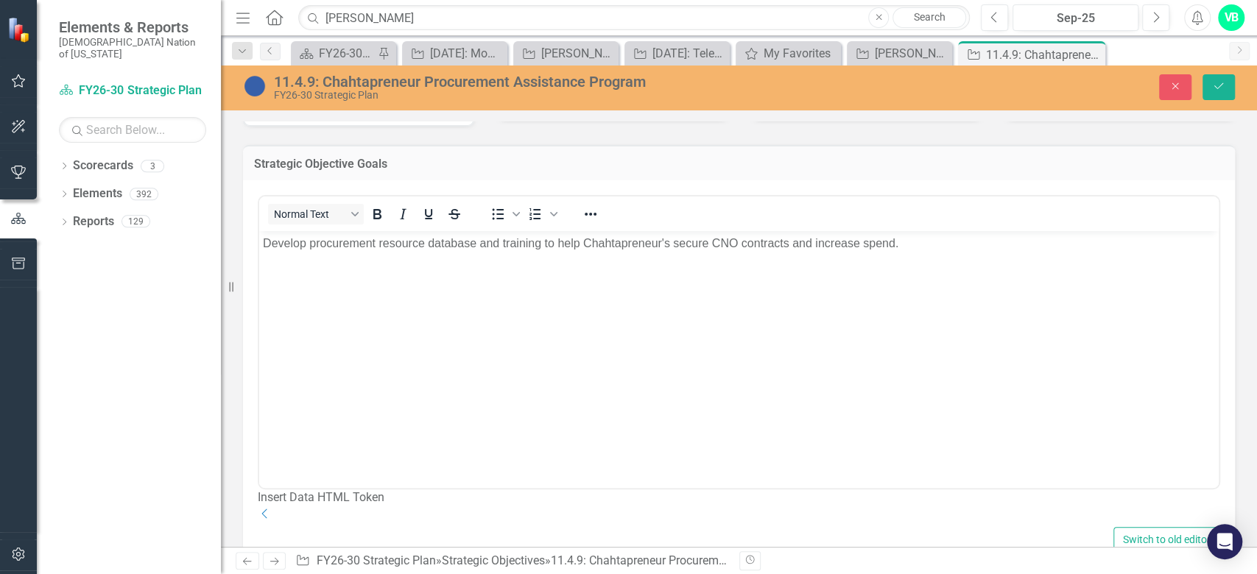
scroll to position [392, 0]
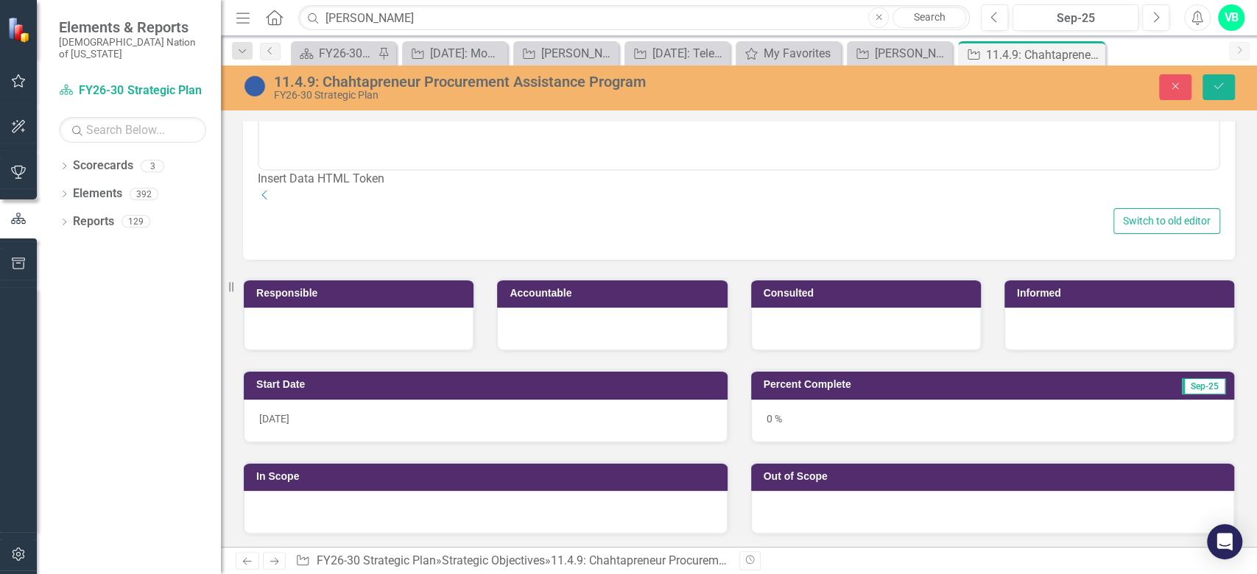
click at [309, 339] on div at bounding box center [359, 329] width 230 height 43
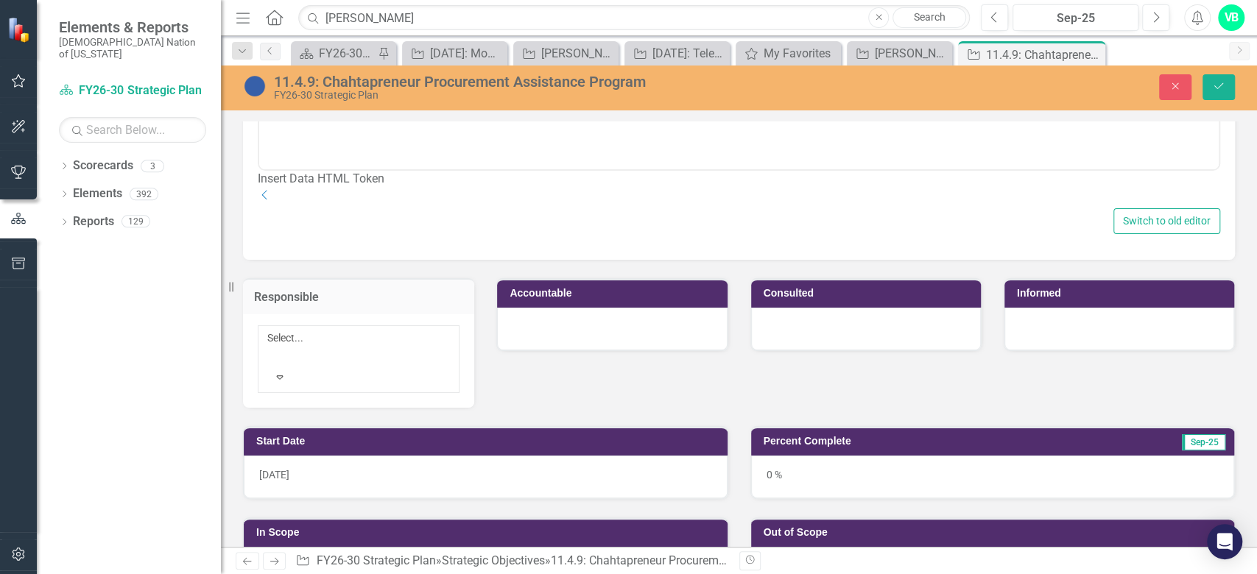
click at [309, 339] on div "Select... Expand" at bounding box center [358, 360] width 231 height 93
click at [292, 366] on div "Expand" at bounding box center [279, 377] width 25 height 22
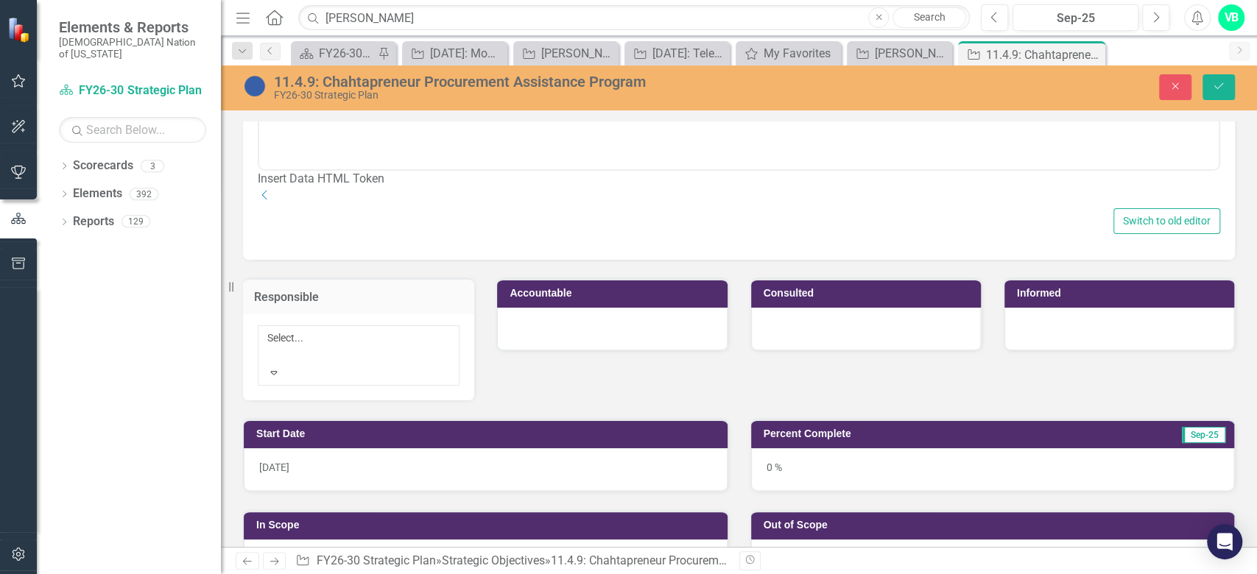
scroll to position [1894, 0]
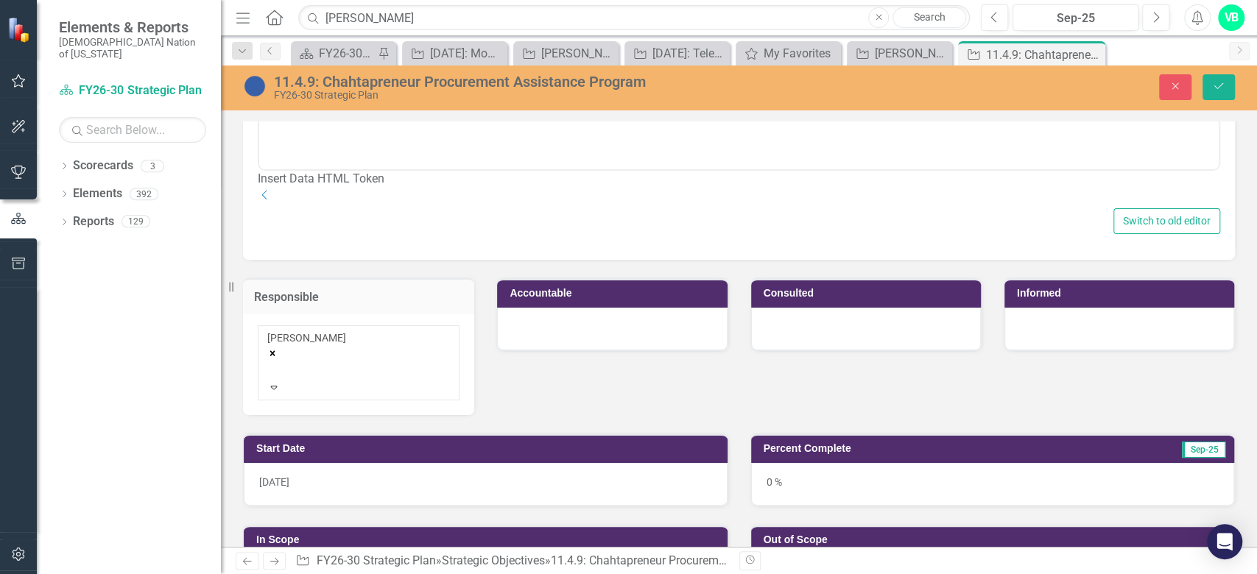
click at [603, 350] on div at bounding box center [612, 329] width 230 height 43
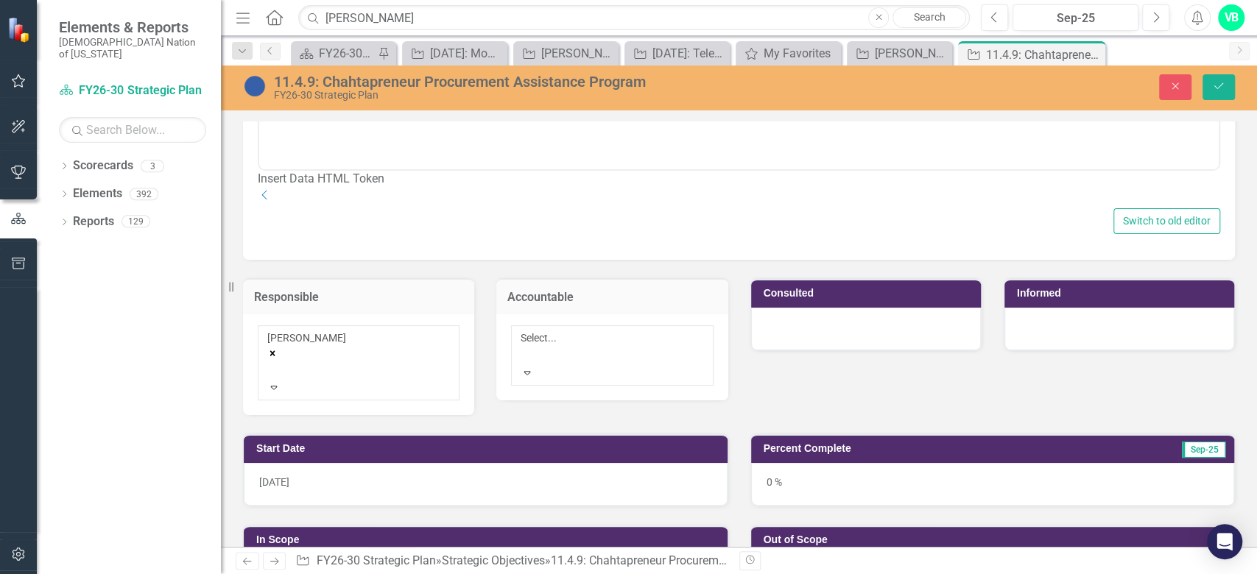
click at [534, 367] on icon "Expand" at bounding box center [526, 372] width 13 height 10
type input "v"
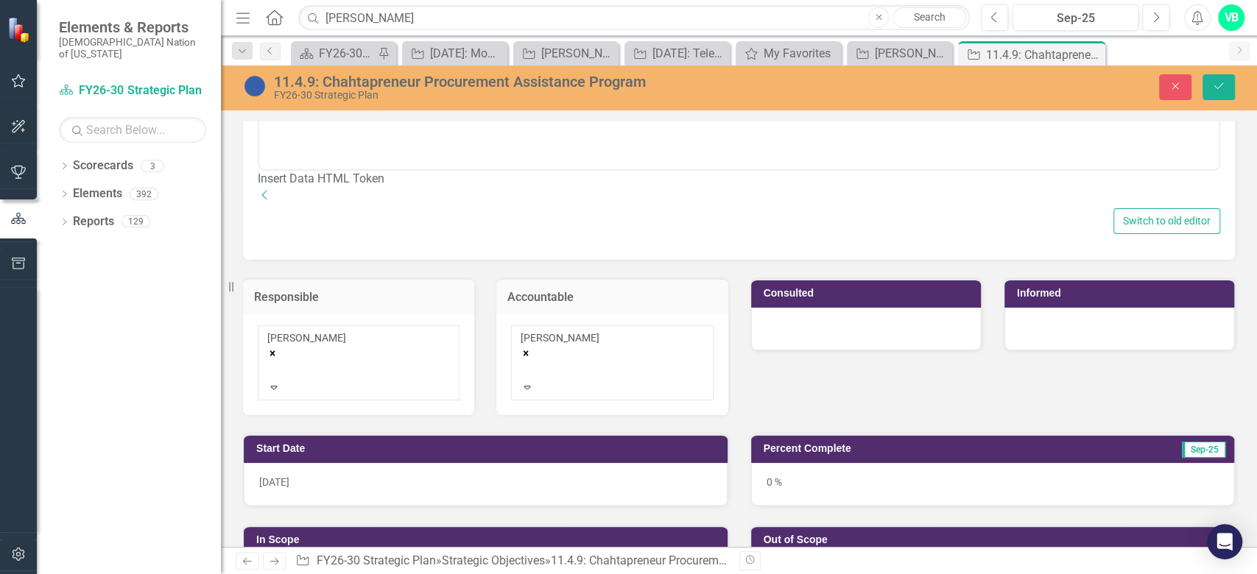
click at [886, 350] on div at bounding box center [866, 329] width 230 height 43
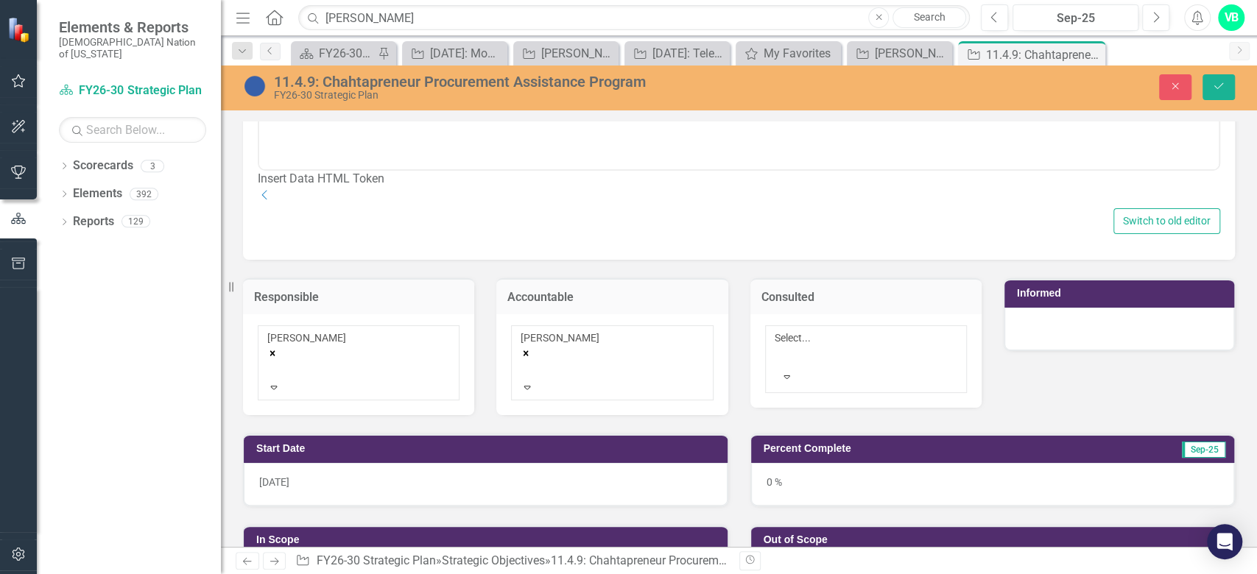
click at [1042, 350] on div at bounding box center [1119, 329] width 230 height 43
click at [1059, 350] on div at bounding box center [1119, 329] width 230 height 43
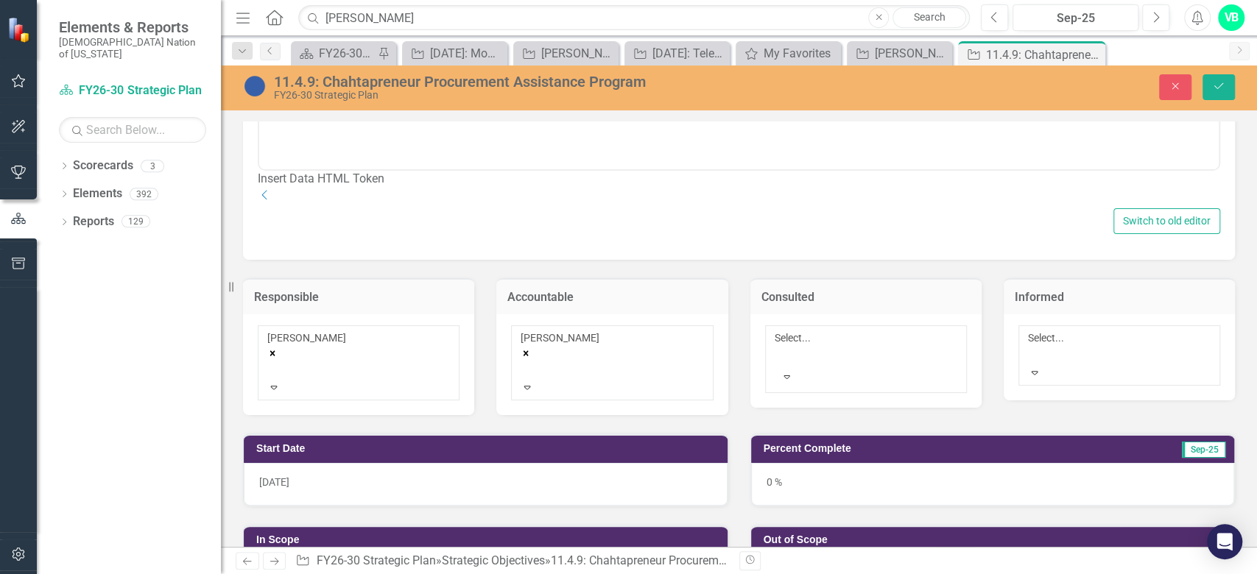
click at [1041, 367] on icon "Expand" at bounding box center [1034, 372] width 13 height 10
click at [1041, 392] on icon "Expand" at bounding box center [1034, 387] width 13 height 10
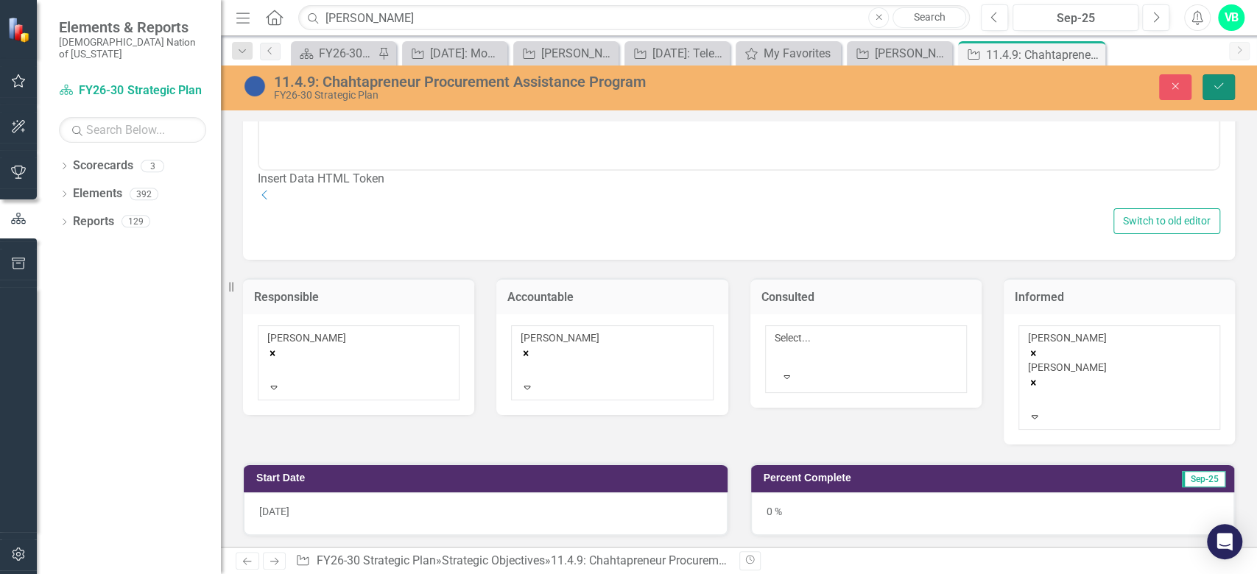
click at [1223, 85] on icon "Save" at bounding box center [1218, 86] width 13 height 10
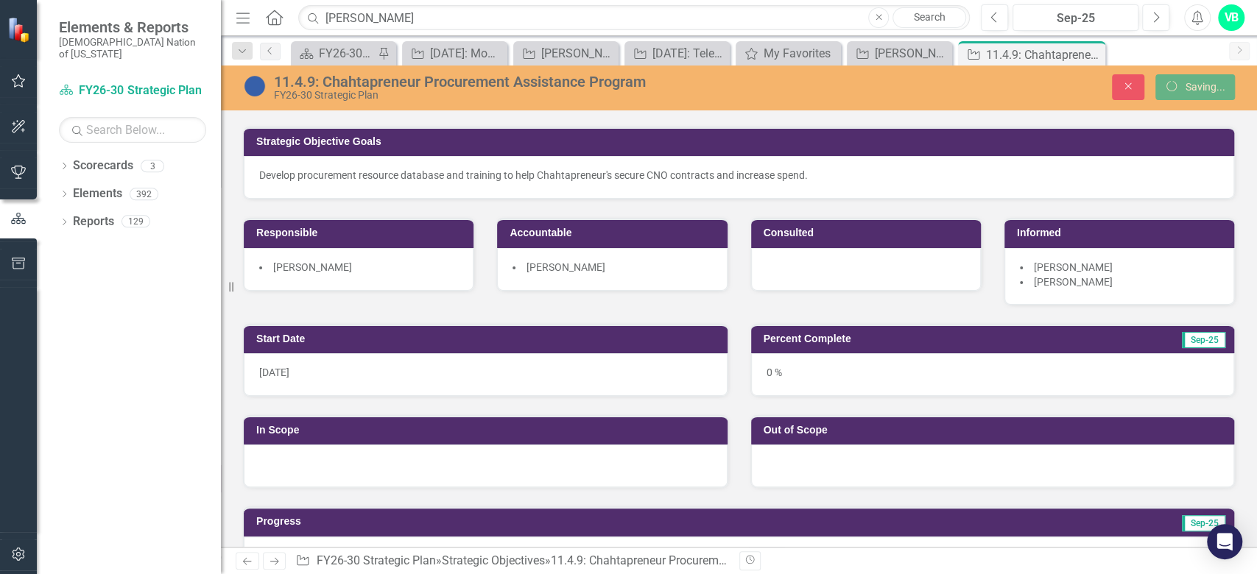
scroll to position [0, 0]
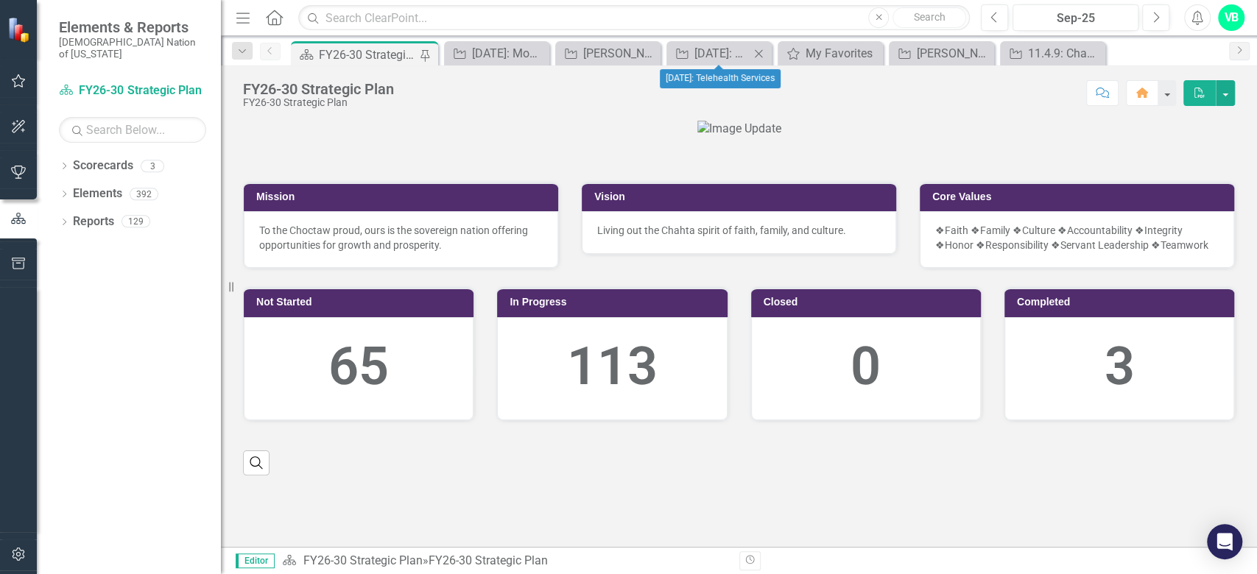
click at [760, 51] on icon at bounding box center [759, 53] width 8 height 8
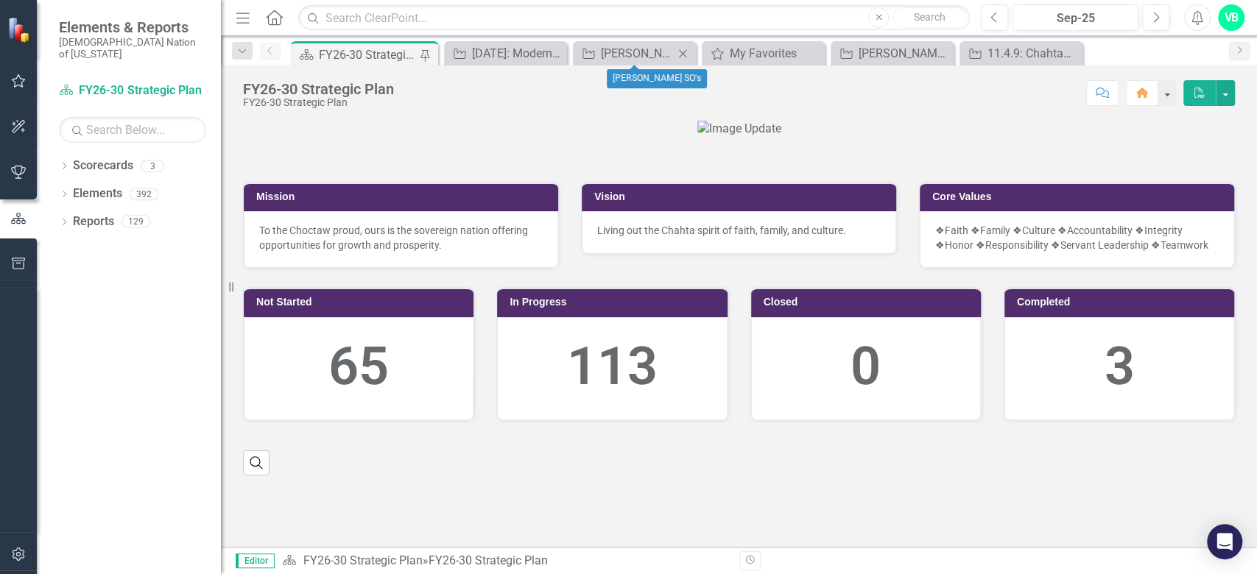
click at [679, 55] on icon "Close" at bounding box center [682, 54] width 15 height 12
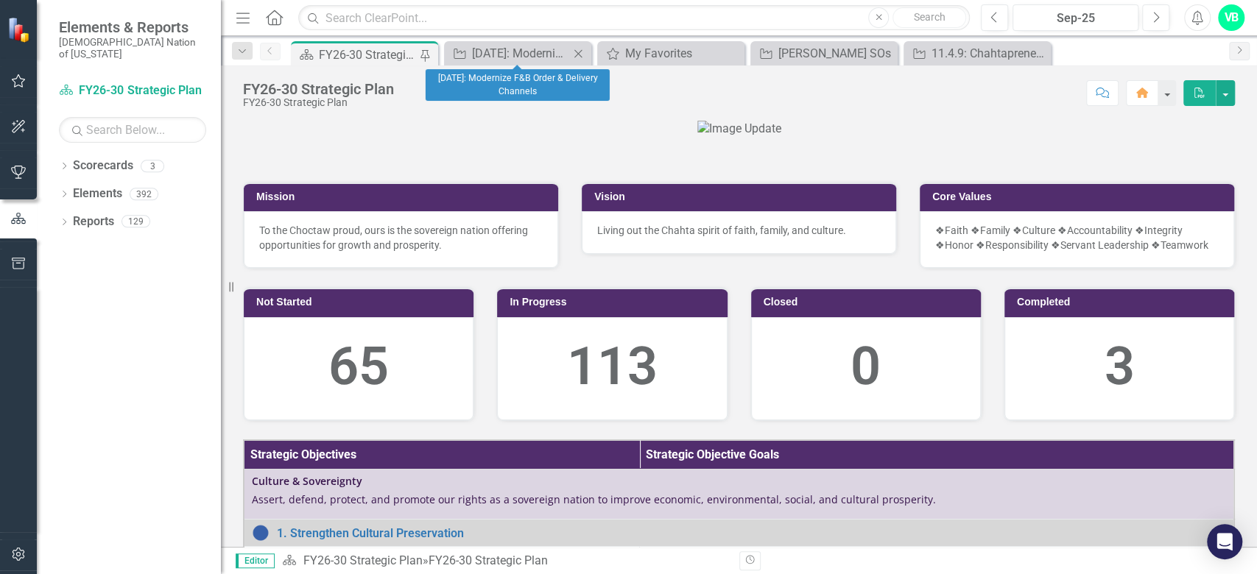
click at [579, 53] on icon "Close" at bounding box center [577, 54] width 15 height 12
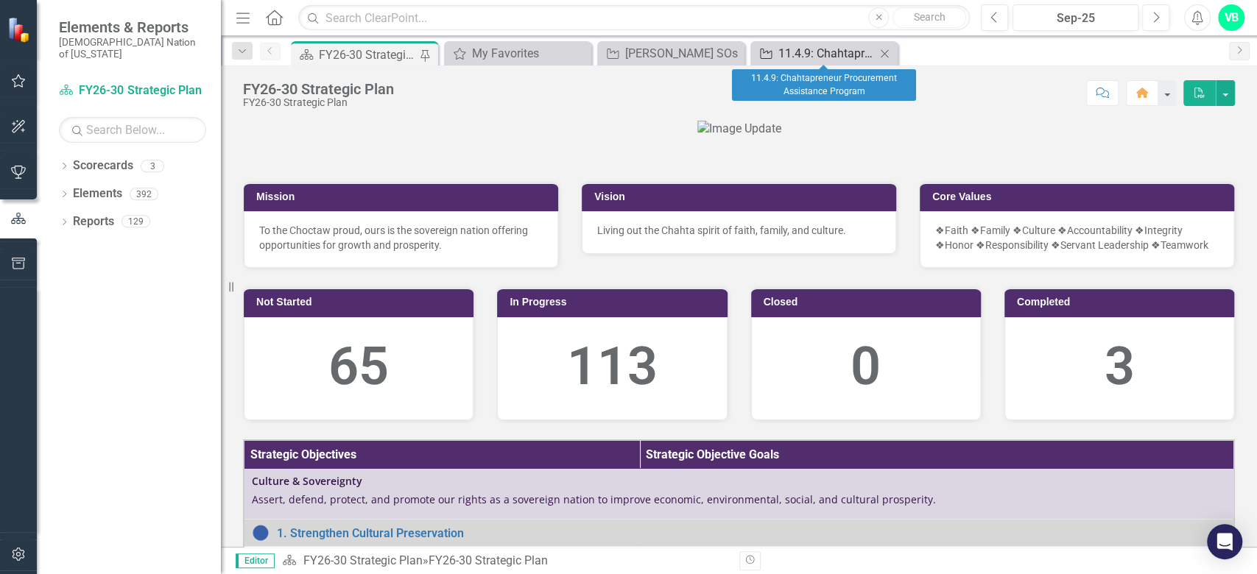
click at [838, 45] on div "11.4.9: Chahtapreneur Procurement Assistance Program" at bounding box center [826, 53] width 97 height 18
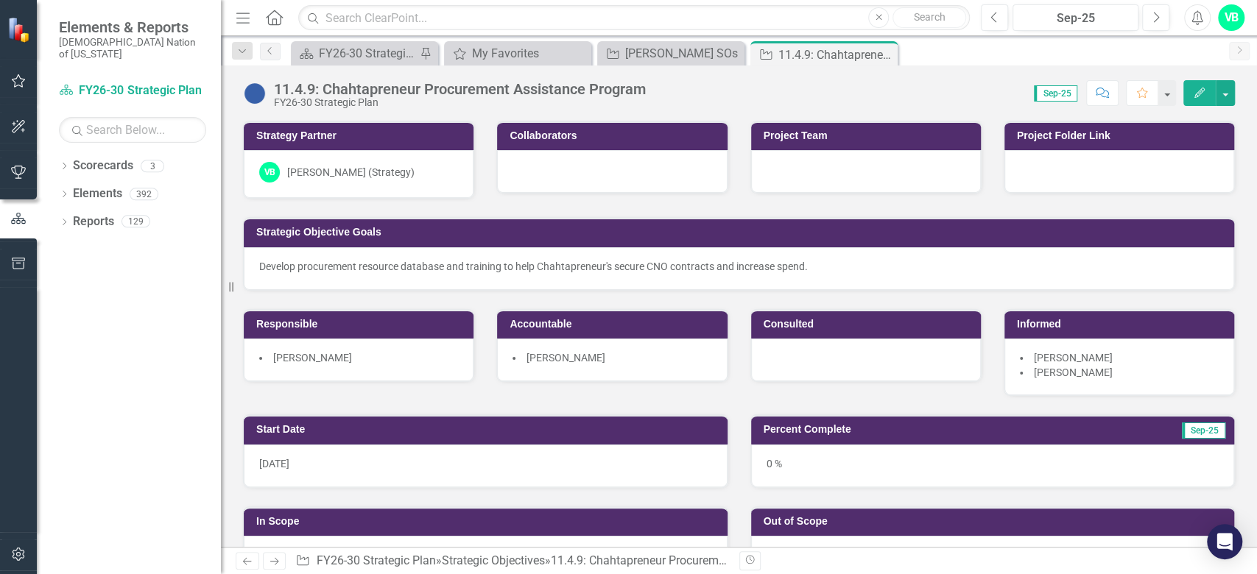
drag, startPoint x: 1180, startPoint y: 285, endPoint x: 532, endPoint y: 167, distance: 658.4
click at [532, 167] on div at bounding box center [612, 171] width 230 height 43
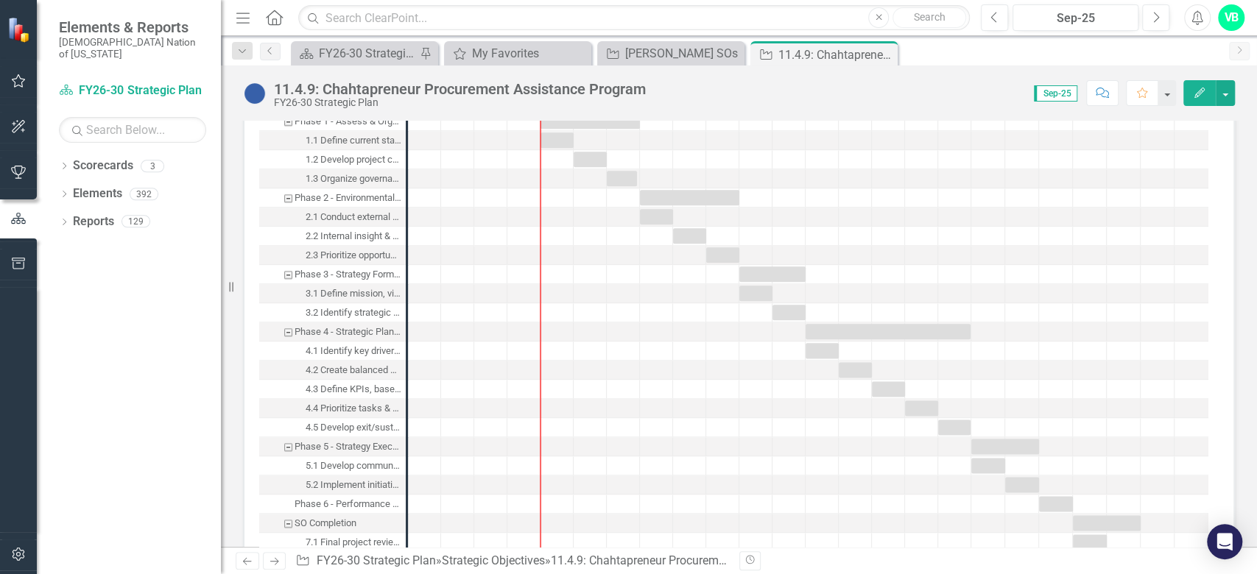
scroll to position [785, 0]
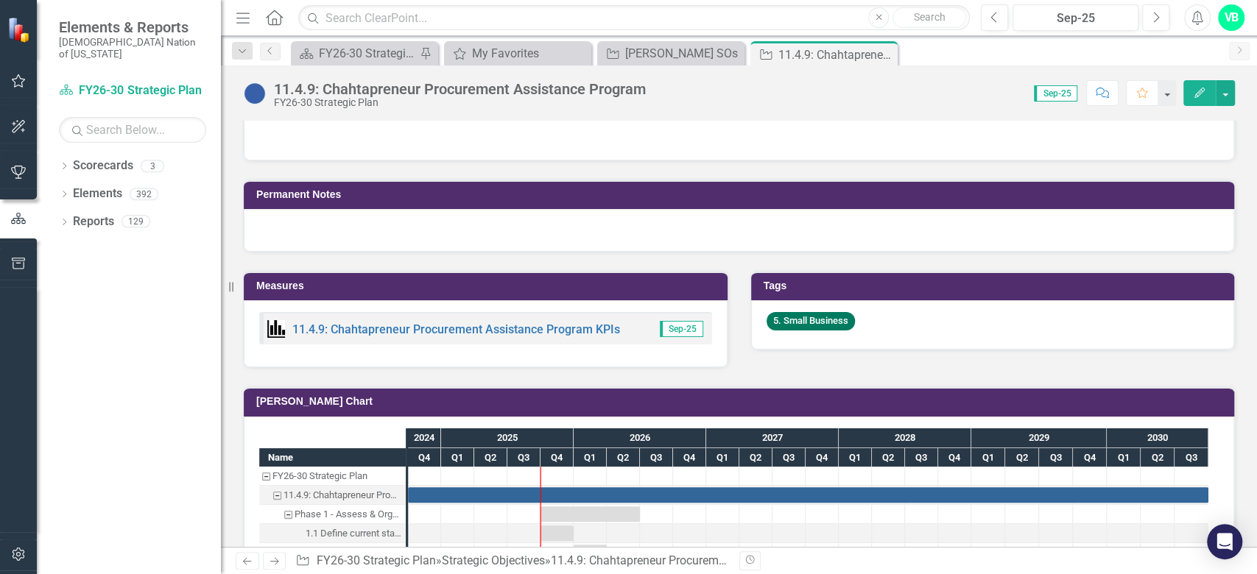
click at [302, 247] on div at bounding box center [739, 230] width 990 height 43
click at [308, 235] on div at bounding box center [739, 230] width 990 height 43
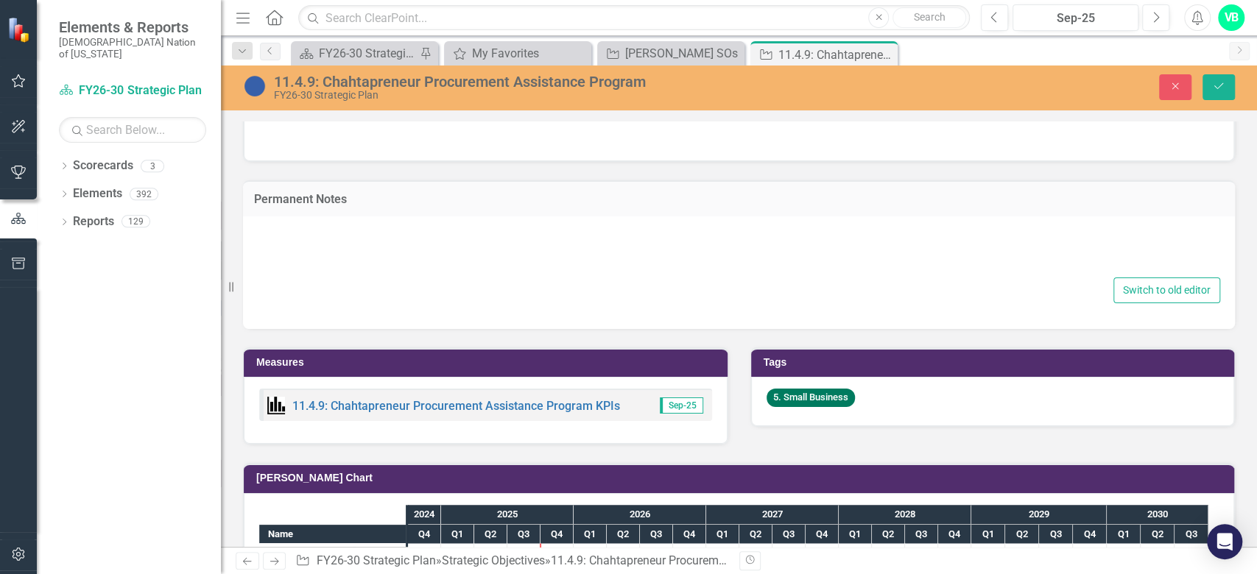
click at [350, 293] on div "Switch to old editor" at bounding box center [739, 291] width 962 height 26
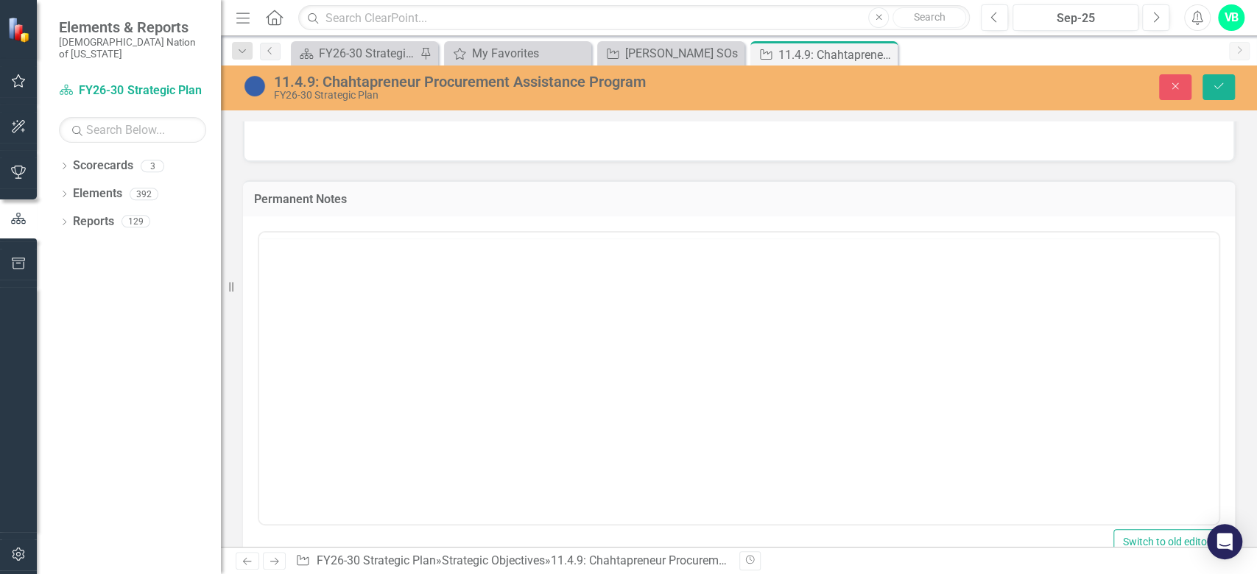
scroll to position [0, 0]
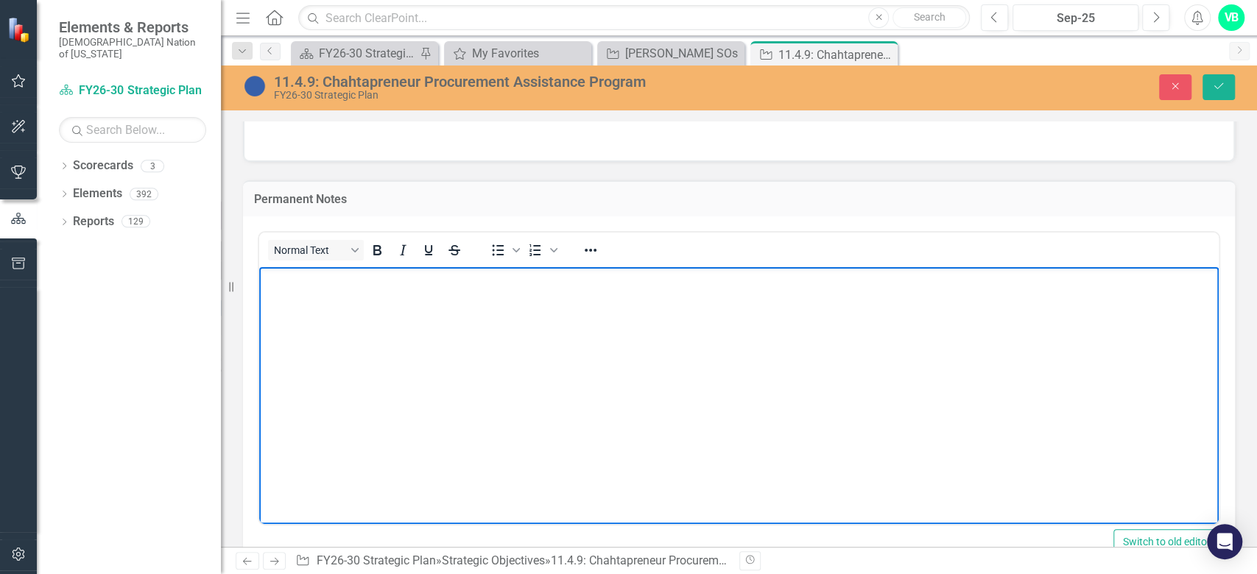
click at [354, 325] on body "Rich Text Area. Press ALT-0 for help." at bounding box center [738, 376] width 959 height 221
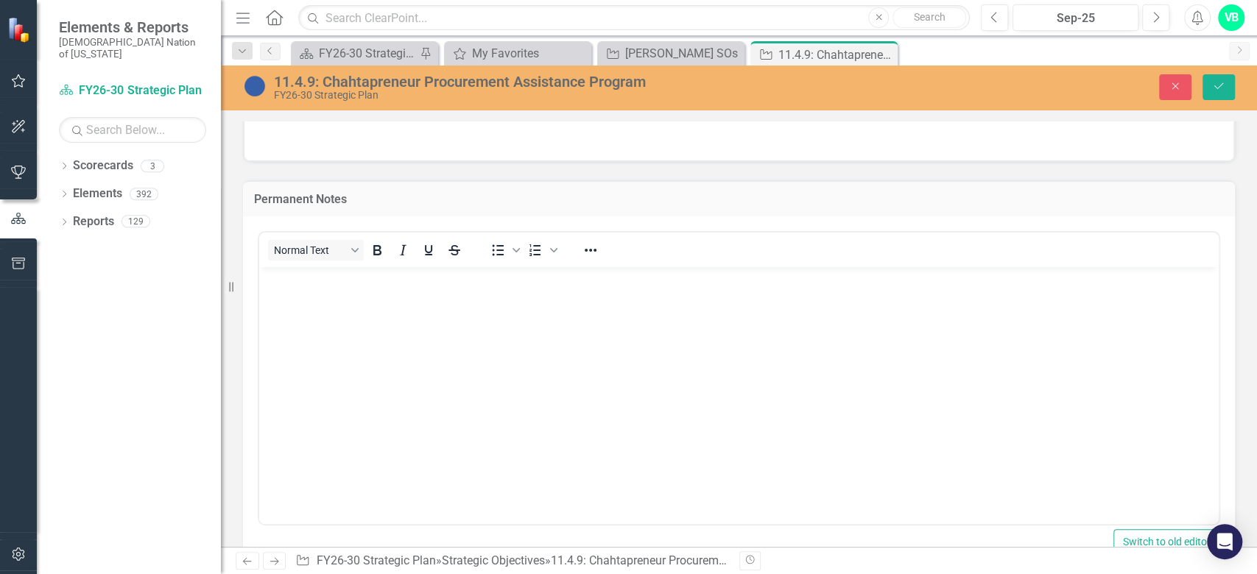
click at [1095, 202] on td "Permanent Notes" at bounding box center [738, 200] width 969 height 19
click at [1229, 88] on button "Save" at bounding box center [1218, 87] width 32 height 26
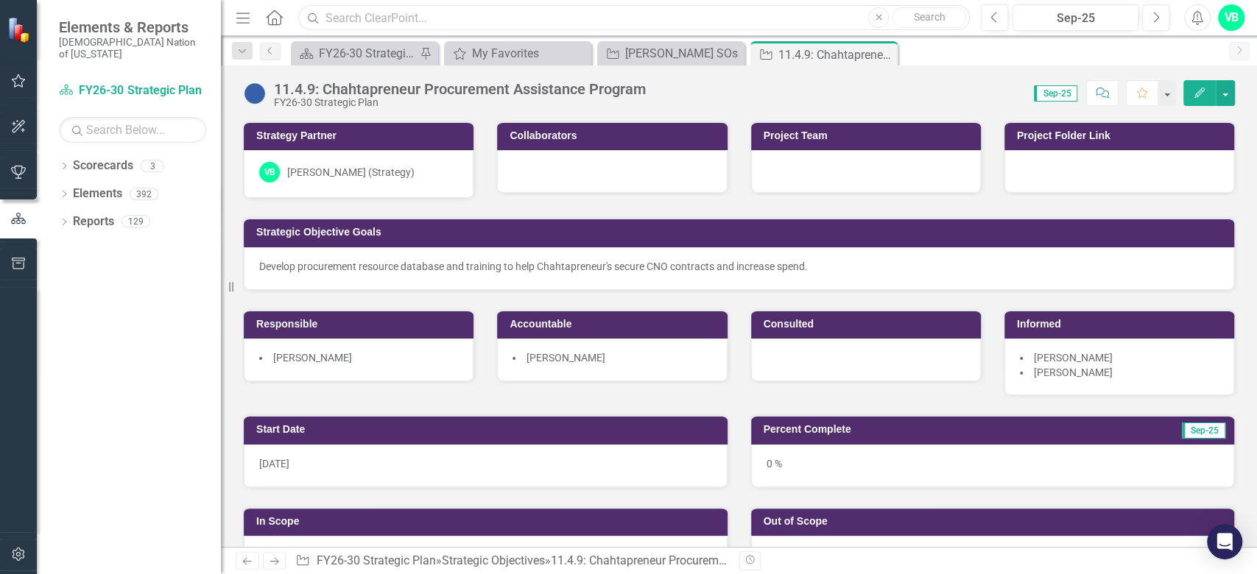
click at [373, 9] on input "text" at bounding box center [633, 18] width 671 height 26
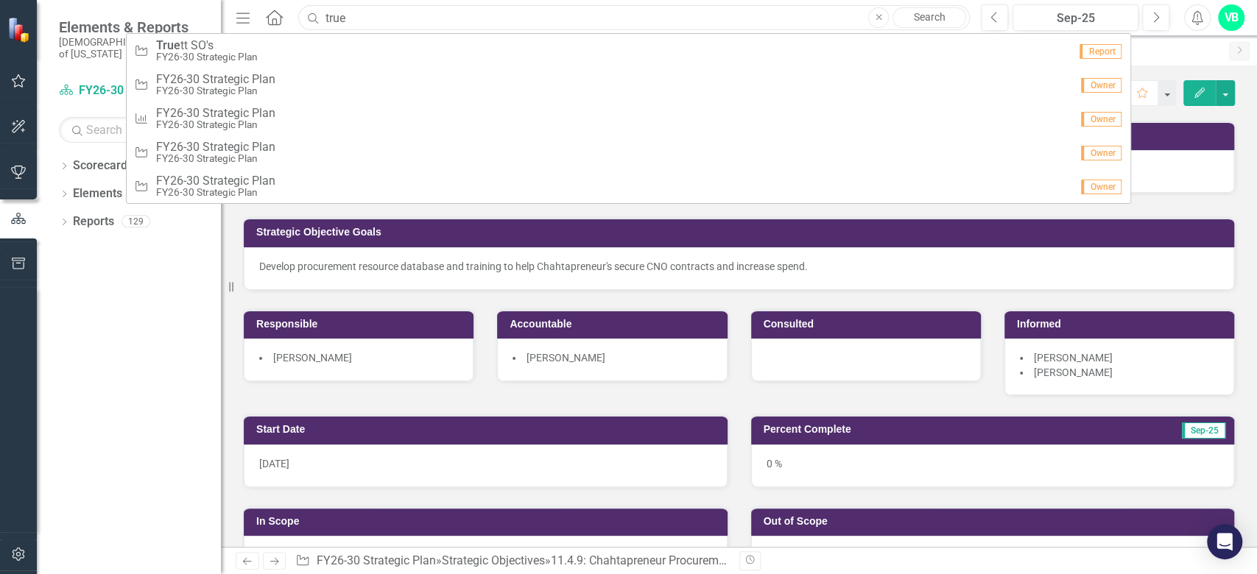
type input "true"
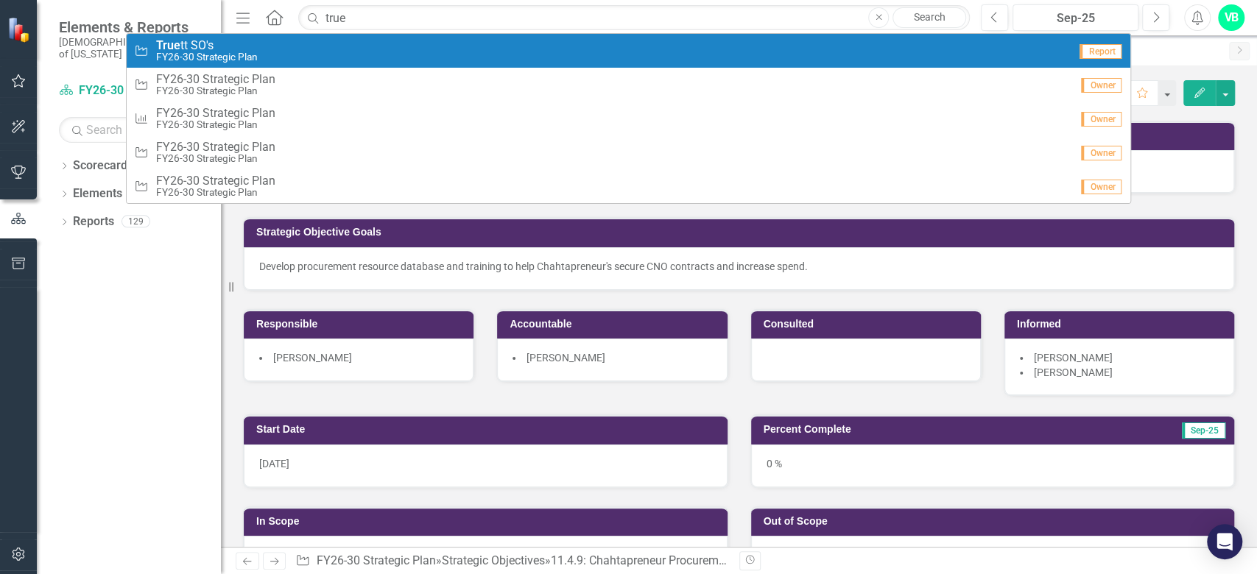
click at [222, 47] on span "True tt SO's" at bounding box center [207, 45] width 102 height 13
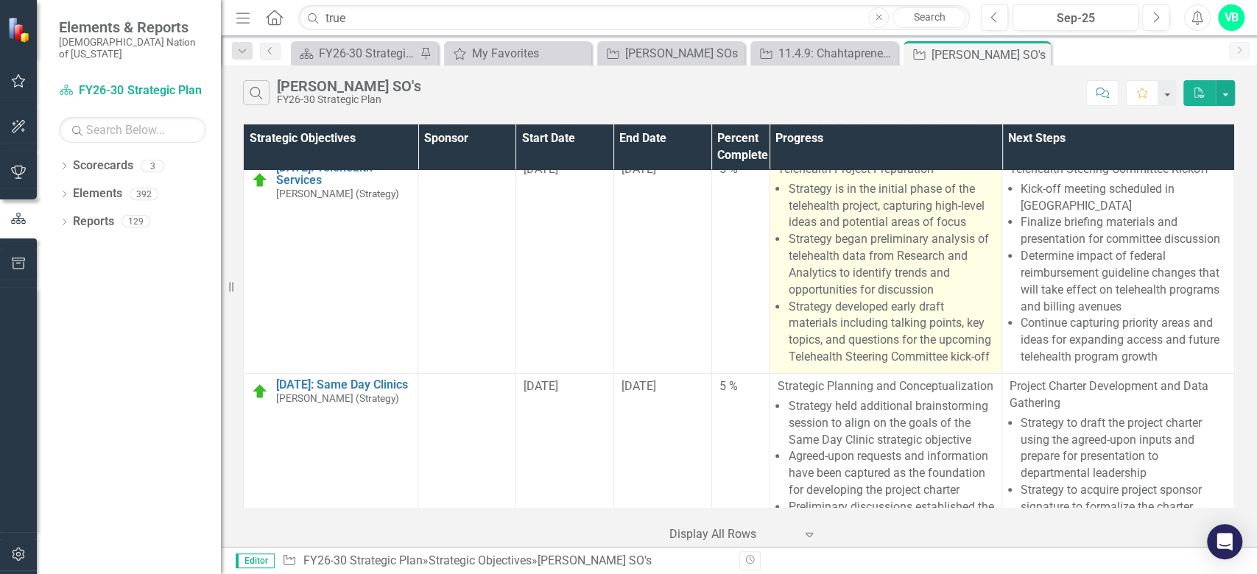
scroll to position [196, 0]
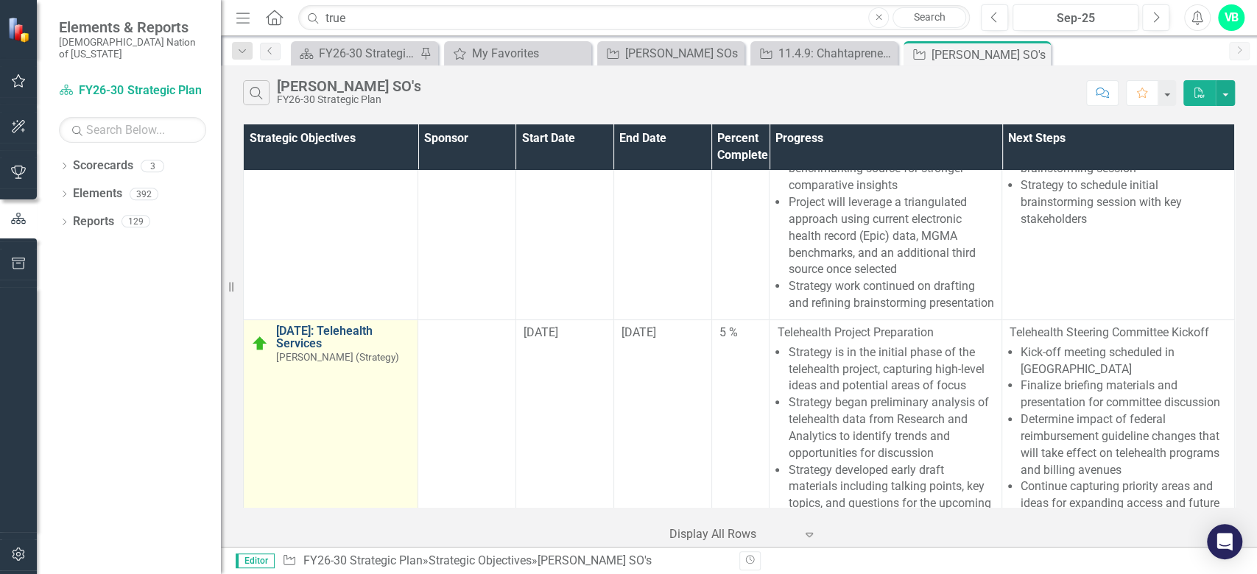
click at [342, 345] on link "[DATE]: Telehealth Services" at bounding box center [343, 338] width 134 height 26
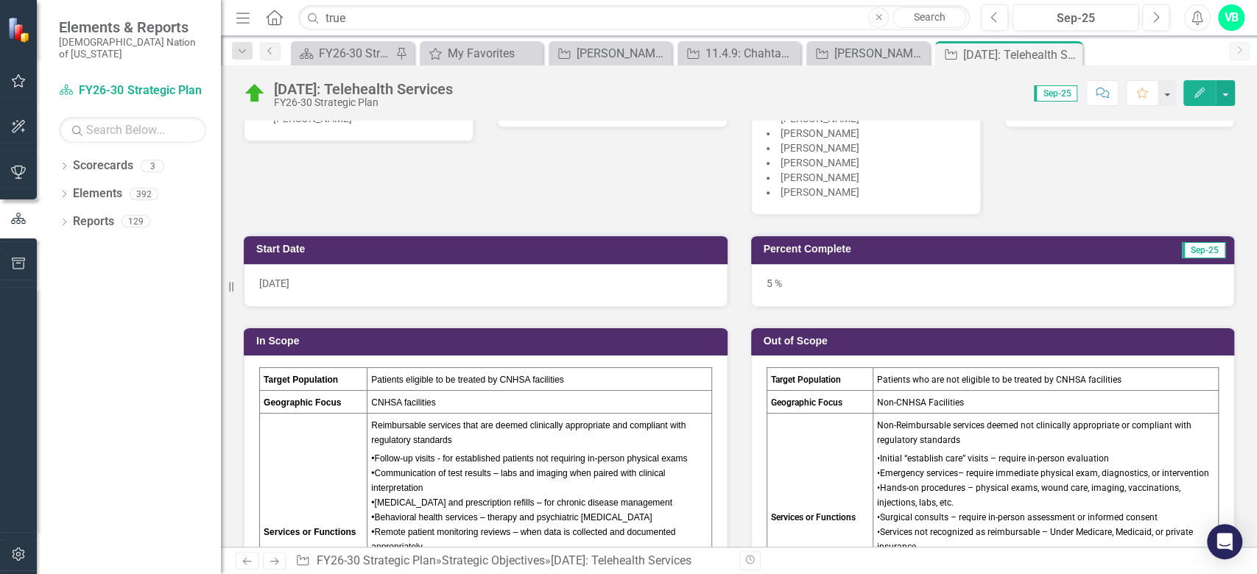
scroll to position [481, 0]
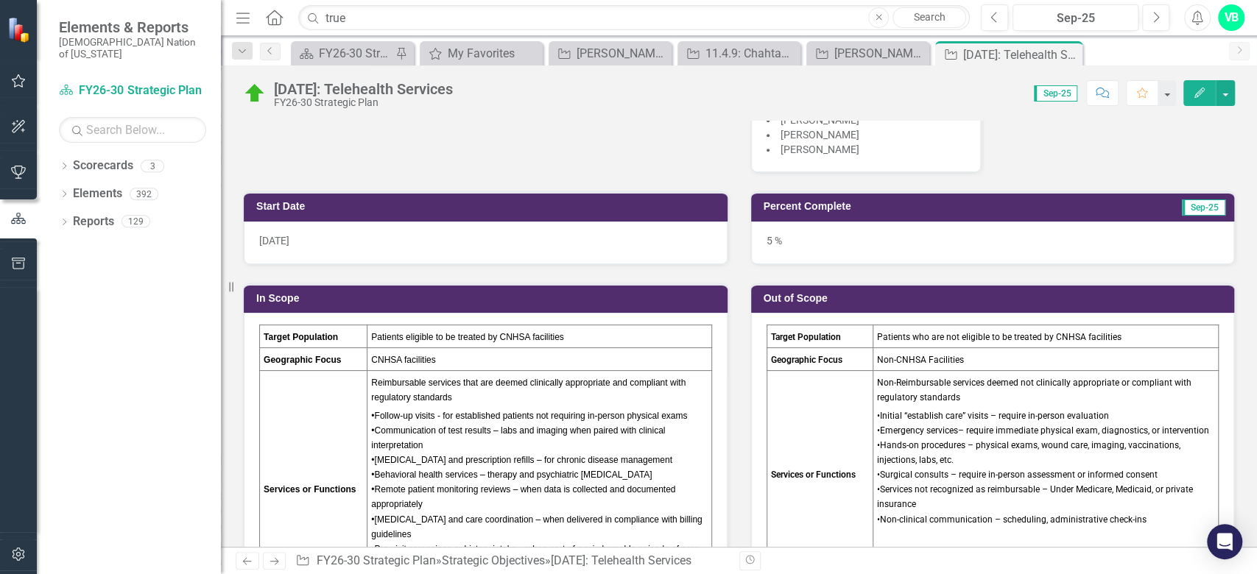
drag, startPoint x: 255, startPoint y: 327, endPoint x: 395, endPoint y: 509, distance: 229.4
drag, startPoint x: 1067, startPoint y: 52, endPoint x: 1060, endPoint y: 62, distance: 11.6
click at [0, 0] on icon "Close" at bounding box center [0, 0] width 0 height 0
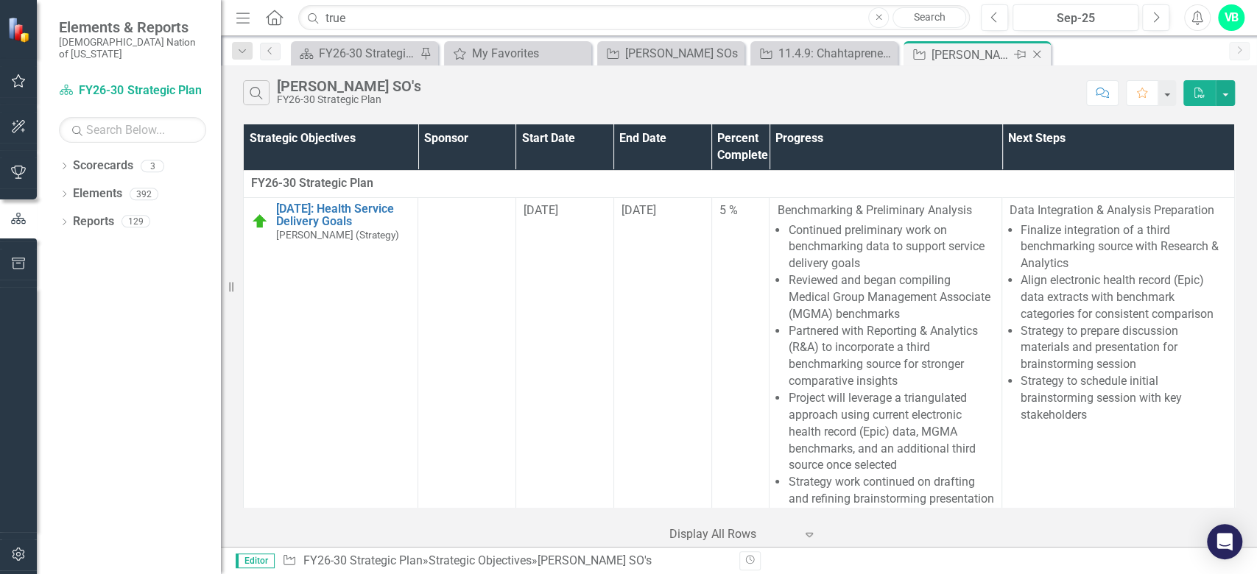
click at [1039, 54] on icon "Close" at bounding box center [1036, 55] width 15 height 12
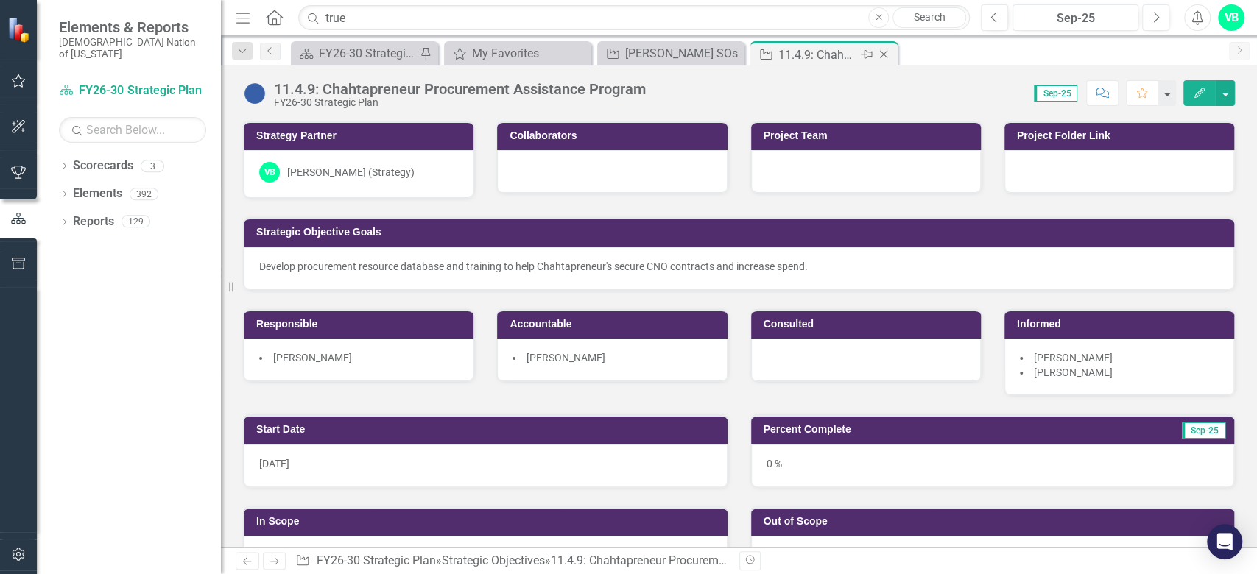
click at [886, 56] on icon "Close" at bounding box center [883, 55] width 15 height 12
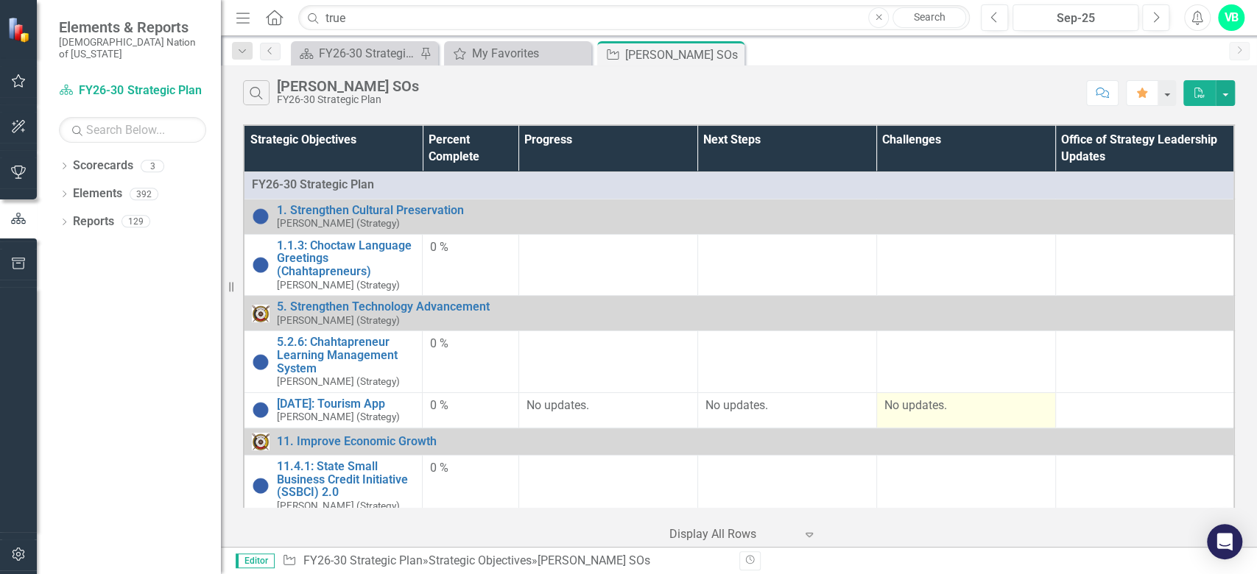
click at [972, 404] on p "No updates." at bounding box center [965, 406] width 163 height 17
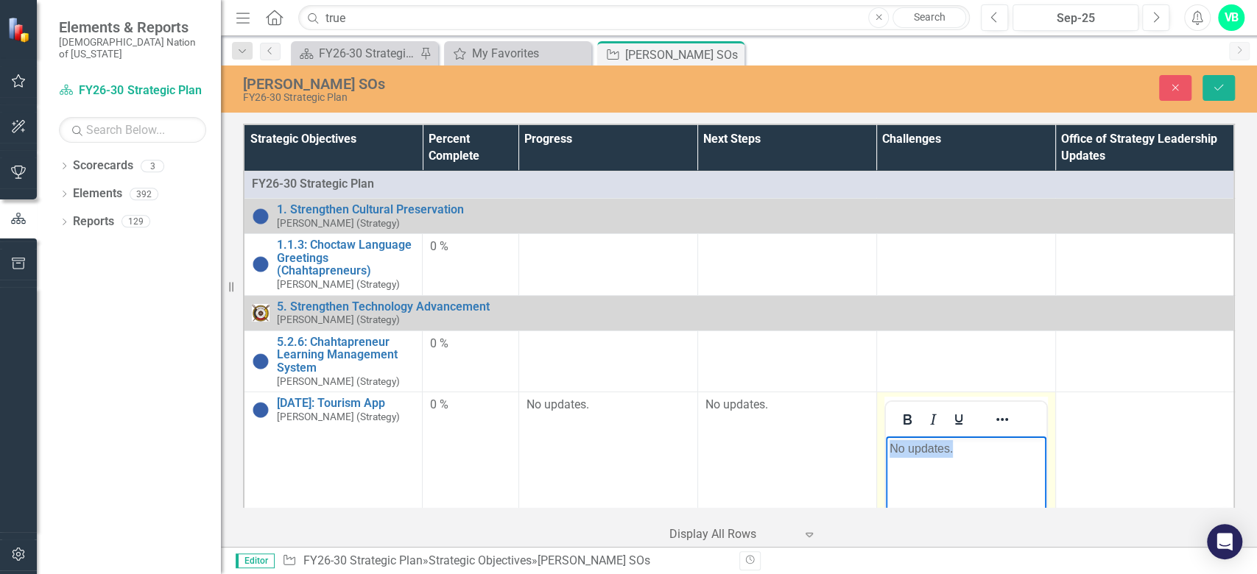
drag, startPoint x: 977, startPoint y: 458, endPoint x: 891, endPoint y: 453, distance: 85.5
click at [891, 453] on body "No updates." at bounding box center [965, 547] width 160 height 221
click at [1184, 91] on button "Close" at bounding box center [1175, 88] width 32 height 26
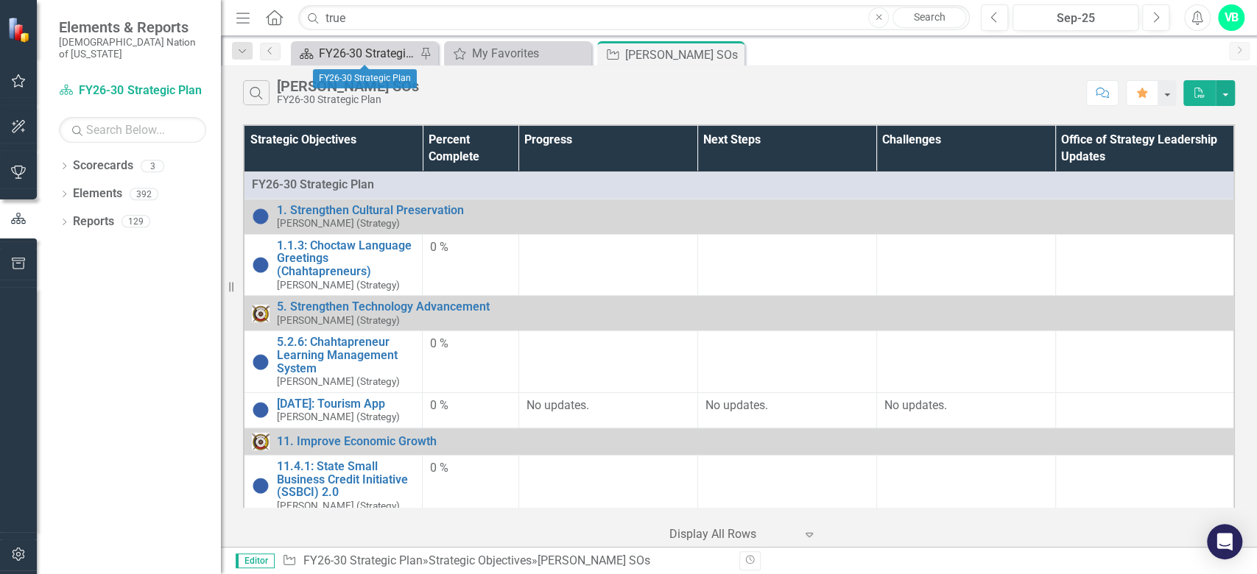
click at [343, 48] on div "FY26-30 Strategic Plan" at bounding box center [367, 53] width 97 height 18
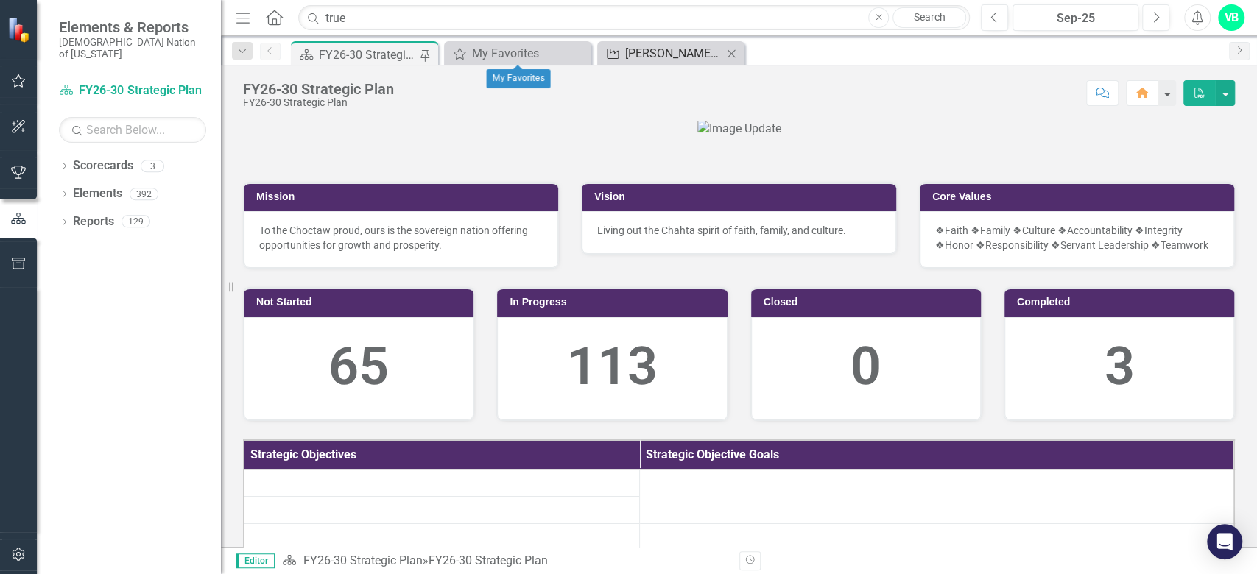
click at [696, 50] on div "[PERSON_NAME] SOs" at bounding box center [673, 53] width 97 height 18
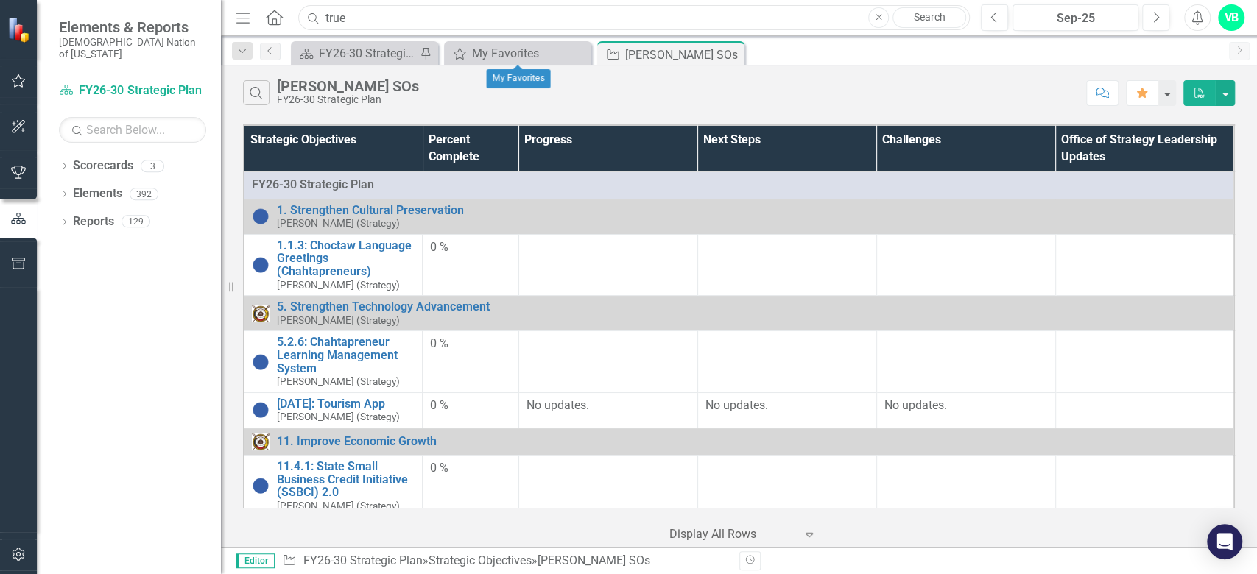
click at [396, 5] on input "true" at bounding box center [633, 18] width 671 height 26
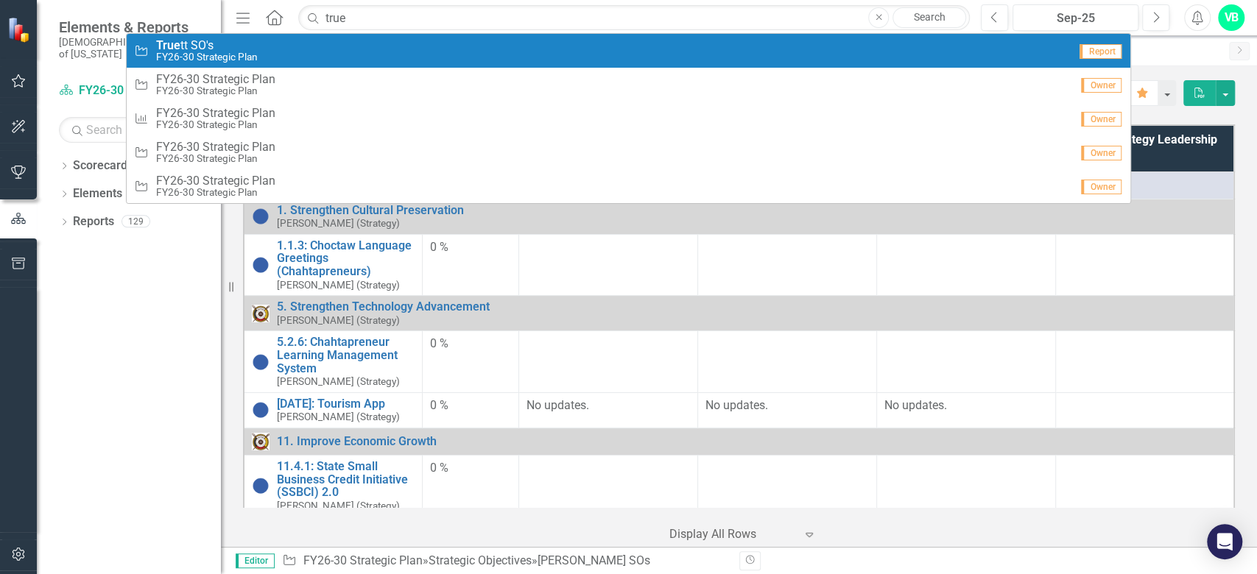
click at [268, 59] on div "Strategic Objective True tt SO's FY26-30 Strategic Plan" at bounding box center [601, 51] width 935 height 24
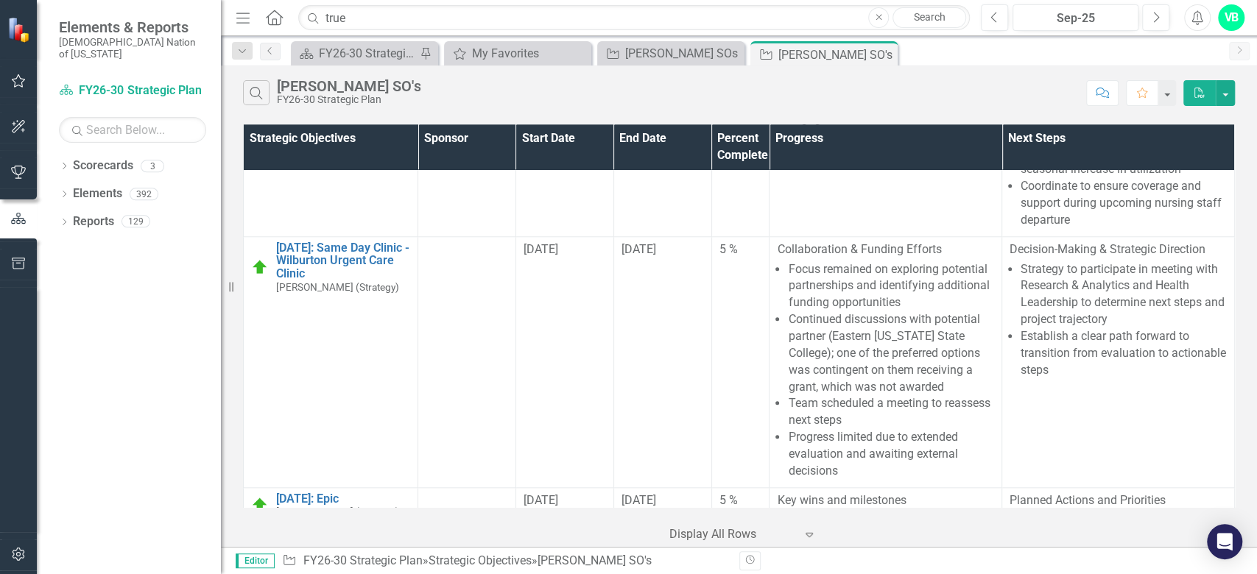
scroll to position [1178, 0]
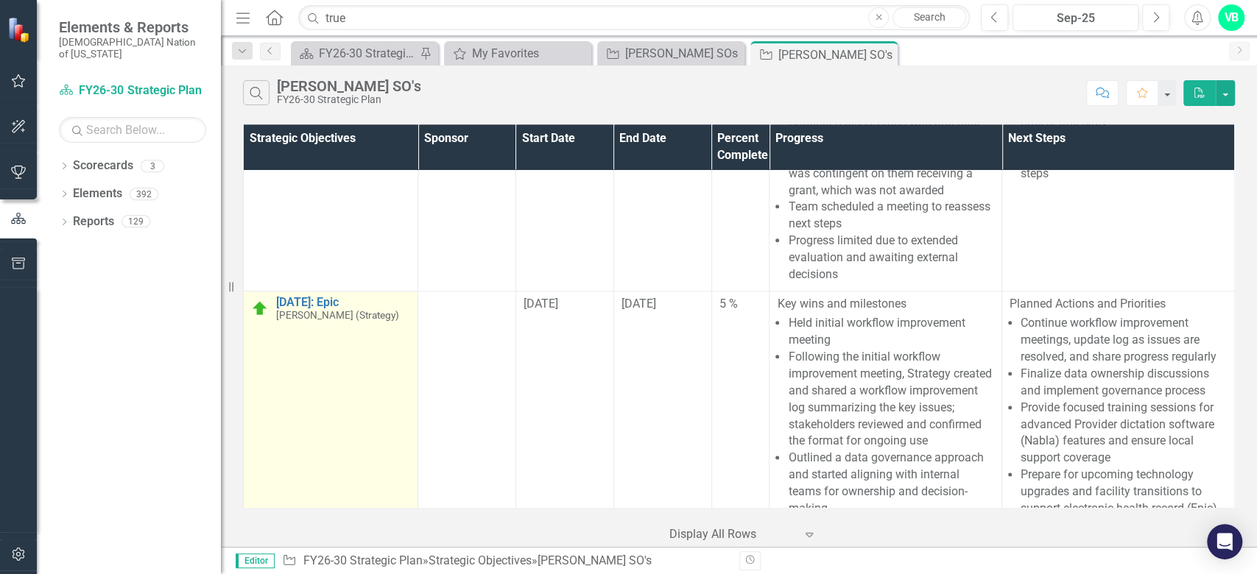
click at [269, 322] on div "[DATE]: Epic [PERSON_NAME] (Strategy)" at bounding box center [330, 309] width 159 height 26
click at [330, 309] on link "[DATE]: Epic" at bounding box center [343, 302] width 134 height 13
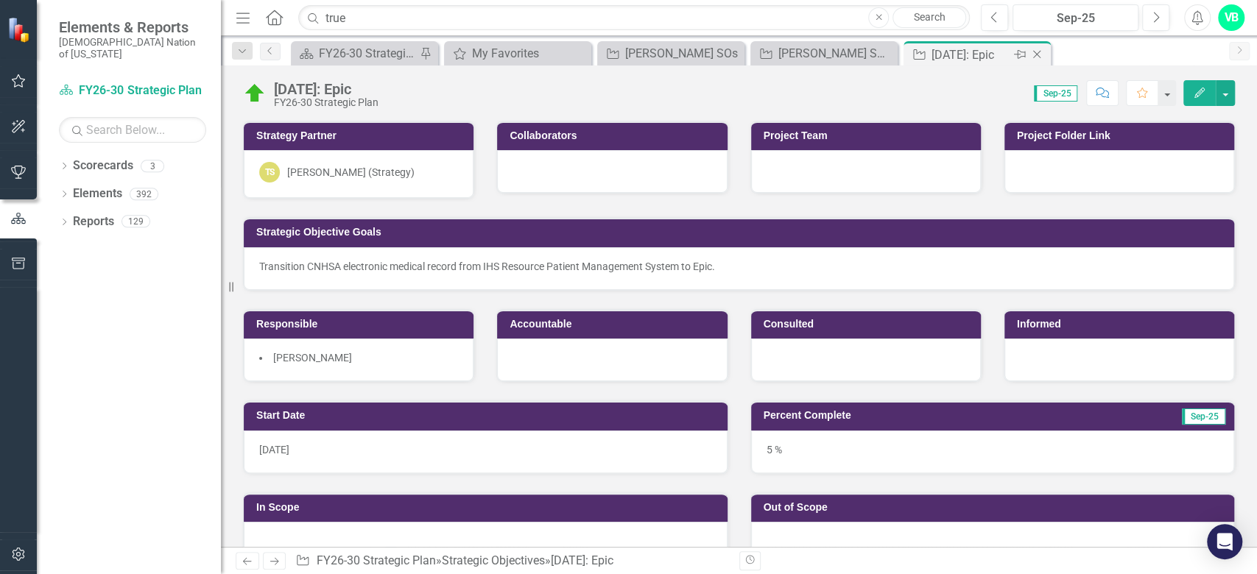
click at [1040, 54] on icon "Close" at bounding box center [1036, 55] width 15 height 12
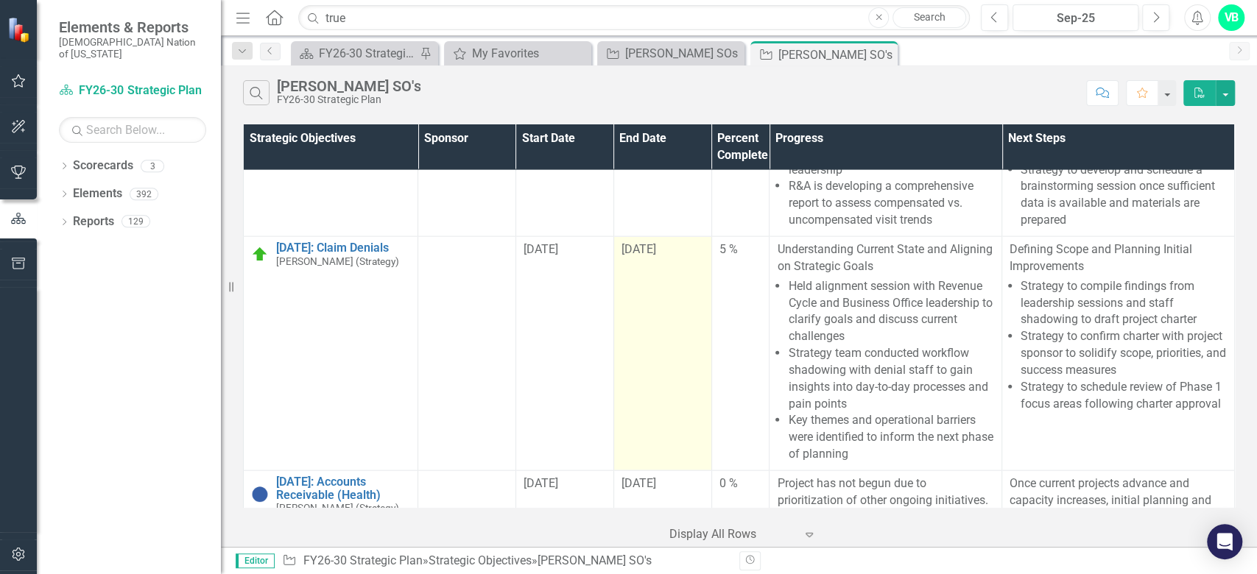
scroll to position [2288, 0]
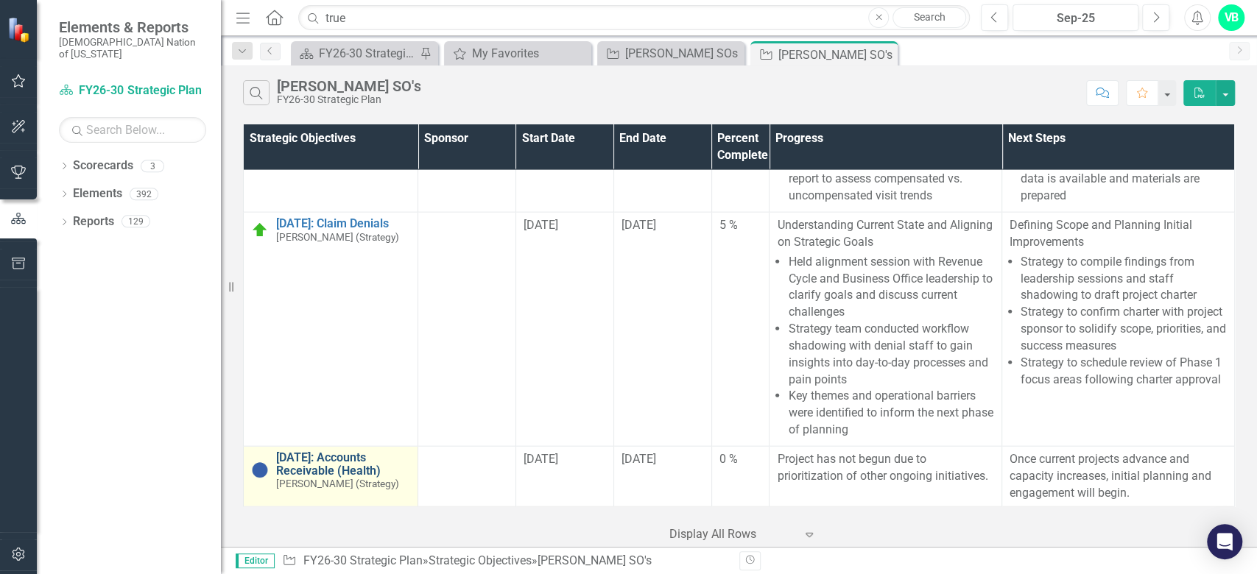
click at [365, 456] on link "[DATE]: Accounts Receivable (Health)" at bounding box center [343, 464] width 134 height 26
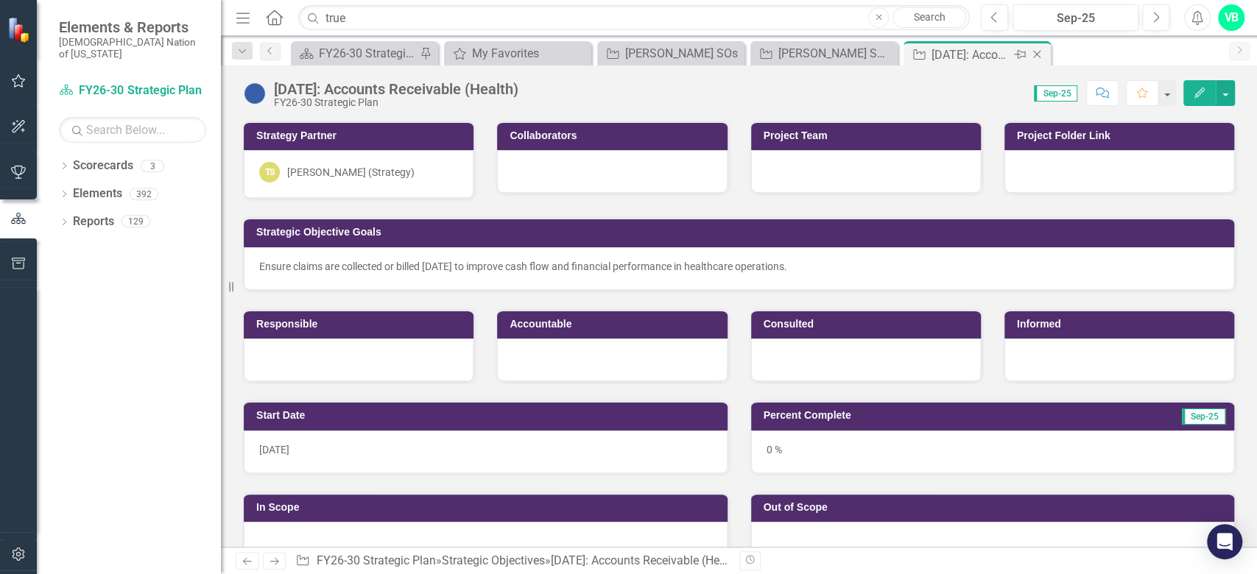
click at [1042, 54] on icon "Close" at bounding box center [1036, 55] width 15 height 12
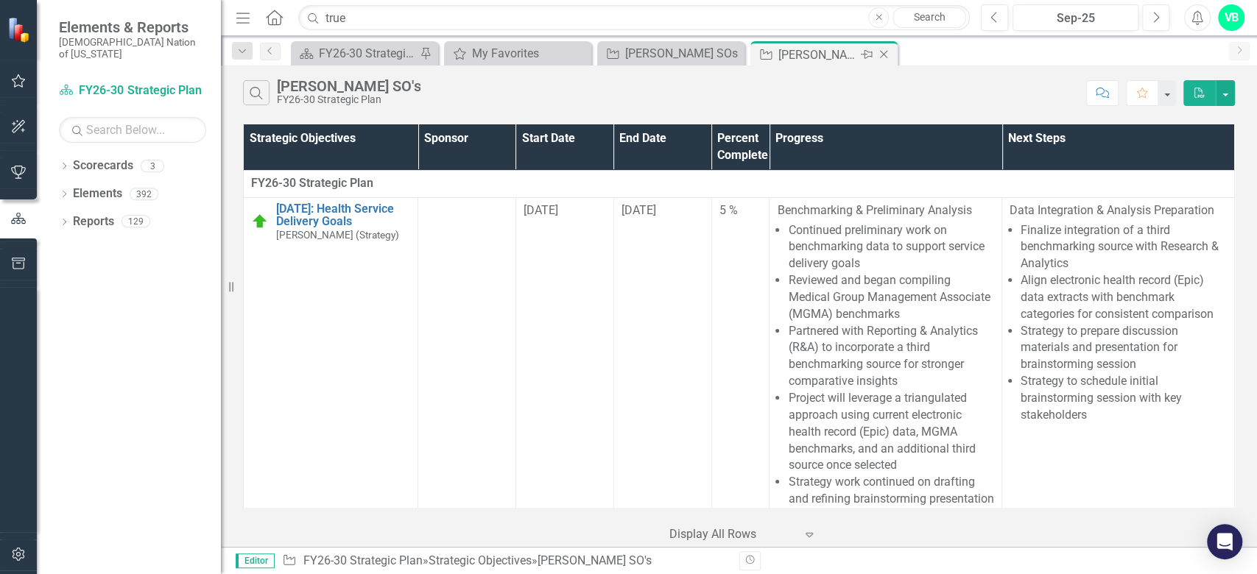
click at [885, 54] on icon "Close" at bounding box center [883, 55] width 15 height 12
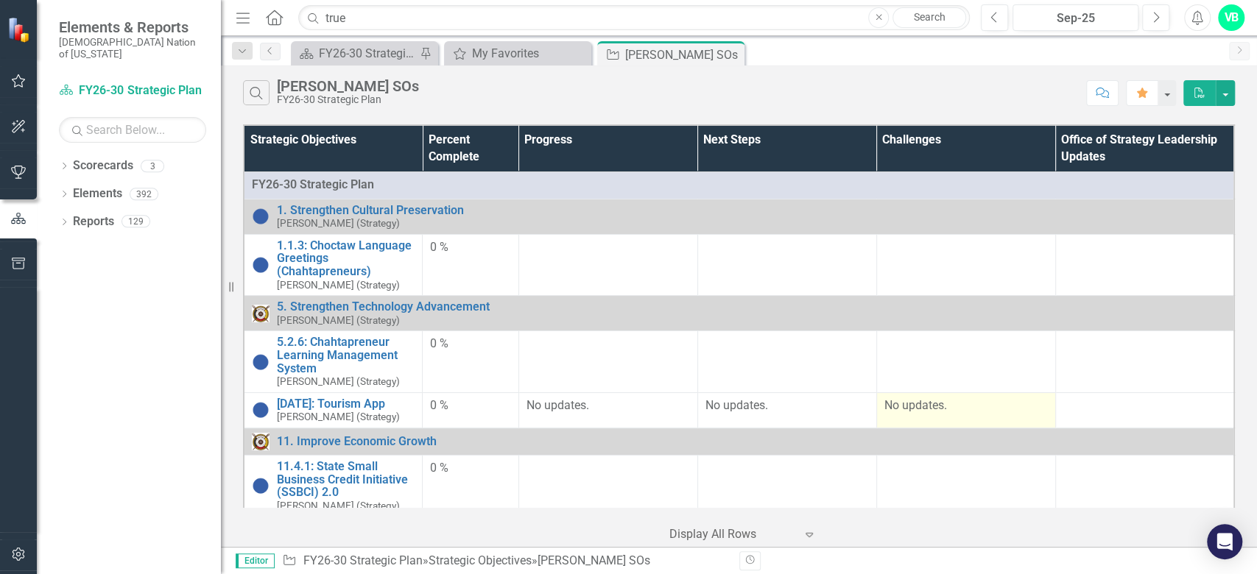
click at [966, 403] on p "No updates." at bounding box center [965, 406] width 163 height 17
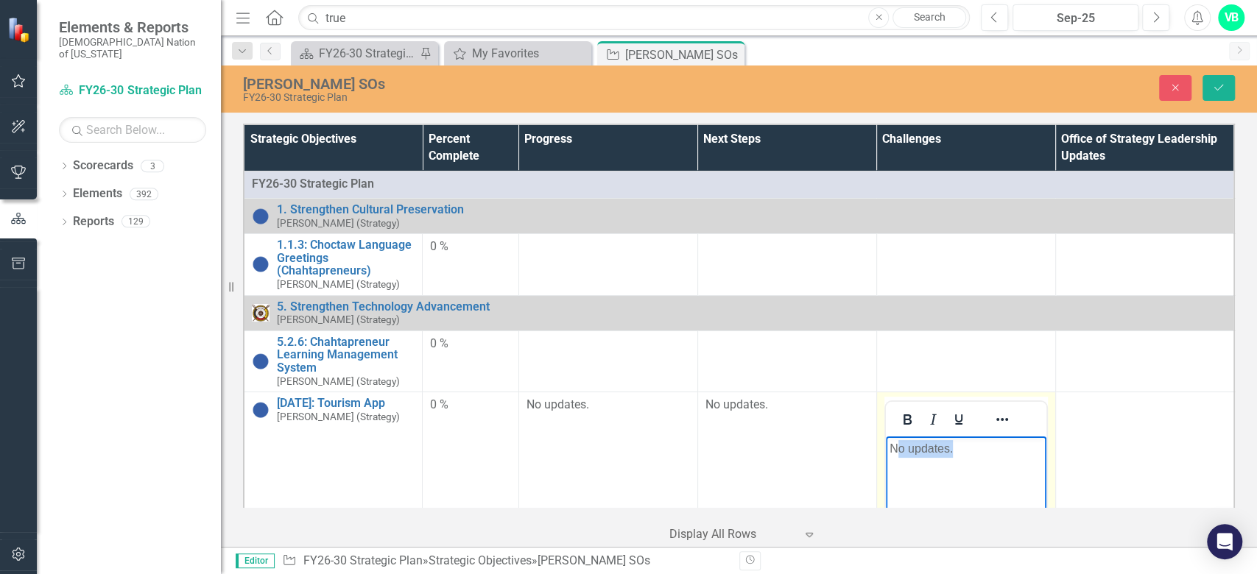
drag, startPoint x: 949, startPoint y: 459, endPoint x: 898, endPoint y: 447, distance: 52.1
click at [898, 447] on body "No updates." at bounding box center [965, 547] width 160 height 221
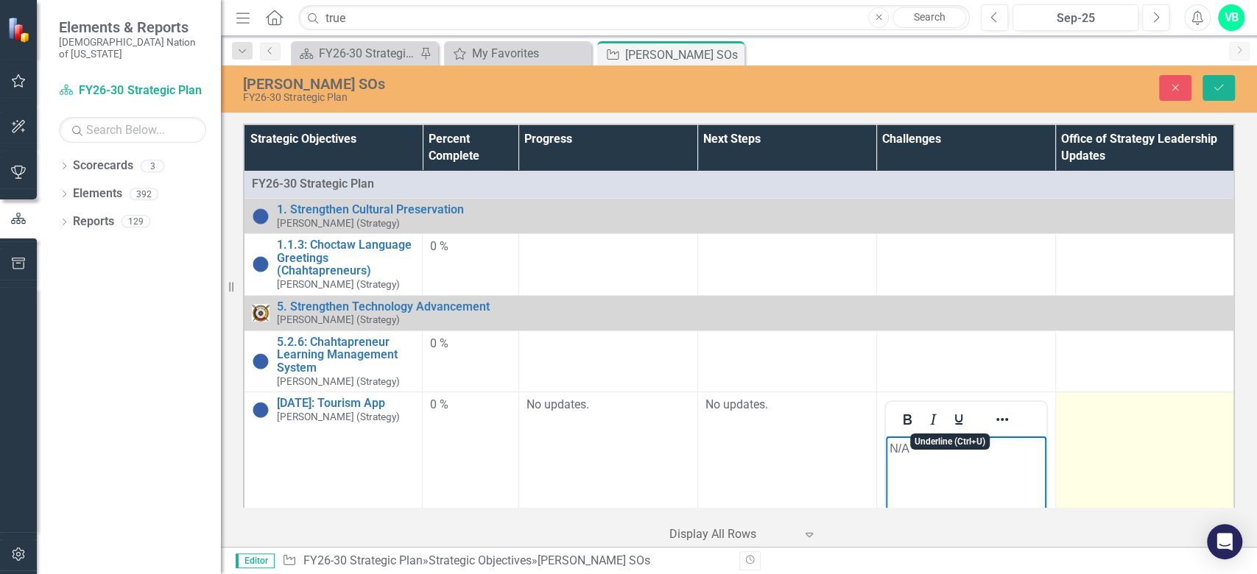
click at [1190, 442] on td at bounding box center [1144, 566] width 179 height 348
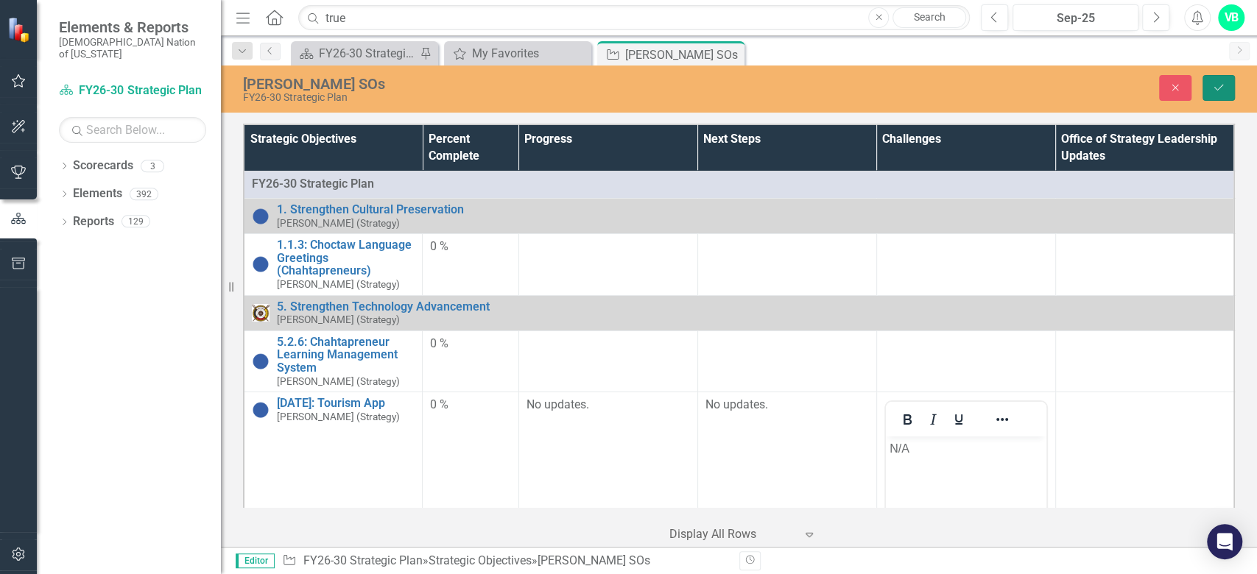
click at [1213, 80] on button "Save" at bounding box center [1218, 88] width 32 height 26
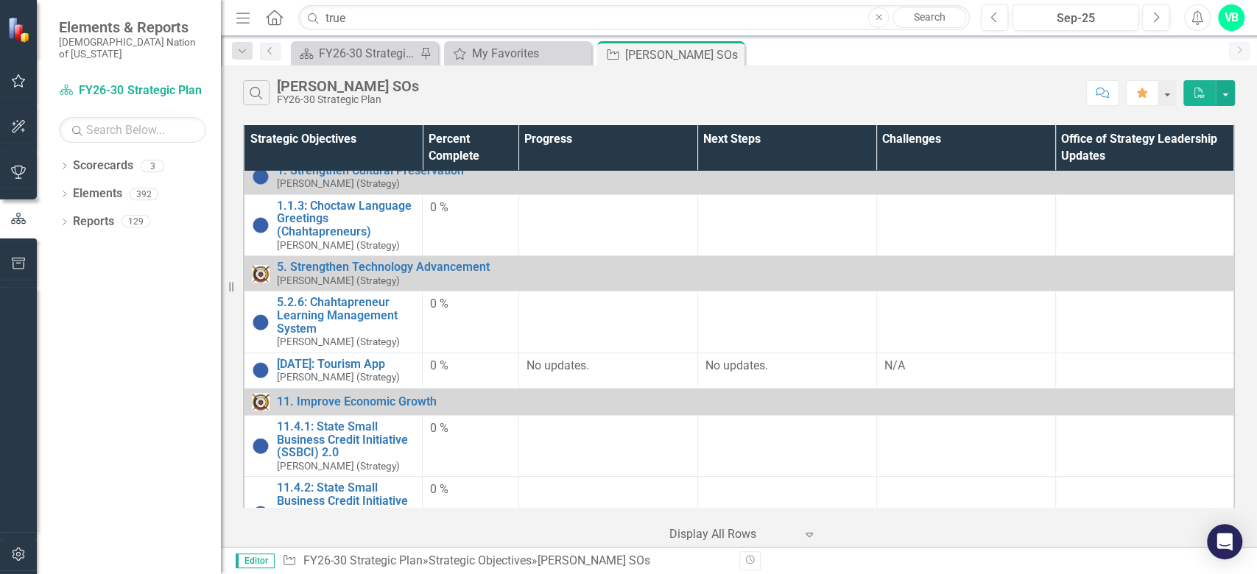
scroll to position [196, 0]
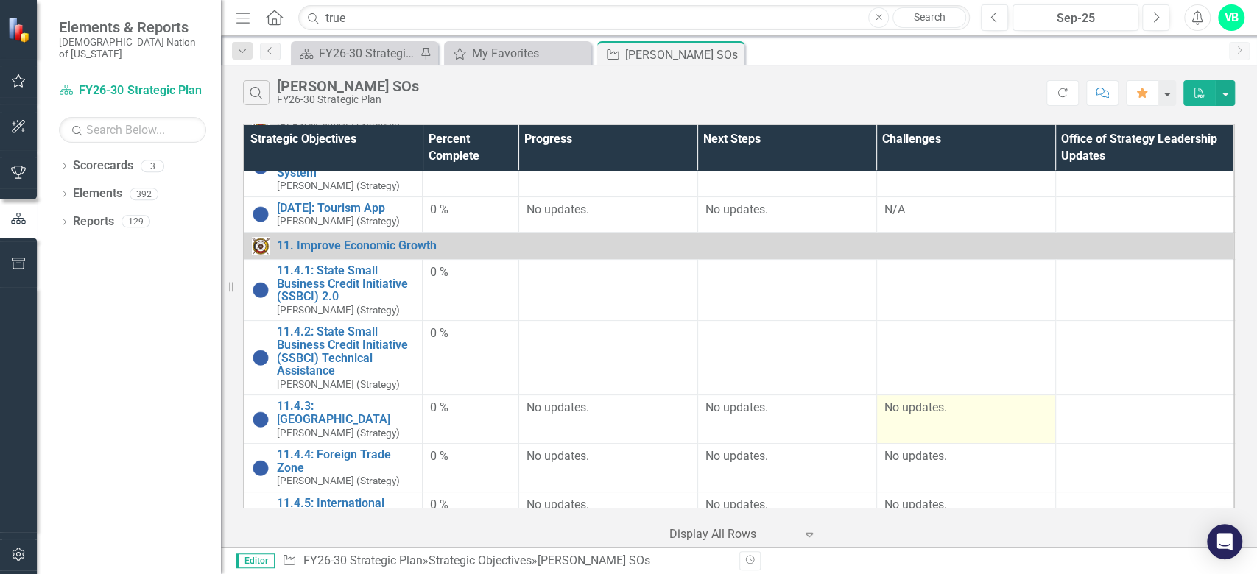
click at [948, 407] on p "No updates." at bounding box center [965, 408] width 163 height 17
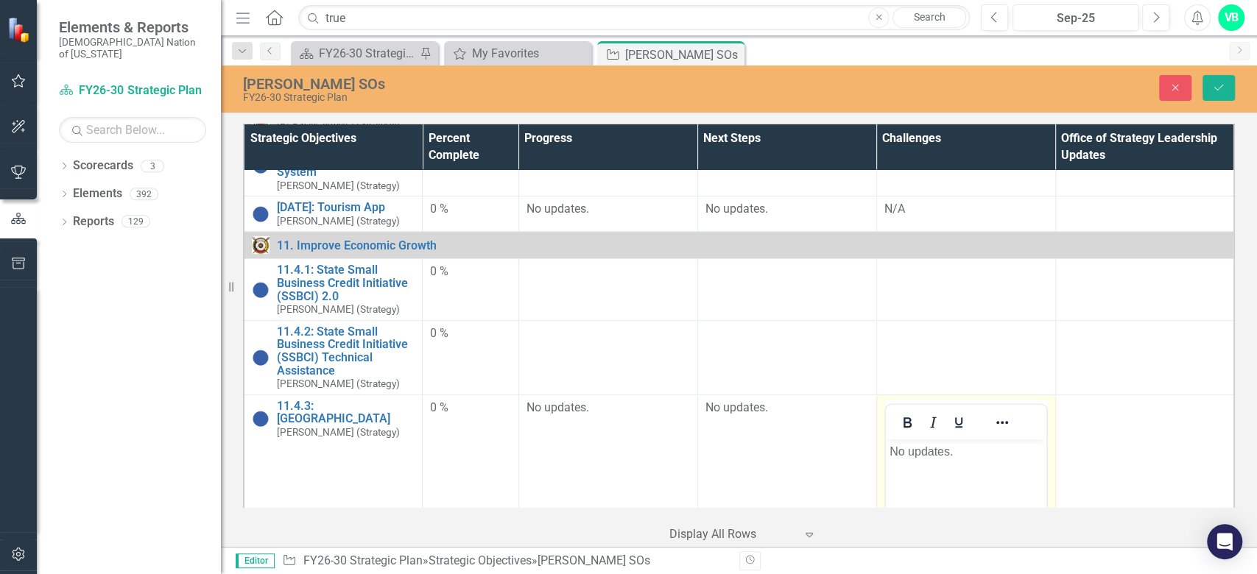
scroll to position [0, 0]
drag, startPoint x: 968, startPoint y: 453, endPoint x: 889, endPoint y: 453, distance: 78.8
click at [889, 453] on p "No updates." at bounding box center [964, 451] width 153 height 18
drag, startPoint x: 930, startPoint y: 459, endPoint x: 884, endPoint y: 451, distance: 46.4
click at [885, 451] on body "N/A" at bounding box center [965, 549] width 160 height 221
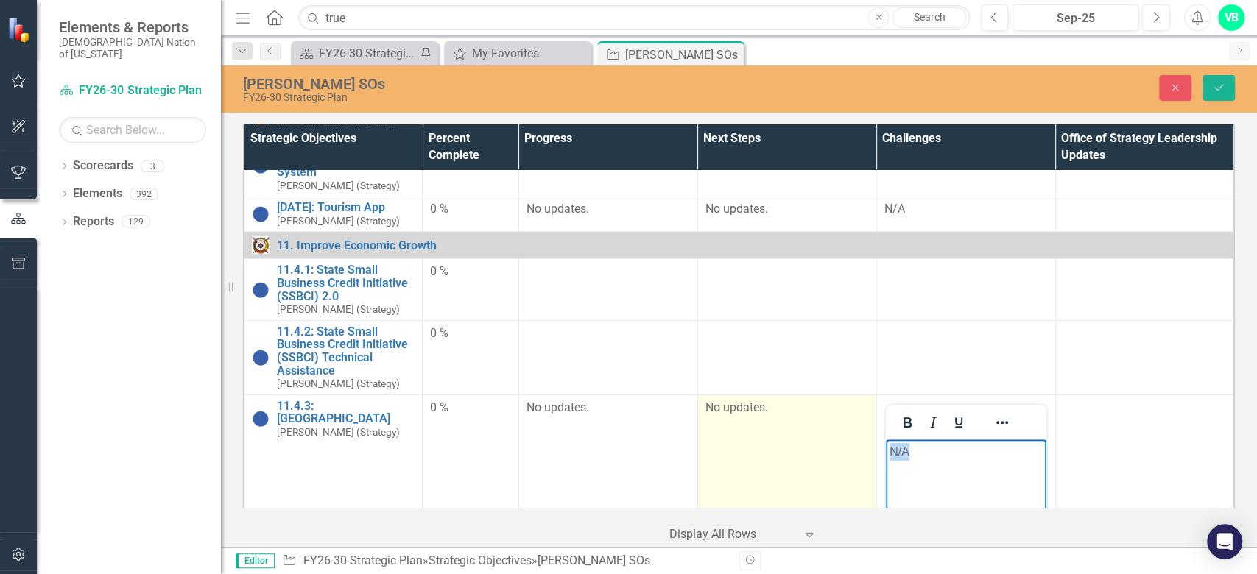
copy p "N/A"
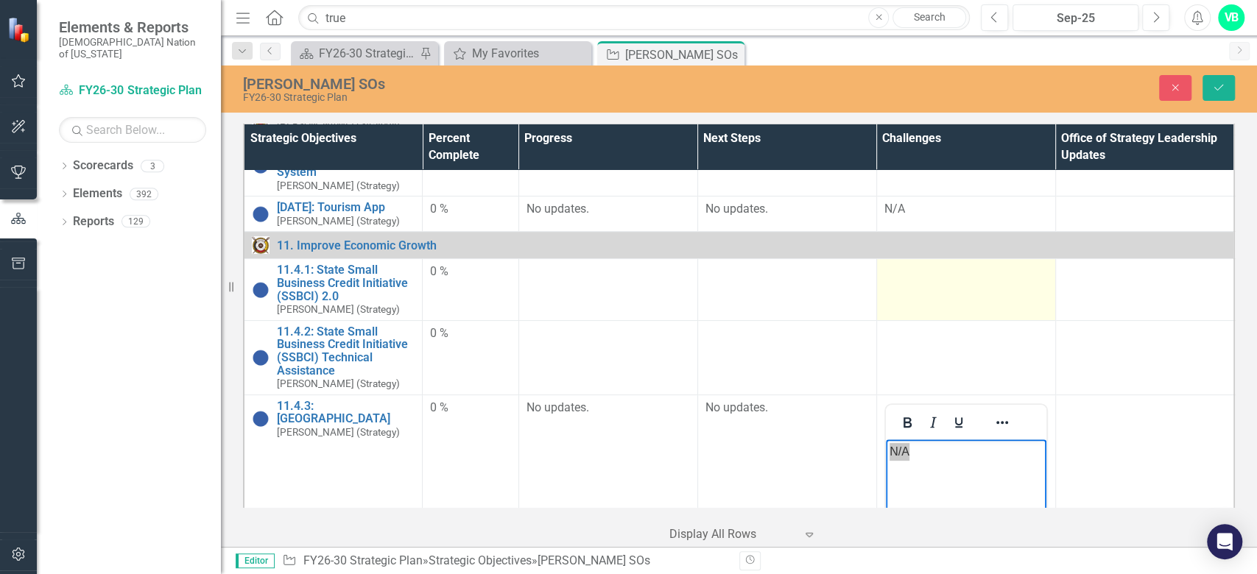
click at [935, 295] on td at bounding box center [965, 289] width 179 height 61
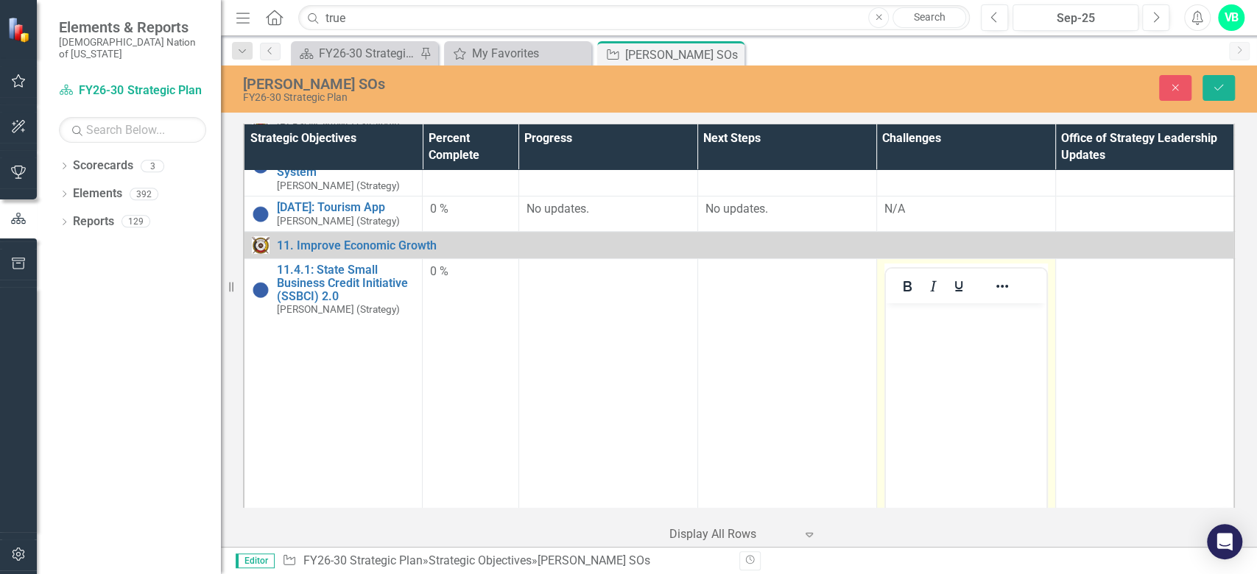
click at [953, 401] on body "Rich Text Area. Press ALT-0 for help." at bounding box center [965, 413] width 160 height 221
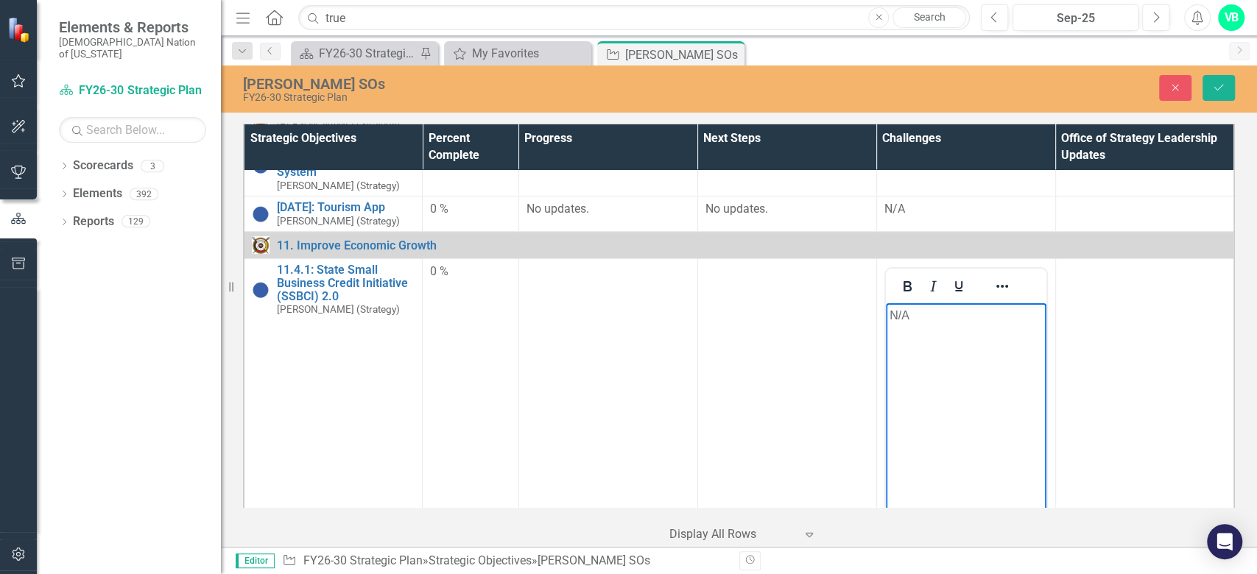
scroll to position [490, 0]
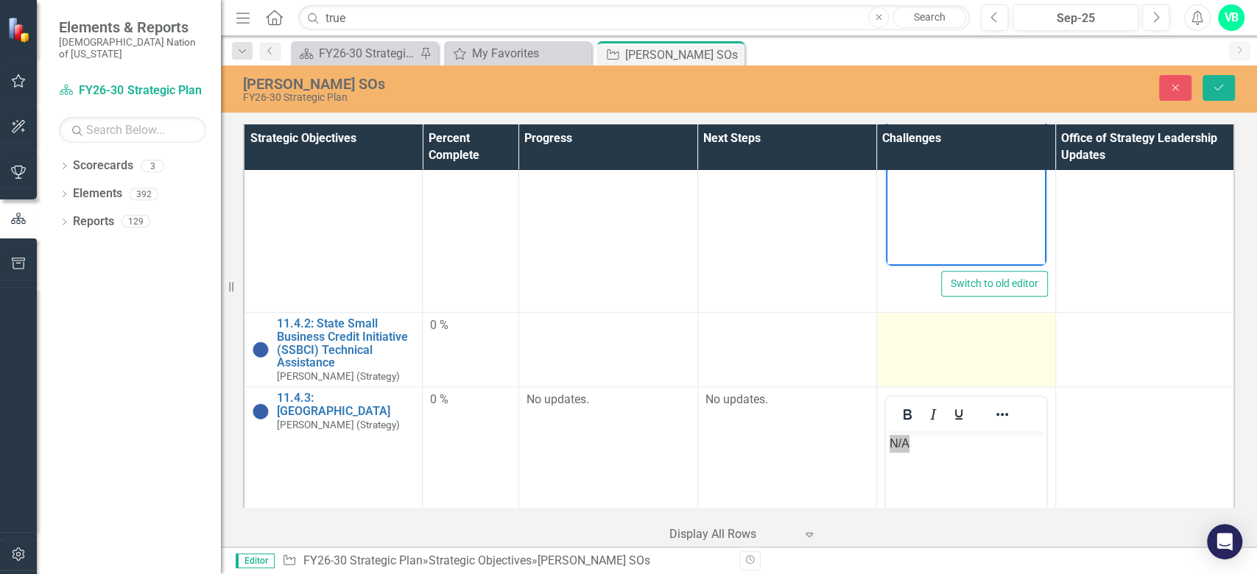
click at [950, 371] on td at bounding box center [965, 350] width 179 height 74
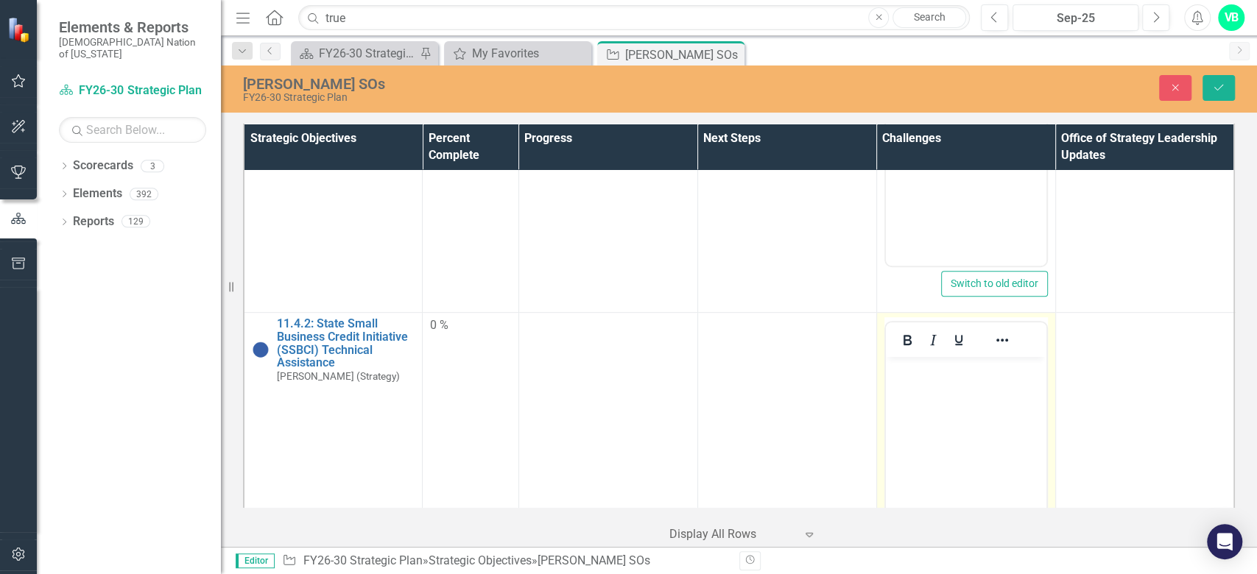
scroll to position [0, 0]
click at [1027, 425] on body "Rich Text Area. Press ALT-0 for help." at bounding box center [965, 467] width 160 height 221
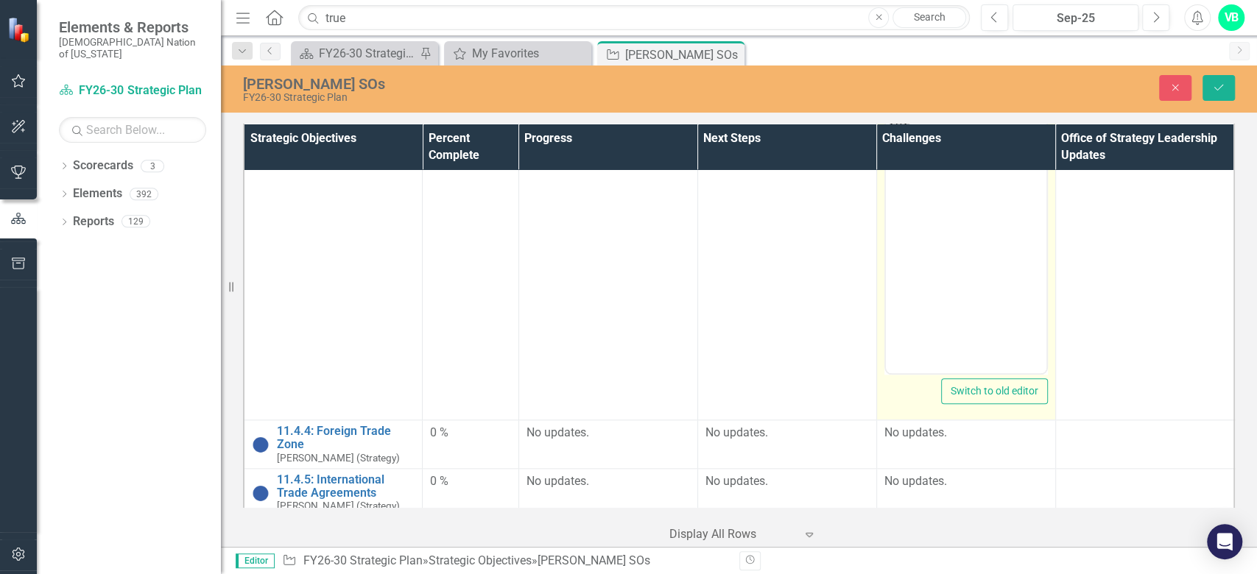
scroll to position [1178, 0]
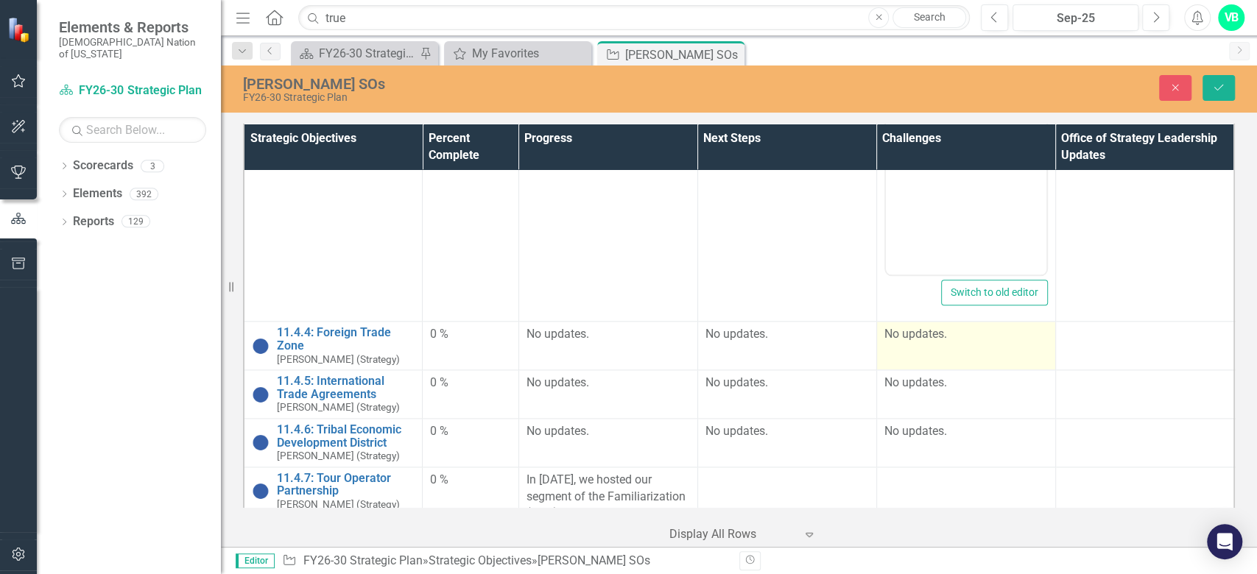
click at [939, 353] on td "No updates." at bounding box center [965, 346] width 179 height 49
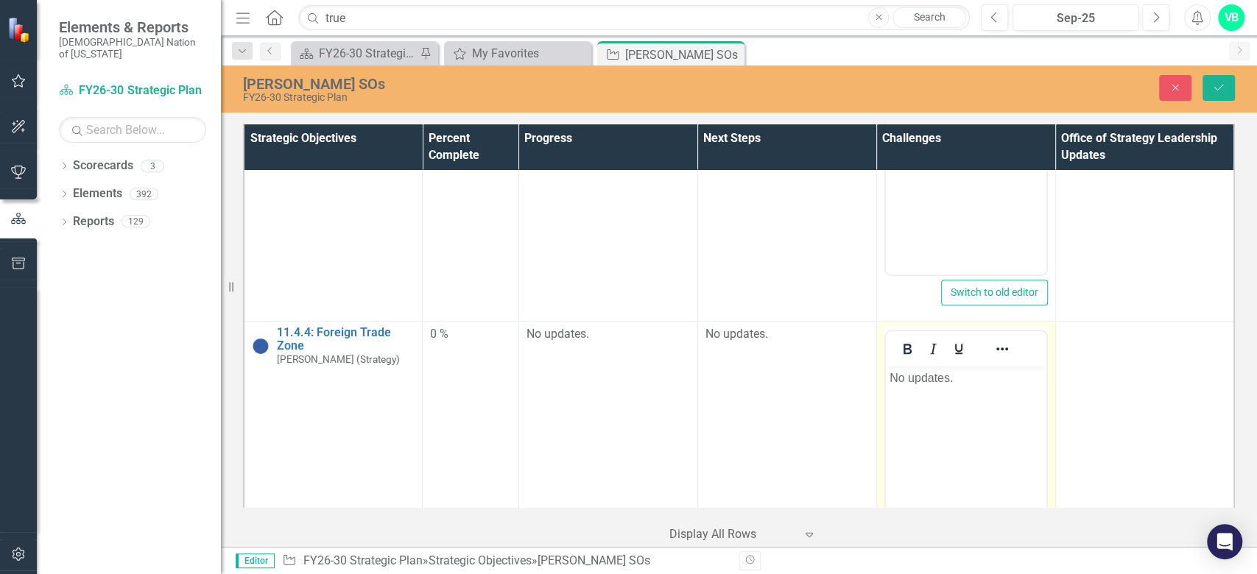
scroll to position [0, 0]
click at [944, 420] on body "No updates." at bounding box center [965, 476] width 160 height 221
click at [958, 381] on p "No updates." at bounding box center [964, 379] width 153 height 18
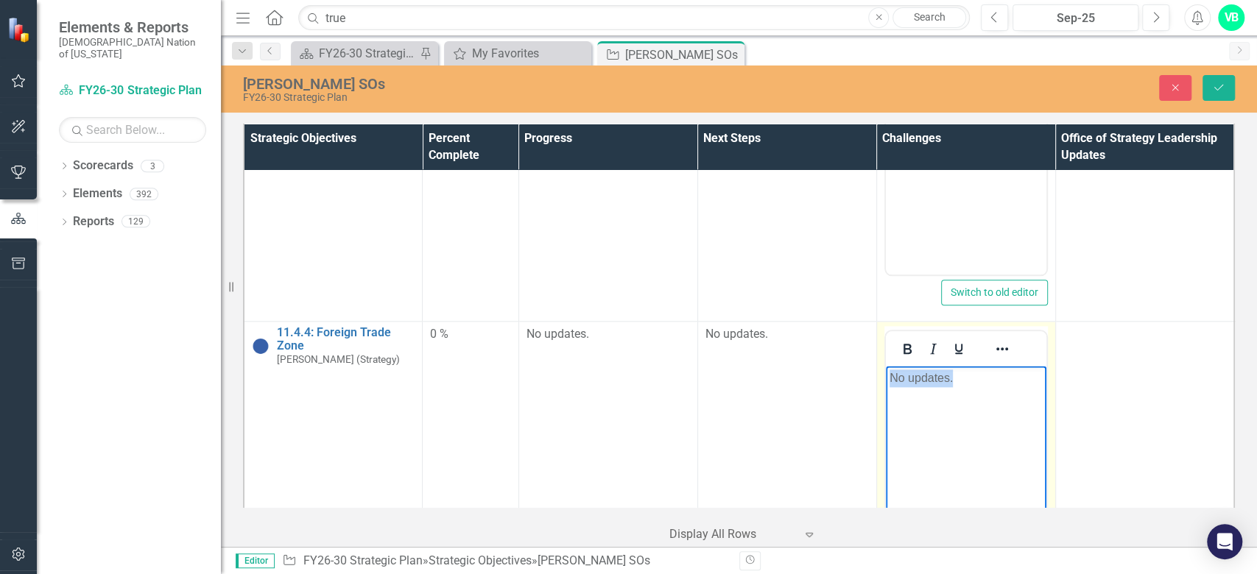
paste body "Rich Text Area. Press ALT-0 for help."
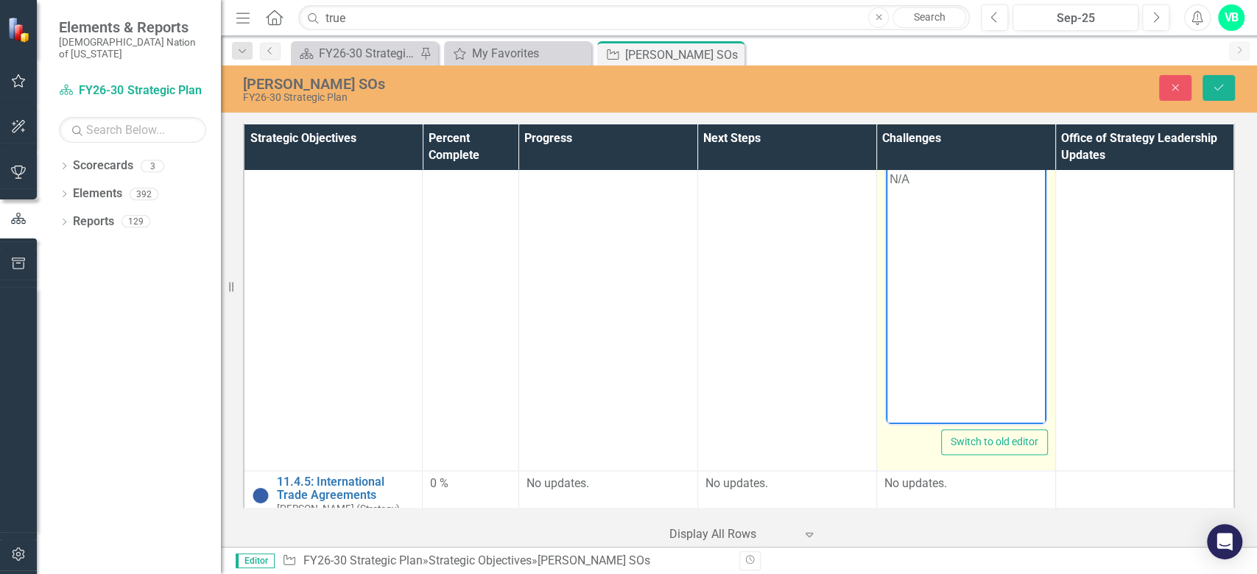
scroll to position [1472, 0]
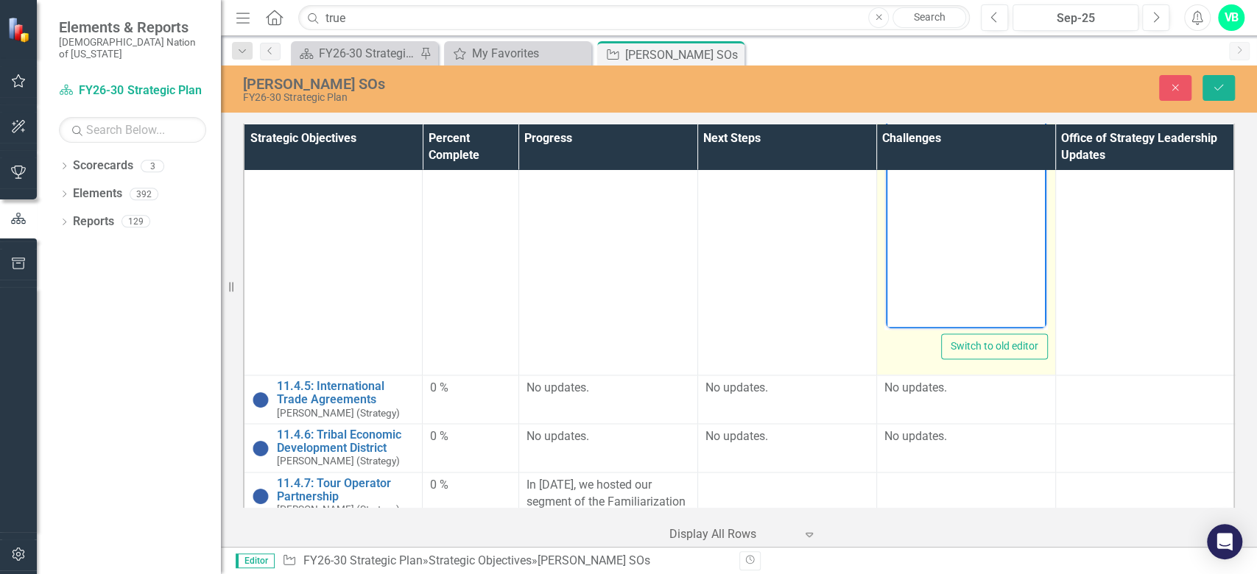
click at [940, 392] on p "No updates." at bounding box center [965, 388] width 163 height 17
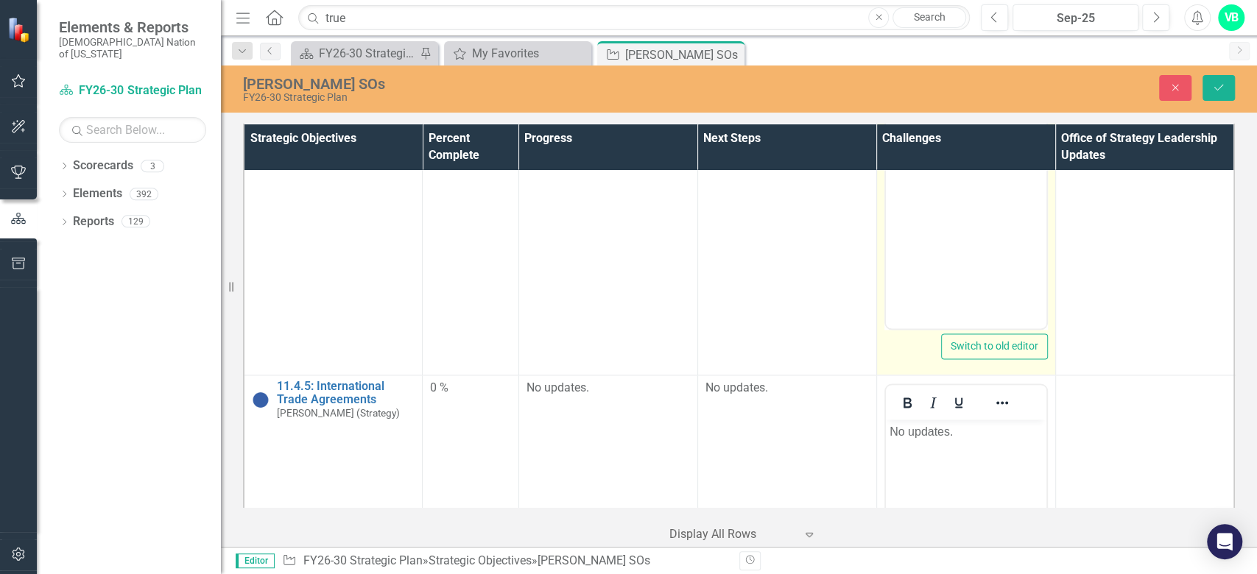
scroll to position [0, 0]
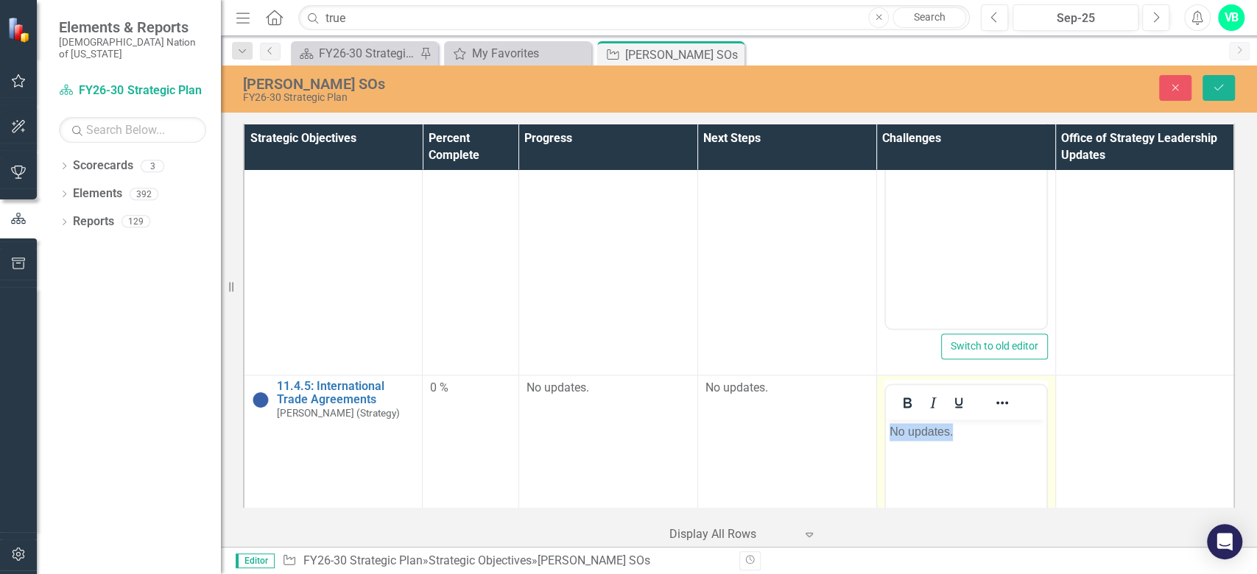
drag, startPoint x: 963, startPoint y: 434, endPoint x: 1743, endPoint y: 865, distance: 891.2
click at [885, 447] on html "No updates." at bounding box center [965, 530] width 160 height 221
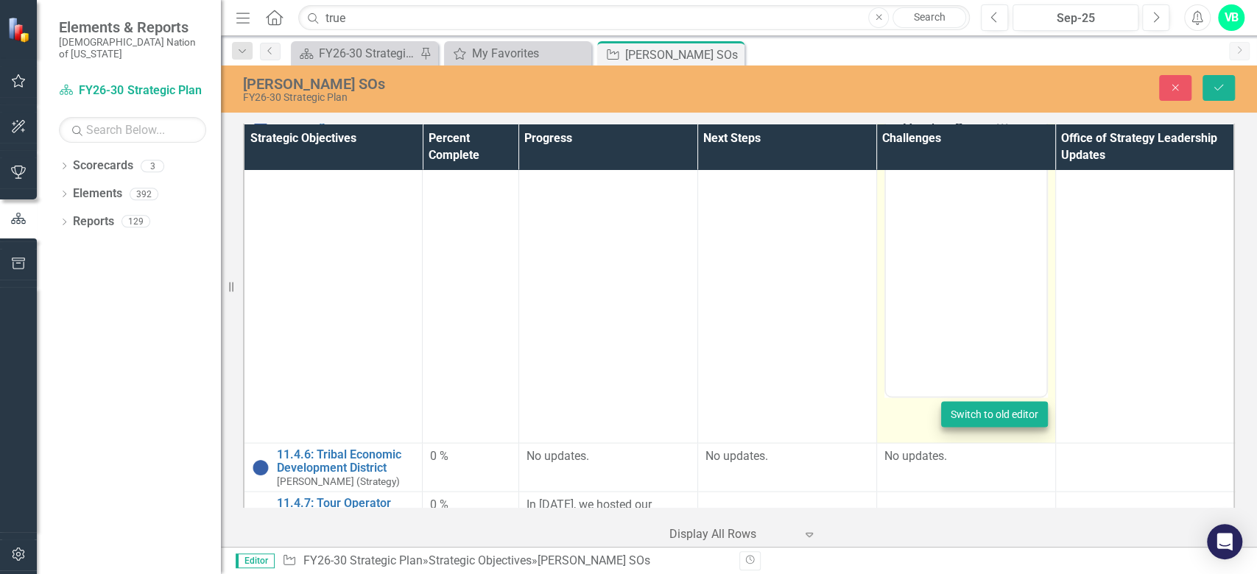
scroll to position [1865, 0]
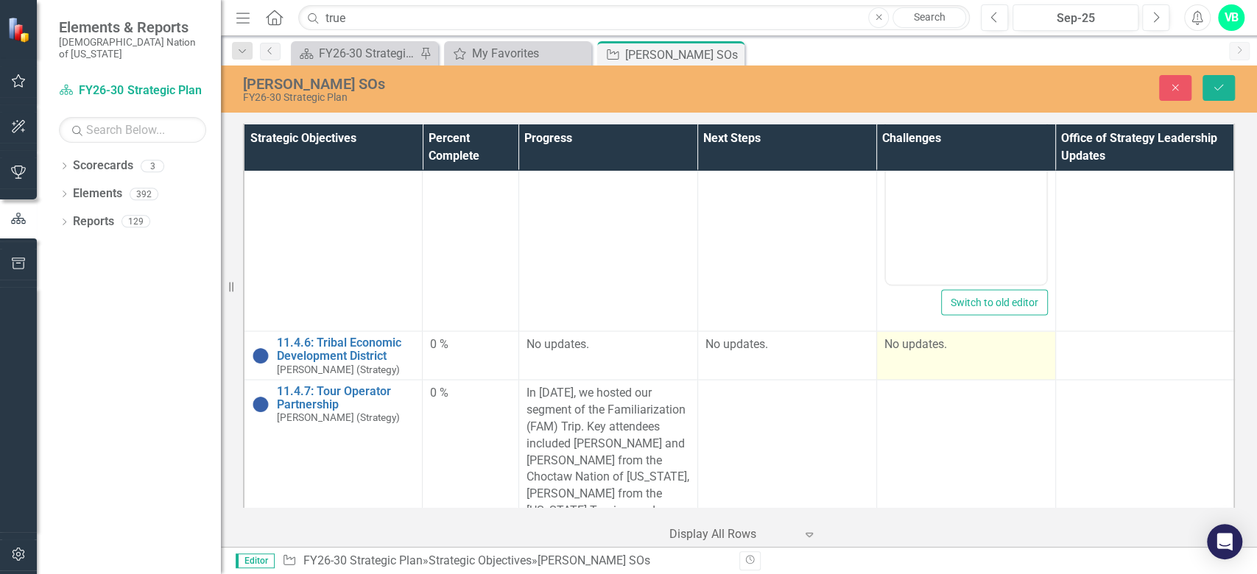
click at [916, 356] on td "No updates." at bounding box center [965, 355] width 179 height 49
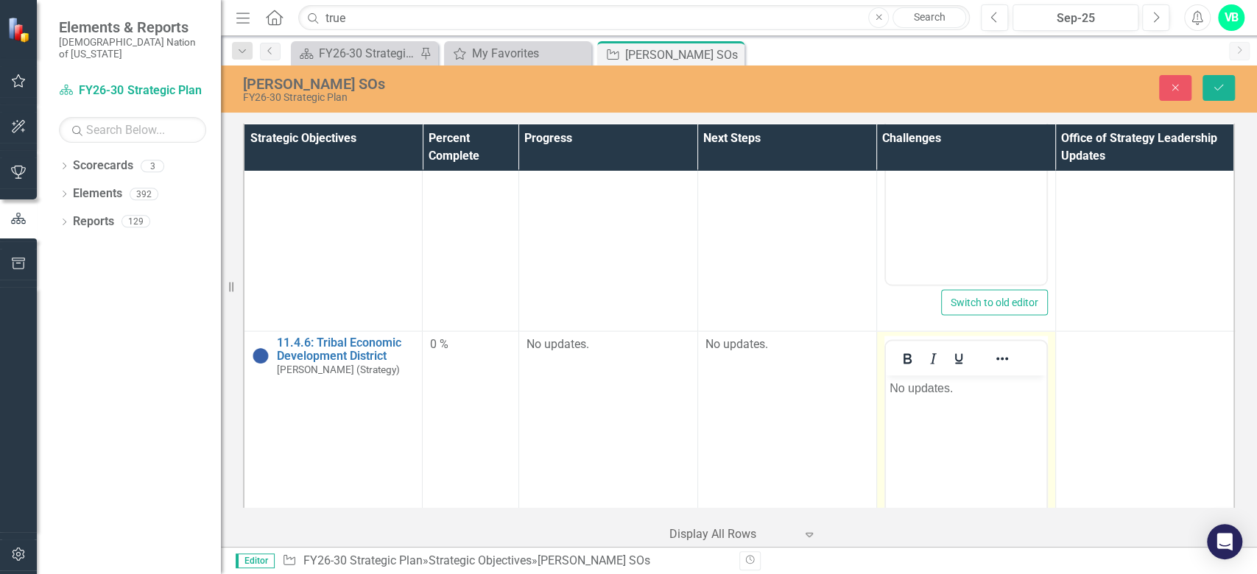
scroll to position [0, 0]
drag, startPoint x: 954, startPoint y: 392, endPoint x: 850, endPoint y: 401, distance: 104.2
click at [885, 401] on html "No updates." at bounding box center [965, 485] width 160 height 221
click at [1225, 82] on button "Save" at bounding box center [1218, 88] width 32 height 26
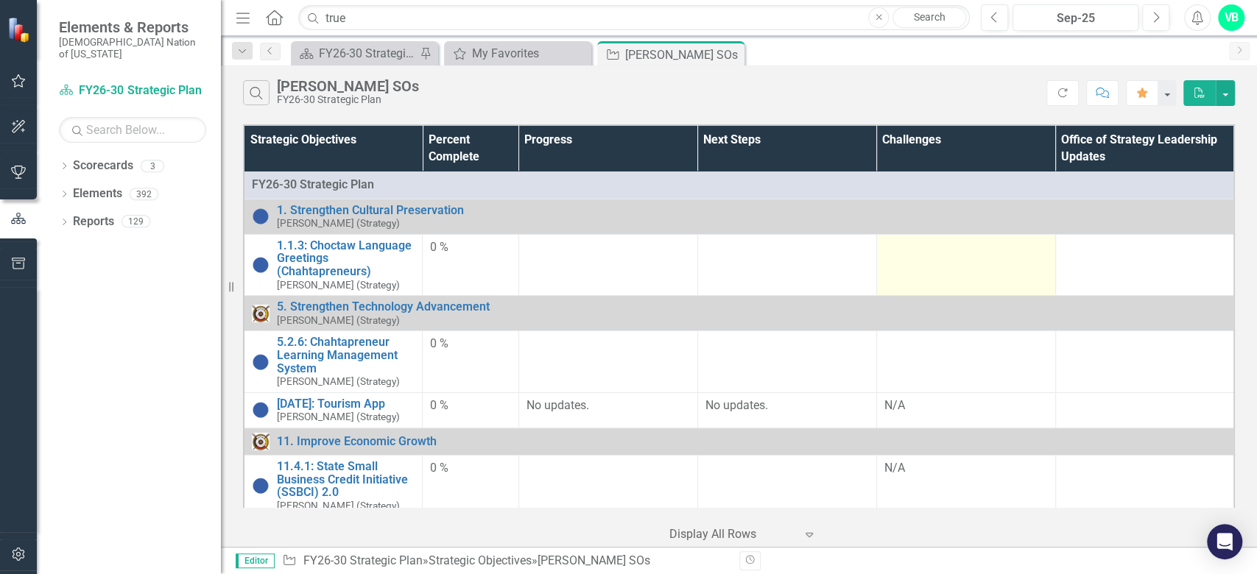
click at [919, 272] on td at bounding box center [965, 264] width 179 height 61
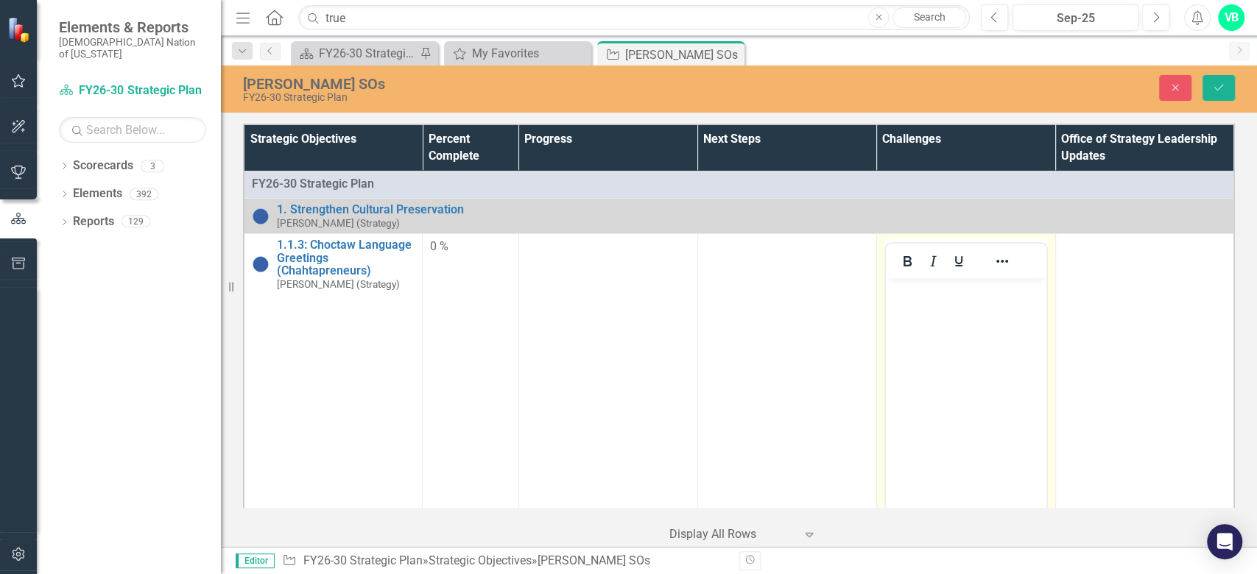
click at [948, 360] on body "Rich Text Area. Press ALT-0 for help." at bounding box center [965, 388] width 160 height 221
click at [1213, 91] on icon "Save" at bounding box center [1218, 87] width 13 height 10
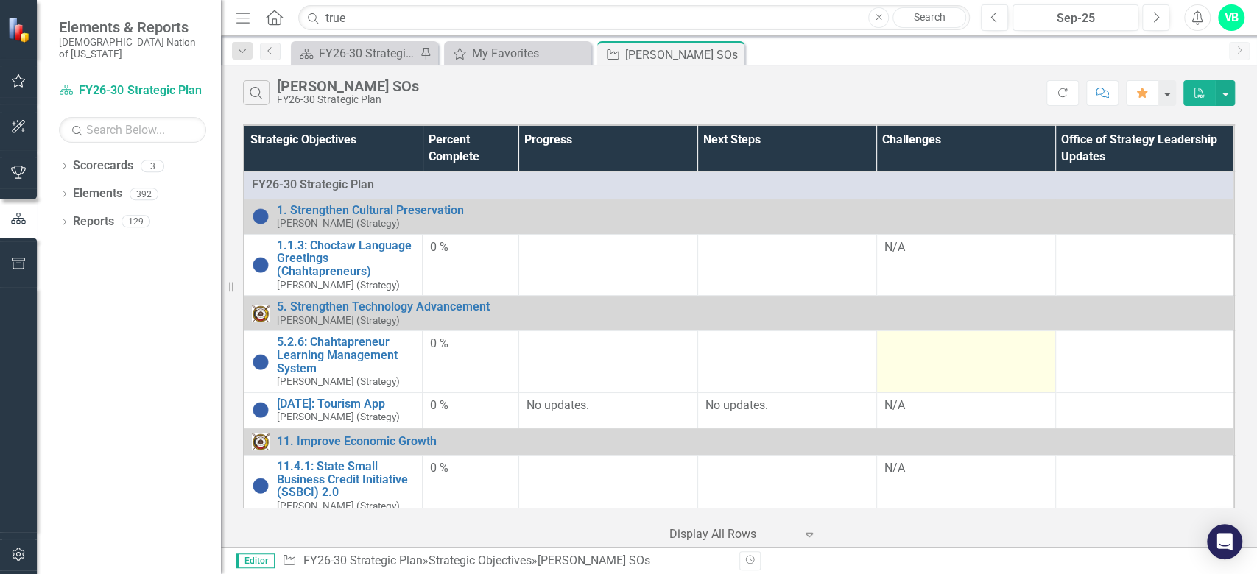
click at [939, 359] on td at bounding box center [965, 361] width 179 height 61
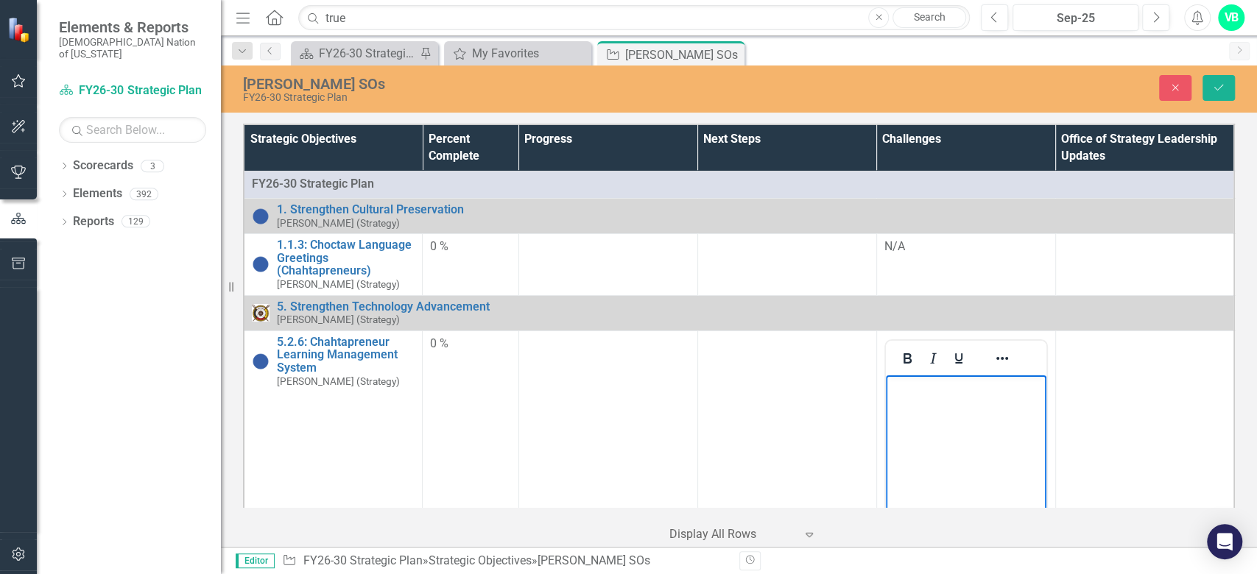
click at [930, 403] on body "Rich Text Area. Press ALT-0 for help." at bounding box center [965, 485] width 160 height 221
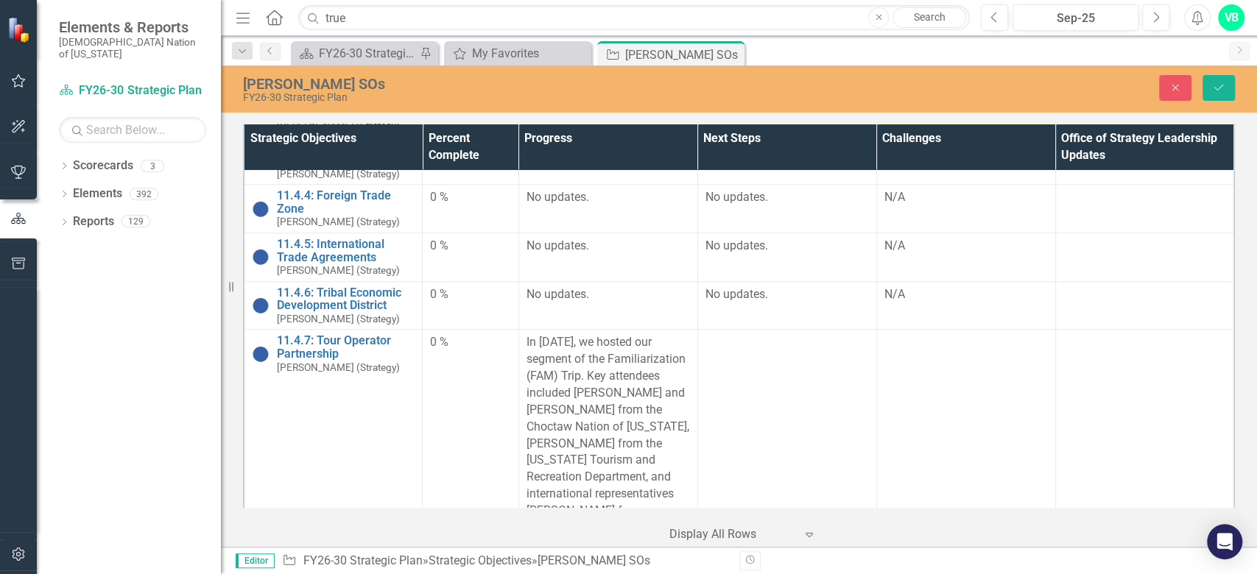
scroll to position [785, 0]
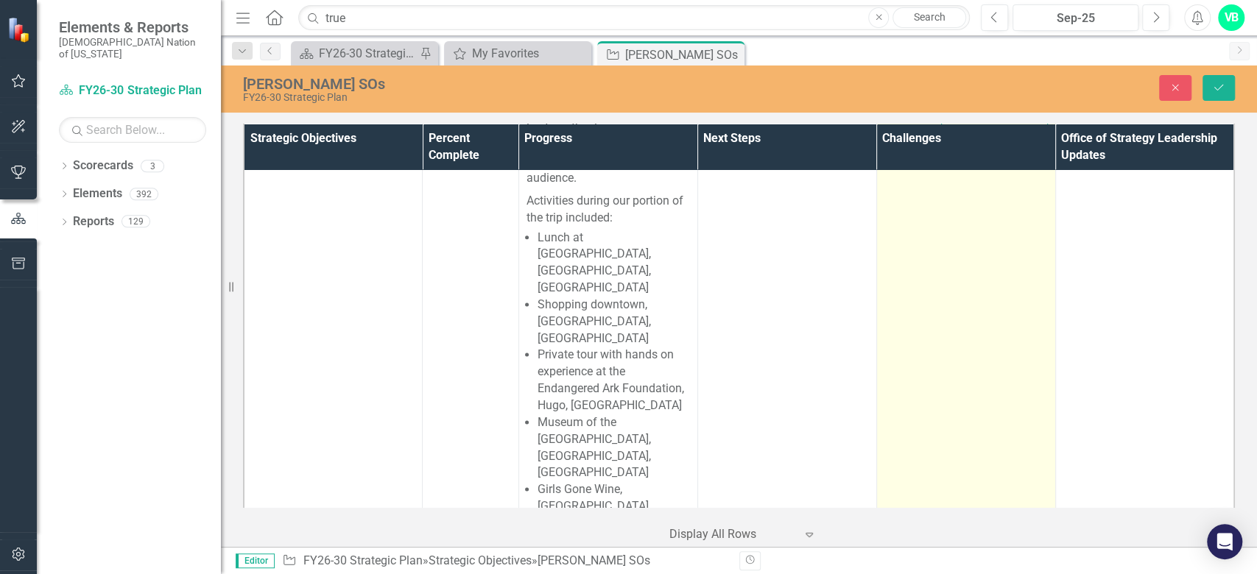
scroll to position [1472, 0]
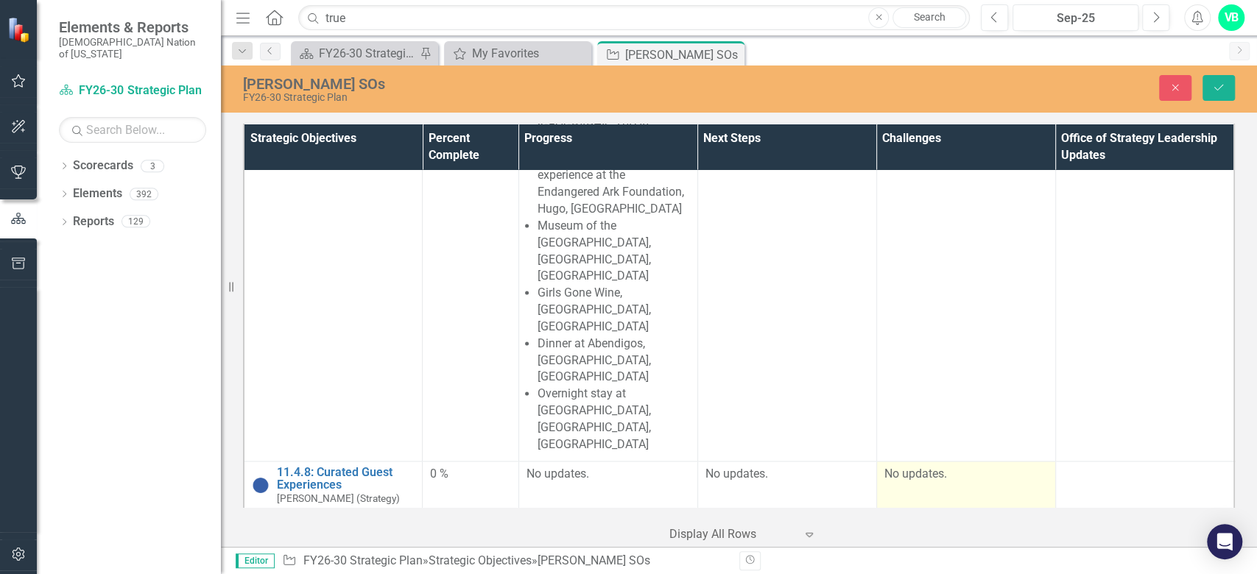
click at [926, 461] on td "No updates." at bounding box center [965, 485] width 179 height 49
drag, startPoint x: 976, startPoint y: 517, endPoint x: 860, endPoint y: 531, distance: 117.1
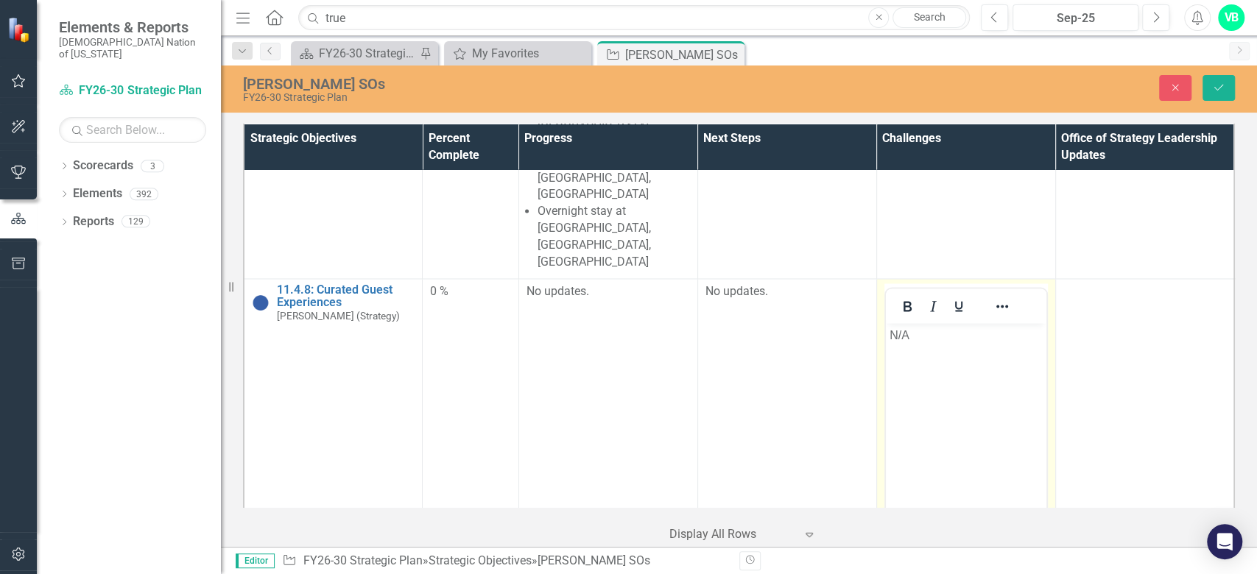
scroll to position [1668, 0]
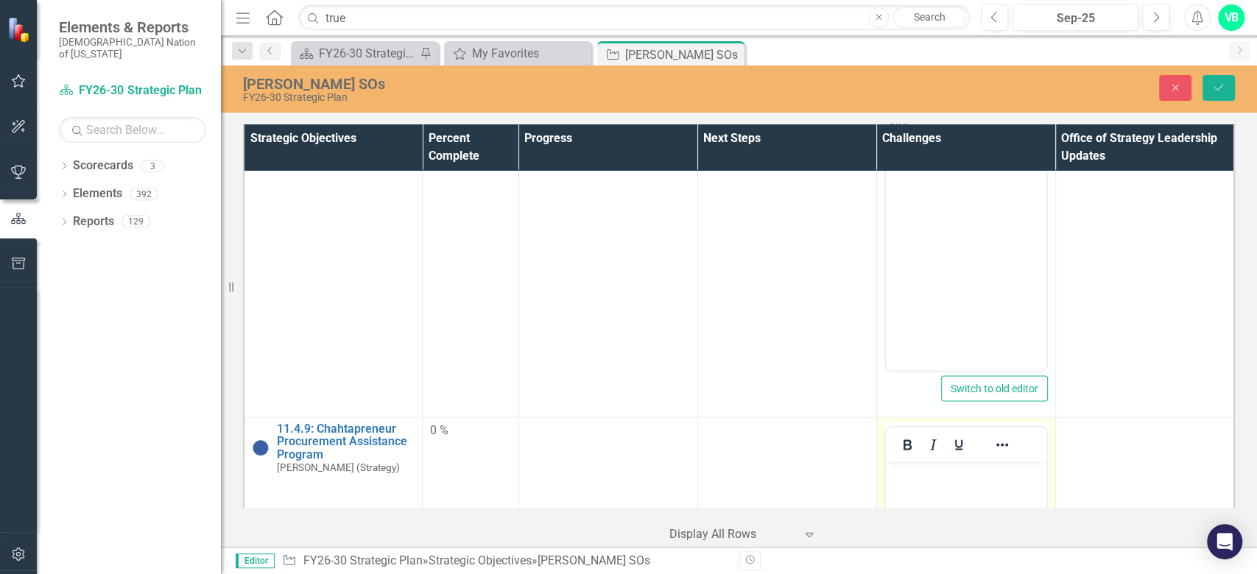
click at [936, 529] on body "Rich Text Area. Press ALT-0 for help." at bounding box center [965, 571] width 160 height 221
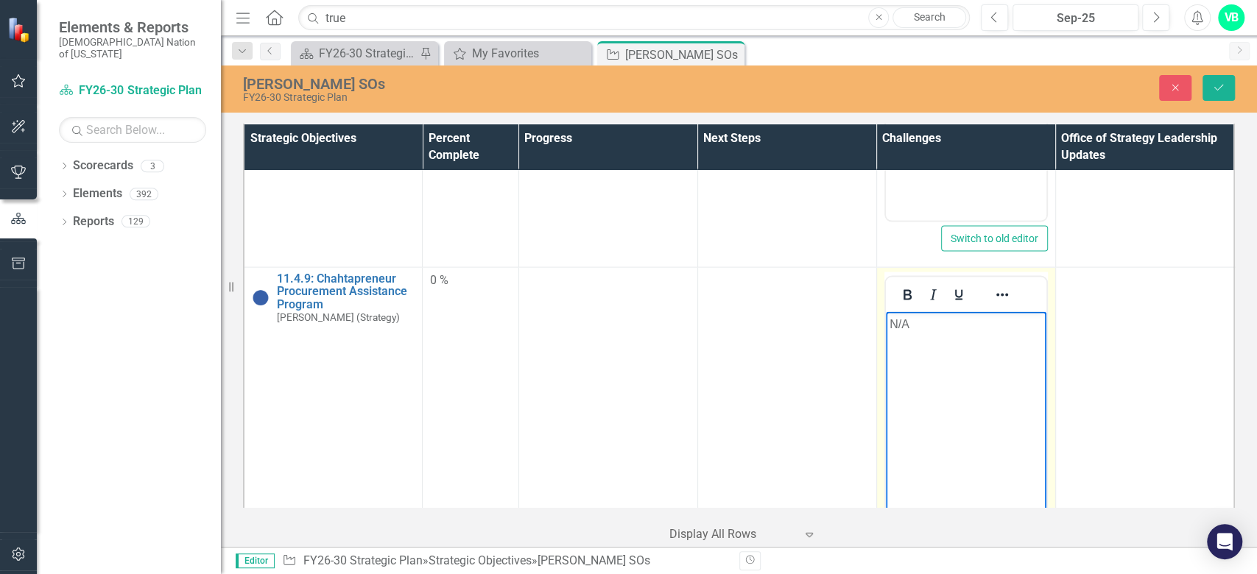
scroll to position [2061, 0]
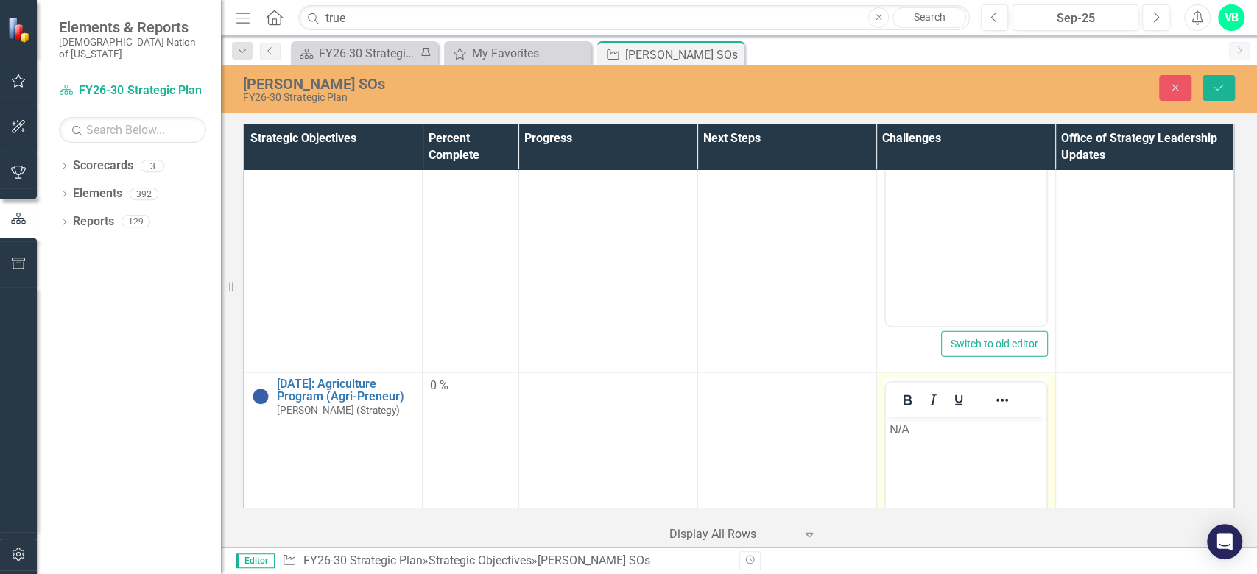
scroll to position [2453, 0]
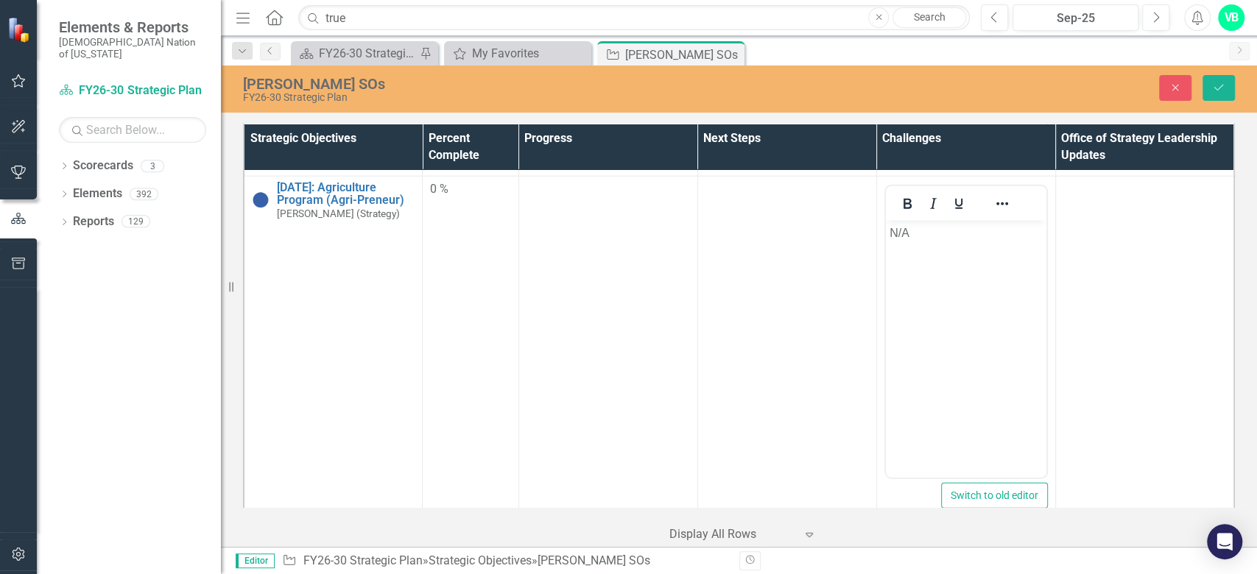
click at [942, 524] on td at bounding box center [965, 548] width 179 height 49
click at [950, 543] on icon "Underline" at bounding box center [959, 552] width 18 height 18
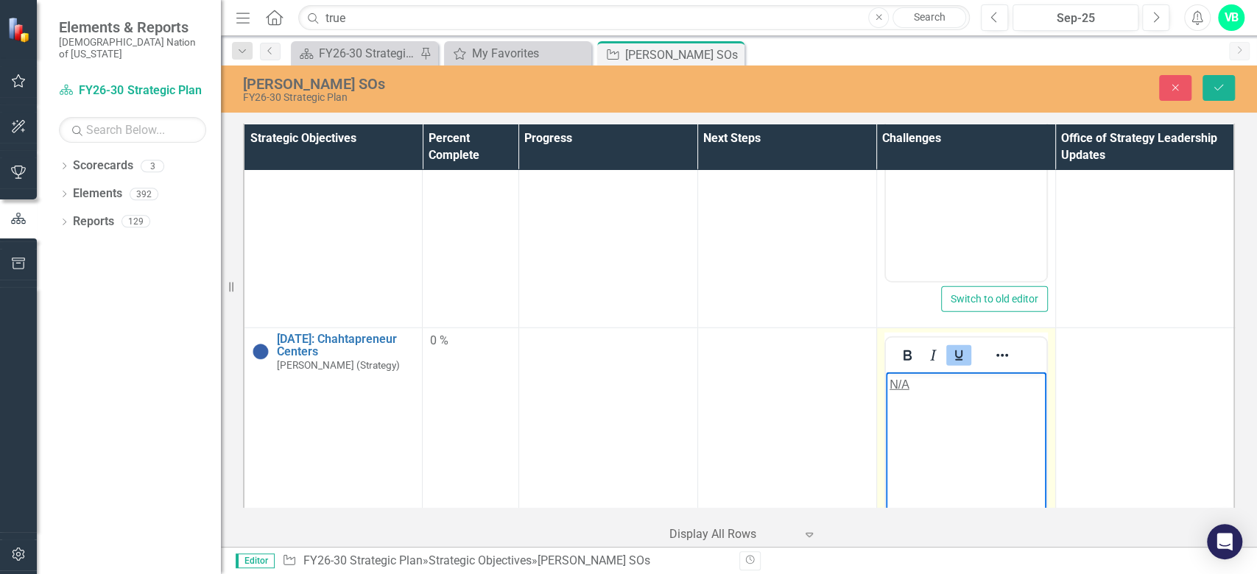
scroll to position [2748, 0]
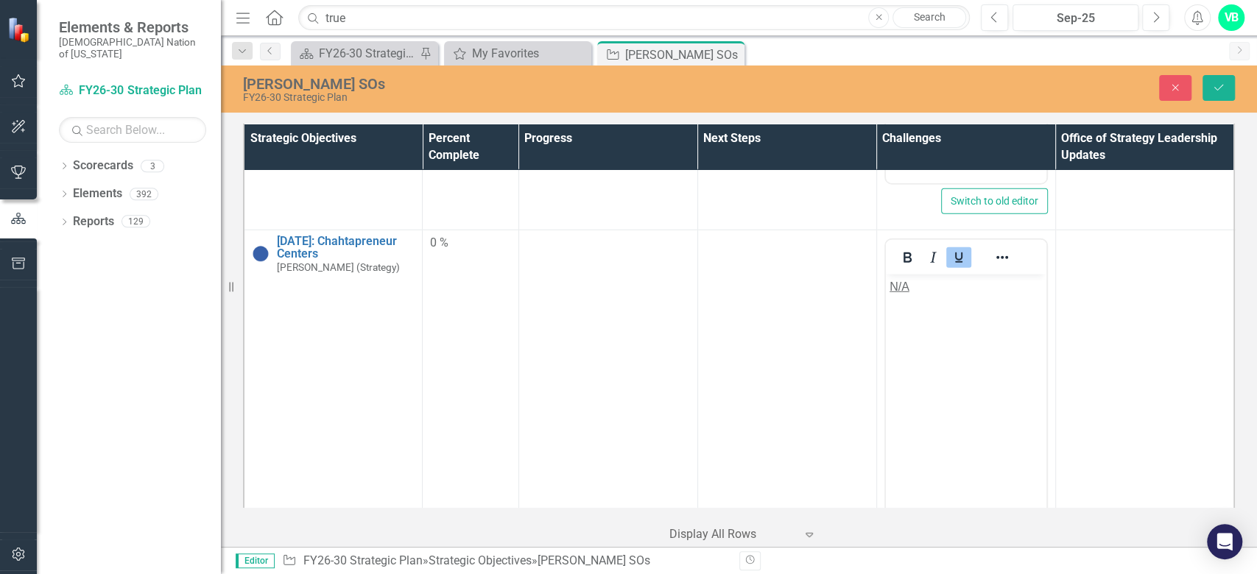
drag, startPoint x: 976, startPoint y: 638, endPoint x: 842, endPoint y: 649, distance: 134.4
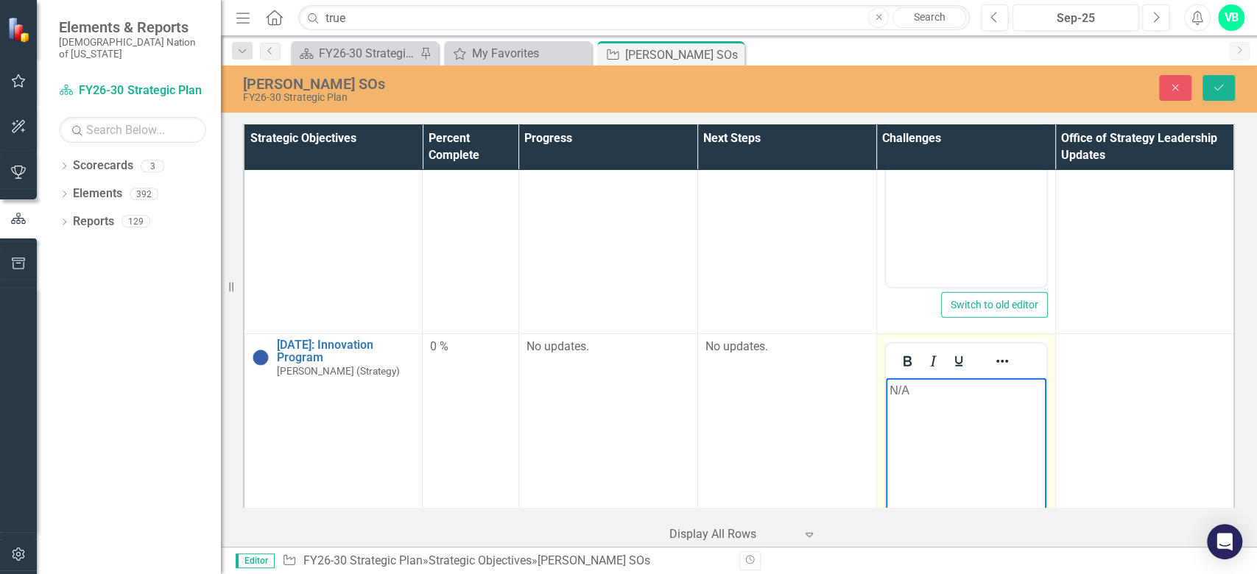
scroll to position [3042, 0]
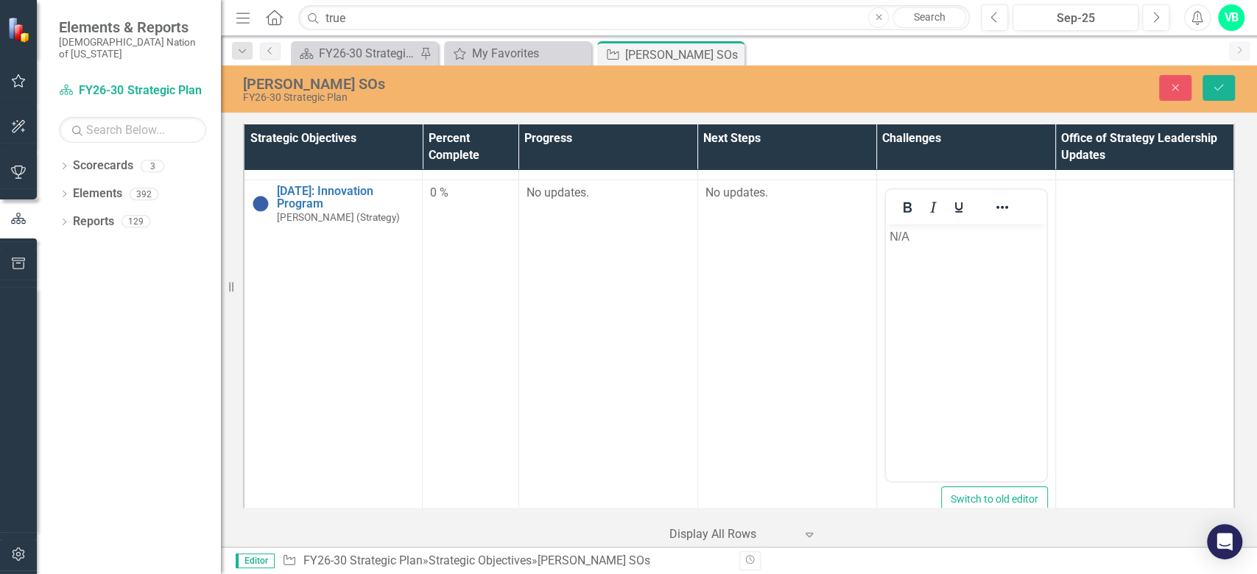
scroll to position [3239, 0]
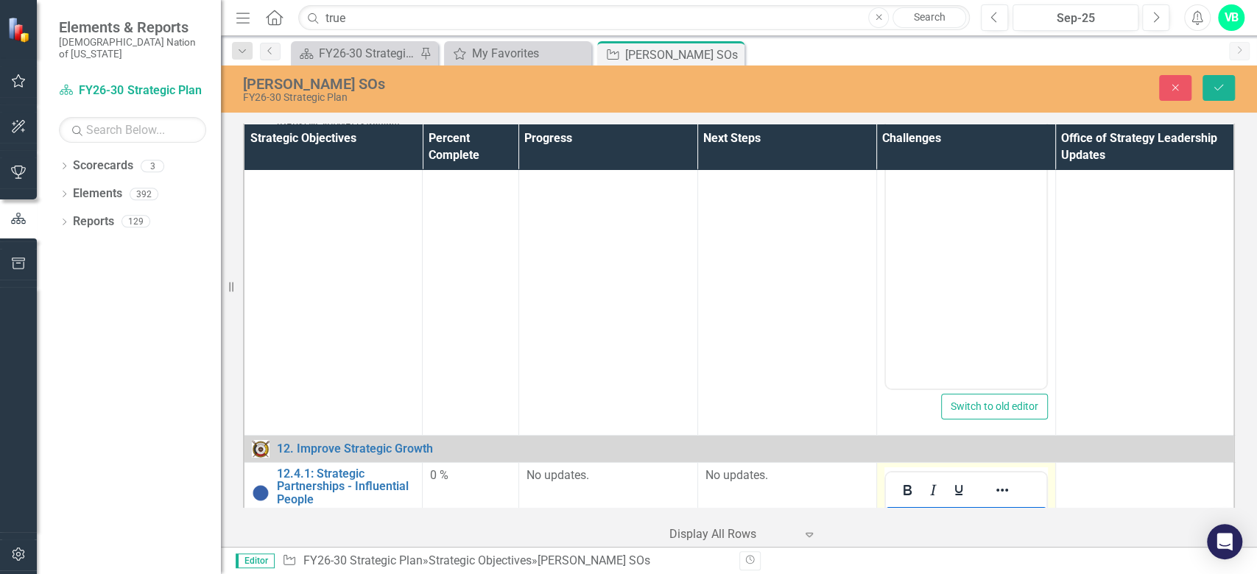
drag, startPoint x: 975, startPoint y: 517, endPoint x: 865, endPoint y: 528, distance: 110.2
paste body "Rich Text Area. Press ALT-0 for help."
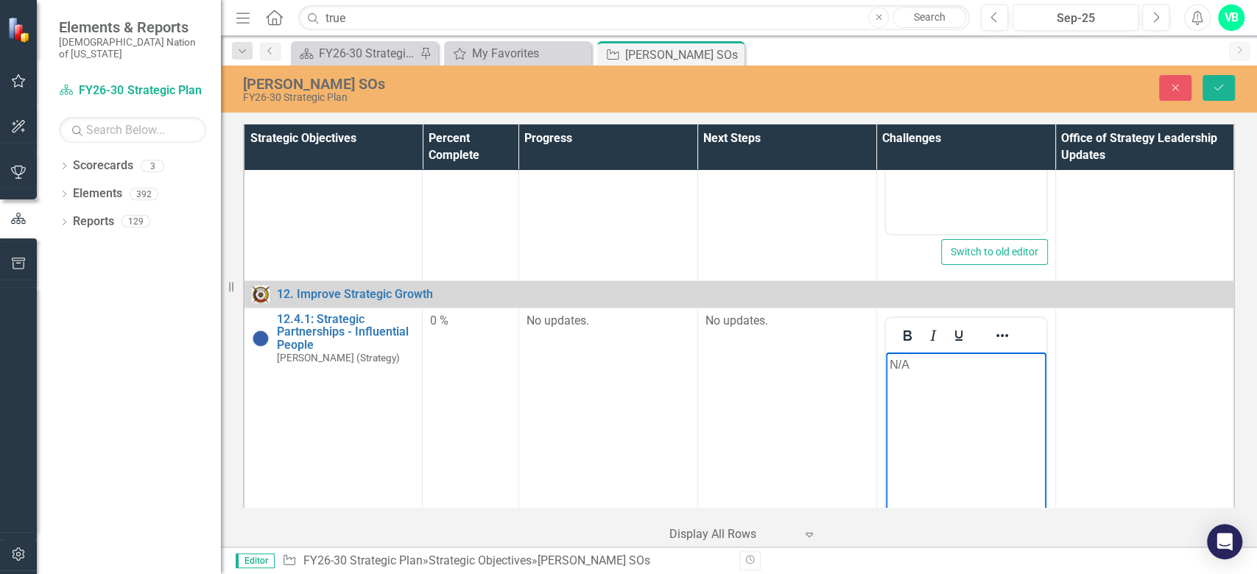
scroll to position [3509, 0]
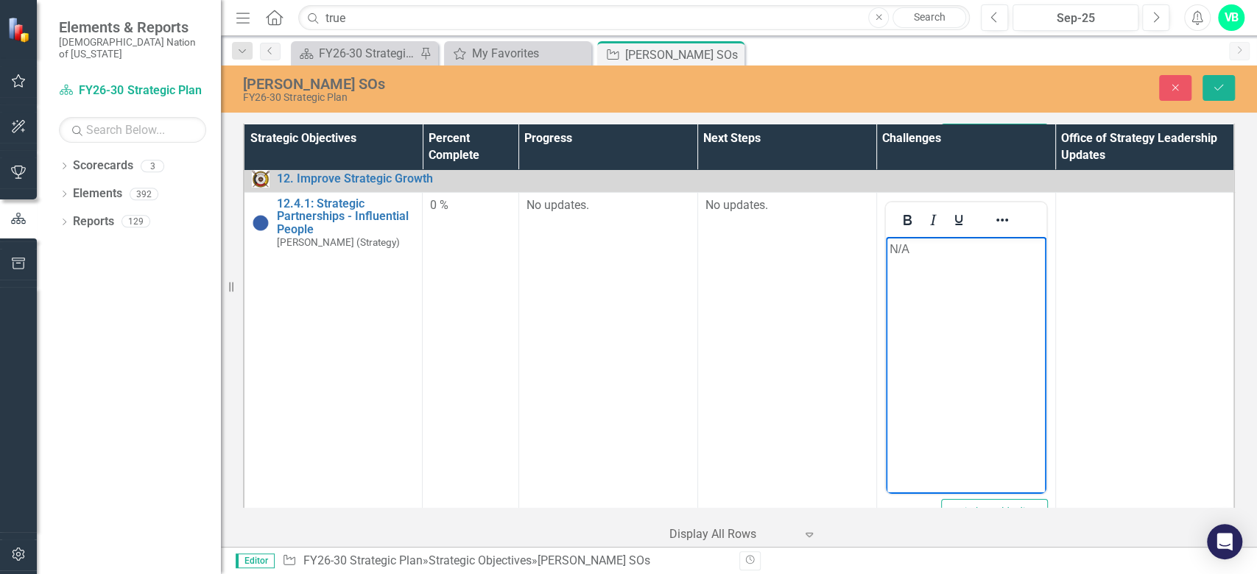
click at [938, 540] on td "No updates." at bounding box center [965, 570] width 179 height 61
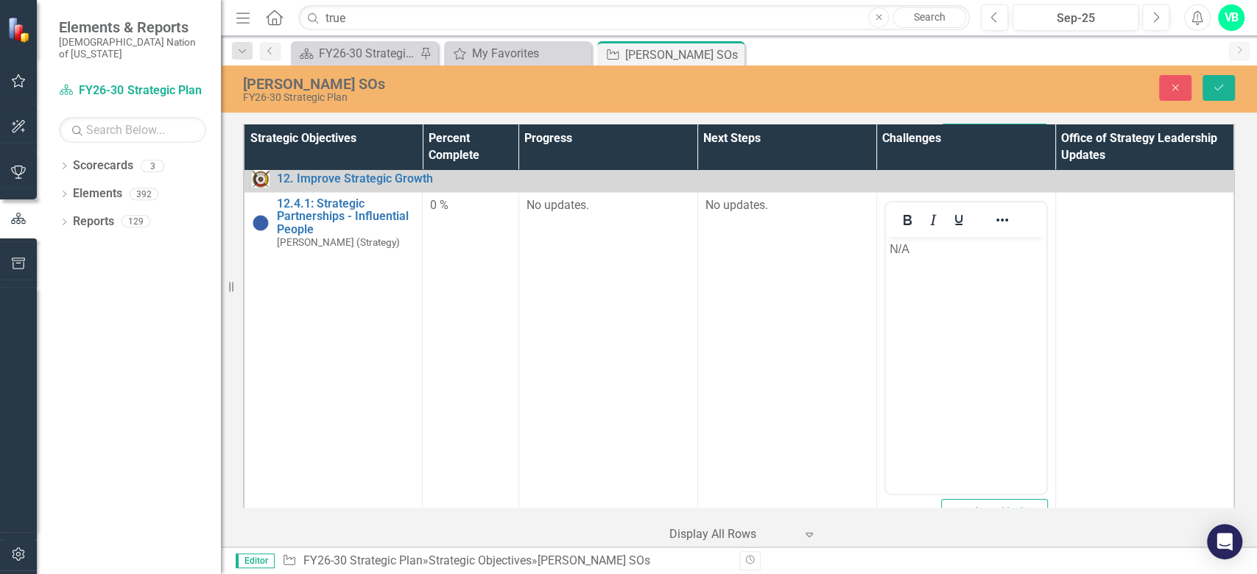
click at [941, 540] on td "No updates." at bounding box center [965, 570] width 179 height 61
drag, startPoint x: 978, startPoint y: 603, endPoint x: 869, endPoint y: 610, distance: 109.1
paste body "Rich Text Area. Press ALT-0 for help."
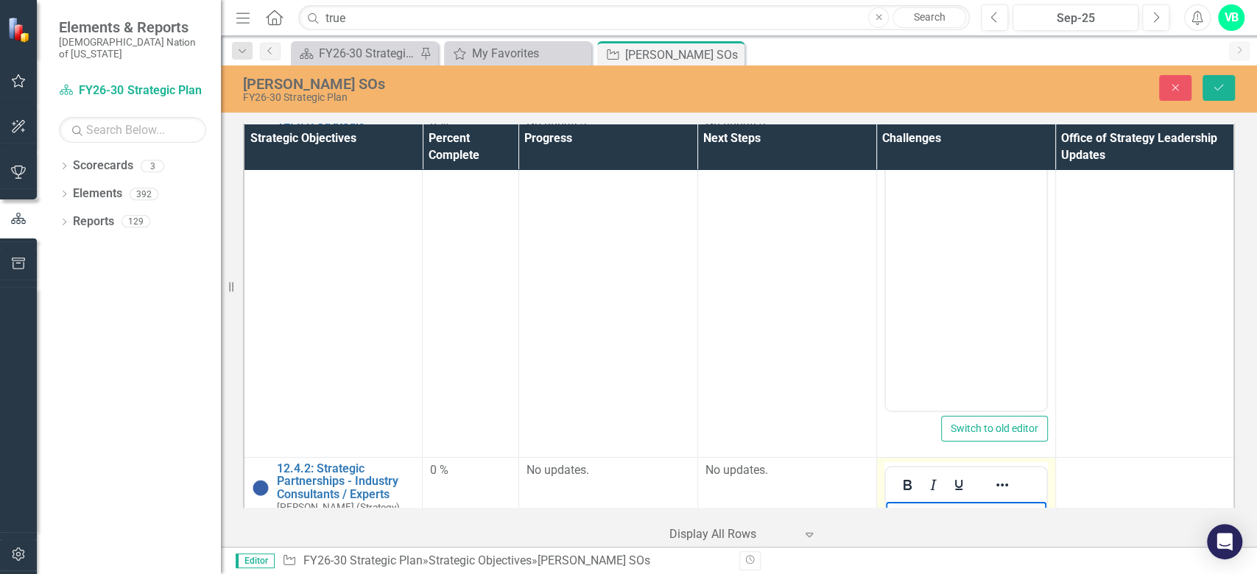
scroll to position [3705, 0]
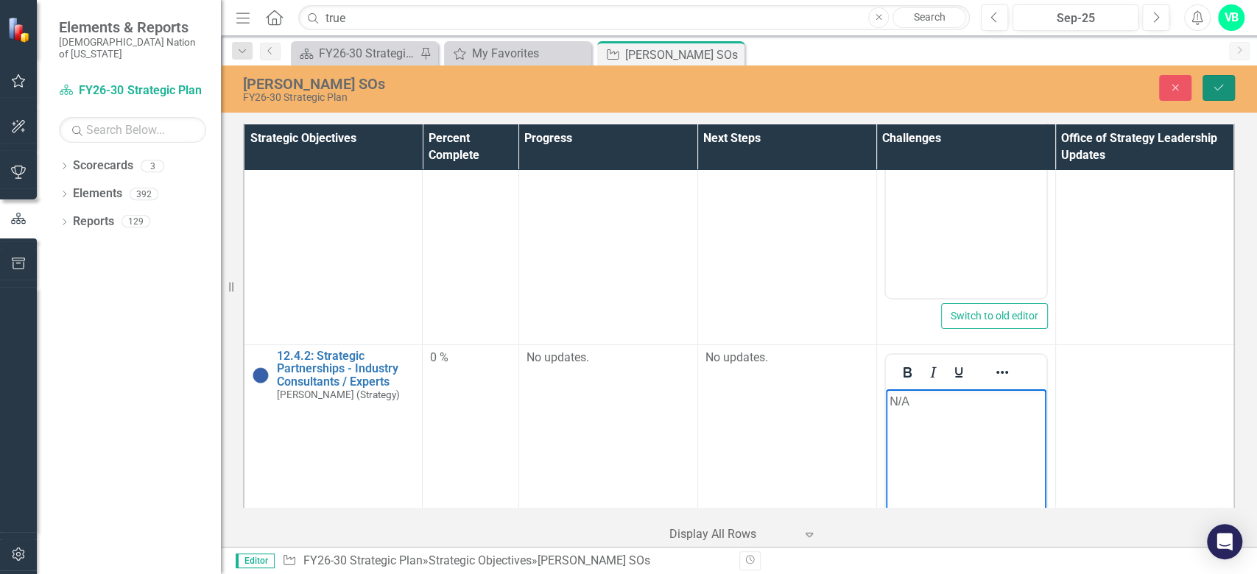
click at [1212, 85] on icon "Save" at bounding box center [1218, 87] width 13 height 10
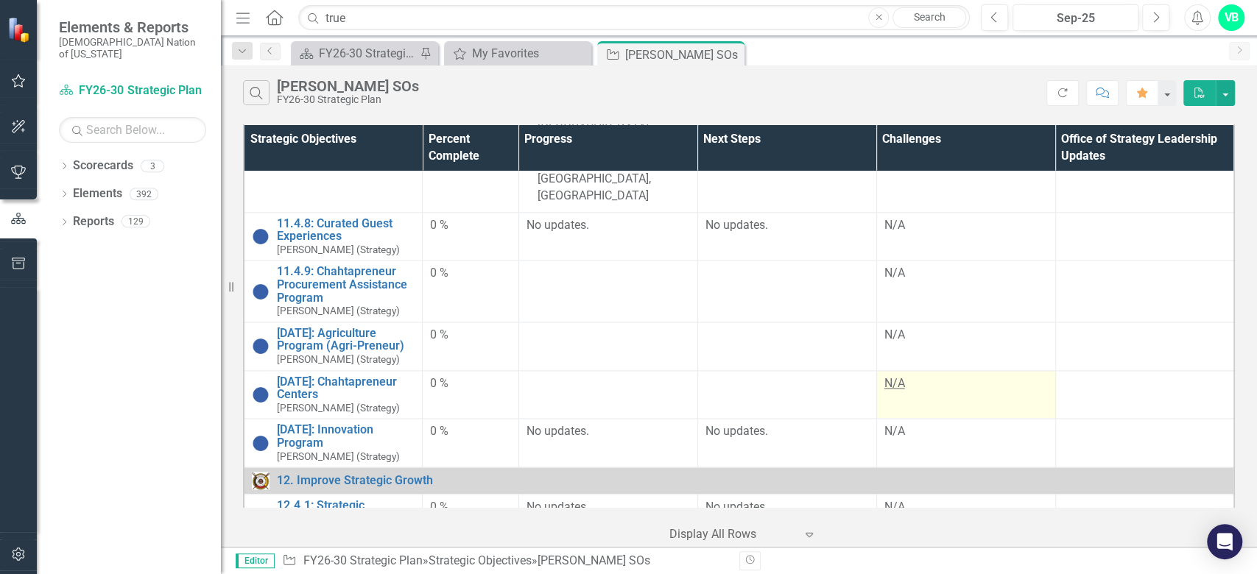
scroll to position [1451, 0]
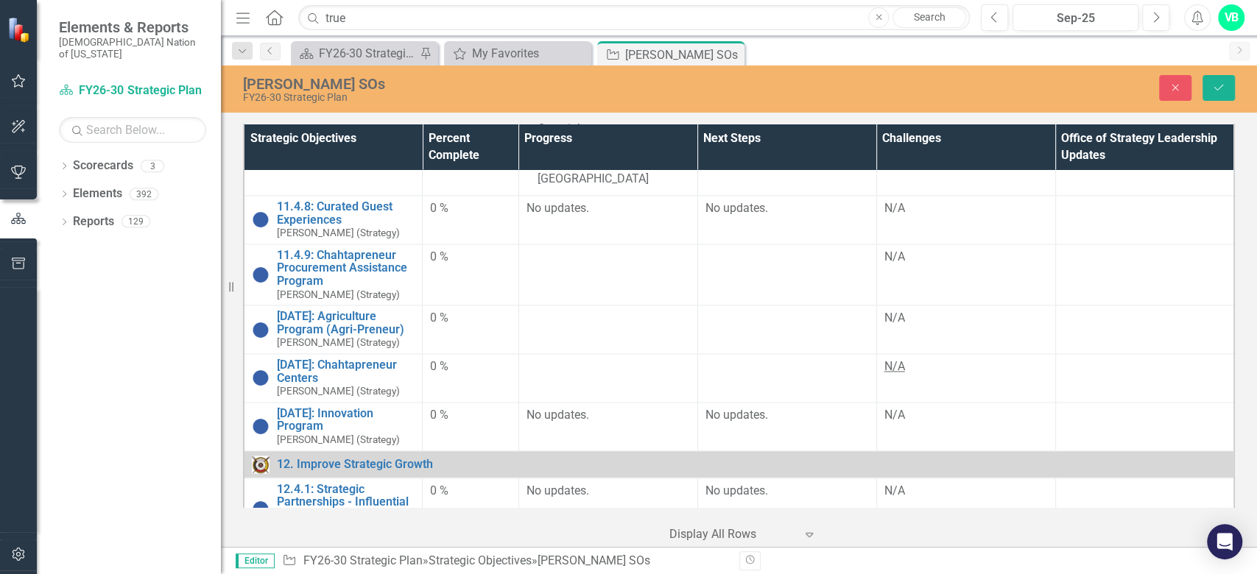
scroll to position [0, 0]
drag, startPoint x: 968, startPoint y: 664, endPoint x: 880, endPoint y: 664, distance: 87.6
paste body "Rich Text Area. Press ALT-0 for help."
click at [1209, 88] on button "Save" at bounding box center [1218, 88] width 32 height 26
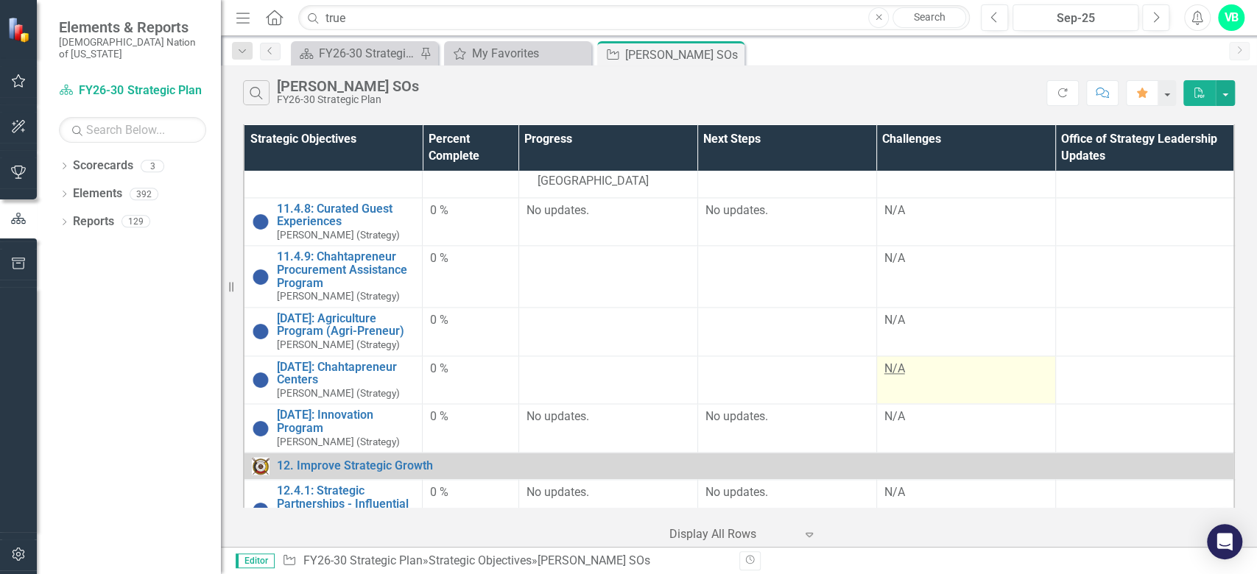
scroll to position [1451, 0]
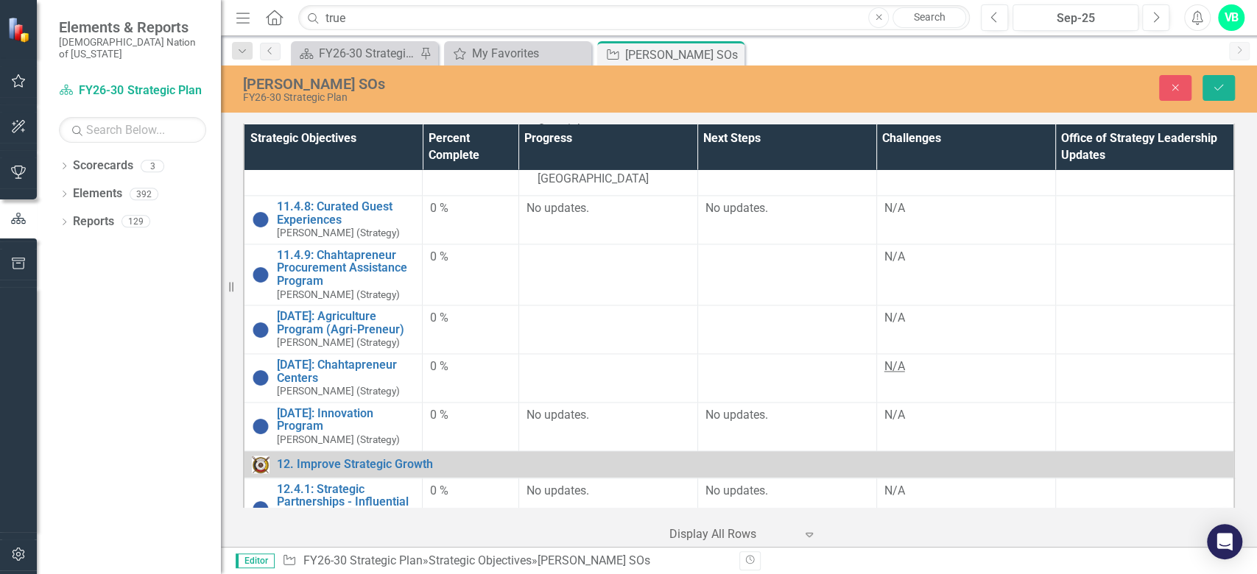
scroll to position [1647, 0]
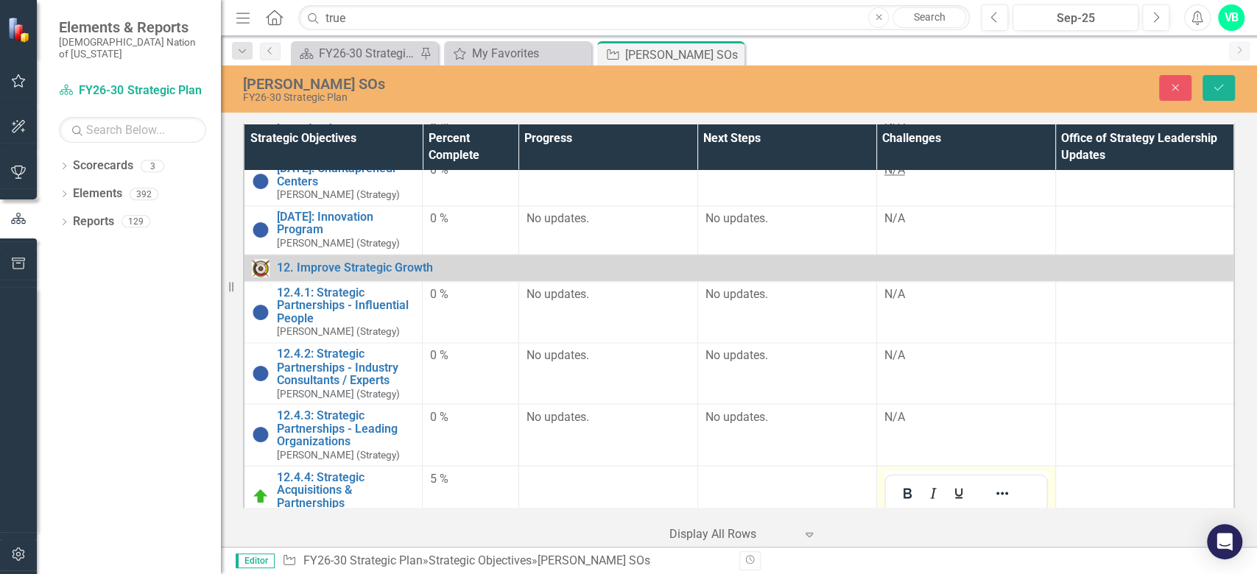
click at [1223, 87] on icon "Save" at bounding box center [1218, 87] width 13 height 10
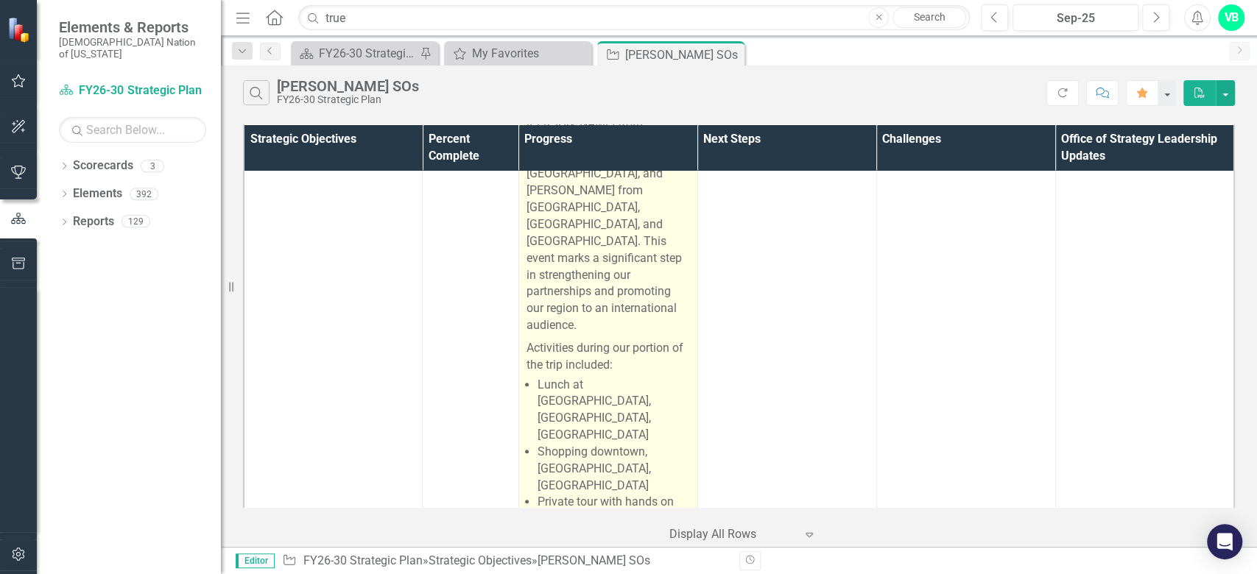
scroll to position [883, 0]
